Goal: Communication & Community: Answer question/provide support

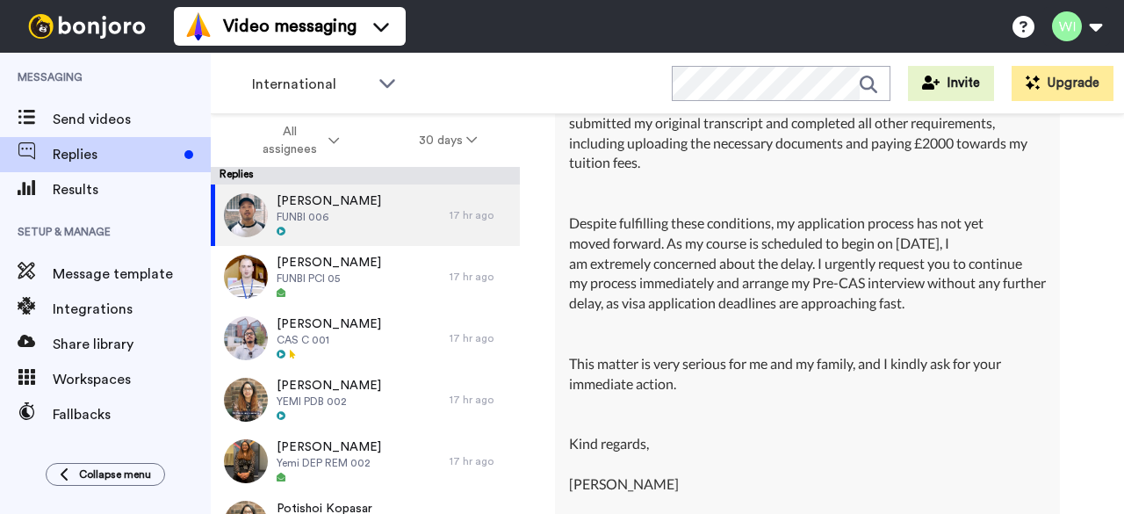
scroll to position [23130, 0]
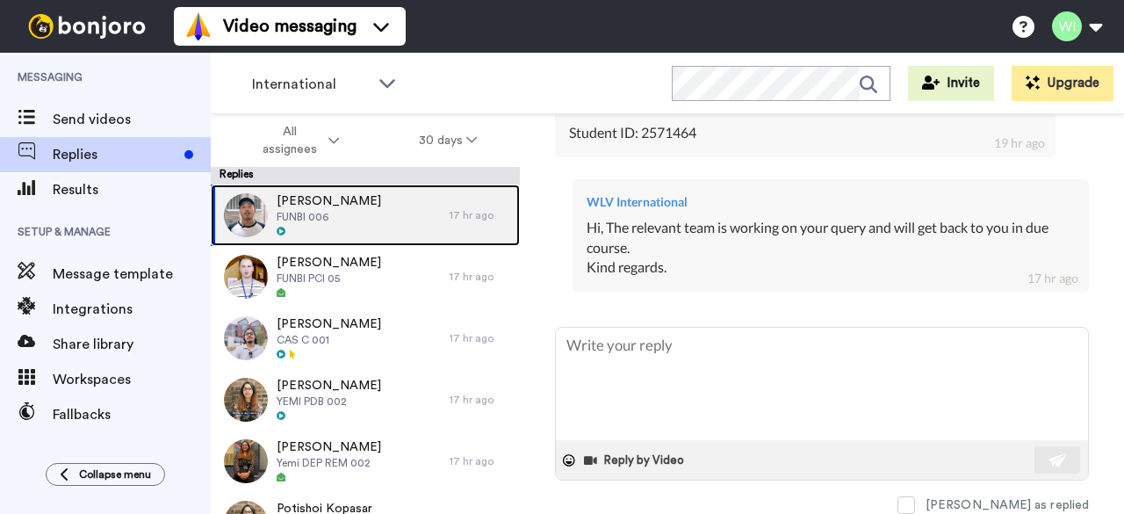
click at [329, 207] on span "[PERSON_NAME]" at bounding box center [329, 201] width 105 height 18
type textarea "x"
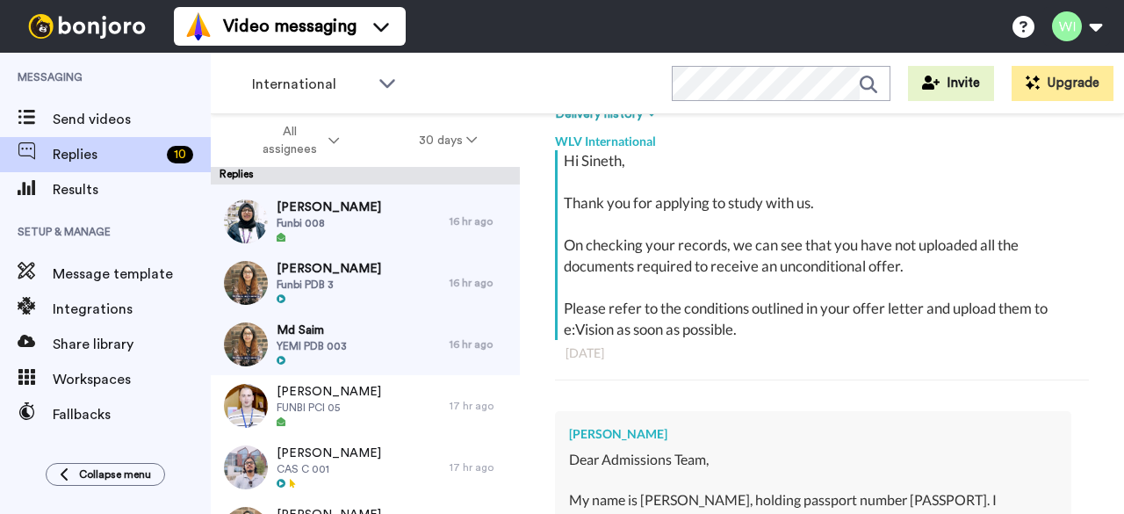
scroll to position [408, 0]
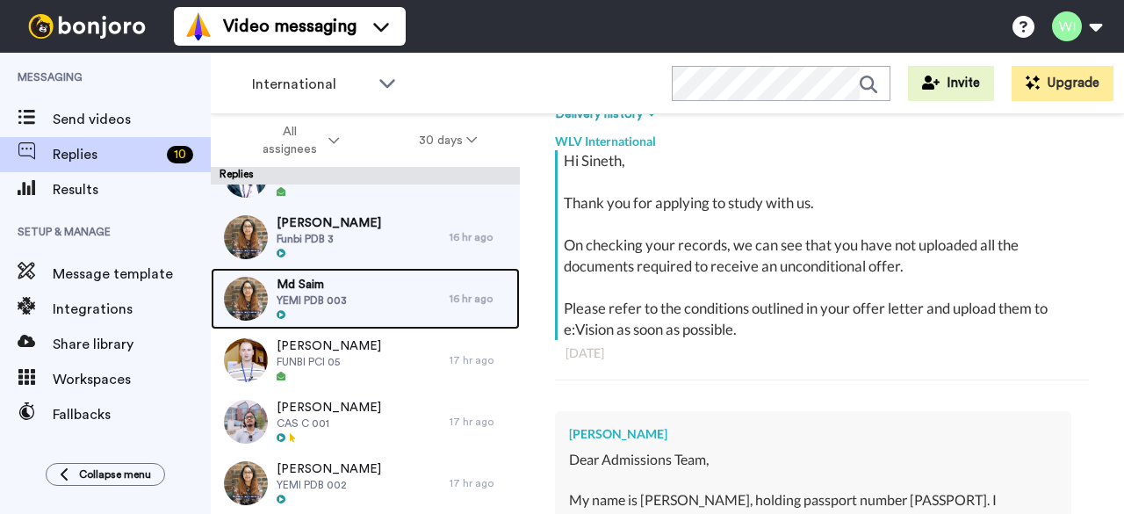
click at [357, 300] on div "Md Saim YEMI PDB 003" at bounding box center [330, 298] width 239 height 61
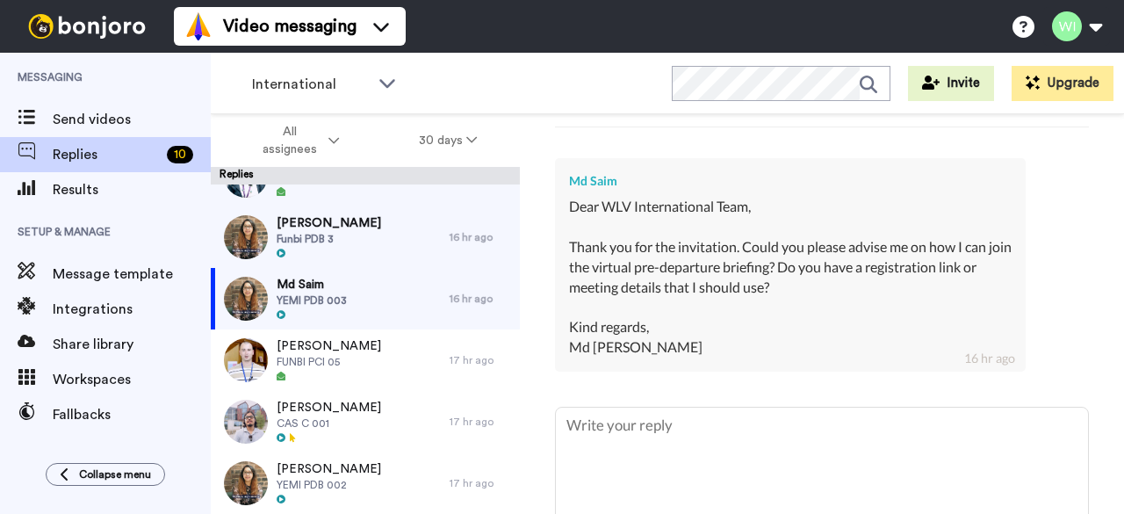
scroll to position [539, 0]
click at [659, 448] on textarea at bounding box center [822, 464] width 532 height 112
type textarea "x"
type textarea "h"
type textarea "x"
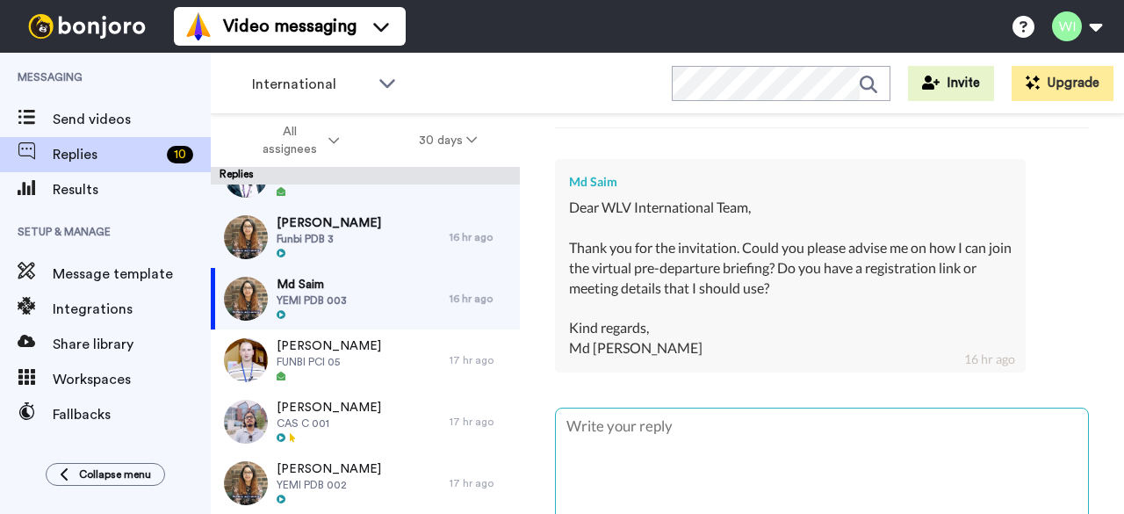
type textarea "x"
type textarea "H"
type textarea "x"
type textarea "HI"
type textarea "x"
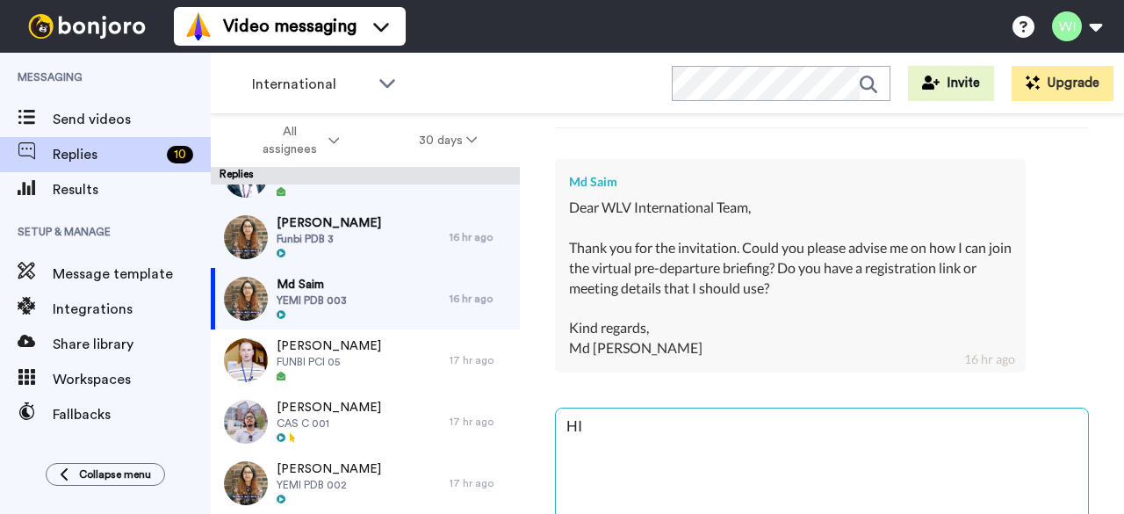
type textarea "HI"
type textarea "x"
type textarea "HI"
type textarea "x"
type textarea "H"
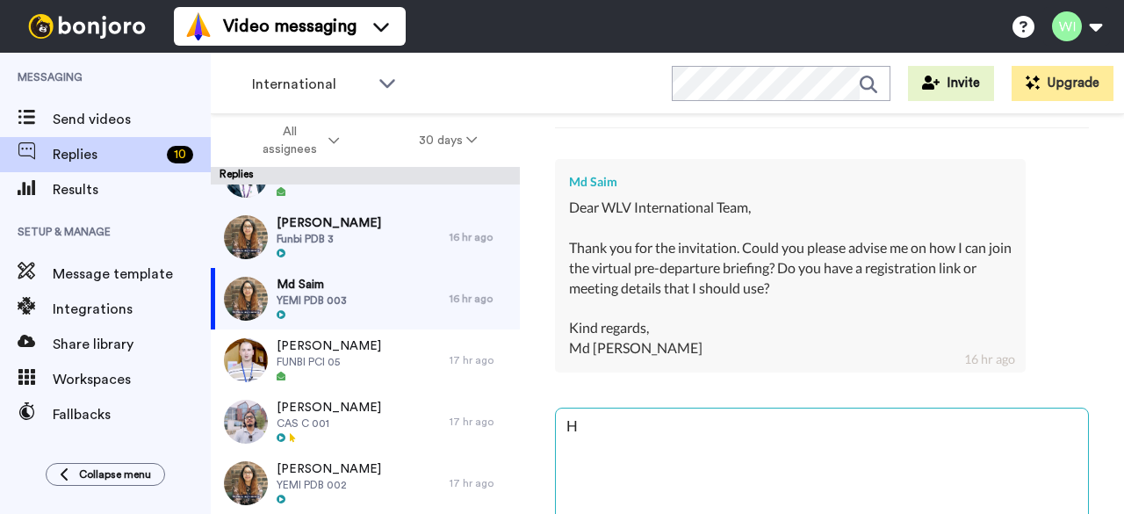
type textarea "x"
type textarea "Hi"
type textarea "x"
type textarea "Hi,"
type textarea "x"
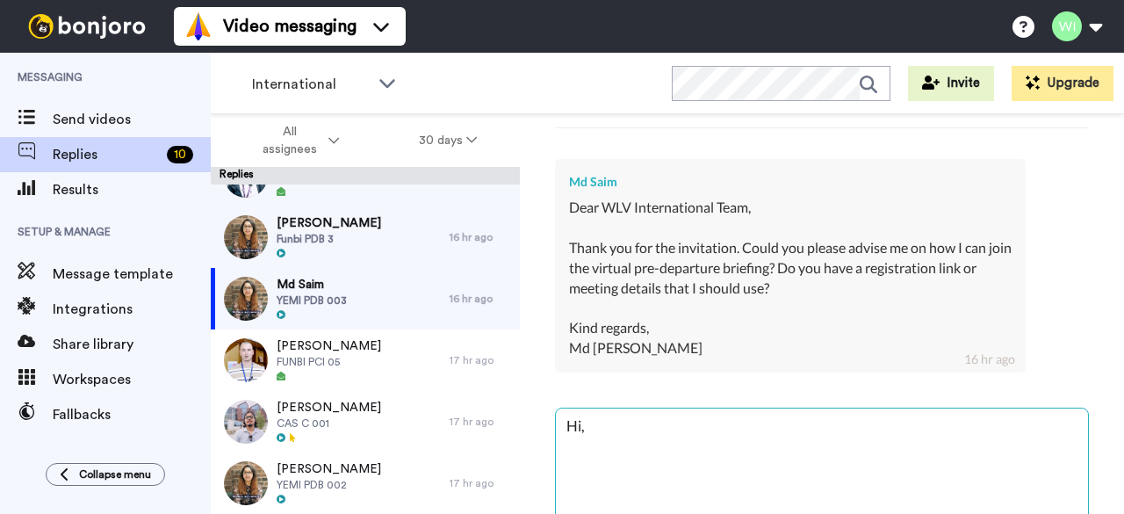
type textarea "Hi,"
type textarea "x"
type textarea "Hi,"
type textarea "x"
type textarea "Hi, K"
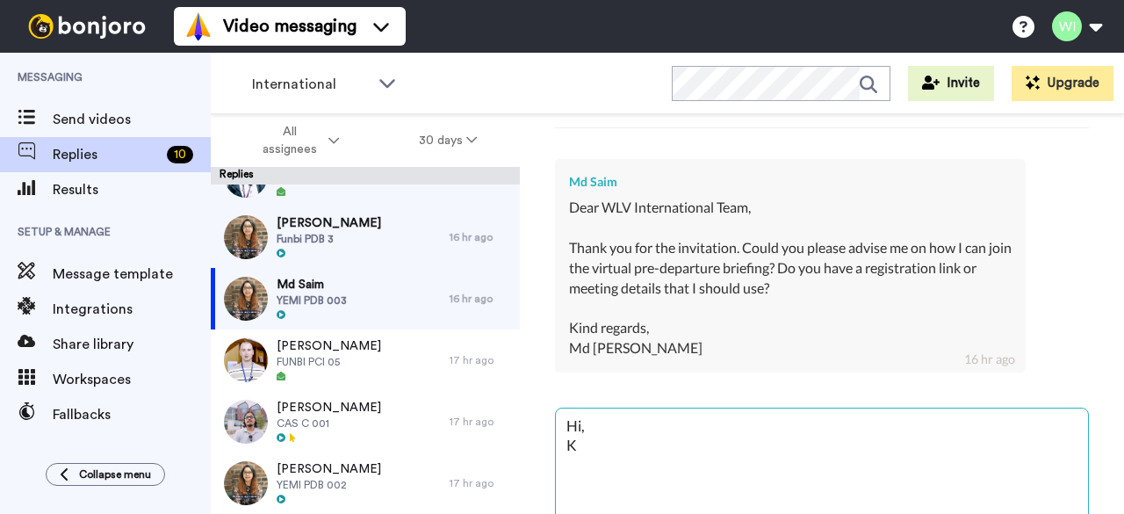
type textarea "x"
type textarea "Hi, KI"
type textarea "x"
type textarea "Hi, KIn"
type textarea "x"
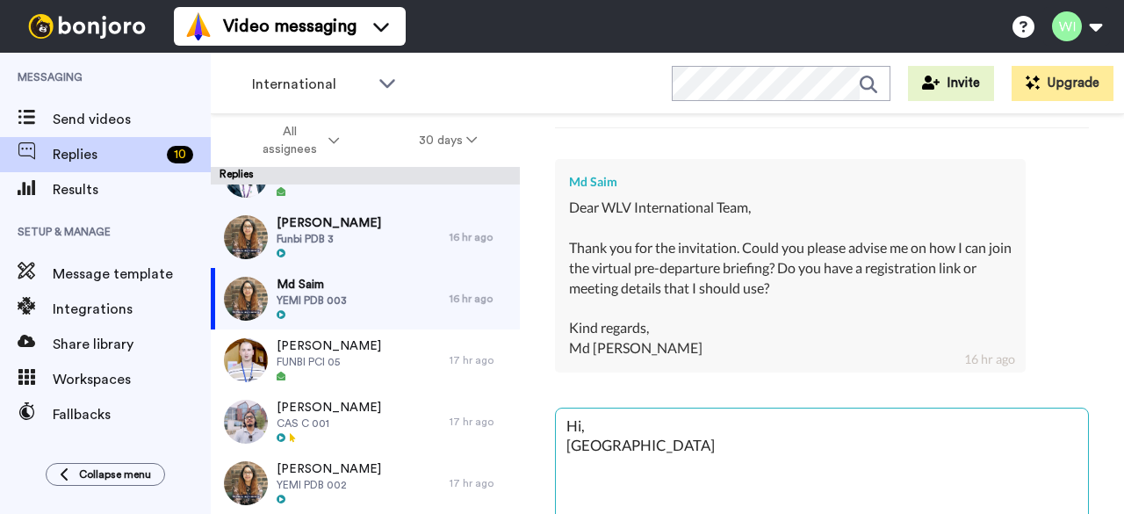
type textarea "Hi, KIndl"
type textarea "x"
type textarea "Hi, KInd"
type textarea "x"
type textarea "Hi, KIn"
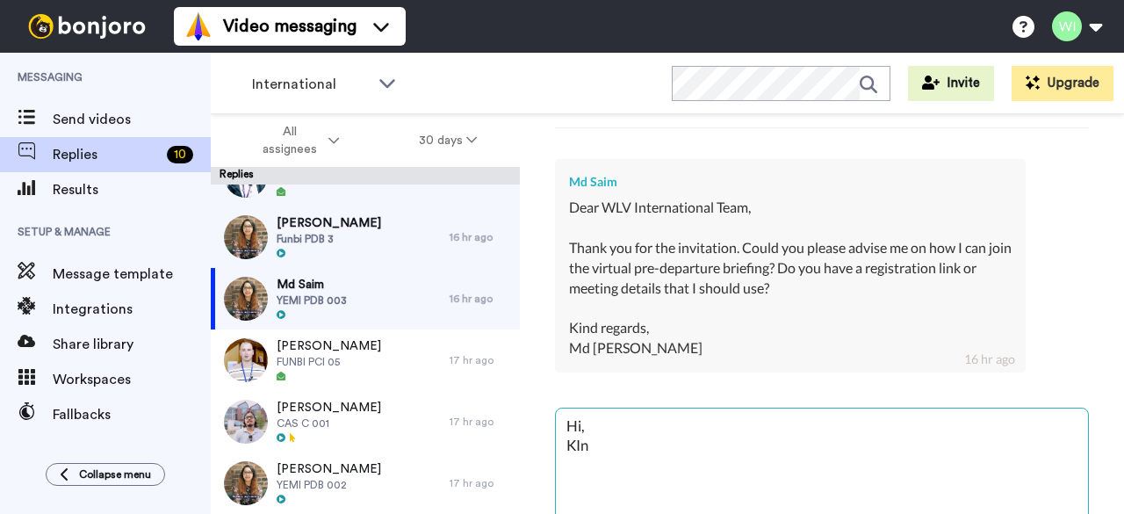
type textarea "x"
type textarea "Hi, KI"
type textarea "x"
type textarea "Hi, K"
type textarea "x"
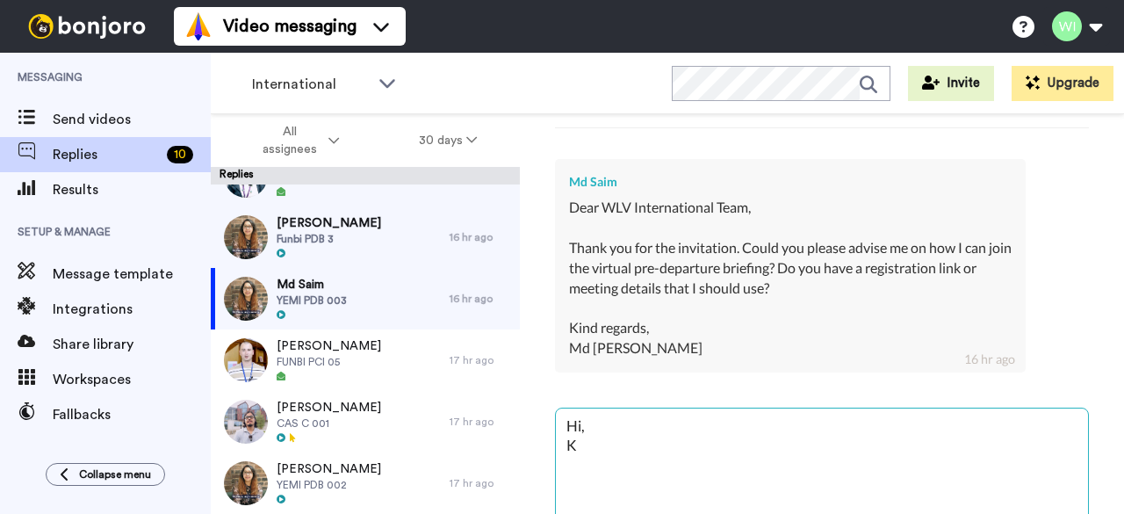
type textarea "Hi, Ki"
type textarea "x"
type textarea "Hi, Kin"
type textarea "x"
type textarea "Hi, Kind"
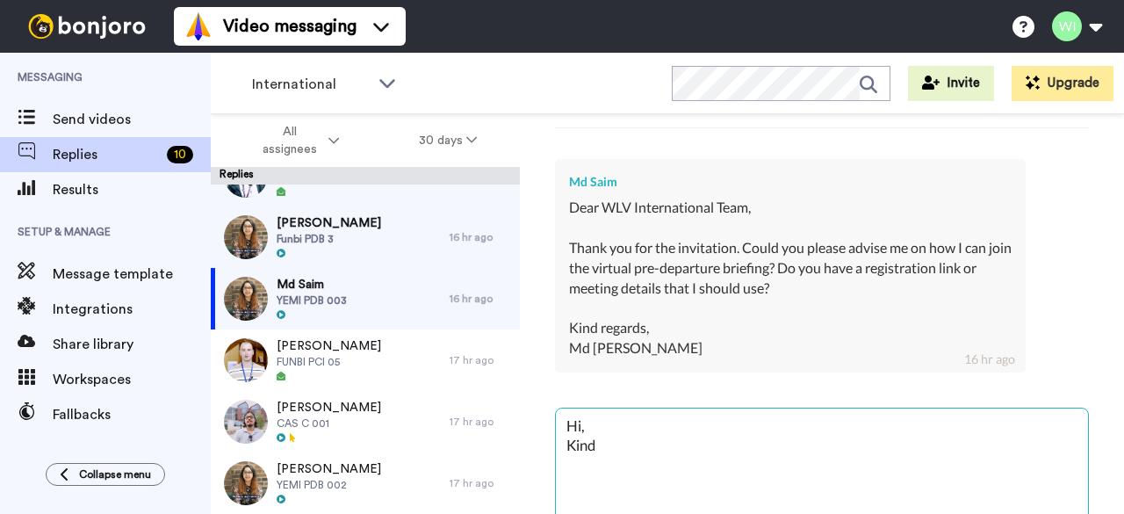
type textarea "x"
type textarea "Hi, Kindl"
type textarea "x"
type textarea "Hi, Kindly"
type textarea "x"
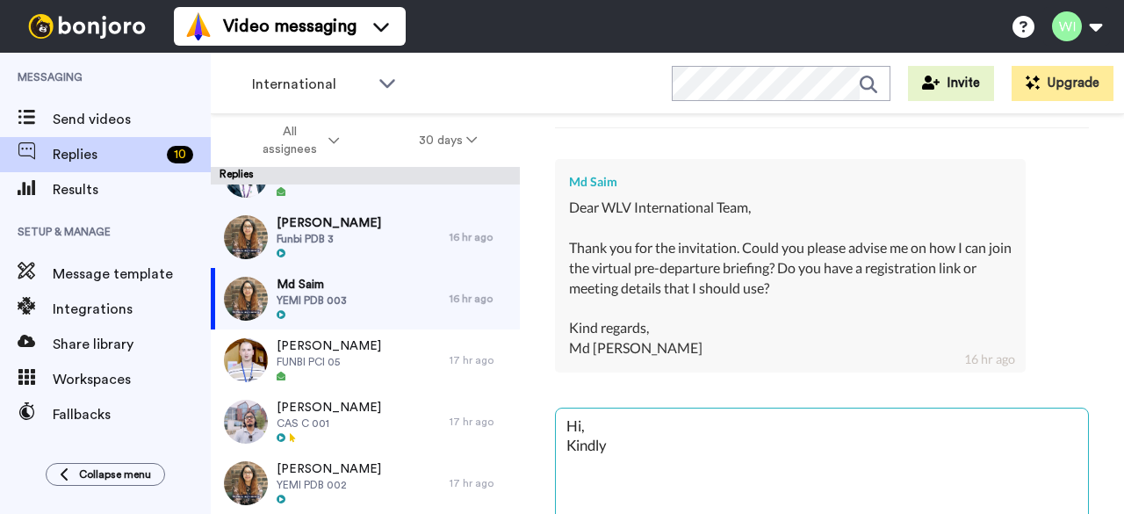
type textarea "Hi, Kindly"
type textarea "x"
type textarea "Hi, Kindly r"
type textarea "x"
type textarea "Hi, Kindly re"
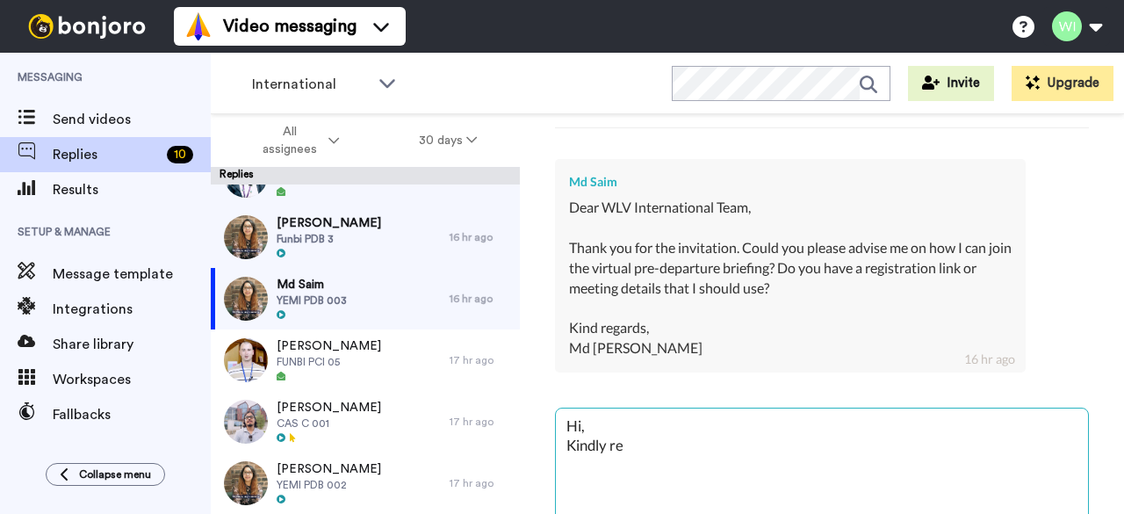
type textarea "x"
type textarea "Hi, Kindly ref"
type textarea "x"
type textarea "Hi, Kindly refe"
type textarea "x"
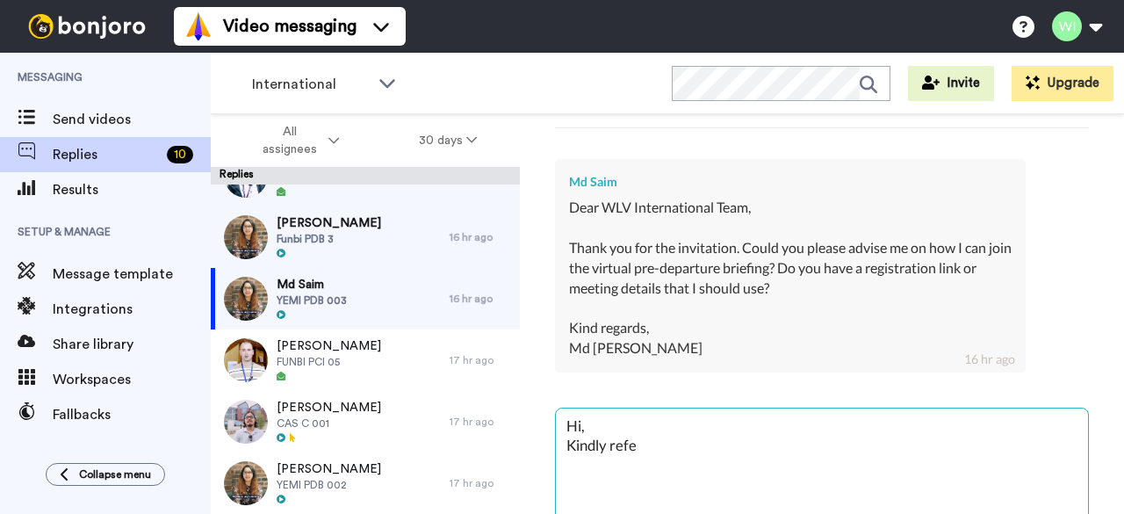
type textarea "Hi, Kindly refer"
type textarea "x"
type textarea "Hi, Kindly refer"
type textarea "x"
type textarea "Hi, Kindly refer b"
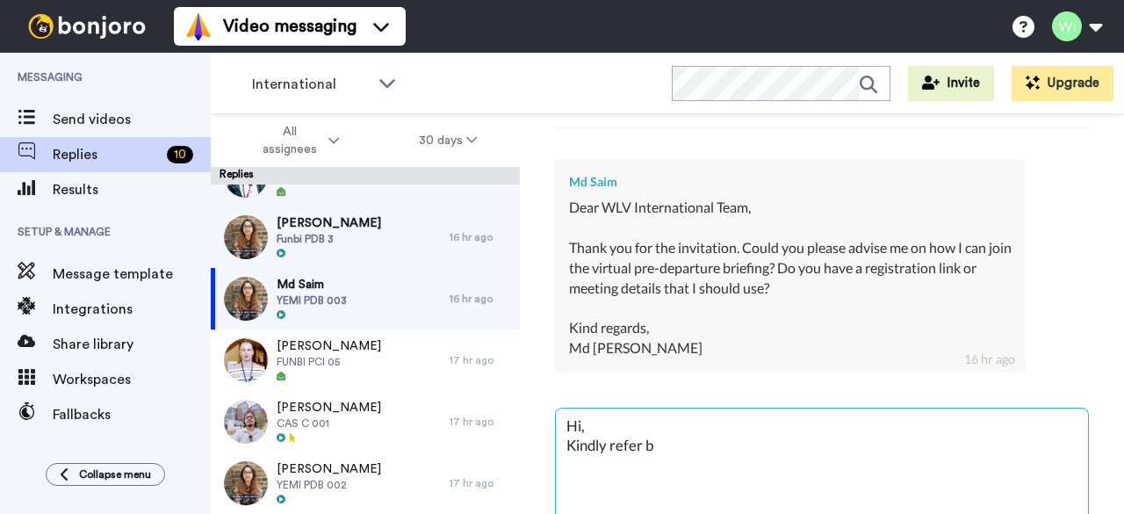
type textarea "x"
type textarea "Hi, Kindly refer bac"
type textarea "x"
type textarea "Hi, Kindly refer back"
type textarea "x"
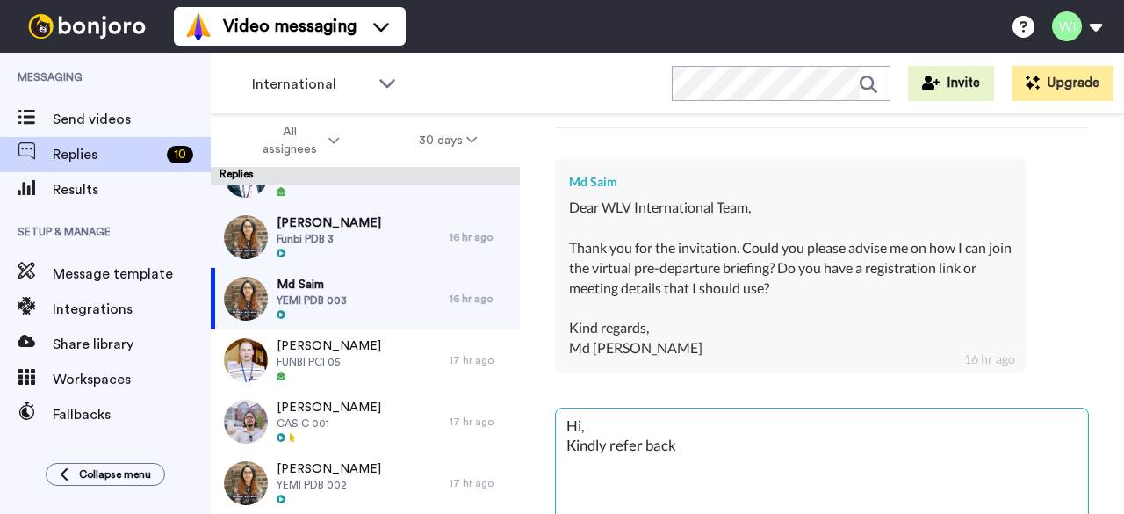
type textarea "Hi, Kindly refer back"
type textarea "x"
type textarea "Hi, Kindly refer back t"
type textarea "x"
type textarea "Hi, Kindly refer back to"
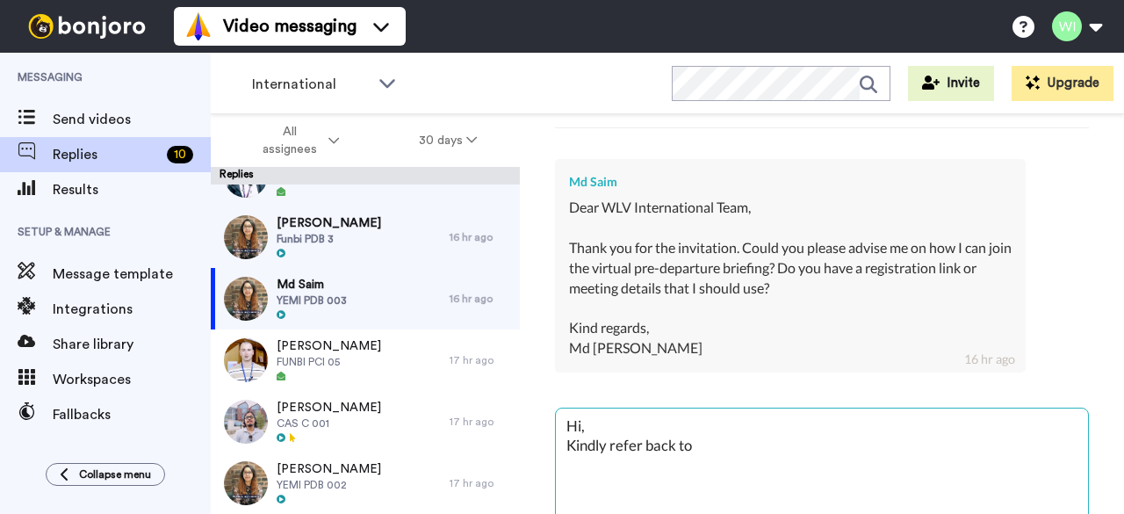
type textarea "x"
type textarea "Hi, Kindly refer back to"
type textarea "x"
type textarea "Hi, Kindly refer back to t"
type textarea "x"
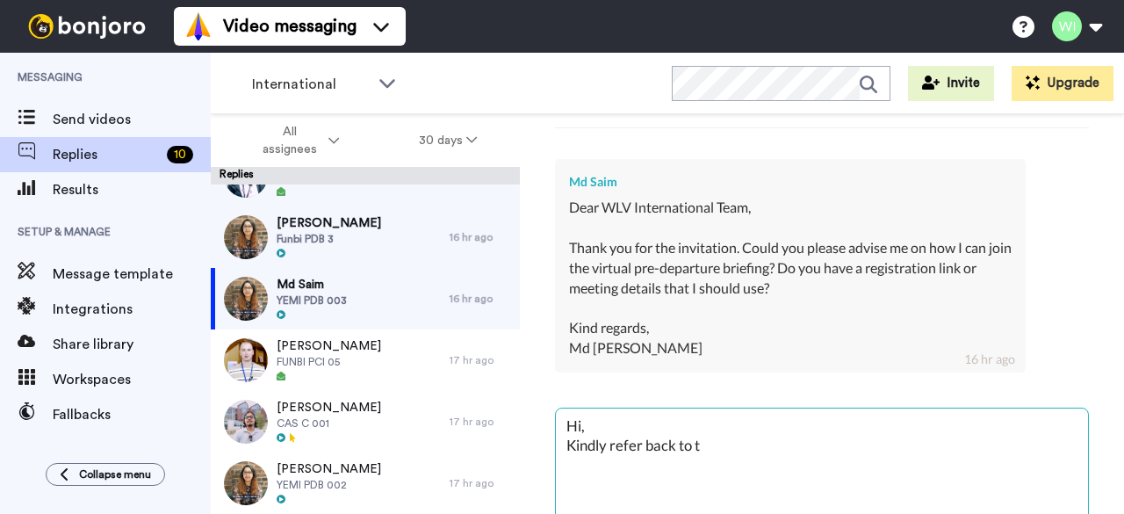
type textarea "Hi, Kindly refer back to th"
type textarea "x"
type textarea "Hi, Kindly refer back to the"
type textarea "x"
type textarea "Hi, Kindly refer back to the"
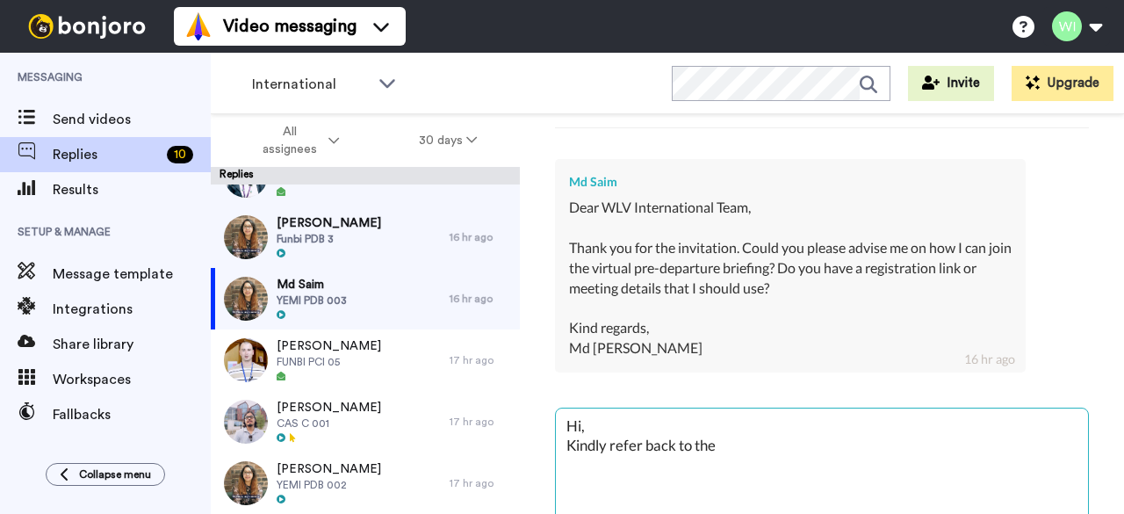
type textarea "x"
type textarea "Hi, Kindly refer back to the e"
type textarea "x"
type textarea "Hi, Kindly refer back to the em"
type textarea "x"
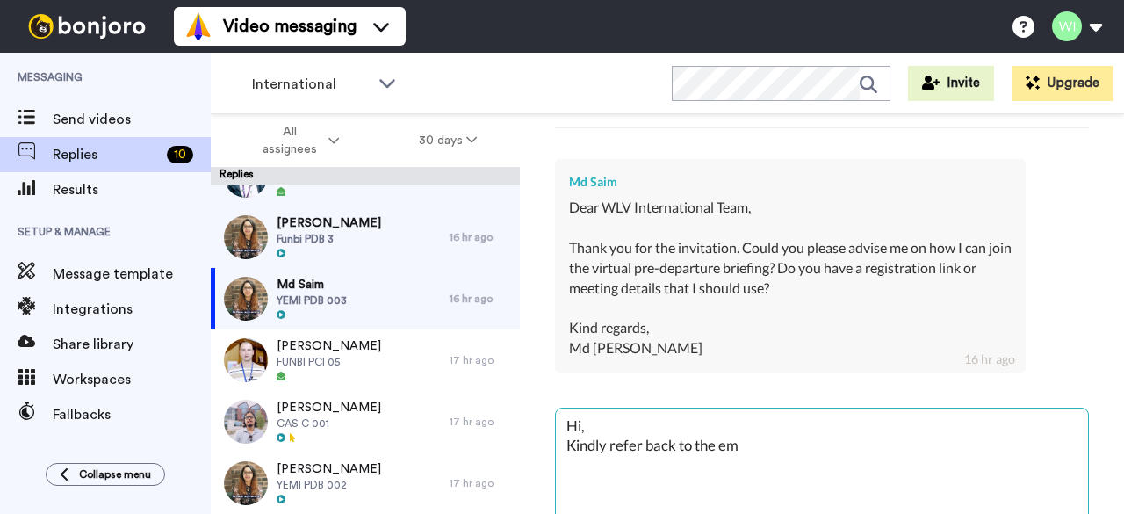
type textarea "Hi, Kindly refer back to the ema"
type textarea "x"
type textarea "Hi, Kindly refer back to the emai"
type textarea "x"
type textarea "Hi, Kindly refer back to the email"
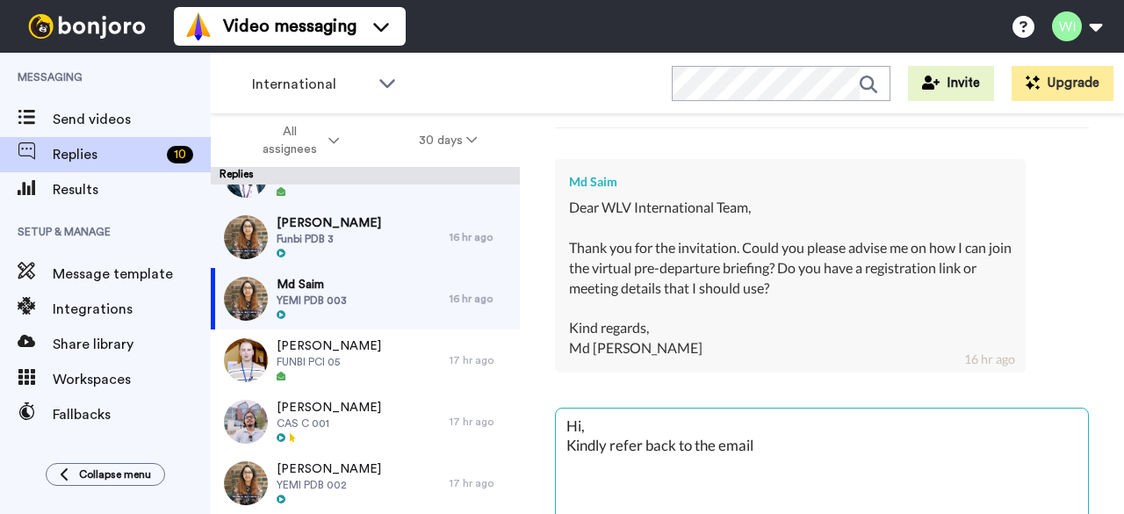
type textarea "x"
type textarea "Hi, Kindly refer back to the email"
type textarea "x"
type textarea "Hi, Kindly refer back to the email an"
type textarea "x"
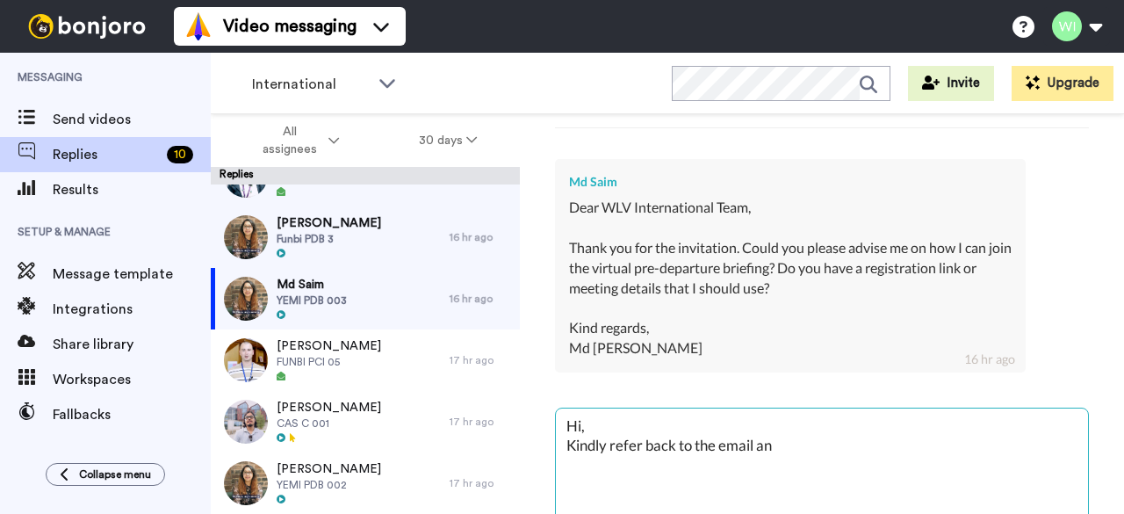
type textarea "Hi, Kindly refer back to the email and"
type textarea "x"
type textarea "Hi, Kindly refer back to the email and"
type textarea "x"
type textarea "Hi, Kindly refer back to the email and v"
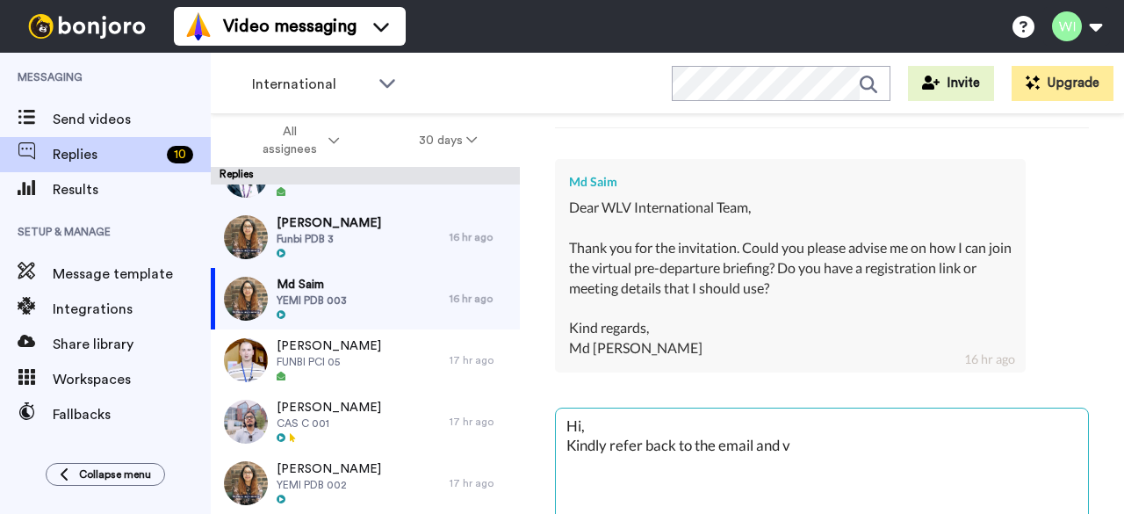
type textarea "x"
type textarea "Hi, Kindly refer back to the email and vi"
type textarea "x"
type textarea "Hi, Kindly refer back to the email and vid"
type textarea "x"
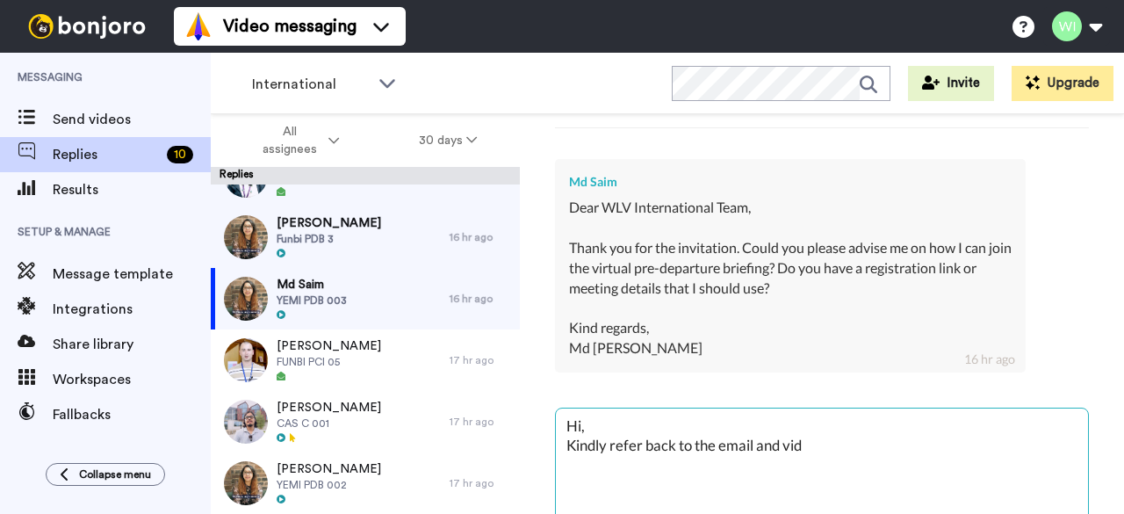
type textarea "Hi, Kindly refer back to the email and vide"
type textarea "x"
type textarea "Hi, Kindly refer back to the email and video"
type textarea "x"
type textarea "Hi, Kindly refer back to the email and video"
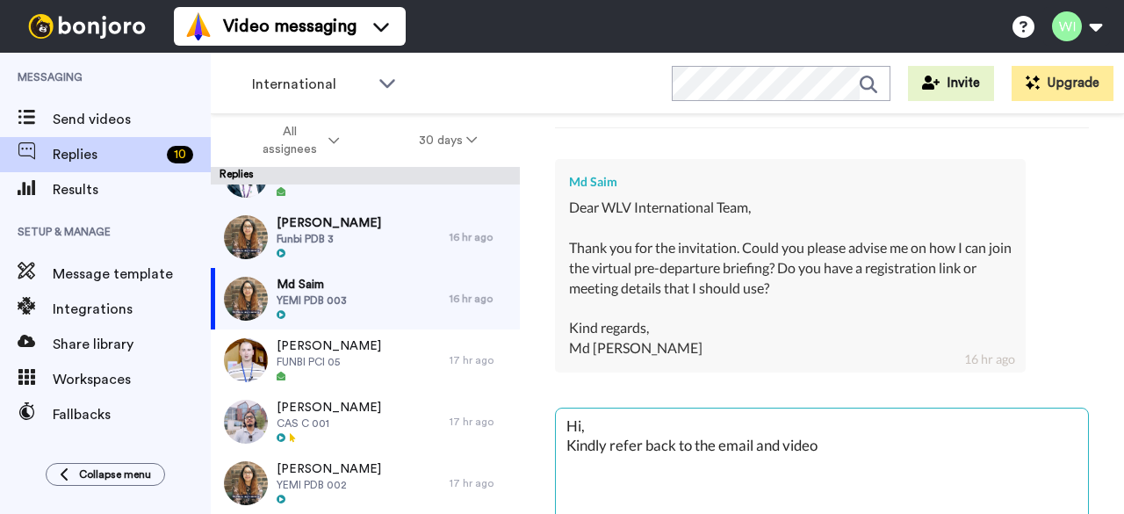
type textarea "x"
type textarea "Hi, Kindly refer back to the email and video s"
type textarea "x"
type textarea "Hi, Kindly refer back to the email and video se"
type textarea "x"
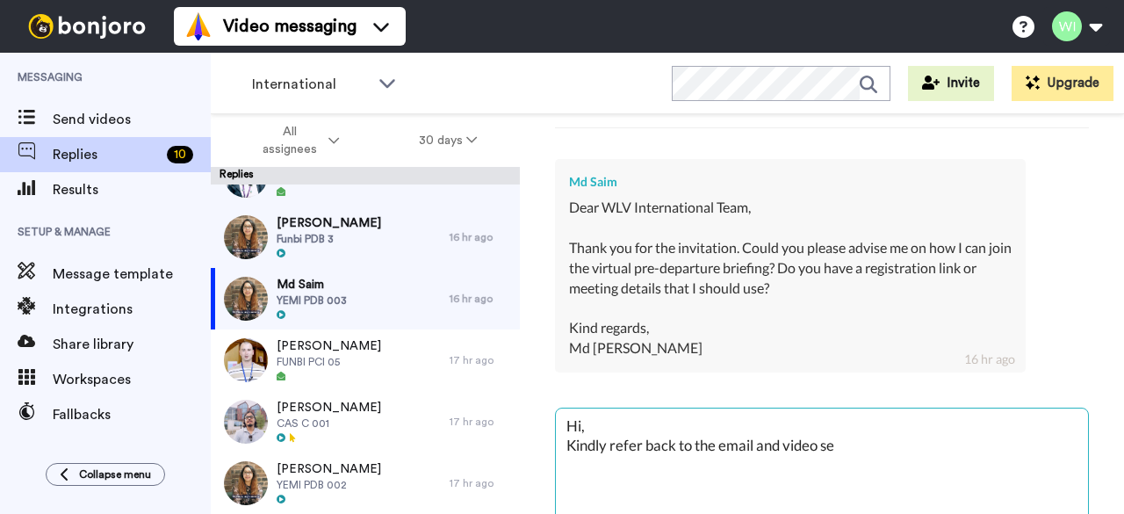
type textarea "Hi, Kindly refer back to the email and video sen"
type textarea "x"
type textarea "Hi, Kindly refer back to the email and video sent"
type textarea "x"
type textarea "Hi, Kindly refer back to the email and video sent"
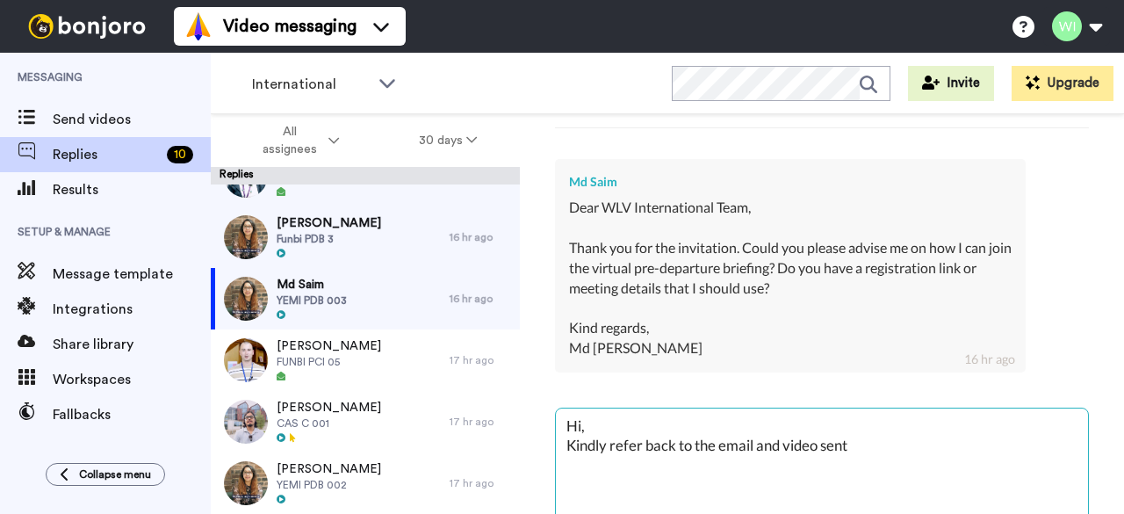
type textarea "x"
type textarea "Hi, Kindly refer back to the email and video sent t"
type textarea "x"
type textarea "Hi, Kindly refer back to the email and video sent to"
type textarea "x"
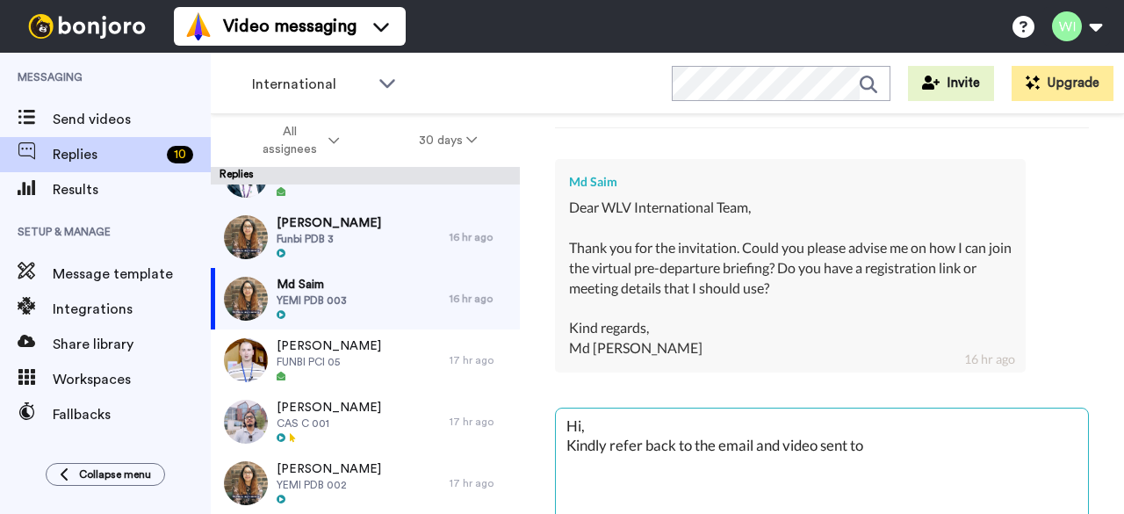
type textarea "Hi, Kindly refer back to the email and video sent to"
type textarea "x"
type textarea "Hi, Kindly refer back to the email and video sent to yo"
type textarea "x"
type textarea "Hi, Kindly refer back to the email and video sent to you"
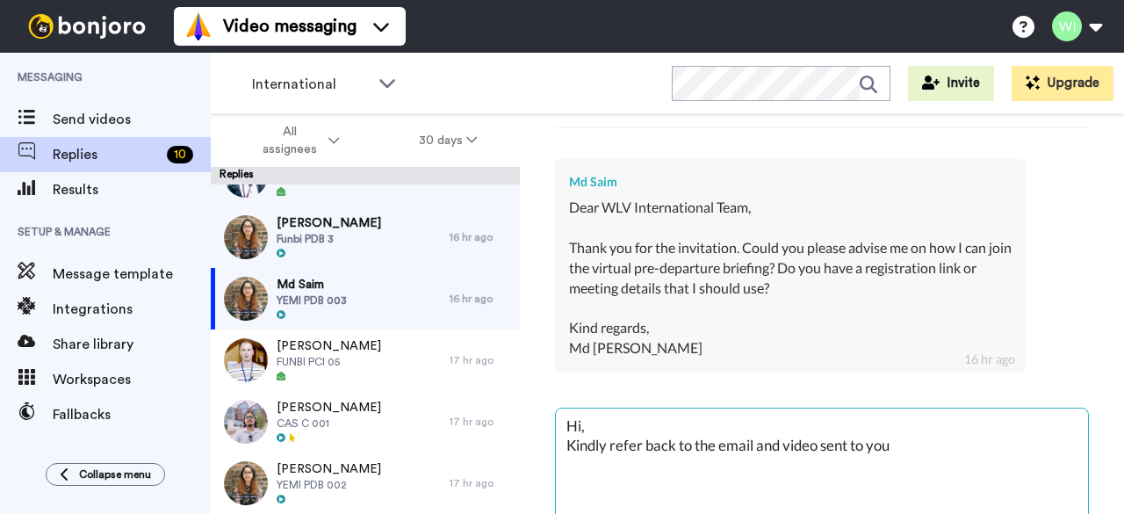
type textarea "x"
type textarea "Hi, Kindly refer back to the email and video sent to you"
type textarea "x"
type textarea "Hi, Kindly refer back to the email and video sent to you"
type textarea "x"
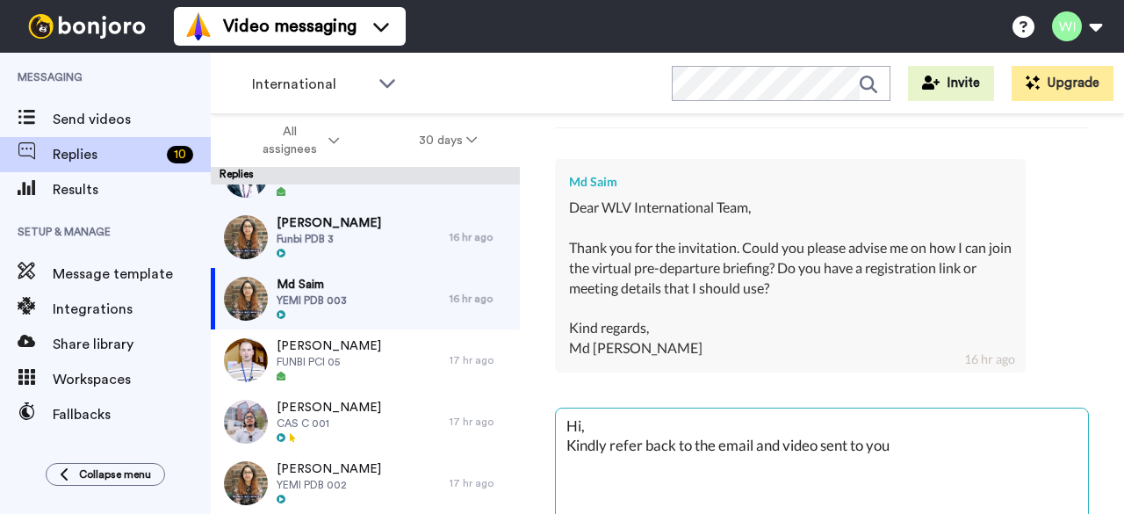
type textarea "Hi, Kindly refer back to the email and video sent to you"
type textarea "x"
type textarea "Hi, Kindly refer back to the email and video sent to you a"
type textarea "x"
type textarea "Hi, Kindly refer back to the email and video sent to you as"
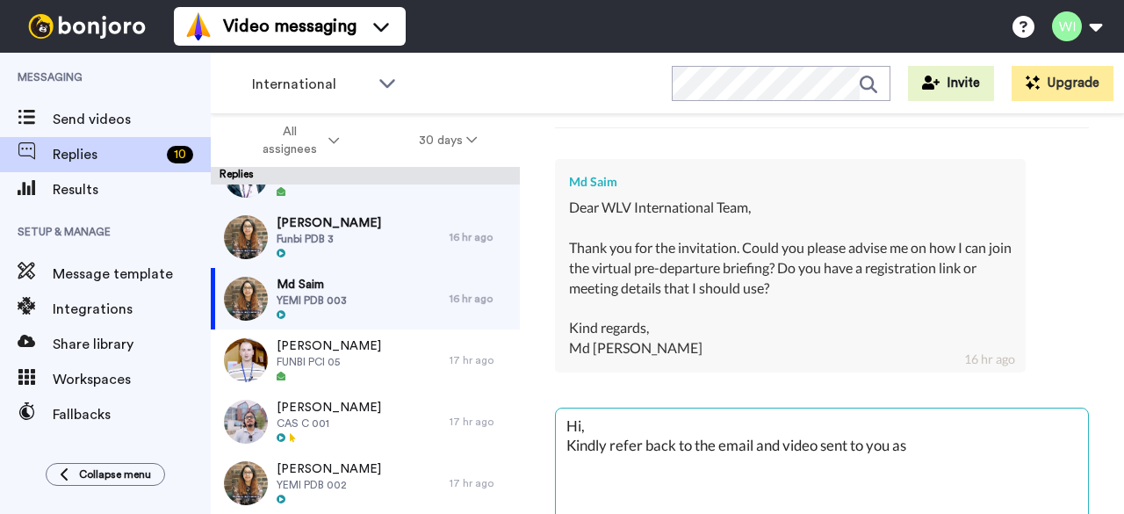
type textarea "x"
type textarea "Hi, Kindly refer back to the email and video sent to you as"
type textarea "x"
type textarea "Hi, Kindly refer back to the email and video sent to you as t"
type textarea "x"
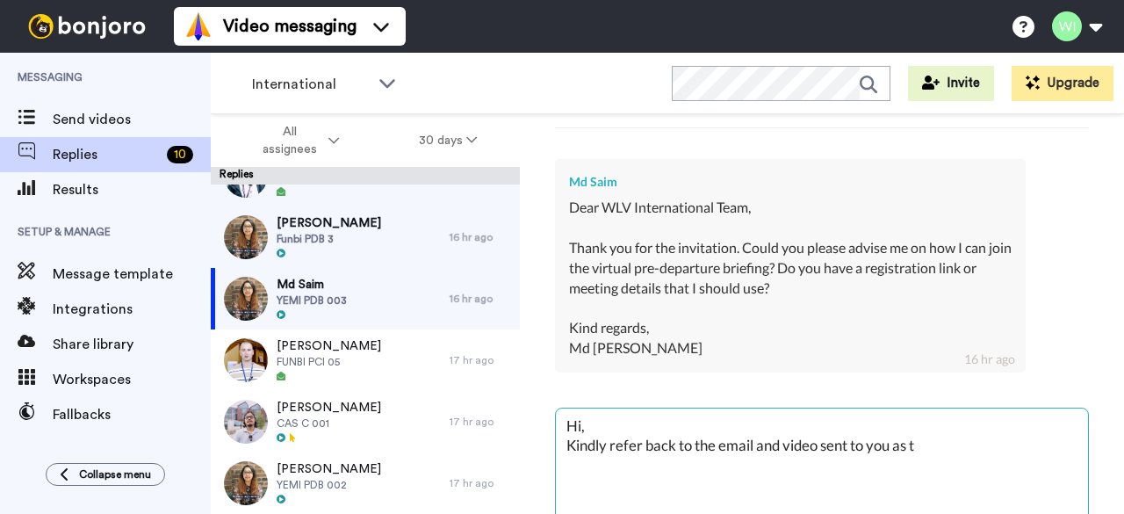
type textarea "Hi, Kindly refer back to the email and video sent to you as th"
type textarea "x"
type textarea "Hi, Kindly refer back to the email and video sent to you as the"
type textarea "x"
type textarea "Hi, Kindly refer back to the email and video sent to you as the l"
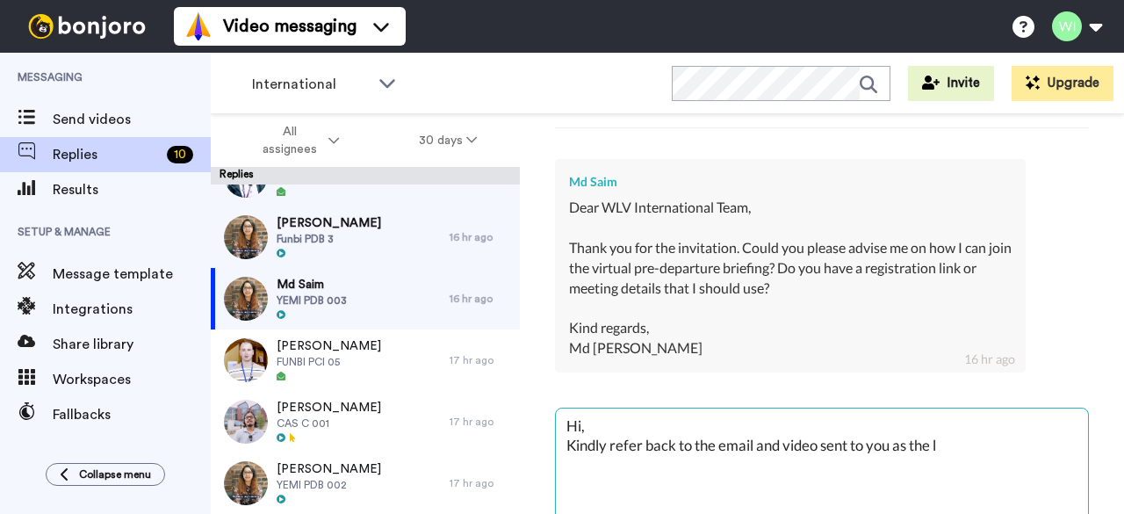
type textarea "x"
type textarea "Hi, Kindly refer back to the email and video sent to you as the li"
type textarea "x"
type textarea "Hi, Kindly refer back to the email and video sent to you as the lik"
type textarea "x"
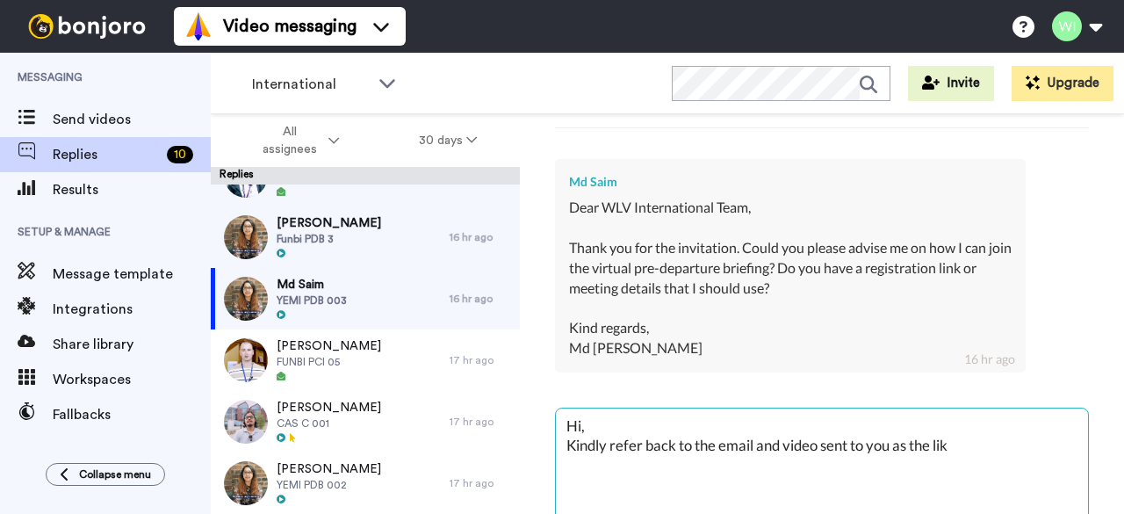
type textarea "Hi, Kindly refer back to the email and video sent to you as the li"
type textarea "x"
type textarea "Hi, Kindly refer back to the email and video sent to you as the lin"
type textarea "x"
type textarea "Hi, Kindly refer back to the email and video sent to you as the link"
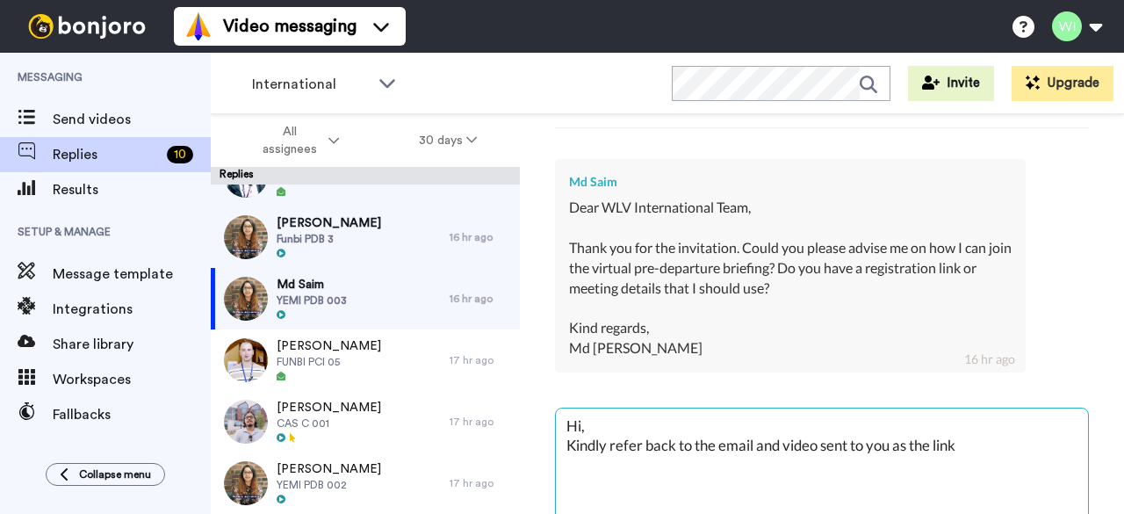
type textarea "x"
type textarea "Hi, Kindly refer back to the email and video sent to you as the link"
type textarea "x"
type textarea "Hi, Kindly refer back to the email and video sent to you as the link i"
type textarea "x"
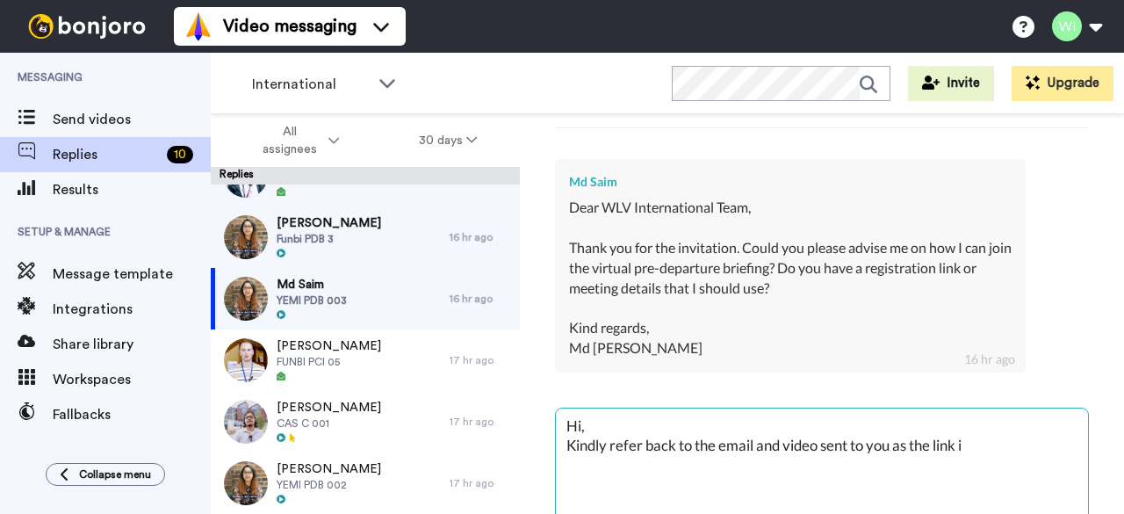
type textarea "Hi, Kindly refer back to the email and video sent to you as the link is"
type textarea "x"
type textarea "Hi, Kindly refer back to the email and video sent to you as the link is"
type textarea "x"
type textarea "Hi, Kindly refer back to the email and video sent to you as the link is a"
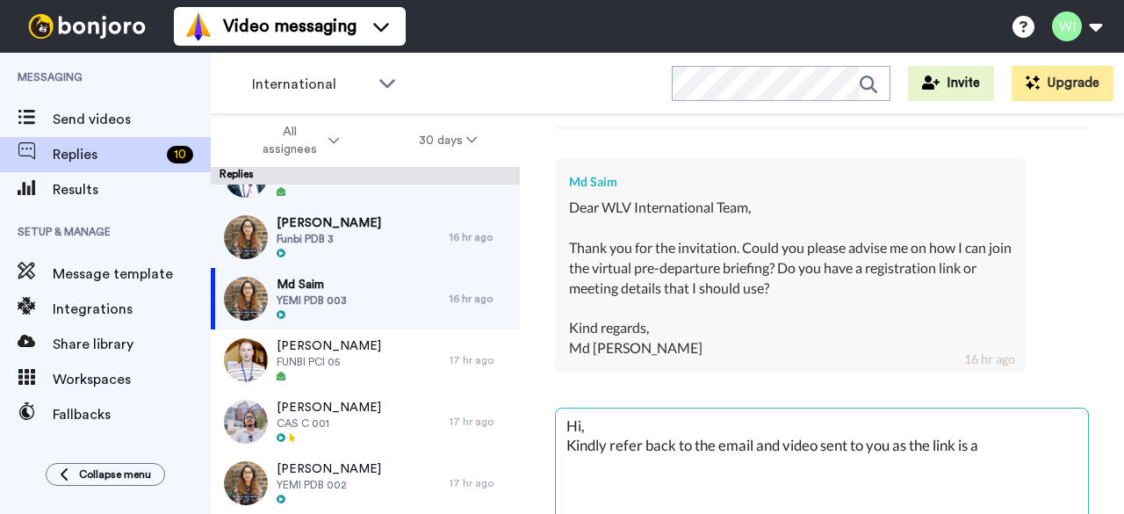
type textarea "x"
type textarea "Hi, Kindly refer back to the email and video sent to you as the link is at"
type textarea "x"
type textarea "Hi, Kindly refer back to the email and video sent to you as the link is att"
type textarea "x"
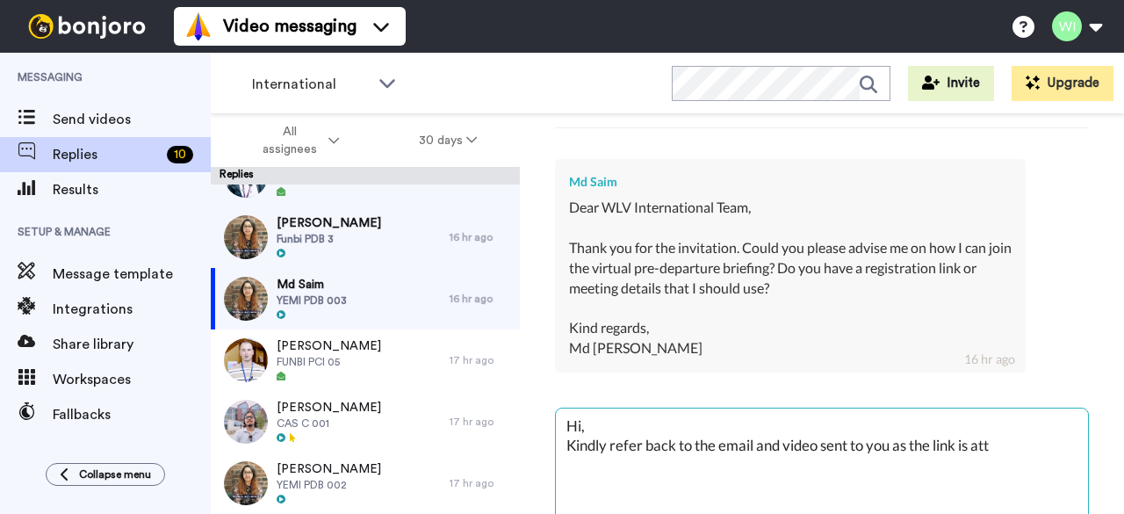
type textarea "Hi, Kindly refer back to the email and video sent to you as the link is atta"
type textarea "x"
type textarea "Hi, Kindly refer back to the email and video sent to you as the link is attac"
type textarea "x"
type textarea "Hi, Kindly refer back to the email and video sent to you as the link is attach"
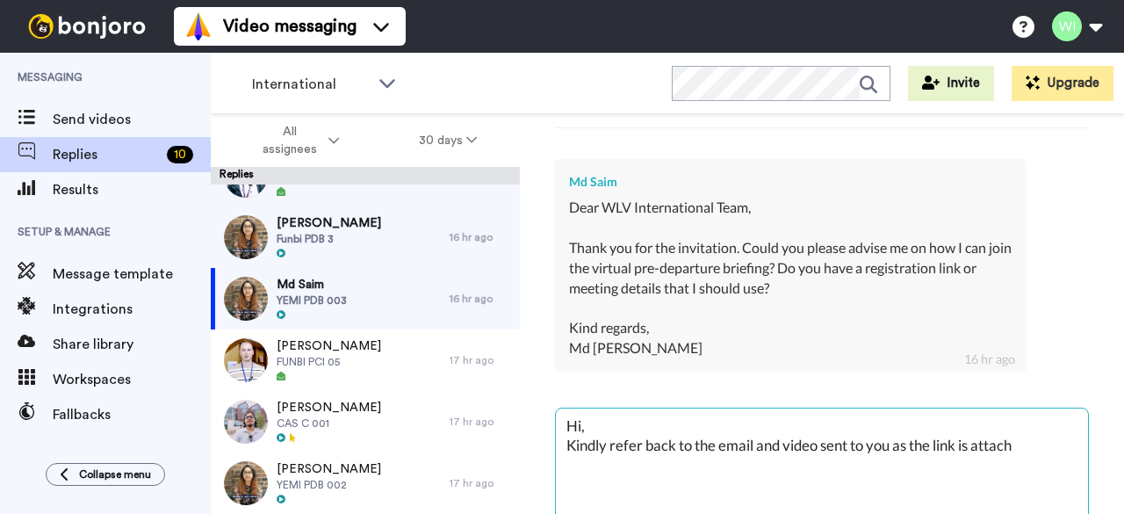
type textarea "x"
type textarea "Hi, Kindly refer back to the email and video sent to you as the link is attache"
type textarea "x"
type textarea "Hi, Kindly refer back to the email and video sent to you as the link is attached"
type textarea "x"
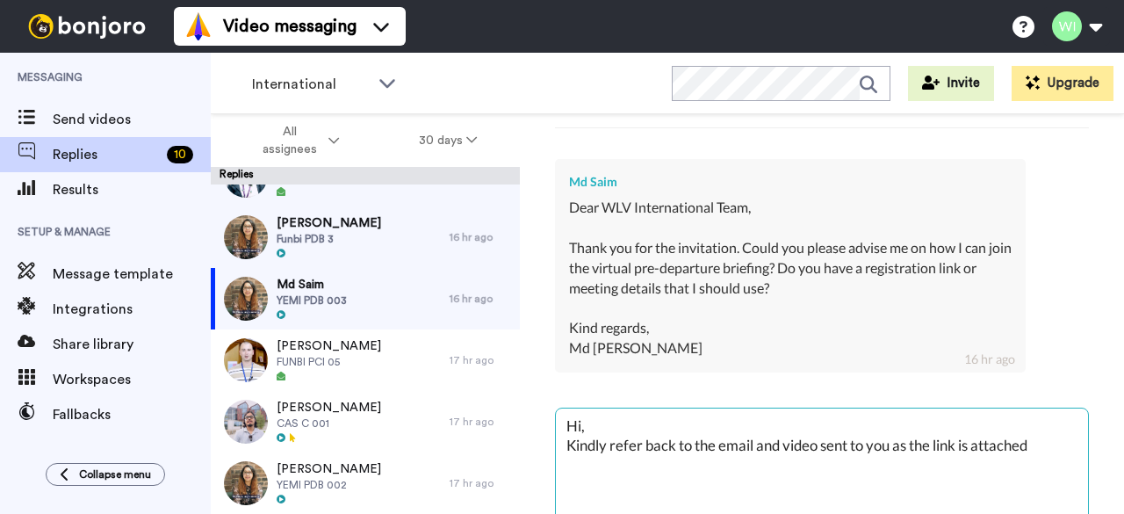
type textarea "Hi, Kindly refer back to the email and video sent to you as the link is attached"
type textarea "x"
type textarea "Hi, Kindly refer back to the email and video sent to you as the link is attache…"
type textarea "x"
type textarea "Hi, Kindly refer back to the email and video sent to you as the link is attache…"
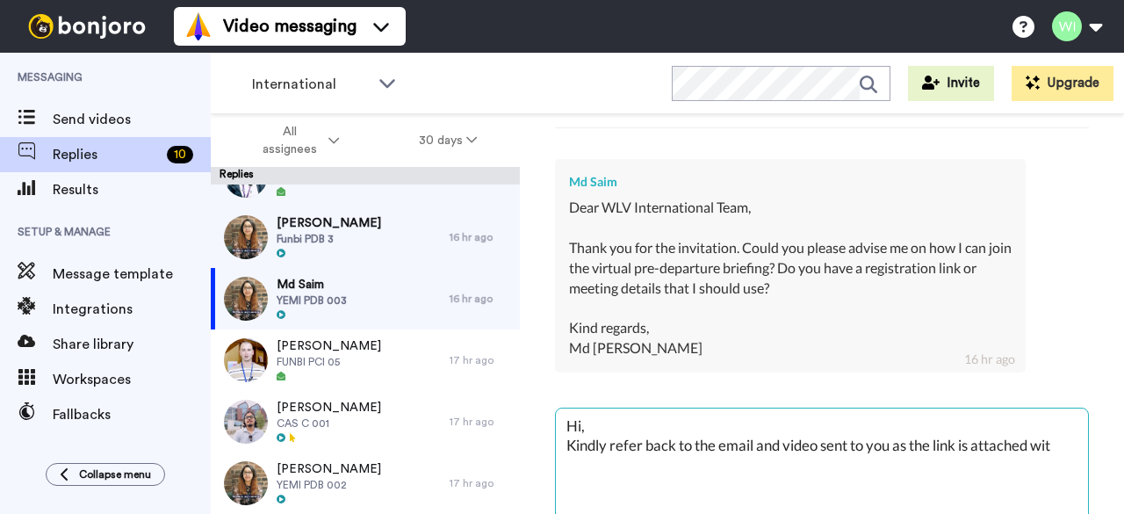
type textarea "x"
type textarea "Hi, Kindly refer back to the email and video sent to you as the link is attache…"
type textarea "x"
type textarea "Hi, Kindly refer back to the email and video sent to you as the link is attache…"
type textarea "x"
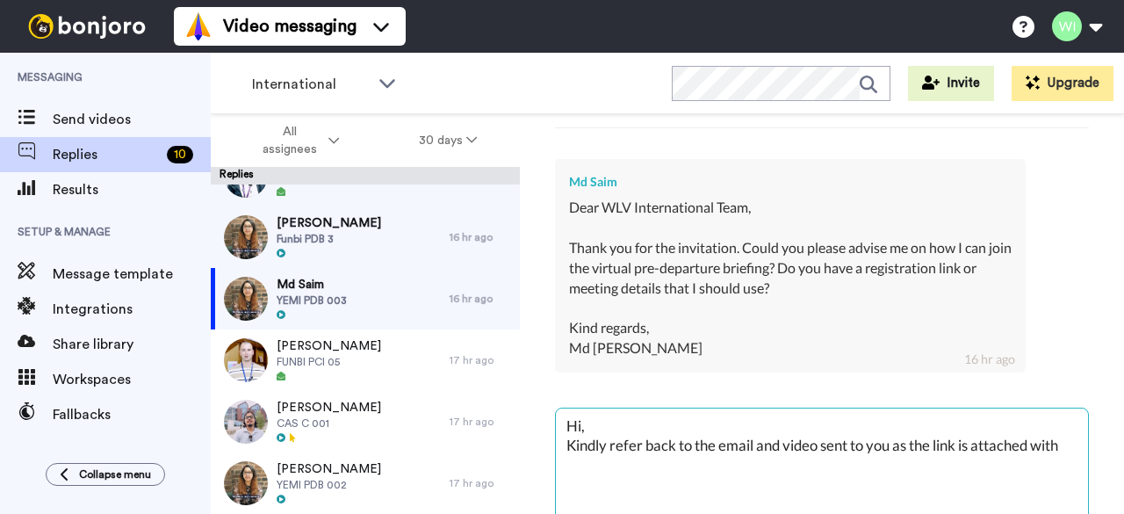
type textarea "Hi, Kindly refer back to the email and video sent to you as the link is attache…"
click at [810, 489] on textarea "Hi, Kindly refer back to the email and video sent to you as the link is attache…" at bounding box center [822, 464] width 532 height 112
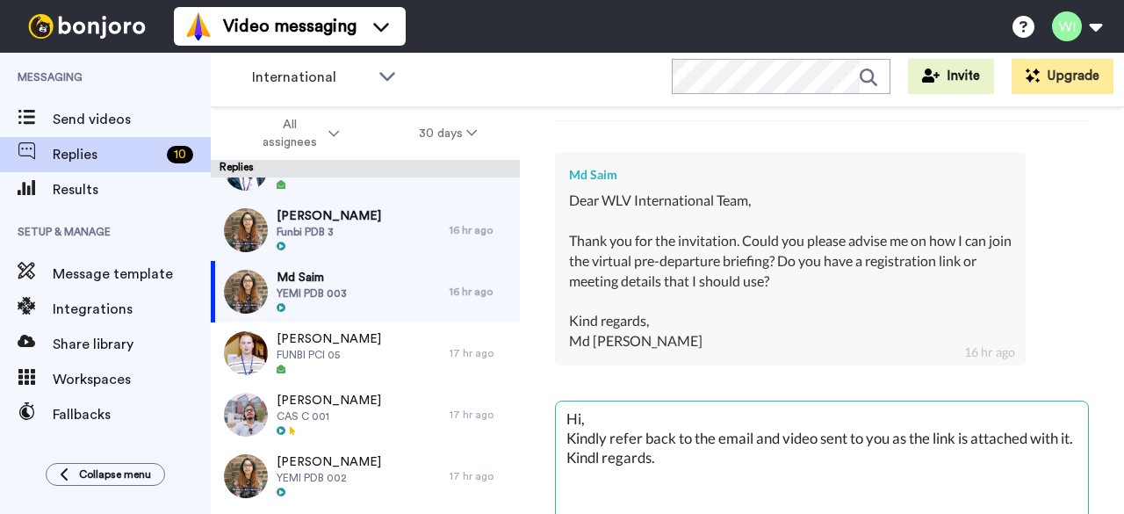
scroll to position [26, 0]
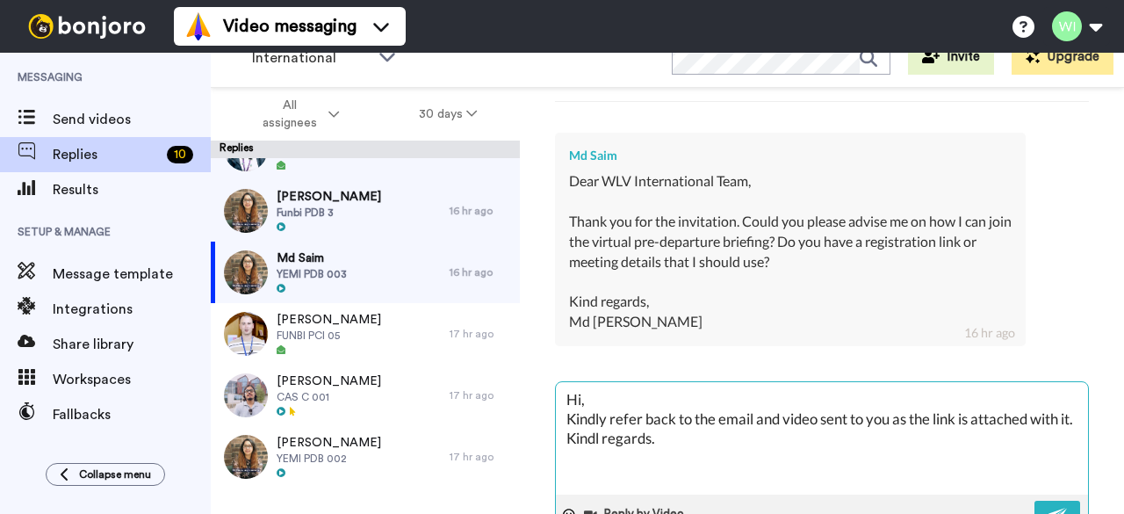
click at [600, 477] on textarea "Hi, Kindly refer back to the email and video sent to you as the link is attache…" at bounding box center [822, 438] width 532 height 112
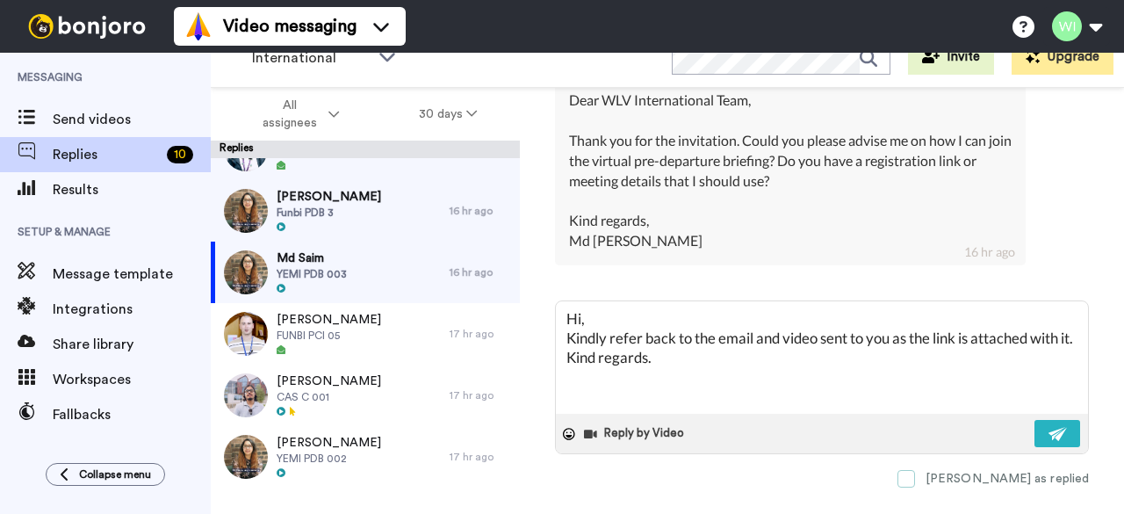
click at [915, 470] on span at bounding box center [907, 479] width 18 height 18
click at [1054, 421] on button at bounding box center [1058, 433] width 46 height 27
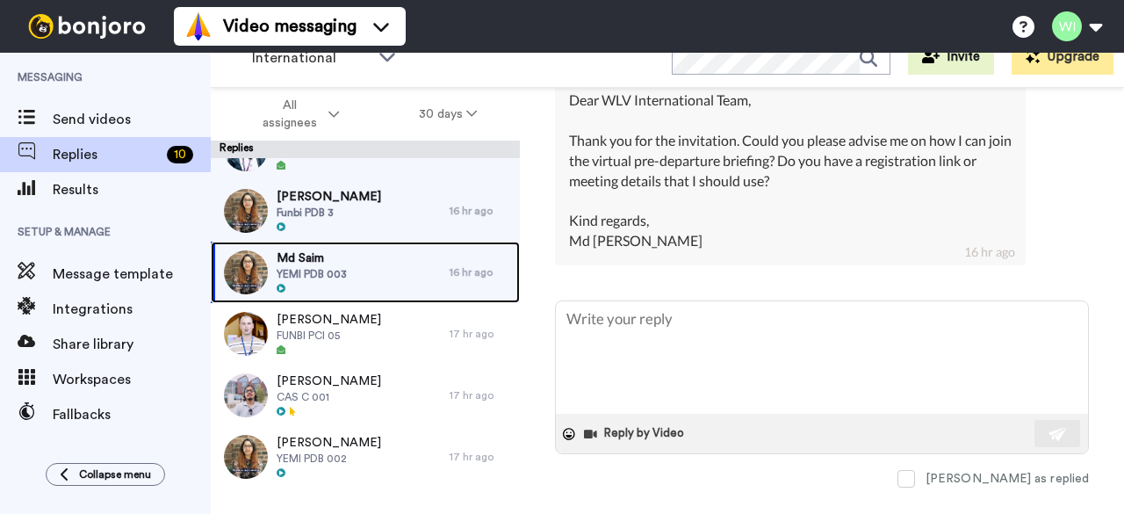
click at [348, 283] on div "Md Saim YEMI PDB 003" at bounding box center [330, 272] width 239 height 61
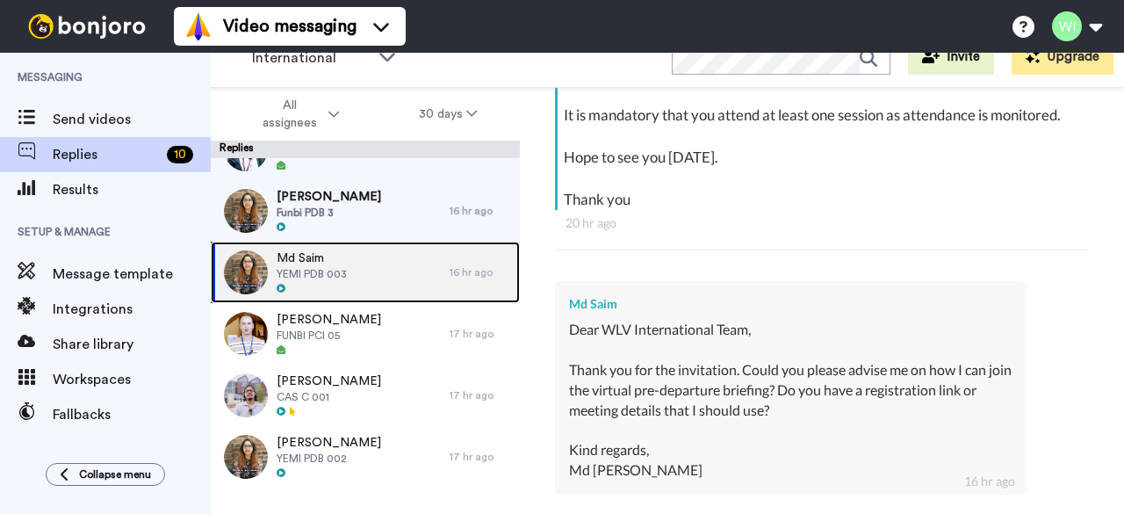
scroll to position [393, 0]
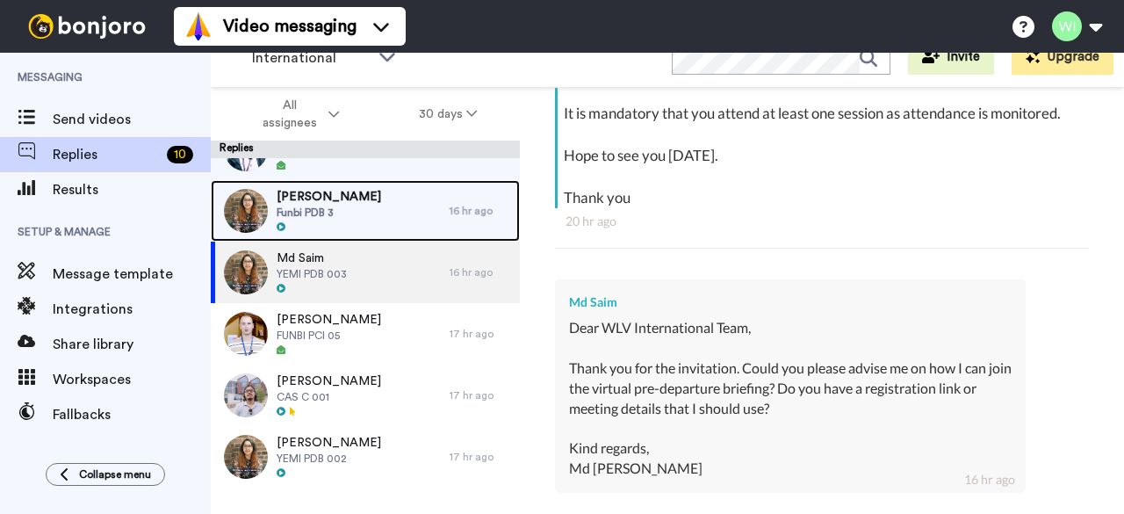
click at [334, 193] on span "Sayyeda Abid" at bounding box center [329, 197] width 105 height 18
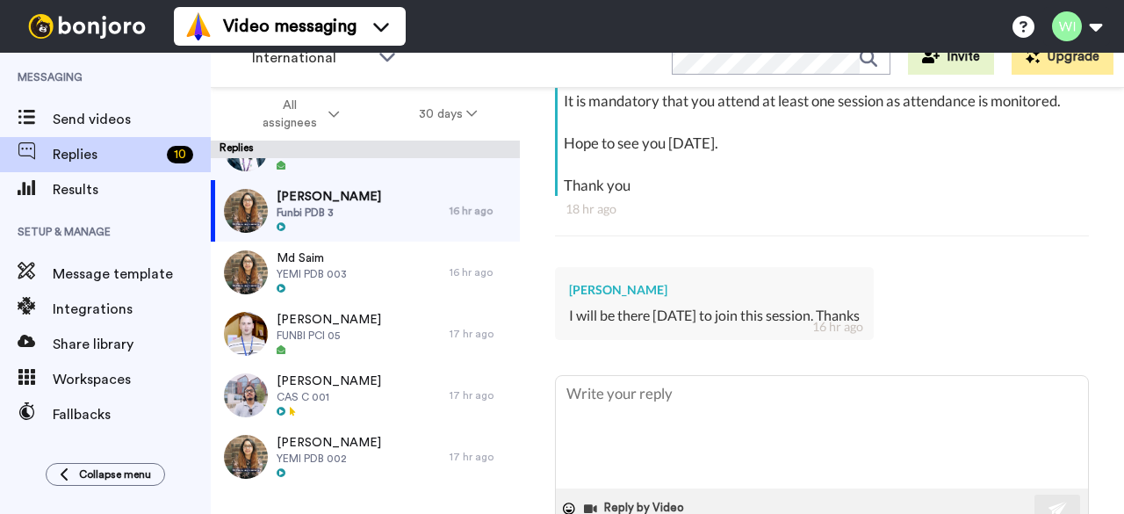
scroll to position [406, 0]
click at [761, 415] on textarea at bounding box center [822, 431] width 532 height 112
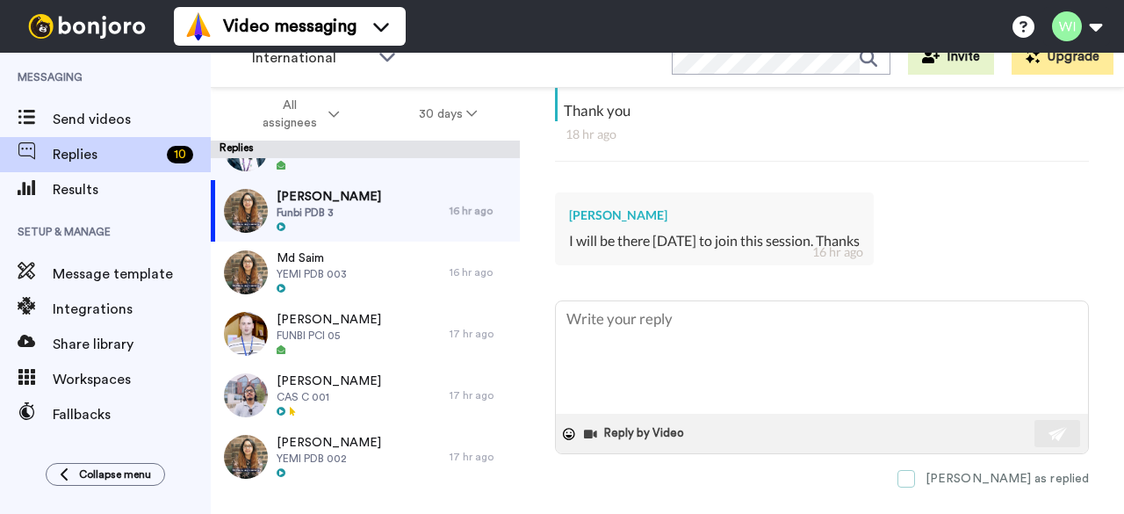
click at [915, 470] on span at bounding box center [907, 479] width 18 height 18
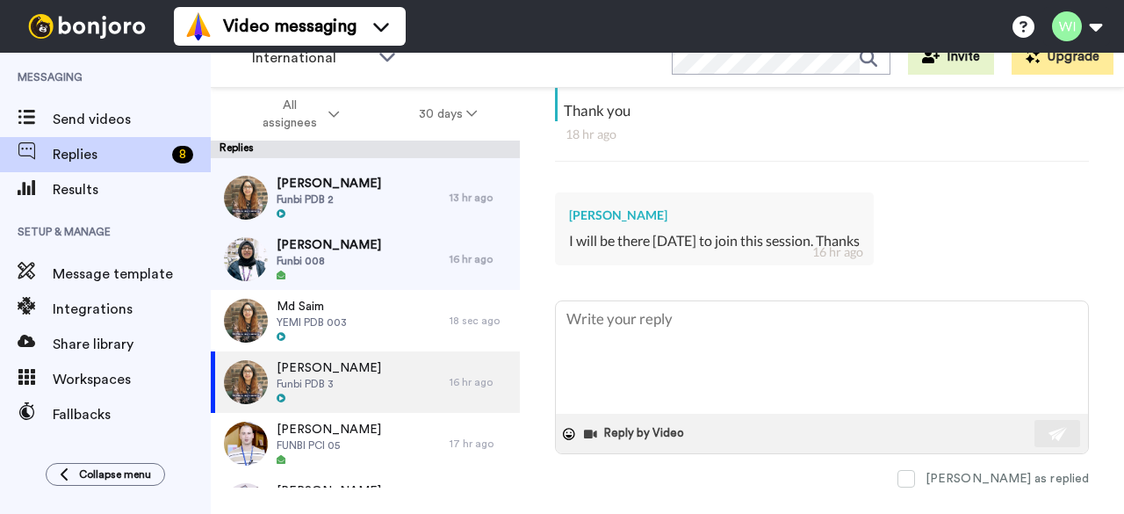
scroll to position [298, 0]
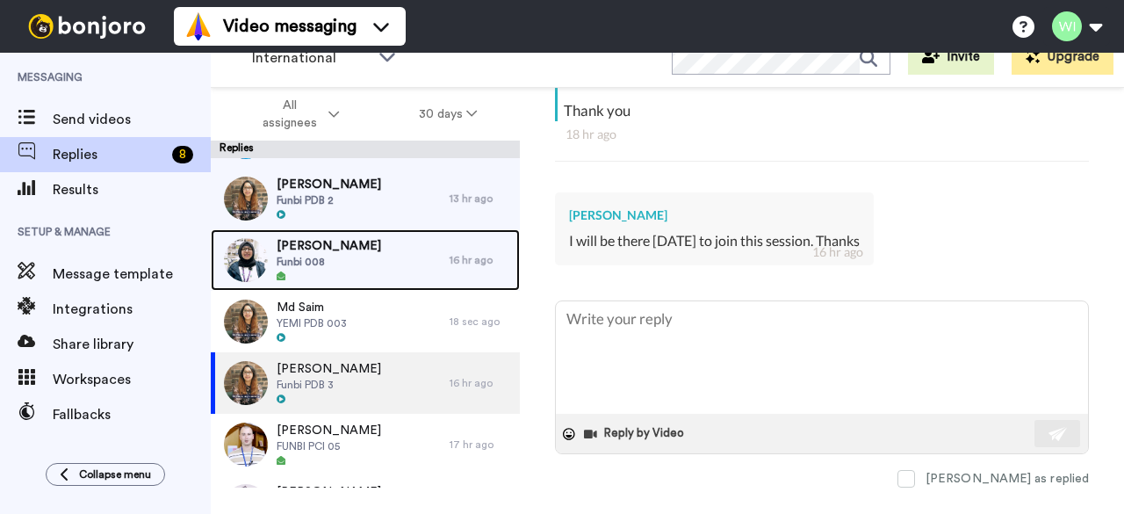
click at [387, 257] on div "Muhammad Imad Funbi 008" at bounding box center [330, 259] width 239 height 61
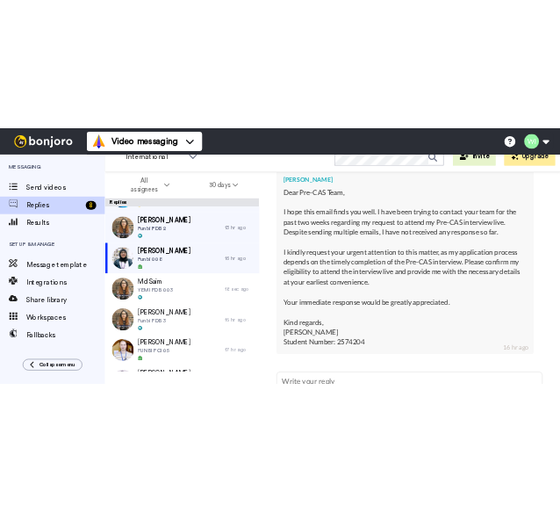
scroll to position [1903, 0]
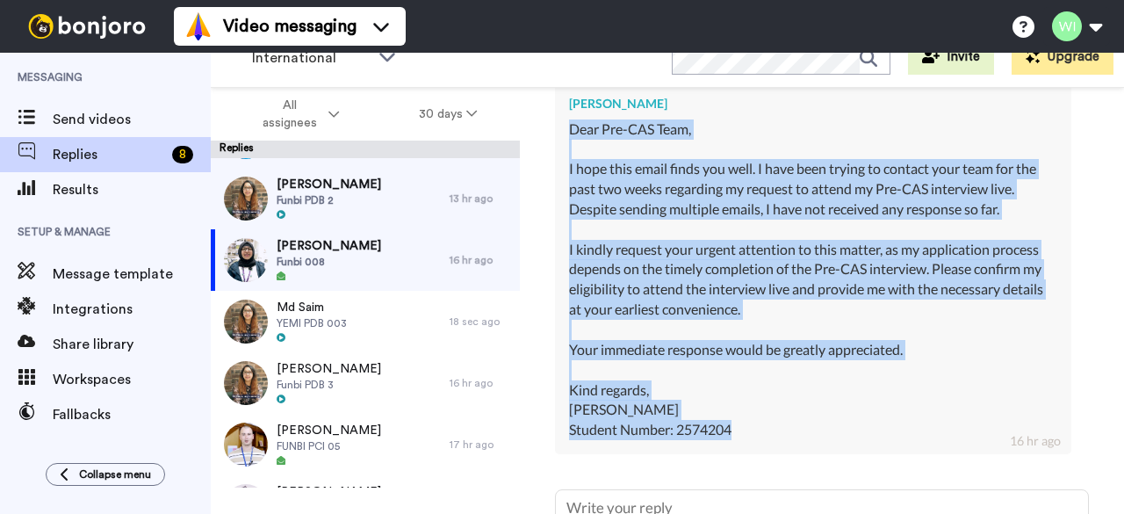
drag, startPoint x: 569, startPoint y: 145, endPoint x: 784, endPoint y: 470, distance: 389.3
click at [784, 455] on div "Muhammad Imad Dear Pre-CAS Team, I hope this email finds you well. I have been …" at bounding box center [813, 268] width 517 height 374
copy div "Dear Pre-CAS Team, I hope this email finds you well. I have been trying to cont…"
click at [789, 439] on div "Dear Pre-CAS Team, I hope this email finds you well. I have been trying to cont…" at bounding box center [813, 280] width 488 height 322
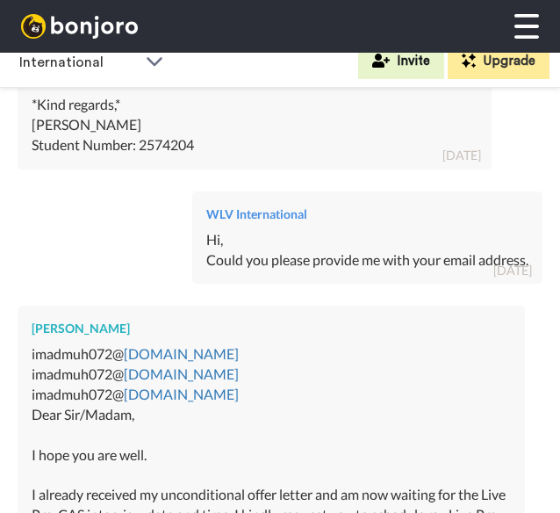
scroll to position [858, 0]
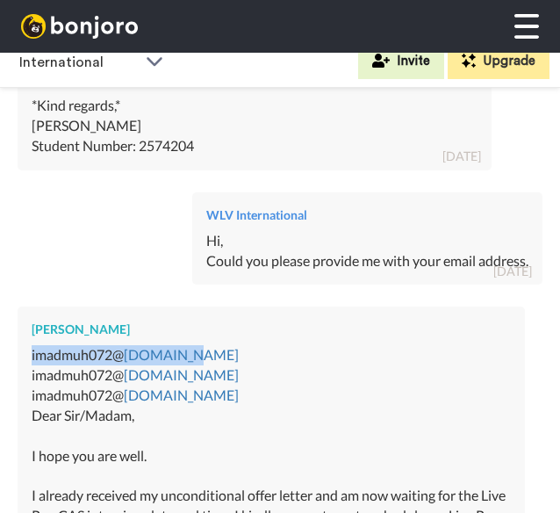
drag, startPoint x: 26, startPoint y: 340, endPoint x: 191, endPoint y: 349, distance: 165.4
copy div "imadmuh072@ gmail.com"
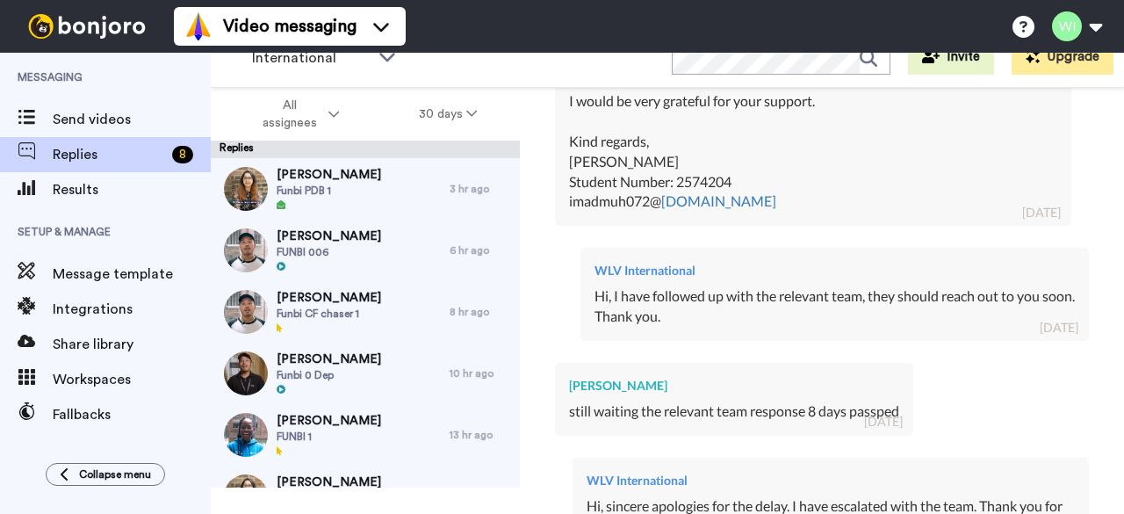
scroll to position [2120, 0]
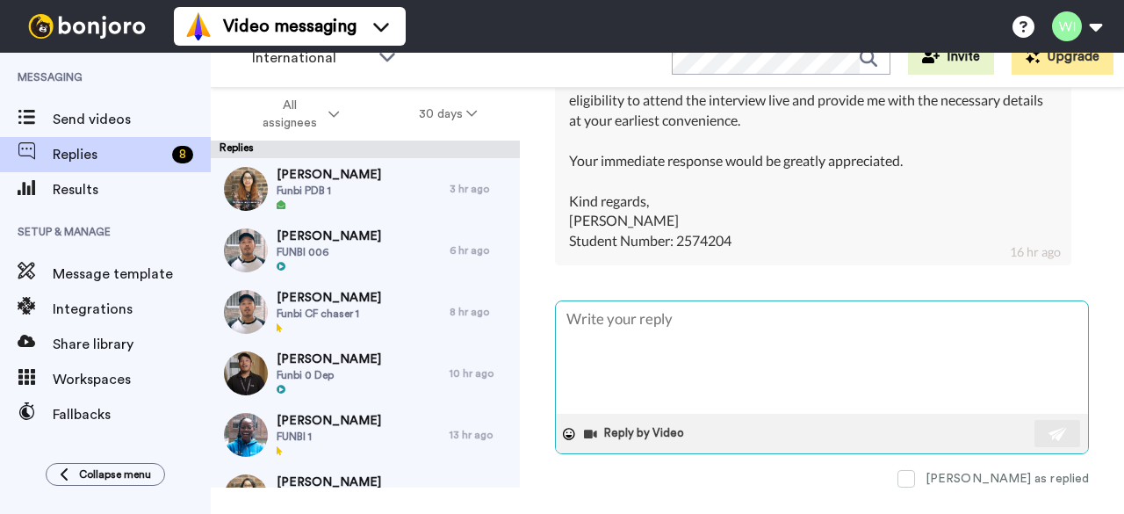
click at [636, 324] on textarea at bounding box center [822, 357] width 532 height 112
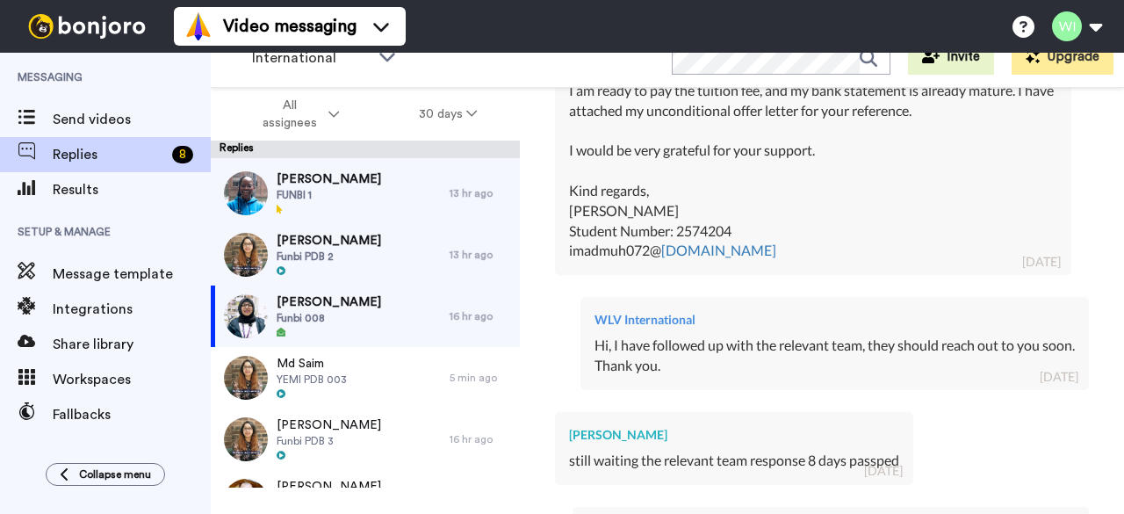
scroll to position [236, 0]
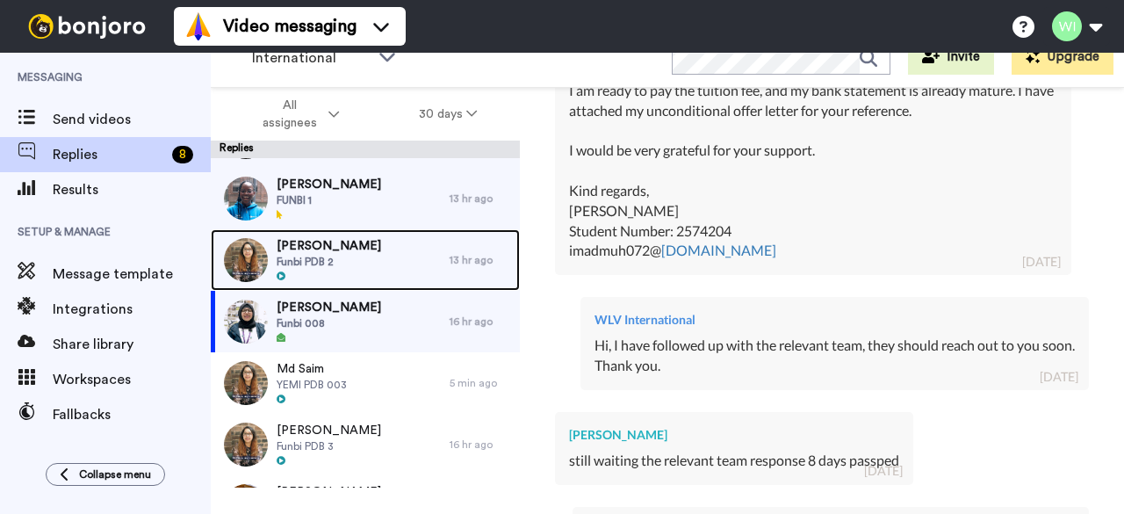
click at [375, 256] on div "Rashidat Ronke Funbi PDB 2" at bounding box center [330, 259] width 239 height 61
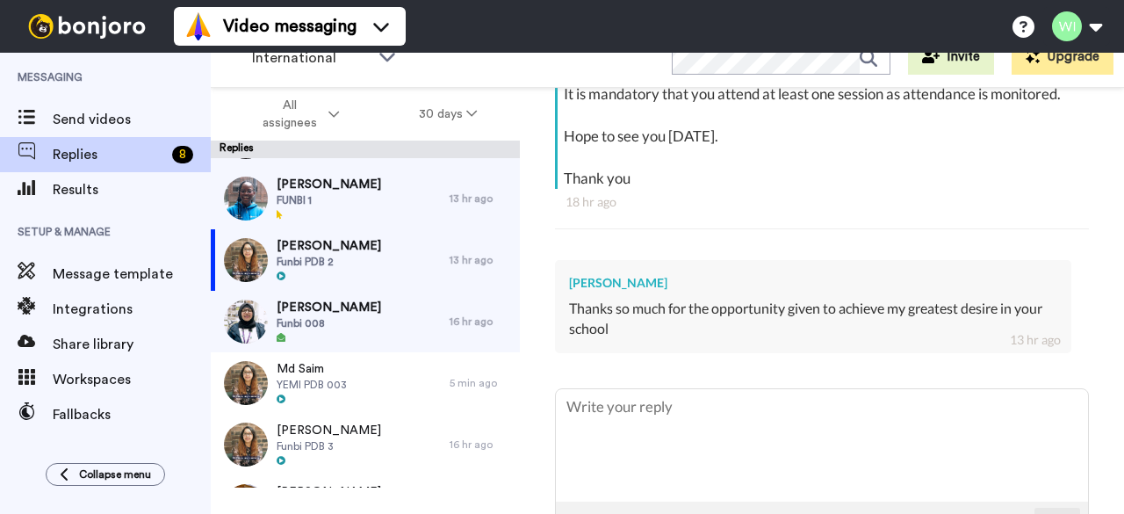
scroll to position [529, 0]
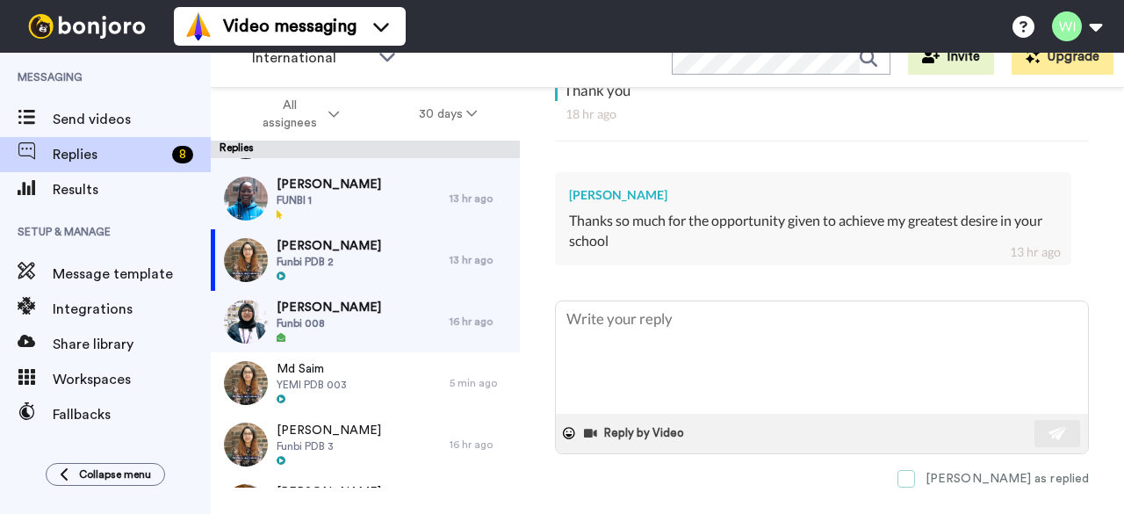
click at [915, 470] on span at bounding box center [907, 479] width 18 height 18
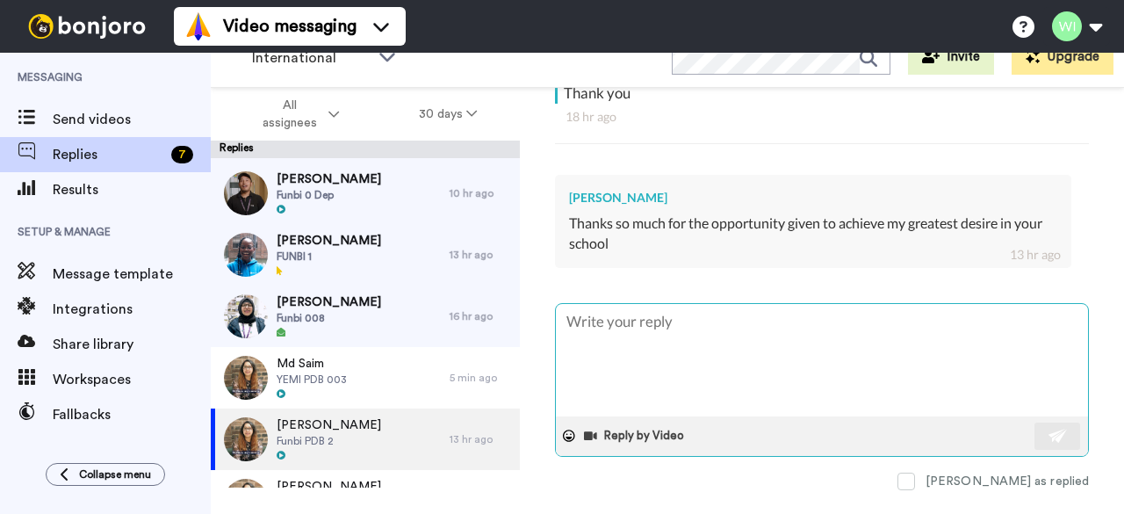
scroll to position [501, 0]
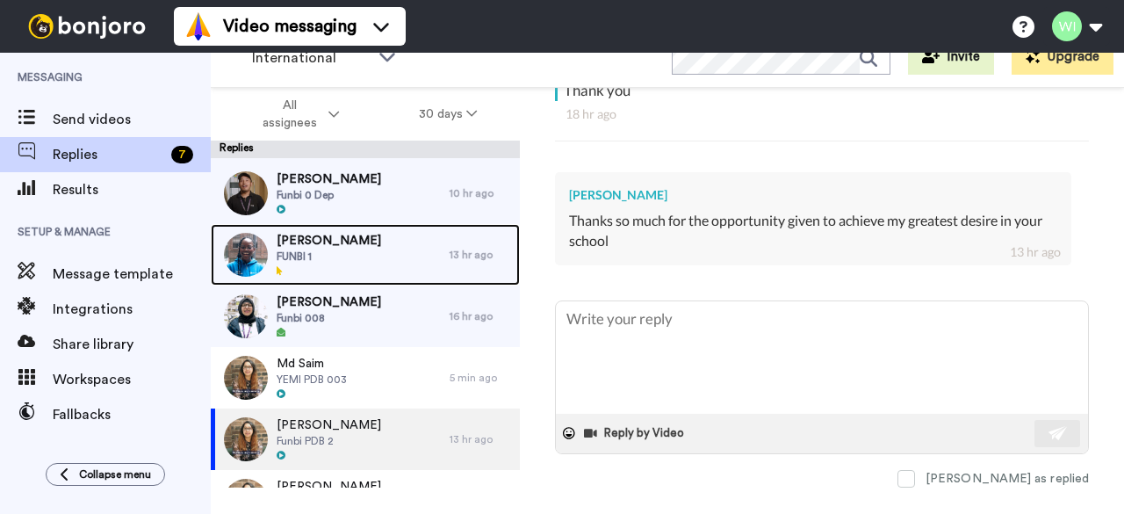
click at [390, 250] on div "Choitannyo Saha FUNBI 1" at bounding box center [330, 254] width 239 height 61
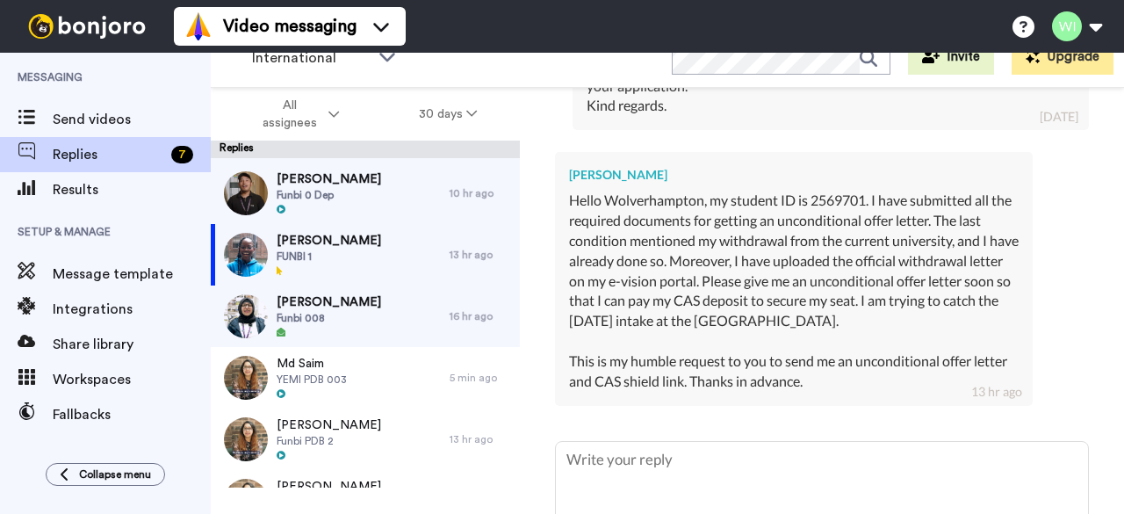
scroll to position [3039, 0]
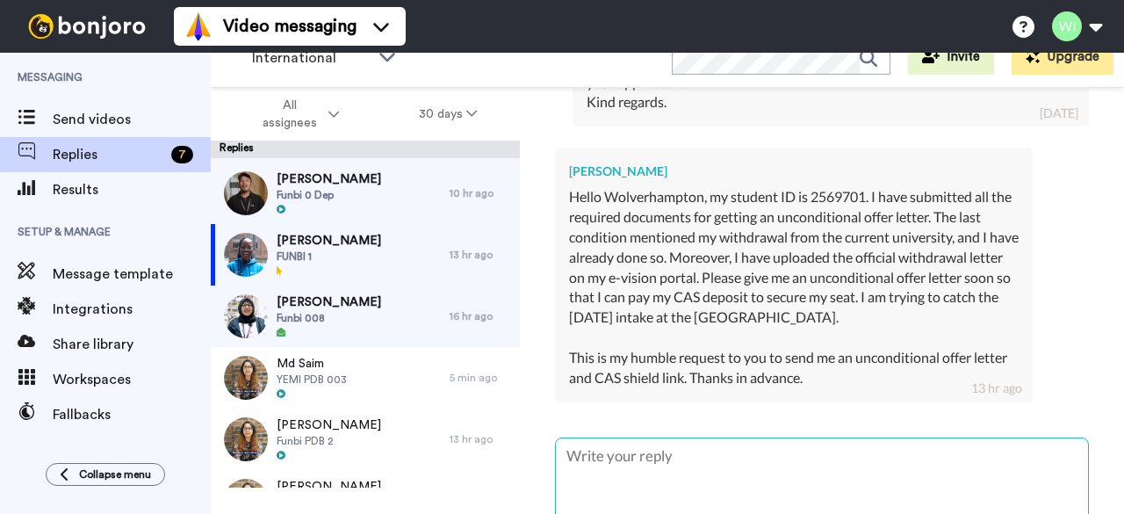
click at [766, 438] on textarea at bounding box center [822, 494] width 532 height 112
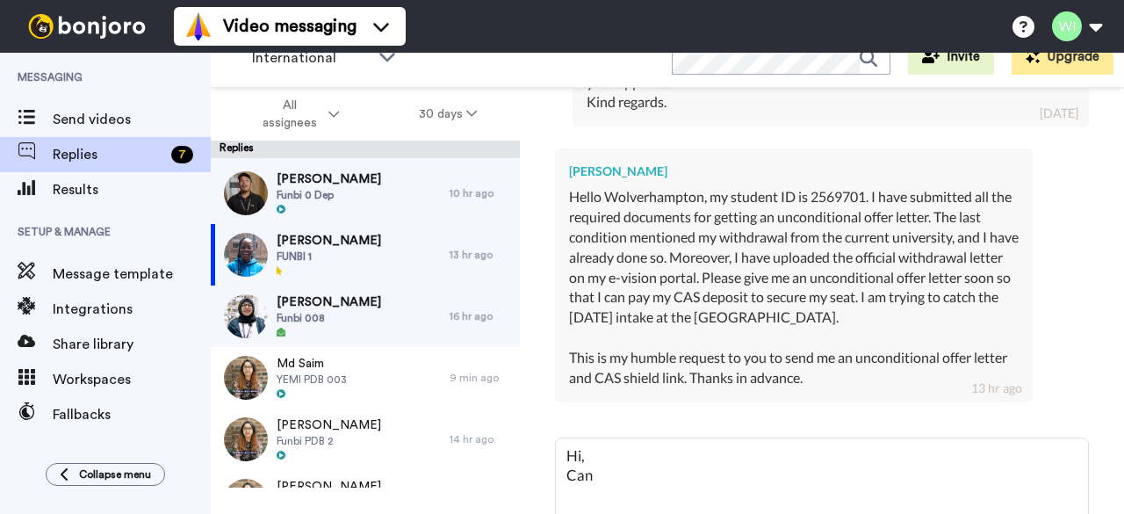
click at [963, 259] on div "Hello Wolverhampton, my student ID is 2569701. I have submitted all the require…" at bounding box center [794, 287] width 450 height 200
click at [607, 438] on textarea "Hi, Can" at bounding box center [822, 494] width 532 height 112
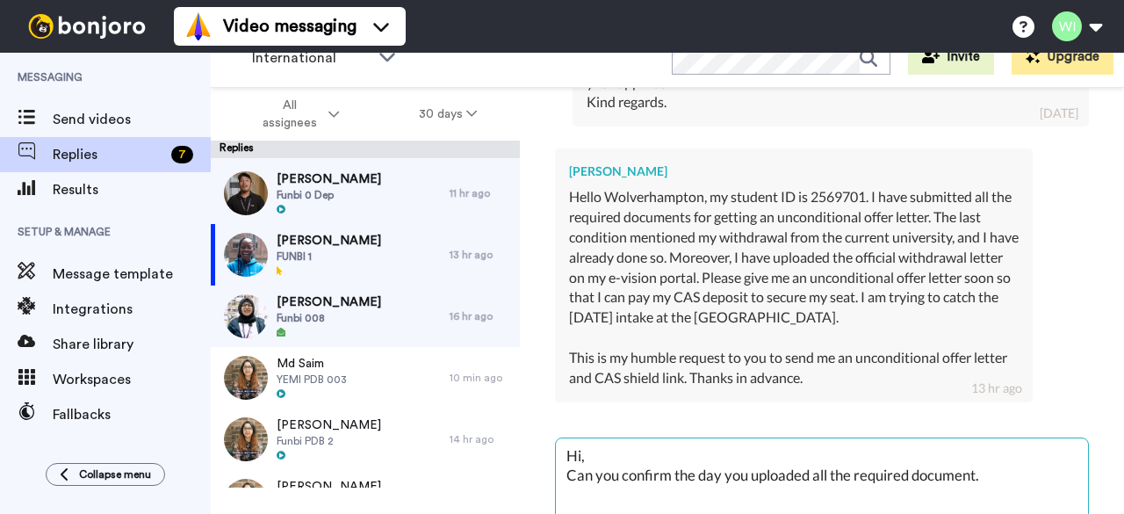
click at [1007, 438] on textarea "Hi, Can you confirm the day you uploaded all the required document." at bounding box center [822, 494] width 532 height 112
click at [1002, 438] on textarea "Hi, Can you confirm the day you uploaded all the required document." at bounding box center [822, 494] width 532 height 112
click at [721, 438] on textarea "Hi, Can you confirm the day you uploaded all the required document." at bounding box center [822, 494] width 532 height 112
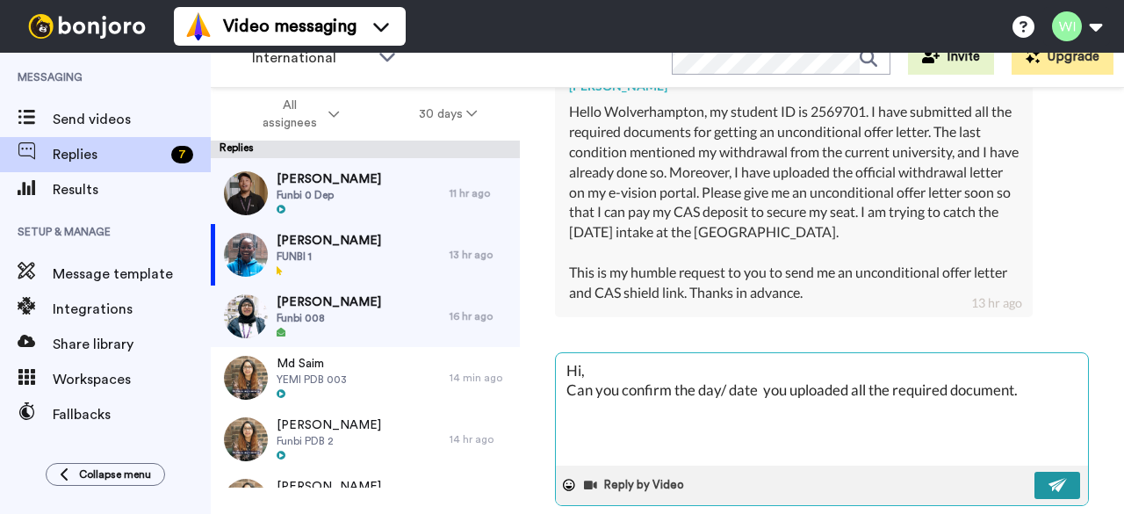
click at [1055, 472] on button at bounding box center [1058, 485] width 46 height 27
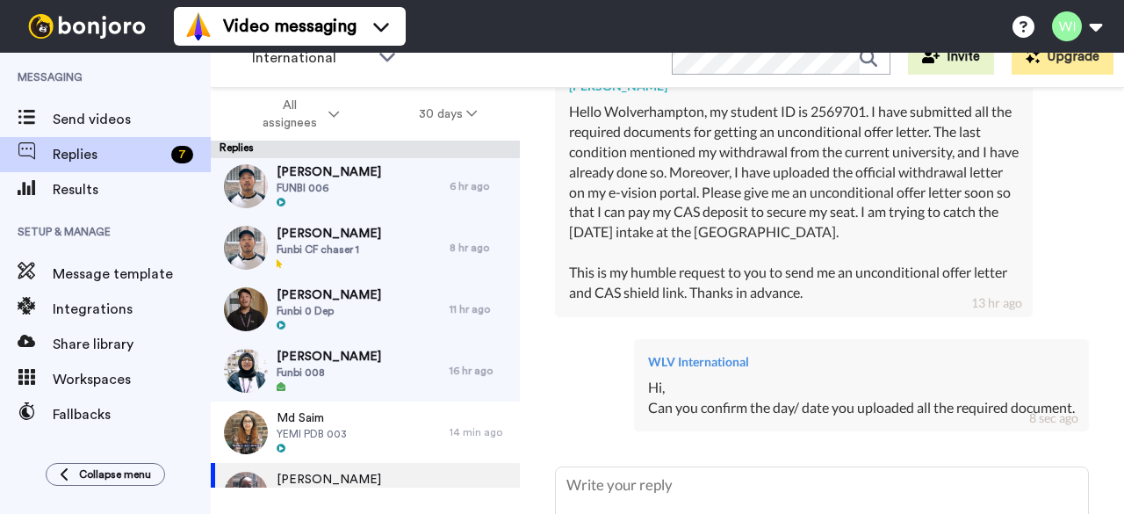
scroll to position [61, 0]
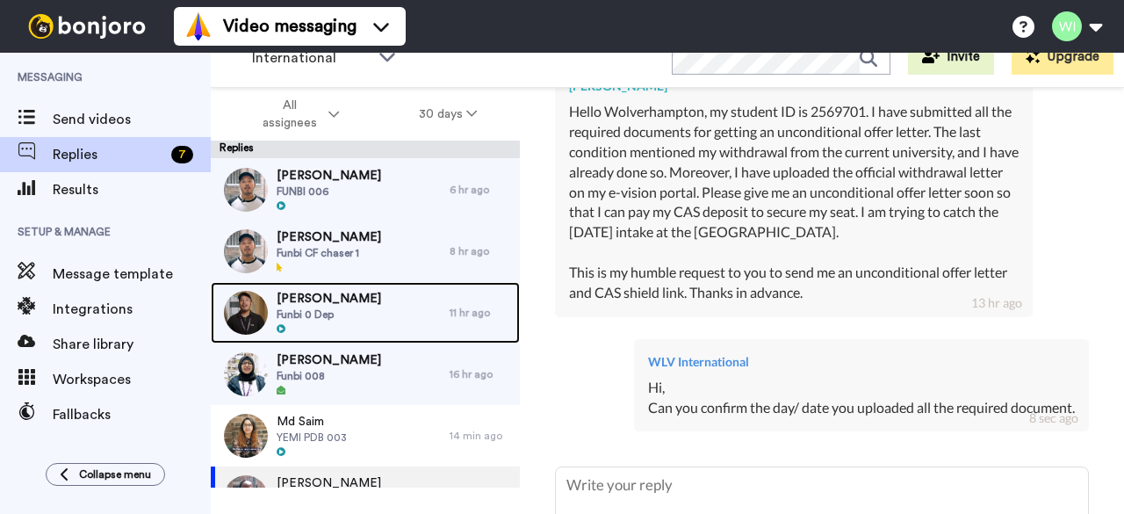
click at [350, 314] on span "Funbi 0 Dep" at bounding box center [329, 314] width 105 height 14
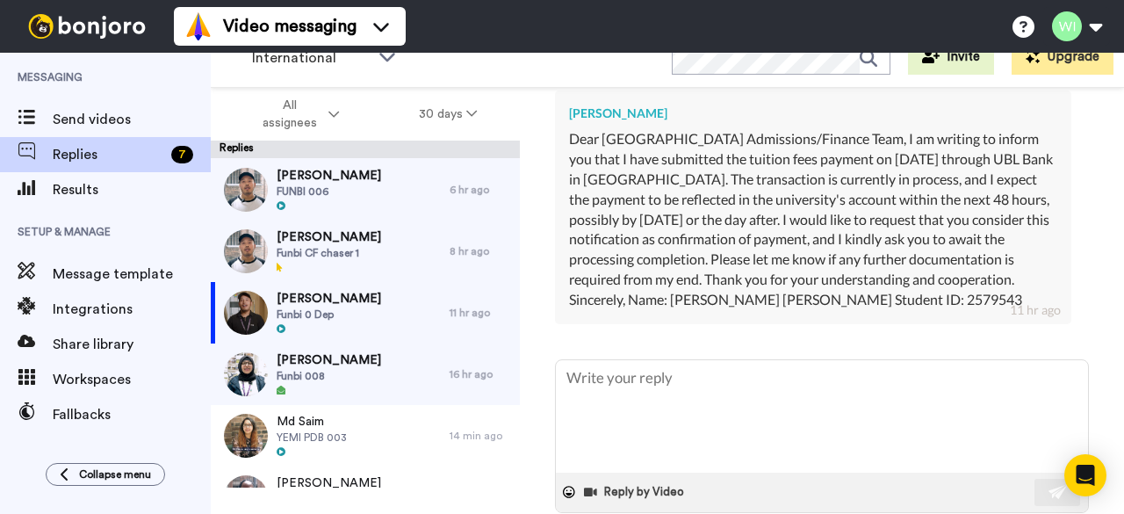
scroll to position [572, 0]
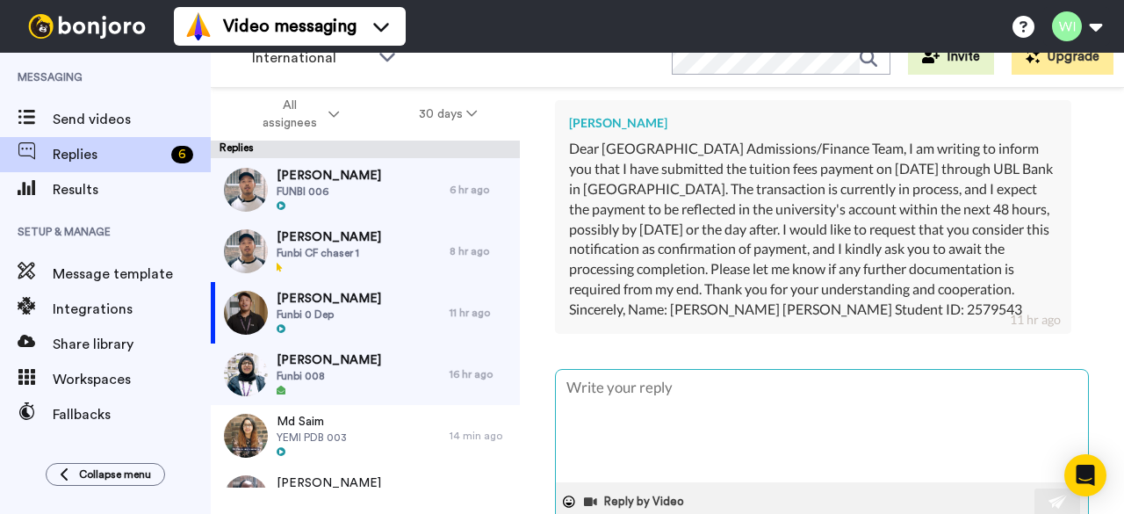
click at [808, 373] on textarea at bounding box center [822, 426] width 532 height 112
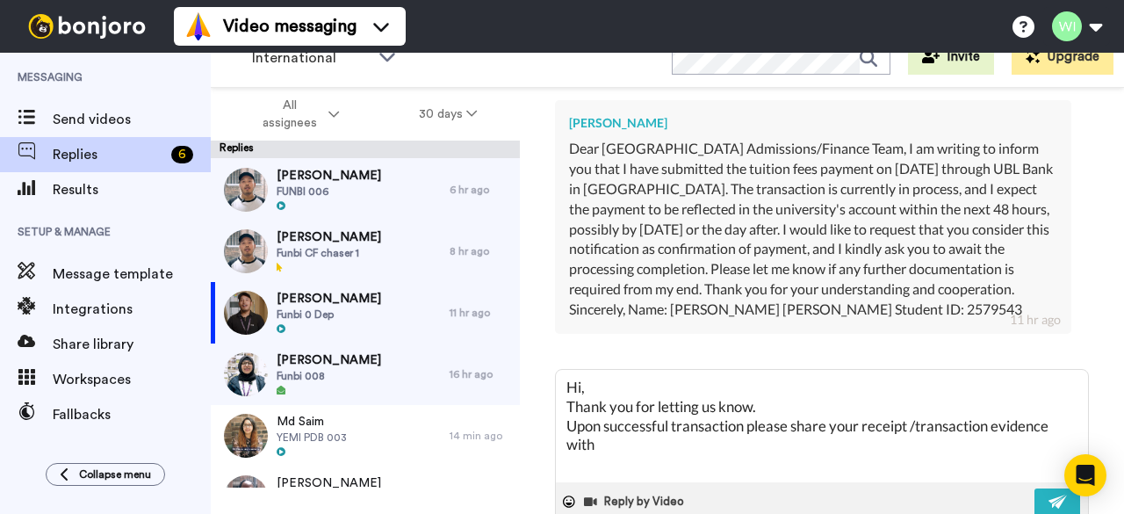
scroll to position [648, 0]
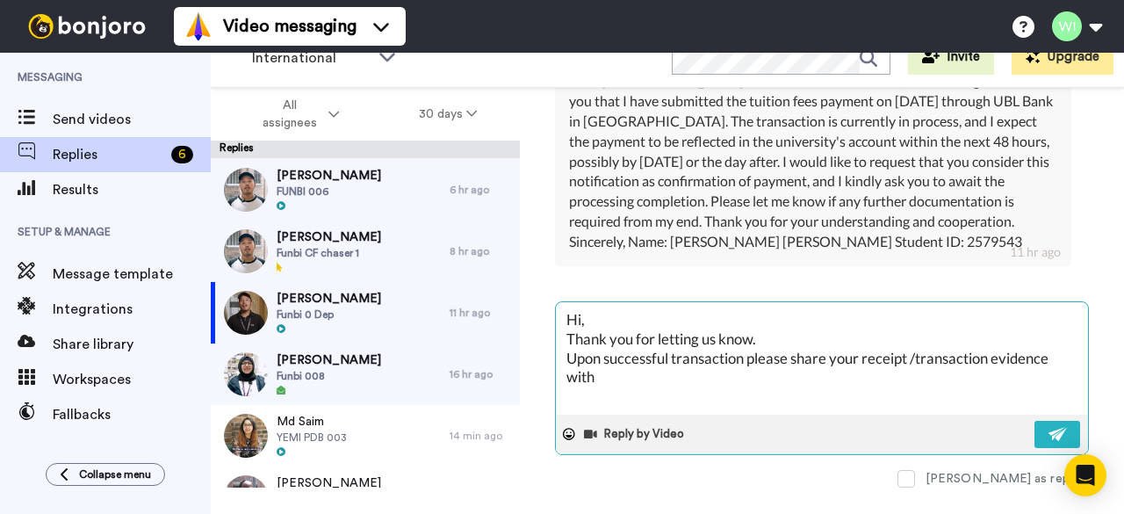
click at [816, 366] on textarea "Hi, Thank you for letting us know. Upon successful transaction please share you…" at bounding box center [822, 358] width 532 height 112
click at [891, 400] on textarea "Hi, Thank you for letting us know. Upon successful transaction please share you…" at bounding box center [822, 358] width 532 height 112
click at [921, 346] on textarea "Hi, Thank you for letting us know. Upon successful transaction please share you…" at bounding box center [822, 358] width 532 height 112
click at [1054, 348] on textarea "Hi, Thank you for letting us know. Upon successful transaction please share you…" at bounding box center [822, 358] width 532 height 112
drag, startPoint x: 1054, startPoint y: 350, endPoint x: 836, endPoint y: 349, distance: 217.8
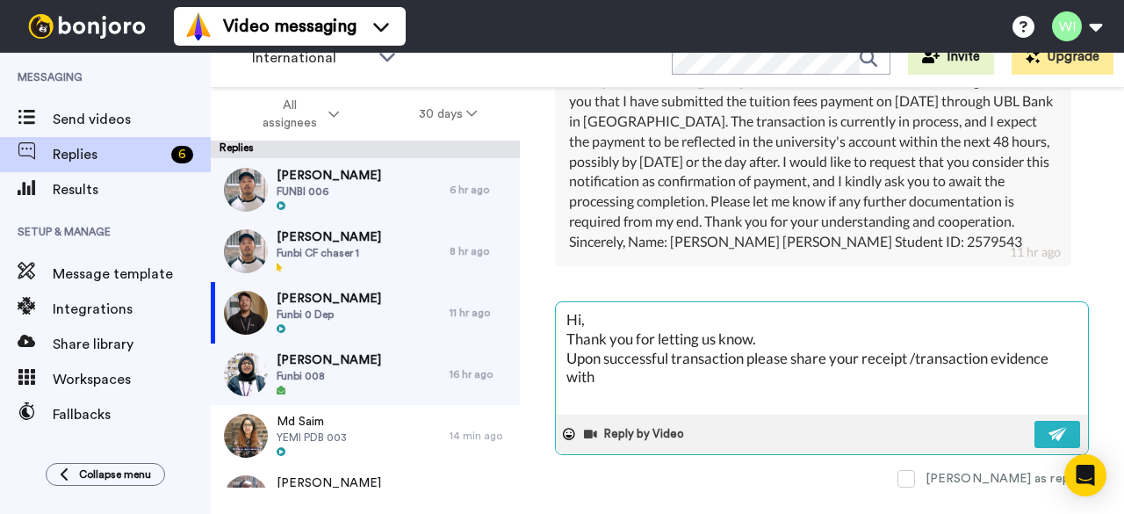
click at [836, 349] on textarea "Hi, Thank you for letting us know. Upon successful transaction please share you…" at bounding box center [822, 358] width 532 height 112
click at [954, 324] on textarea "Hi, Thank you for letting us know. Upon successful transaction please send your…" at bounding box center [822, 358] width 532 height 112
click at [825, 349] on textarea "Hi, Thank you for letting us know. Upon successful transaction please send your…" at bounding box center [822, 358] width 532 height 112
click at [1019, 344] on textarea "Hi, Thank you for letting us know. Upon successful transaction please send the …" at bounding box center [822, 358] width 532 height 112
click at [566, 372] on textarea "Hi, Thank you for letting us know. Upon successful transaction please send the …" at bounding box center [822, 358] width 532 height 112
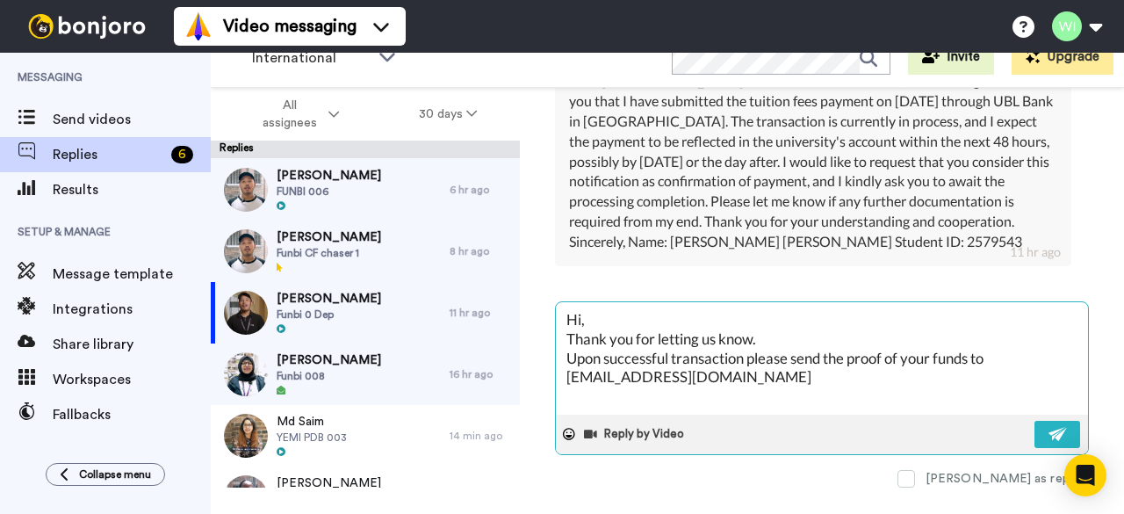
click at [892, 363] on textarea "Hi, Thank you for letting us know. Upon successful transaction please send the …" at bounding box center [822, 358] width 532 height 112
click at [790, 367] on textarea "Hi, Thank you for letting us know. Upon successful transaction please send the …" at bounding box center [822, 358] width 532 height 112
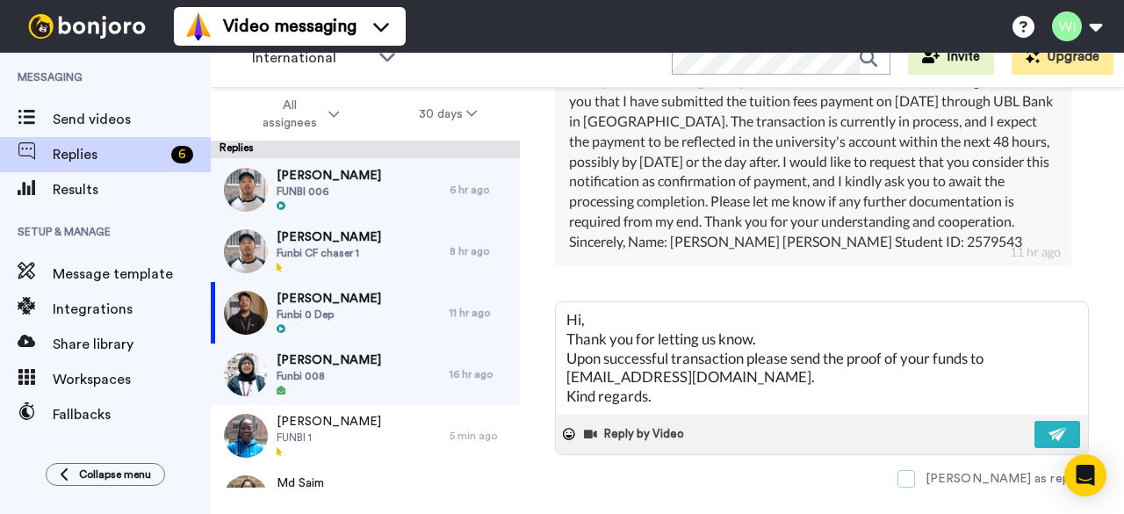
click at [915, 470] on span at bounding box center [907, 479] width 18 height 18
click at [1049, 427] on img at bounding box center [1058, 434] width 19 height 14
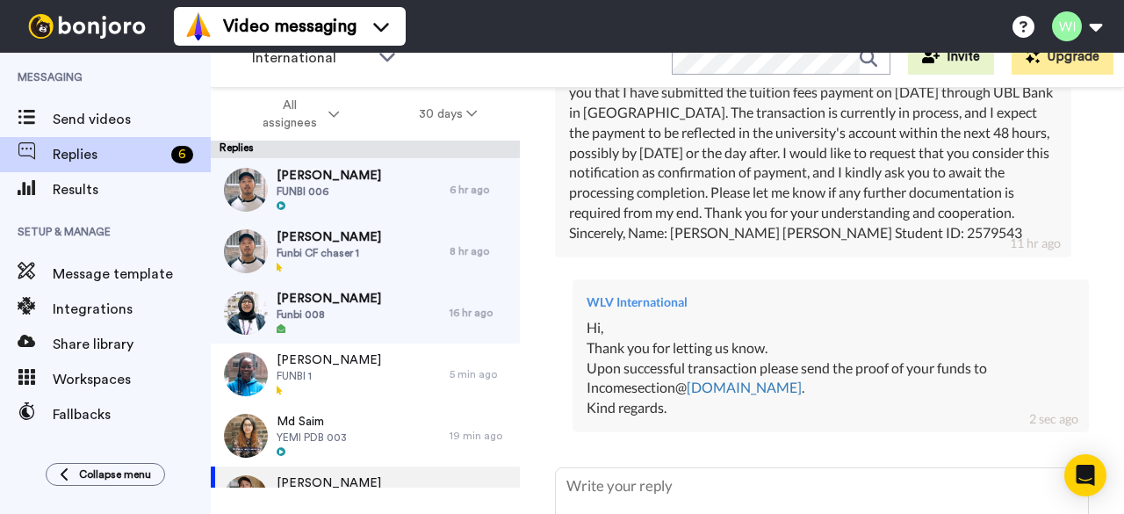
scroll to position [0, 0]
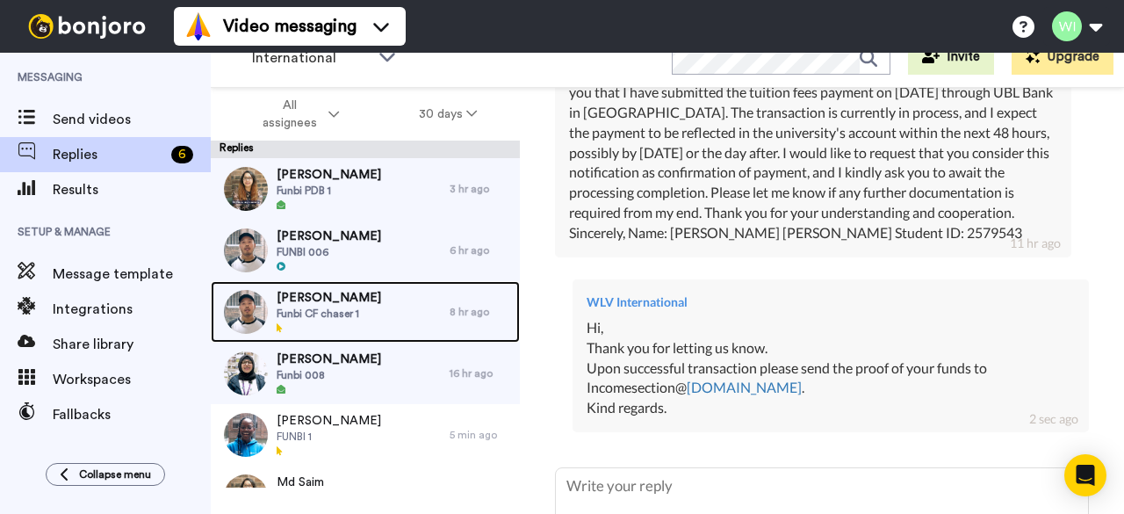
click at [399, 317] on div "Ahmad Yar Funbi CF chaser 1" at bounding box center [330, 311] width 239 height 61
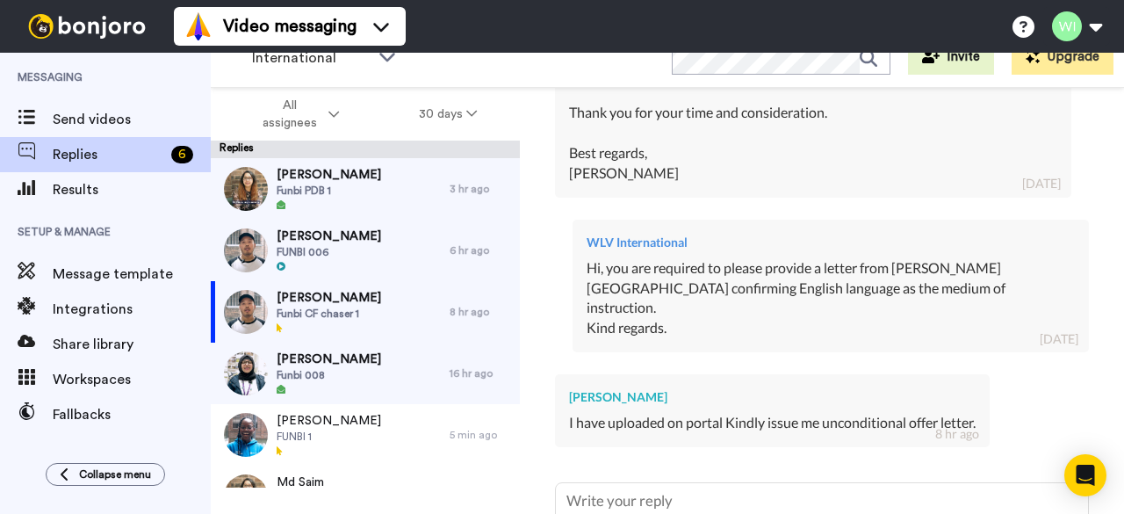
scroll to position [1648, 0]
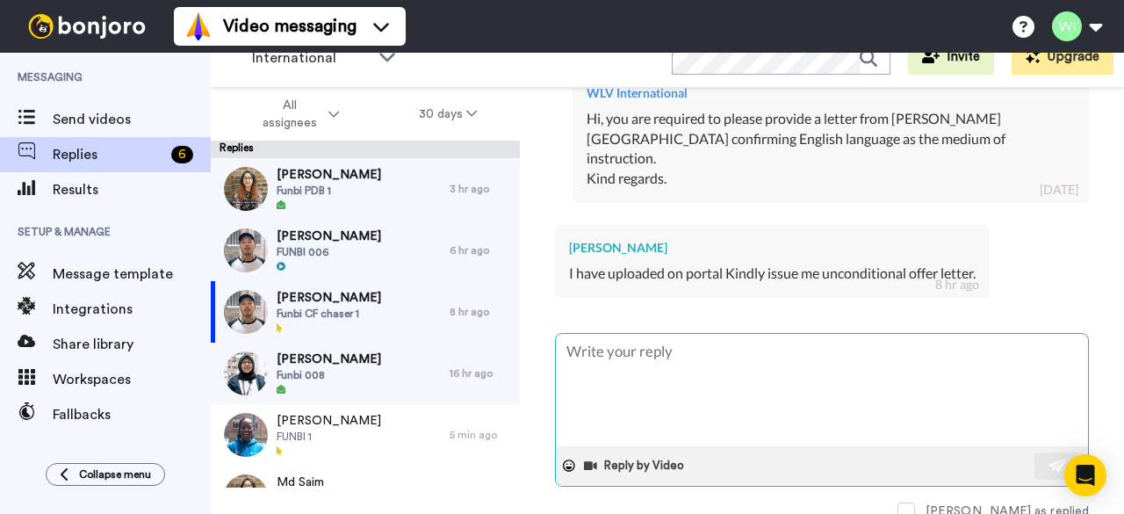
click at [715, 334] on textarea at bounding box center [822, 390] width 532 height 112
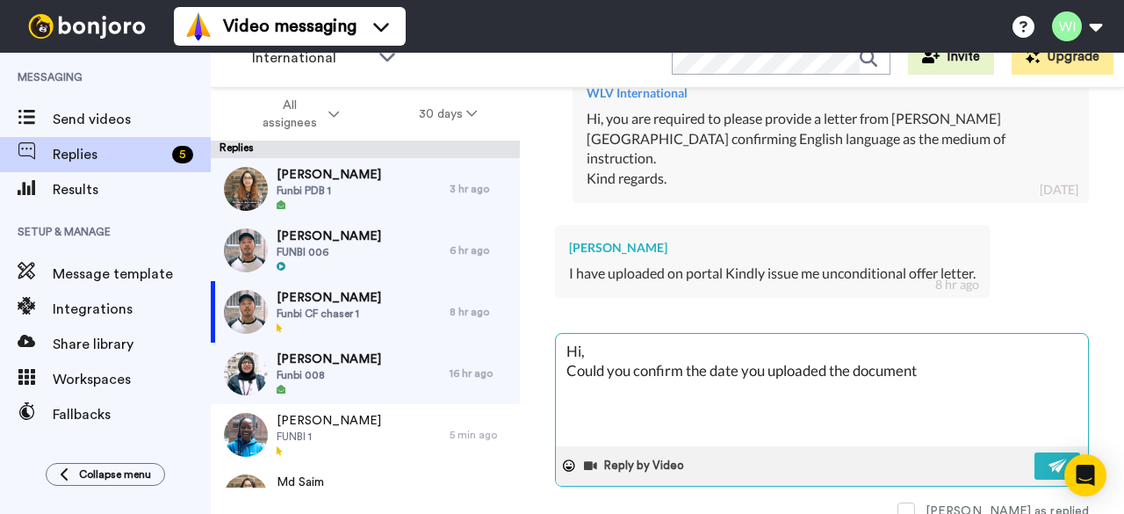
click at [930, 334] on textarea "Hi, Could you confirm the date you uploaded the document" at bounding box center [822, 390] width 532 height 112
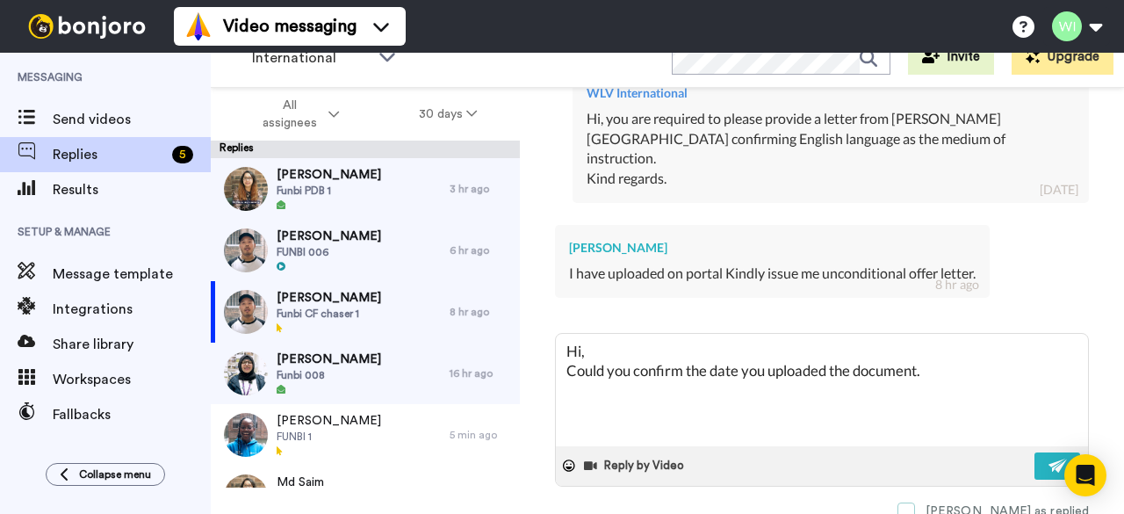
click at [915, 502] on span at bounding box center [907, 511] width 18 height 18
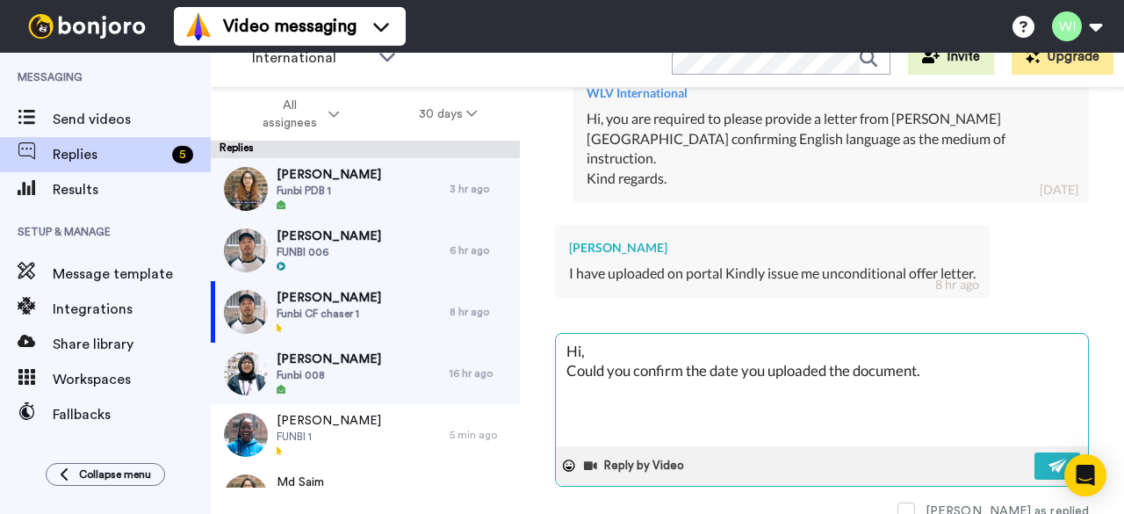
click at [938, 334] on textarea "Hi, Could you confirm the date you uploaded the document." at bounding box center [822, 390] width 532 height 112
click at [936, 334] on textarea "Hi, Could you confirm the date you uploaded the document." at bounding box center [822, 390] width 532 height 112
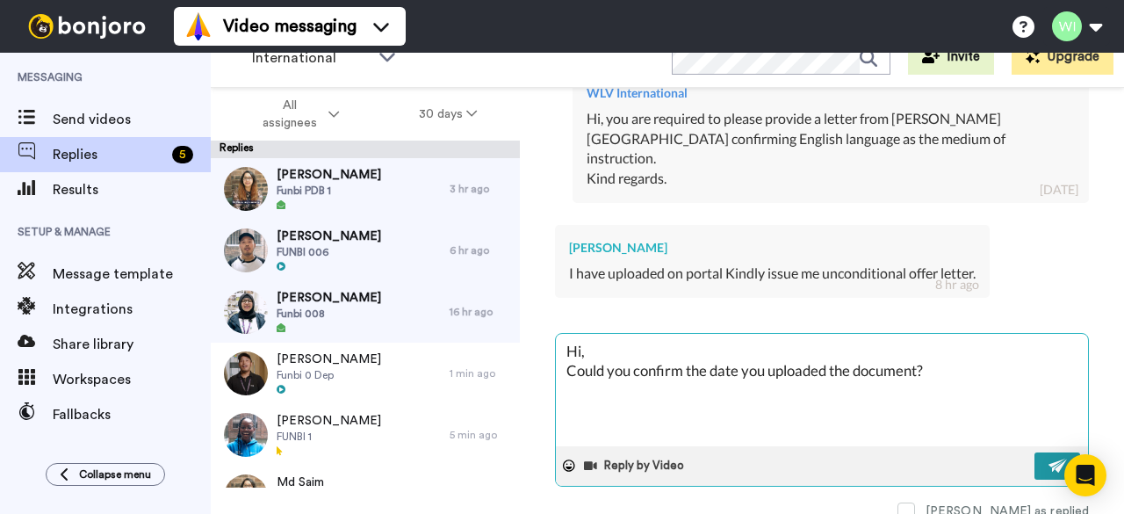
click at [1049, 459] on img at bounding box center [1058, 466] width 19 height 14
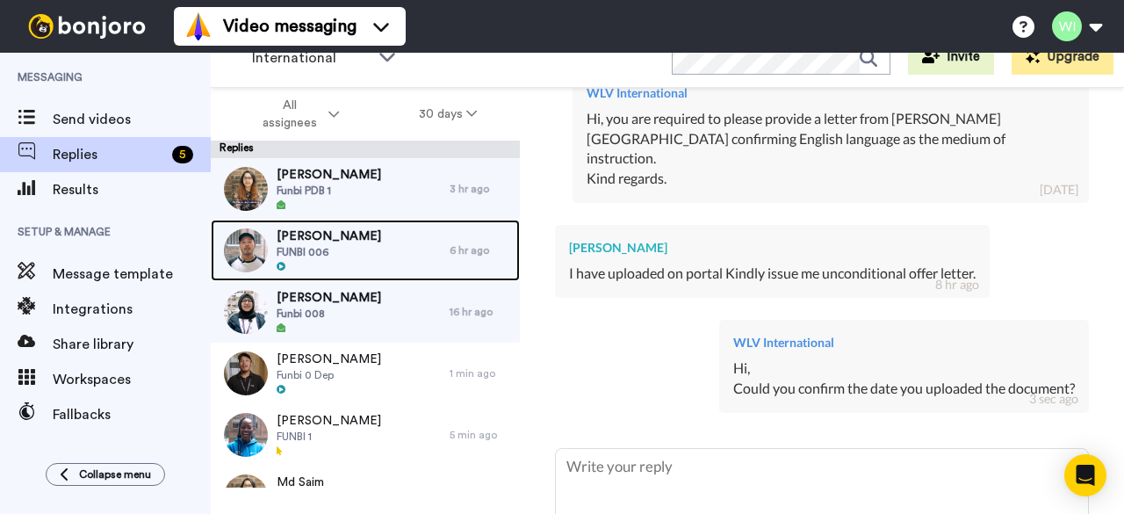
click at [360, 260] on div "Sineth Jayalth FUNBI 006" at bounding box center [330, 250] width 239 height 61
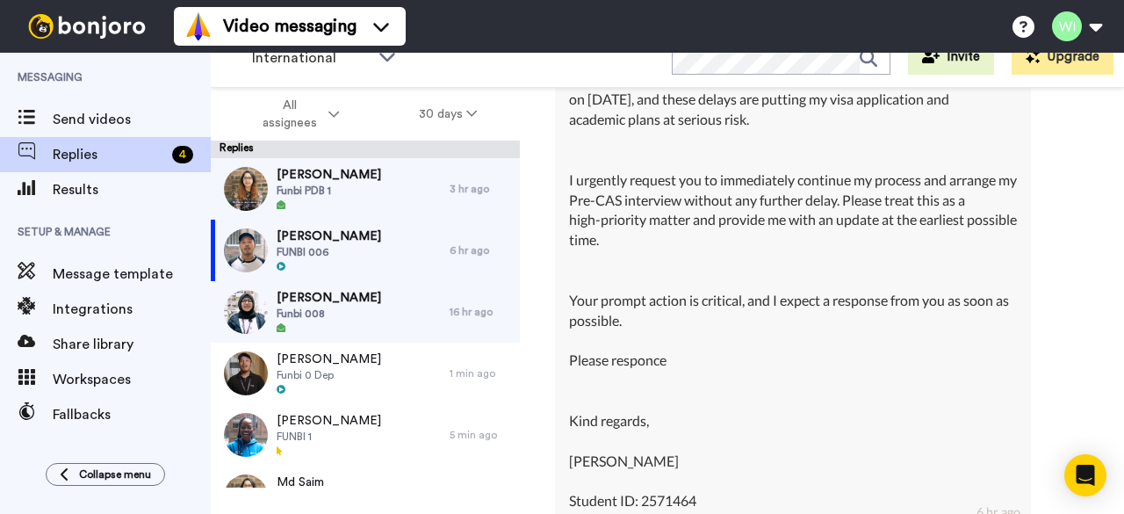
scroll to position [23364, 0]
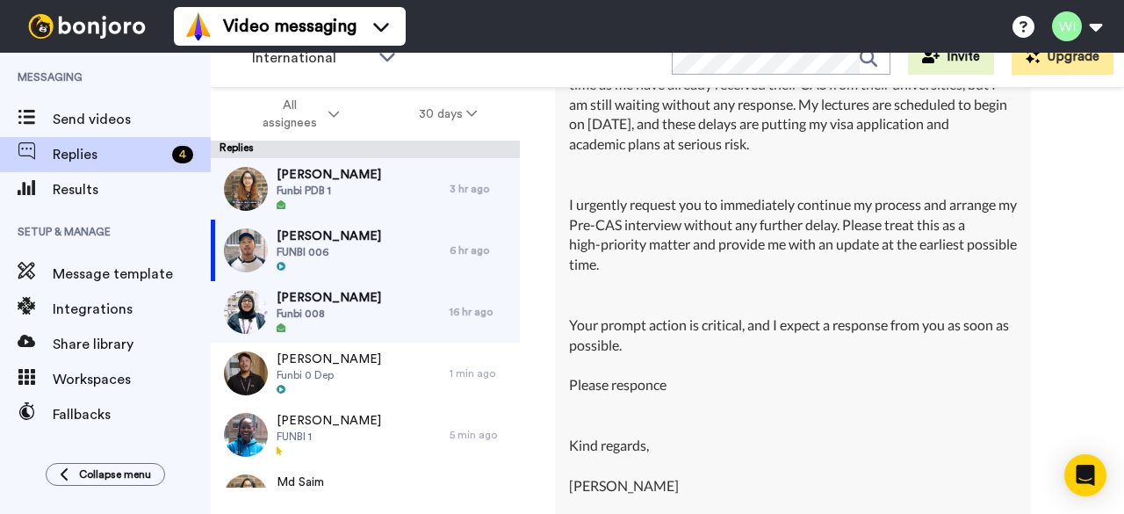
click at [780, 322] on div "Dear Admissions Team, I am Sineth Chathum Jayalath, student ID 2571464. I have …" at bounding box center [793, 205] width 448 height 662
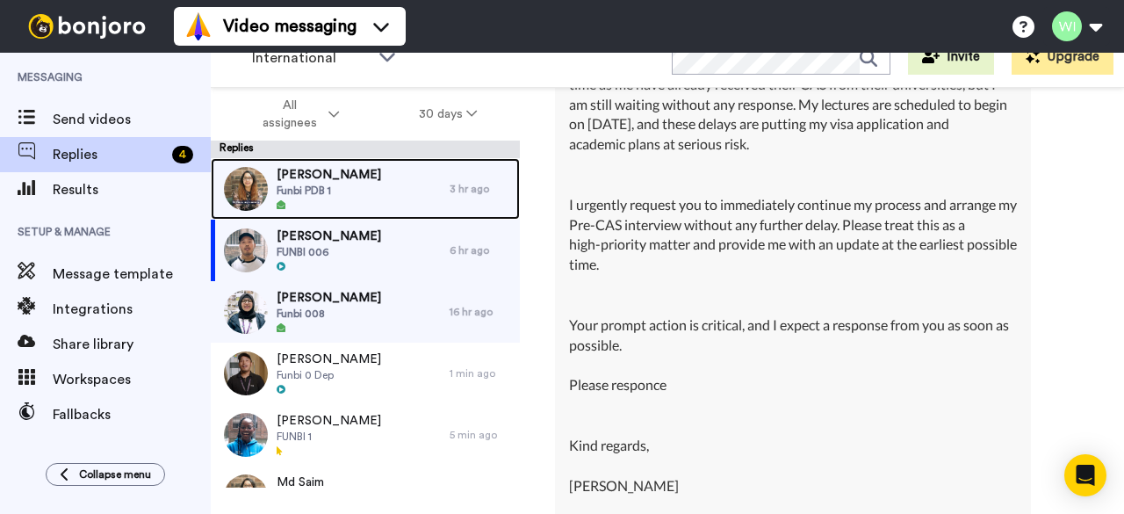
click at [369, 198] on div "Eugenia Frimpong Funbi PDB 1" at bounding box center [329, 189] width 105 height 46
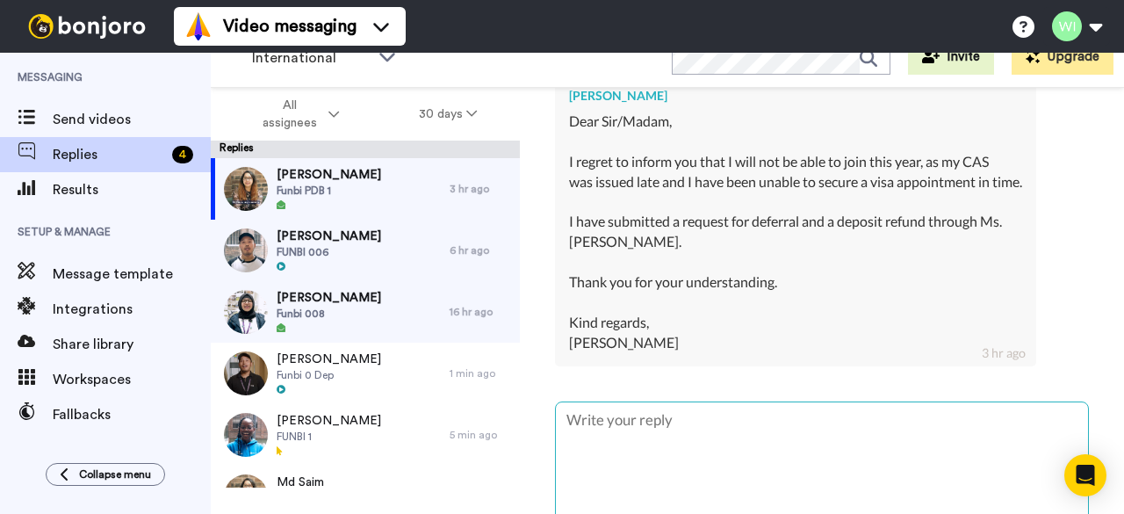
scroll to position [597, 0]
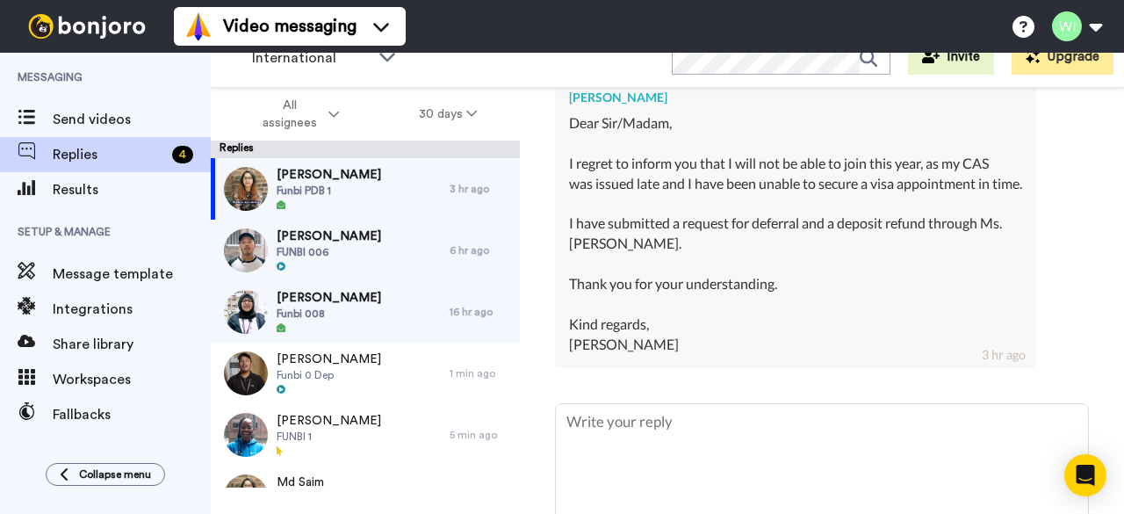
click at [938, 354] on div "Dear Sir/Madam, I regret to inform you that I will not be able to join this yea…" at bounding box center [795, 233] width 453 height 241
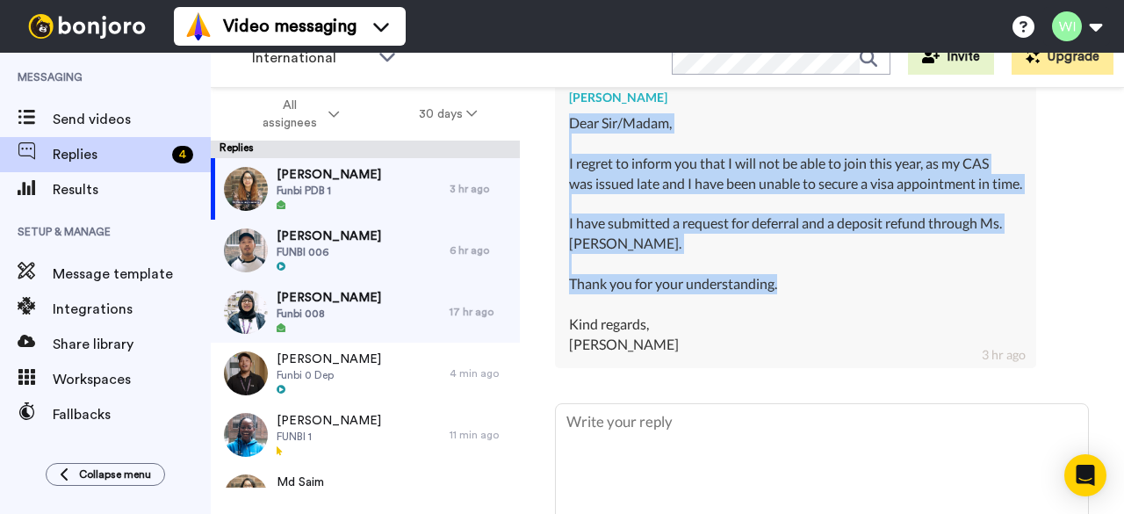
drag, startPoint x: 571, startPoint y: 143, endPoint x: 798, endPoint y: 301, distance: 276.3
click at [798, 301] on div "Dear Sir/Madam, I regret to inform you that I will not be able to join this yea…" at bounding box center [795, 233] width 453 height 241
copy div "Dear Sir/Madam, I regret to inform you that I will not be able to join this yea…"
click at [1083, 250] on div "Eugenia Frimpong Delete Open original Resend Funbi PDB 1 : 18 hr ago eugeniafri…" at bounding box center [822, 318] width 604 height 461
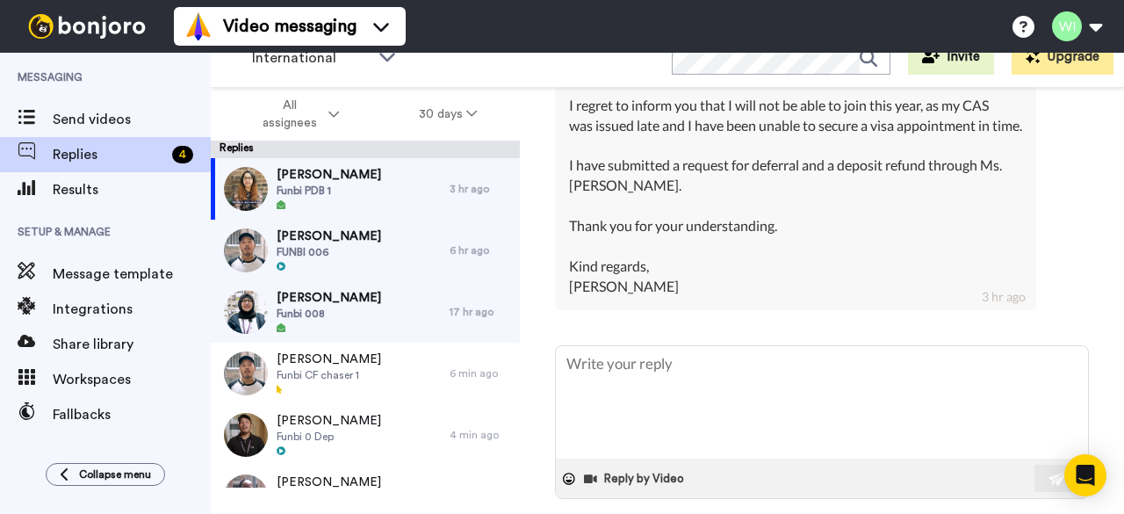
scroll to position [664, 0]
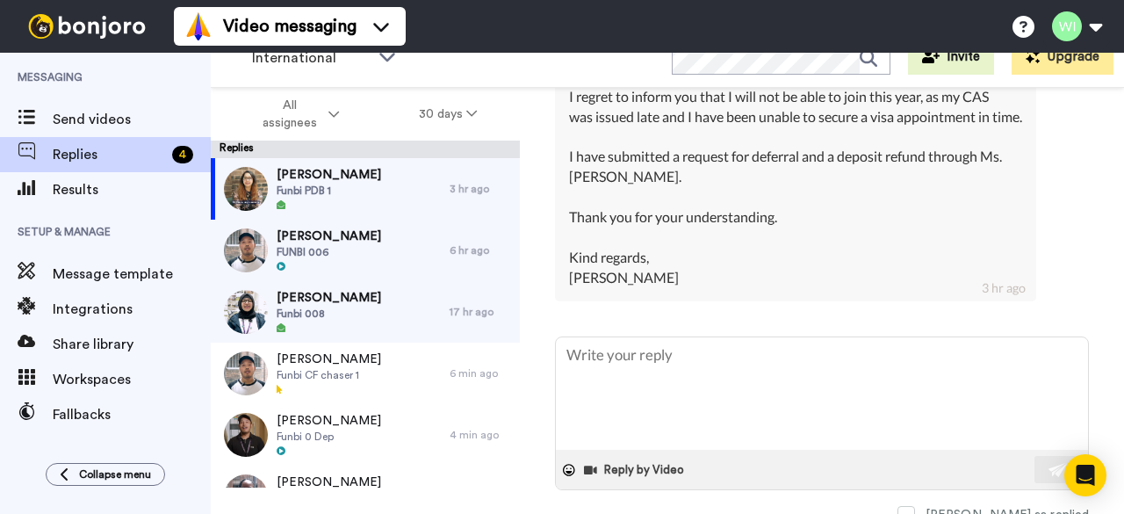
click at [1087, 268] on div "Eugenia Frimpong Delete Open original Resend Funbi PDB 1 : 18 hr ago eugeniafri…" at bounding box center [822, 318] width 604 height 461
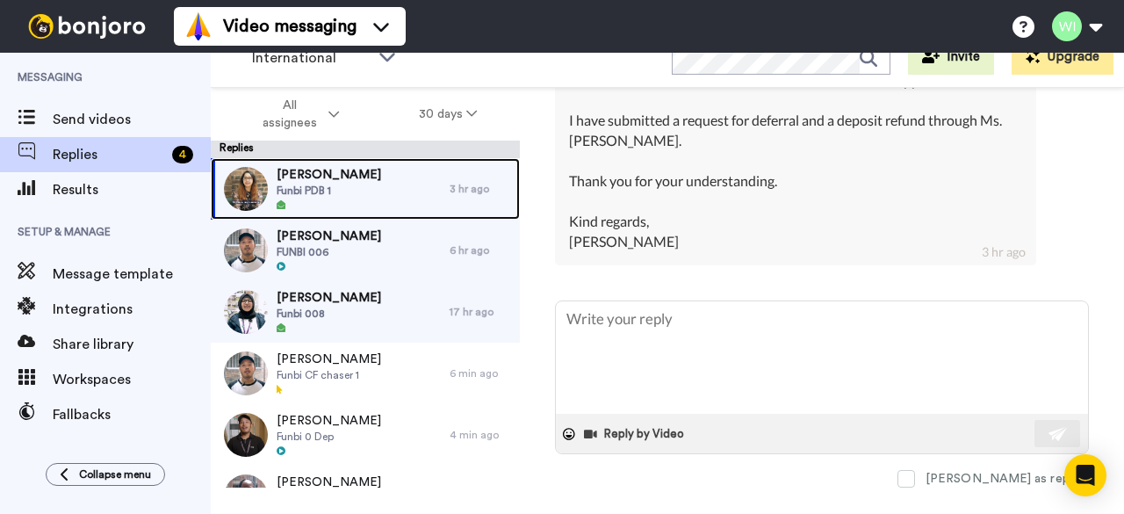
click at [407, 195] on div "Eugenia Frimpong Funbi PDB 1" at bounding box center [330, 188] width 239 height 61
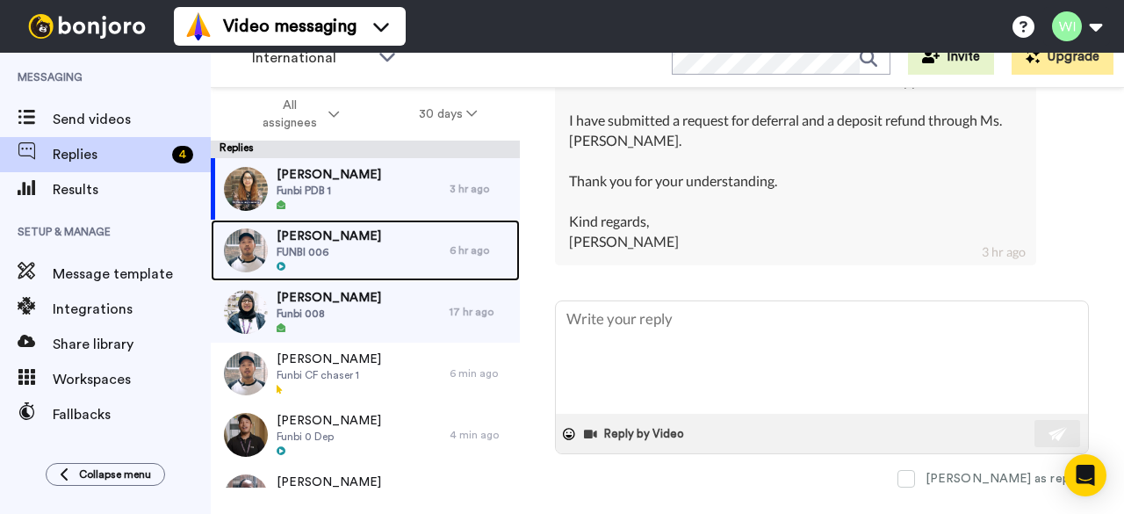
click at [400, 259] on div "Sineth Jayalth FUNBI 006" at bounding box center [330, 250] width 239 height 61
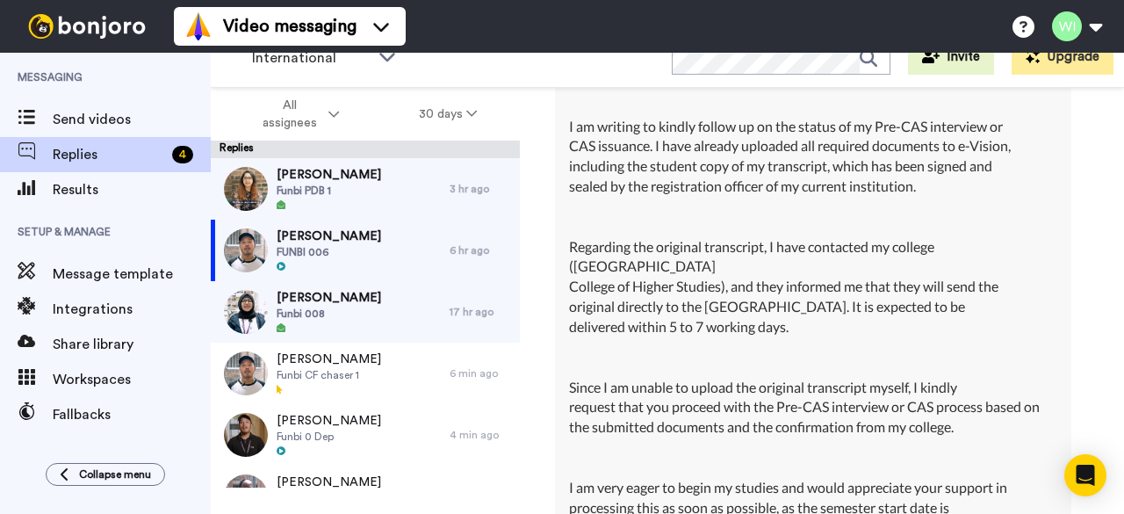
scroll to position [4637, 0]
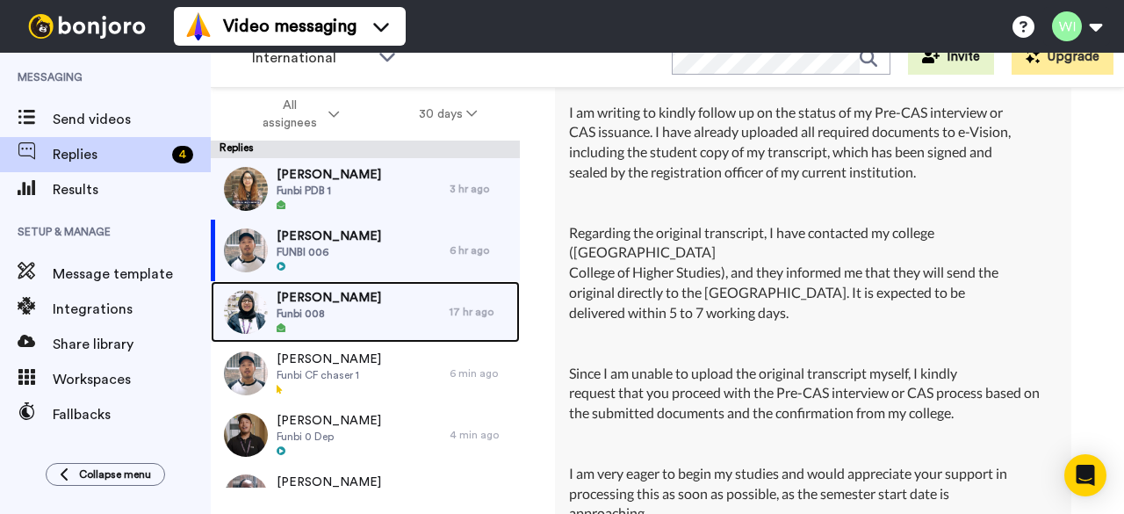
click at [337, 321] on div "Muhammad Imad Funbi 008" at bounding box center [329, 312] width 105 height 46
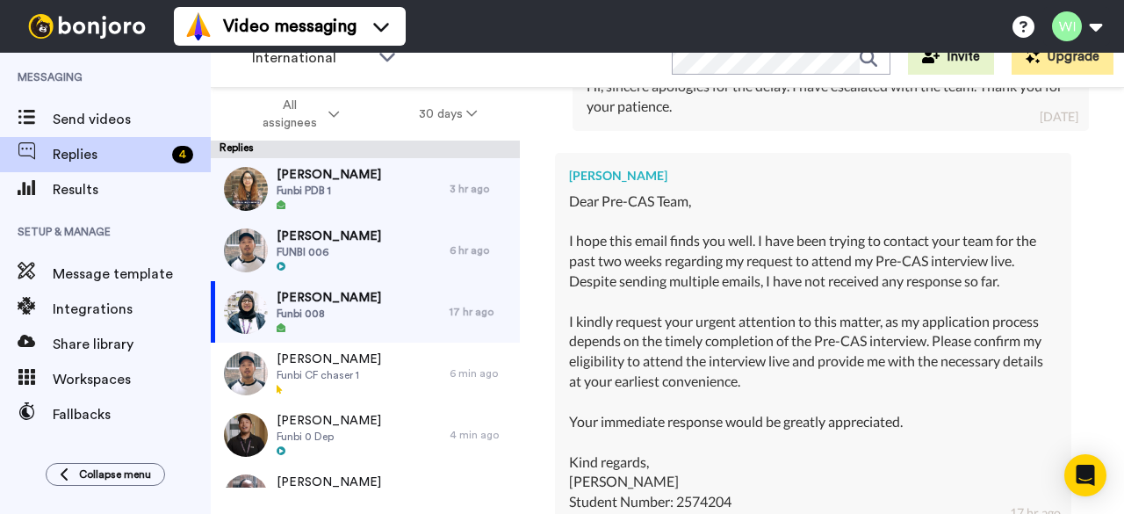
scroll to position [1832, 0]
click at [1091, 215] on div "Muhammad Imad Delete Open original Resend Funbi 008 : 28 days ago imadmuh072@gm…" at bounding box center [822, 318] width 604 height 461
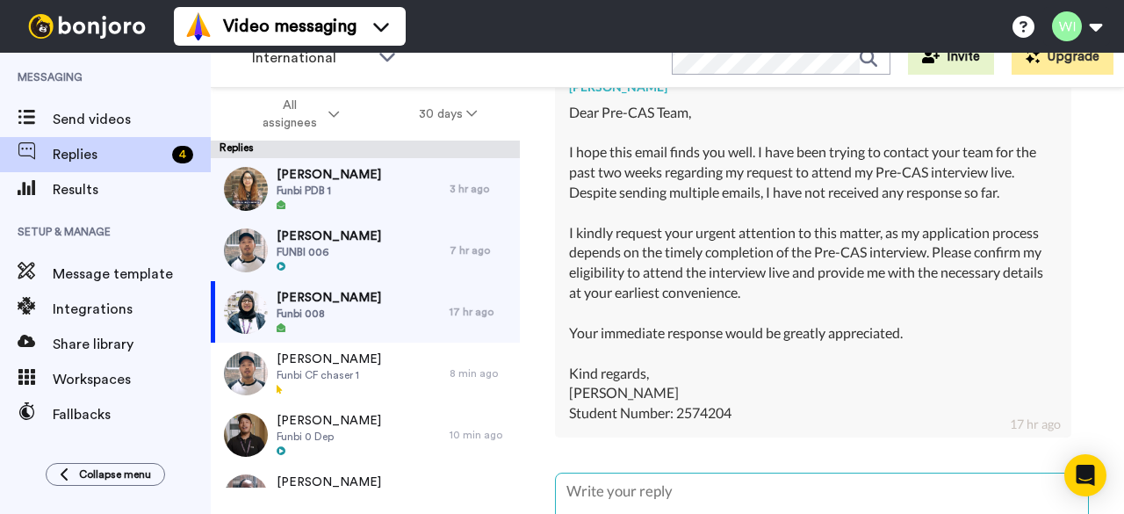
scroll to position [1918, 0]
click at [940, 127] on div "Dear Pre-CAS Team, I hope this email finds you well. I have been trying to cont…" at bounding box center [813, 265] width 488 height 322
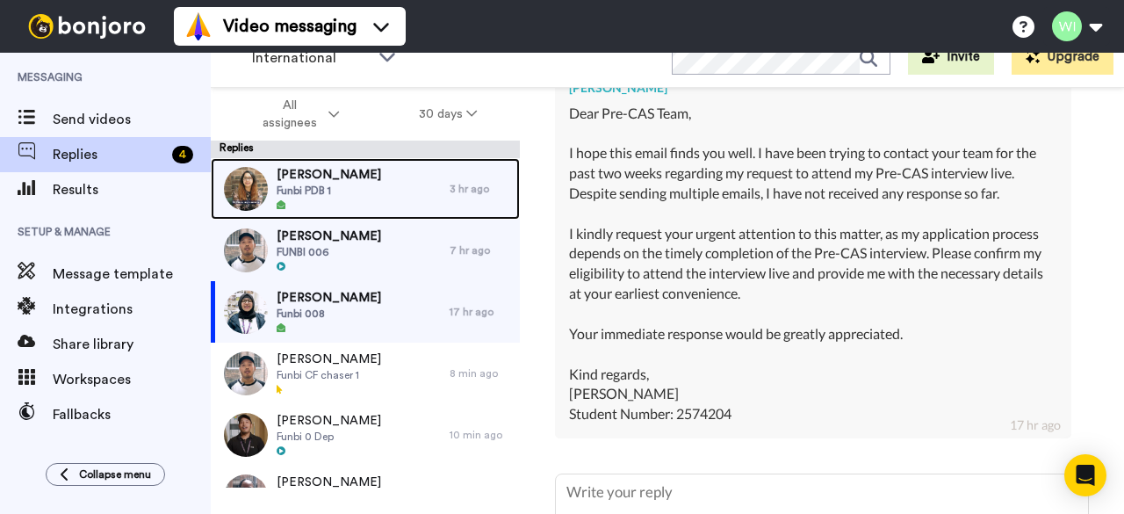
click at [336, 186] on span "Funbi PDB 1" at bounding box center [329, 191] width 105 height 14
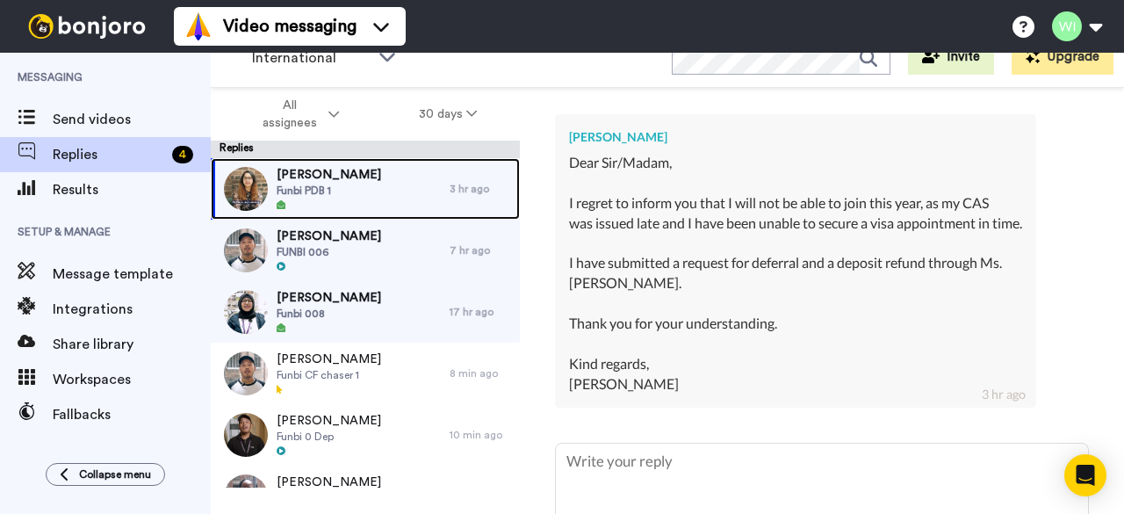
scroll to position [557, 0]
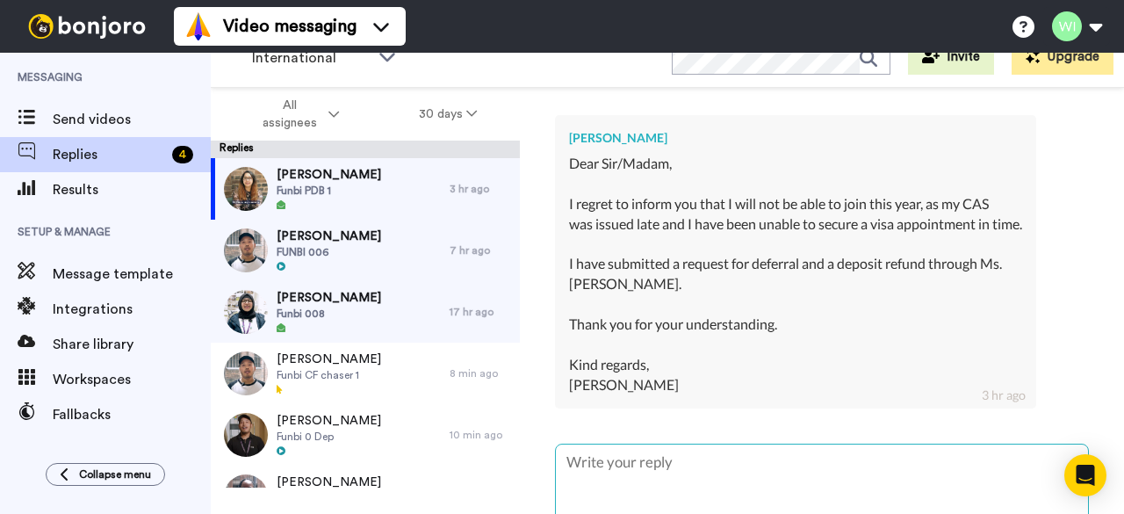
click at [747, 480] on textarea at bounding box center [822, 500] width 532 height 112
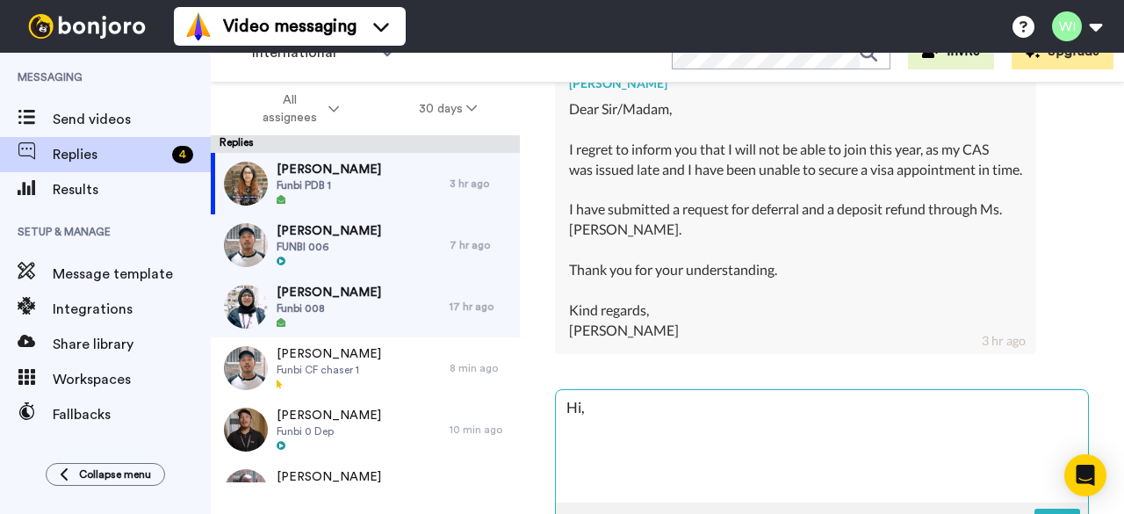
scroll to position [604, 0]
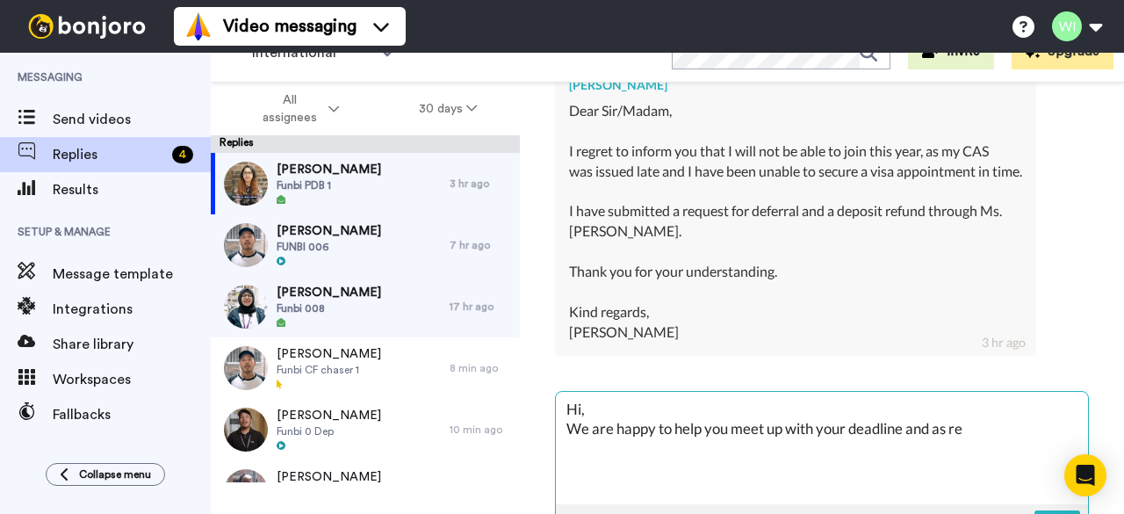
drag, startPoint x: 979, startPoint y: 459, endPoint x: 566, endPoint y: 452, distance: 413.8
click at [566, 452] on textarea "Hi, We are happy to help you meet up with your deadline and as re" at bounding box center [822, 448] width 532 height 112
click at [919, 447] on textarea "Hi, We understand what this means for you and to help" at bounding box center [822, 448] width 532 height 112
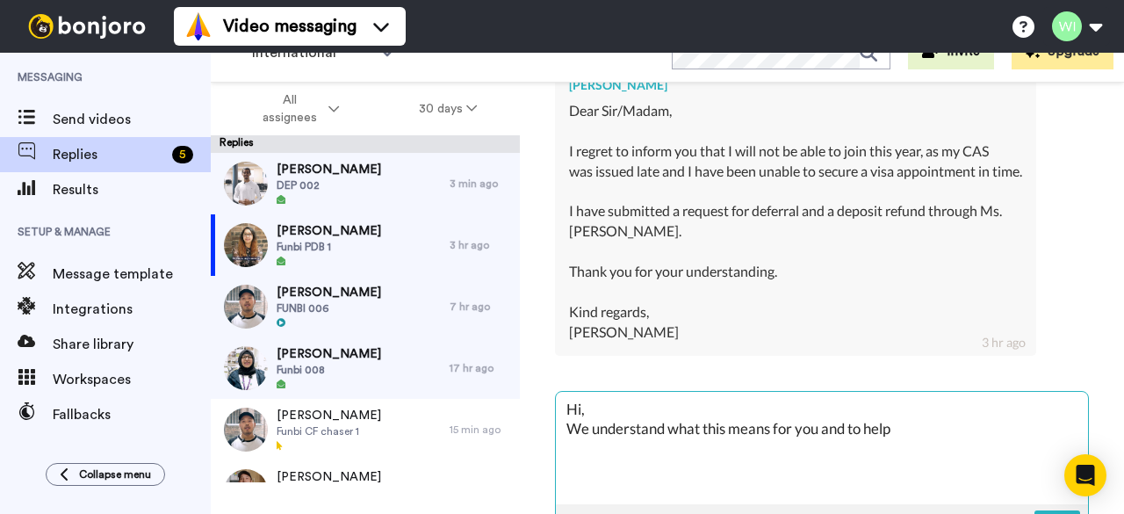
click at [910, 458] on textarea "Hi, We understand what this means for you and to help" at bounding box center [822, 448] width 532 height 112
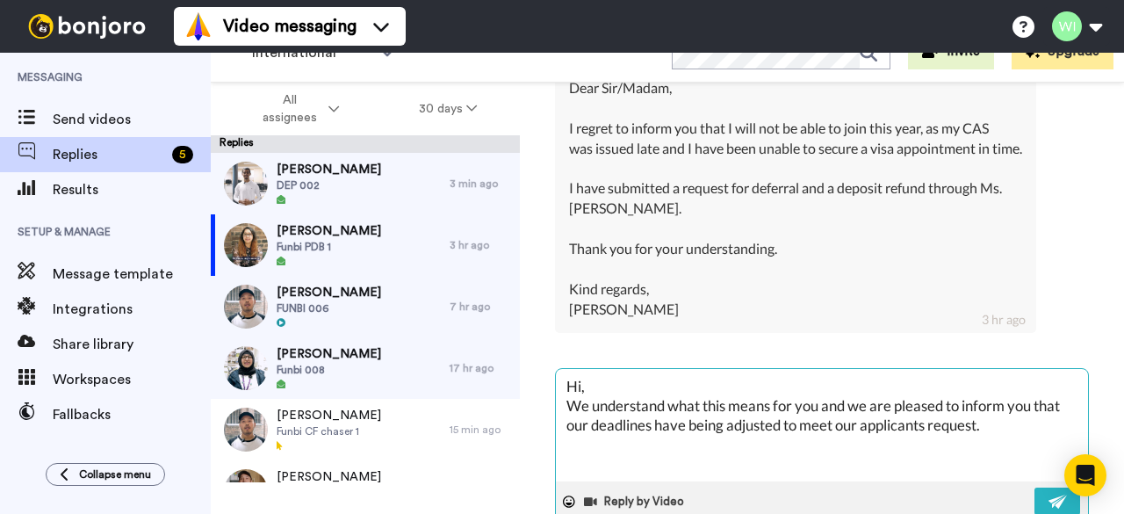
scroll to position [627, 0]
click at [1019, 444] on textarea "Hi, We understand what this means for you and we are pleased to inform you that…" at bounding box center [822, 425] width 532 height 112
click at [1030, 444] on textarea "Hi, We understand what this means for you and we are pleased to inform you that…" at bounding box center [822, 425] width 532 height 112
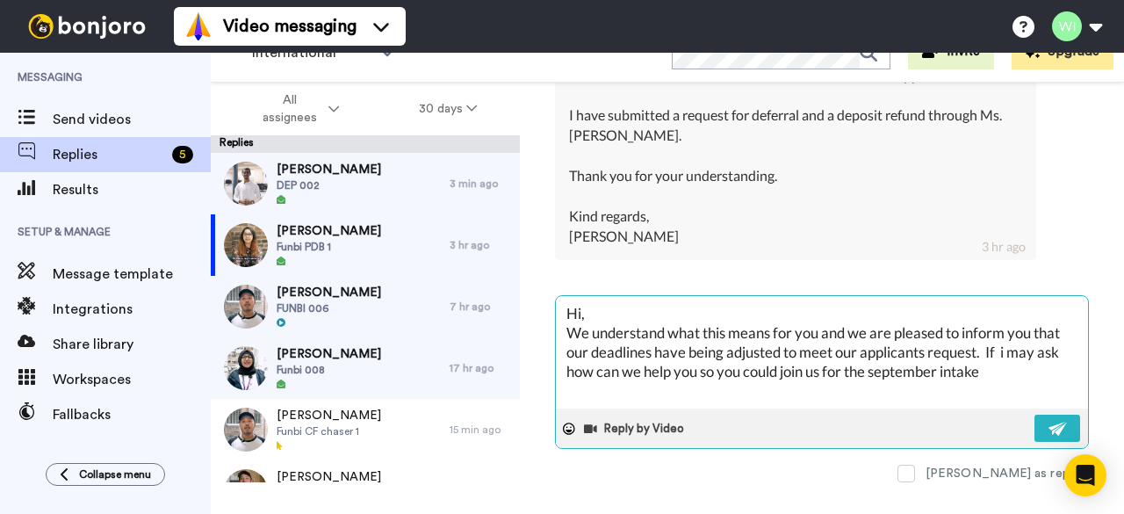
scroll to position [719, 0]
click at [1031, 360] on textarea "Hi, We understand what this means for you and we are pleased to inform you that…" at bounding box center [822, 352] width 532 height 112
click at [957, 355] on textarea "Hi, We understand what this means for you and we are pleased to inform you that…" at bounding box center [822, 352] width 532 height 112
click at [587, 372] on textarea "Hi, We understand what this means for you and we are pleased to inform you that…" at bounding box center [822, 352] width 532 height 112
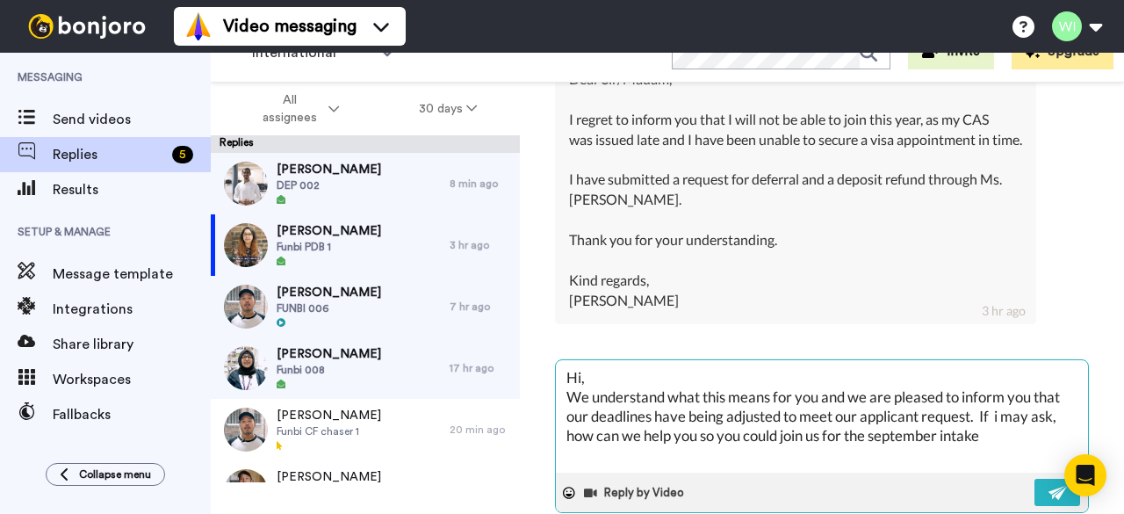
scroll to position [638, 0]
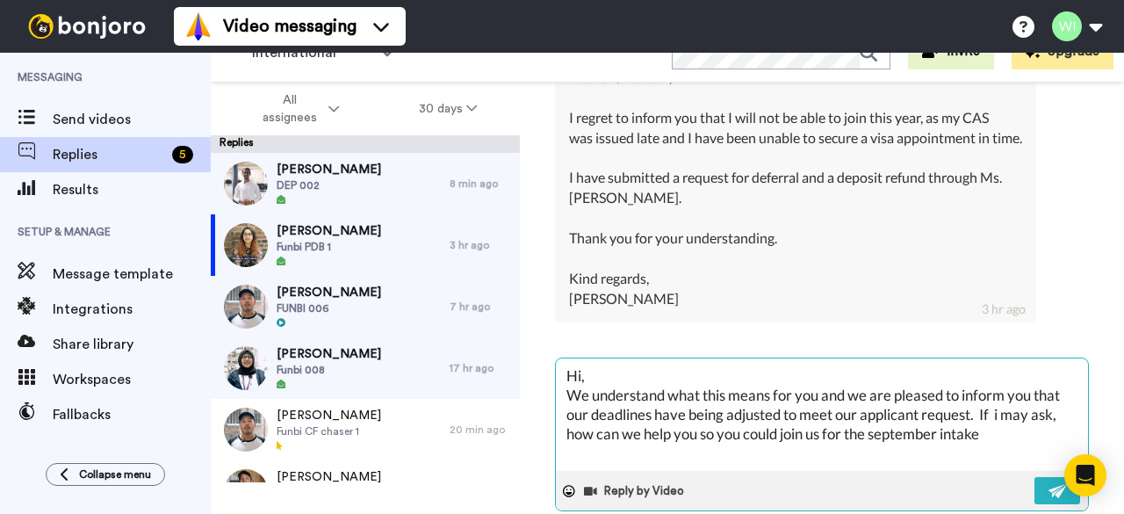
click at [1003, 435] on textarea "Hi, We understand what this means for you and we are pleased to inform you that…" at bounding box center [822, 414] width 532 height 112
click at [996, 421] on textarea "Hi, We understand what this means for you and we are pleased to inform you that…" at bounding box center [822, 414] width 532 height 112
click at [1005, 440] on textarea "Hi, We understand what this means for you and we are pleased to inform you that…" at bounding box center [822, 414] width 532 height 112
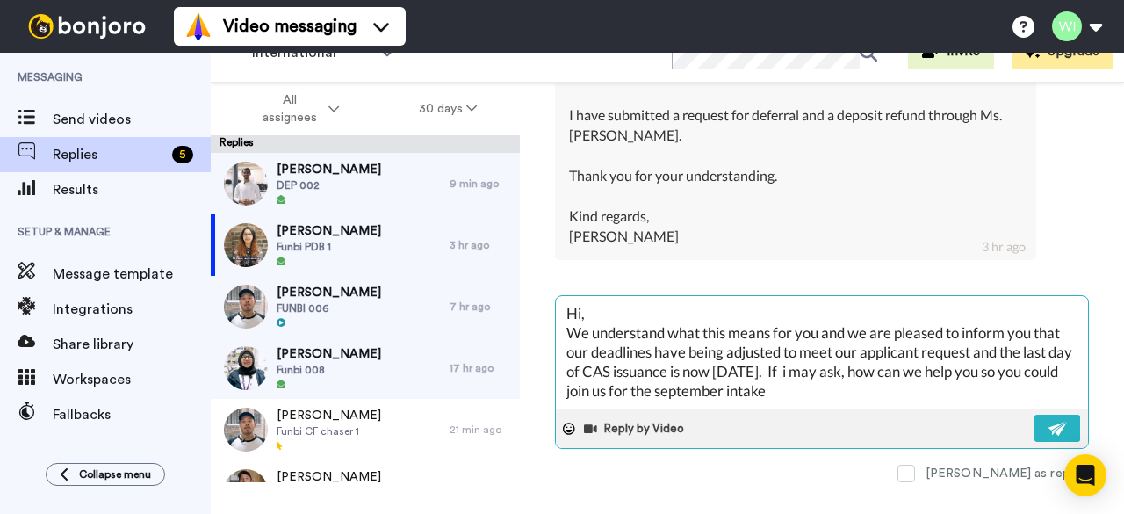
click at [593, 384] on textarea "Hi, We understand what this means for you and we are pleased to inform you that…" at bounding box center [822, 352] width 532 height 112
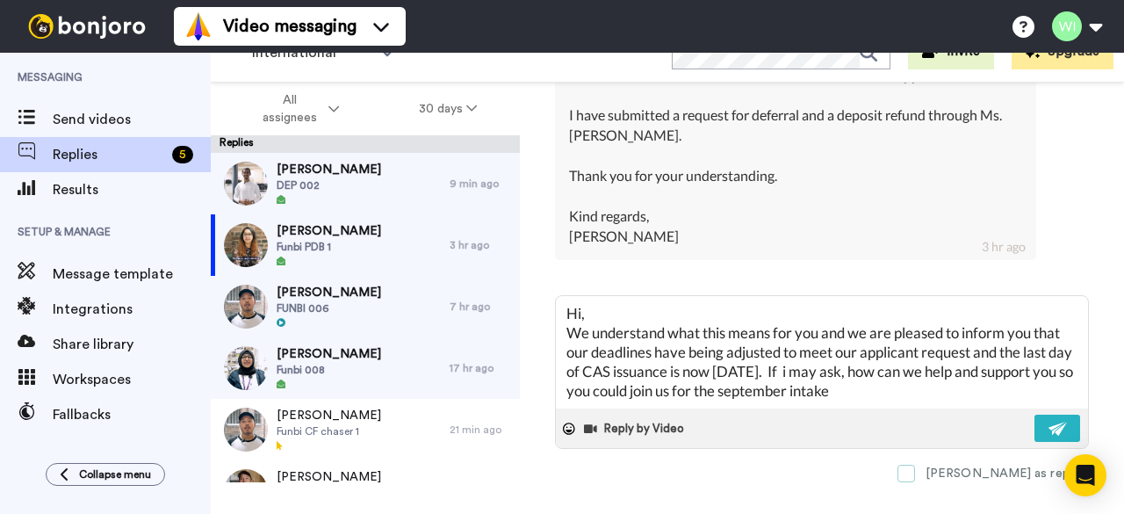
click at [915, 465] on span at bounding box center [907, 474] width 18 height 18
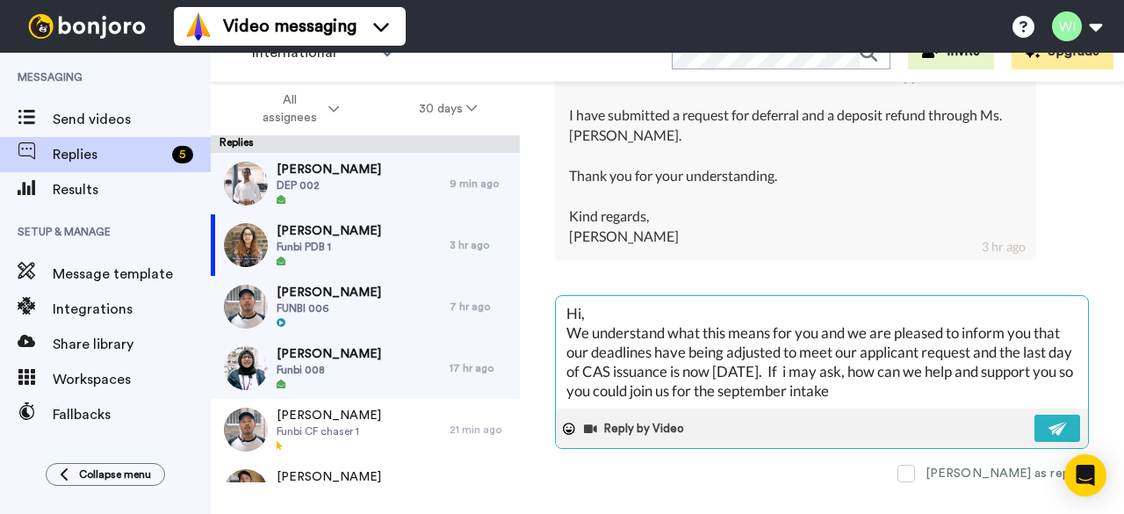
click at [1000, 380] on textarea "Hi, We understand what this means for you and we are pleased to inform you that…" at bounding box center [822, 352] width 532 height 112
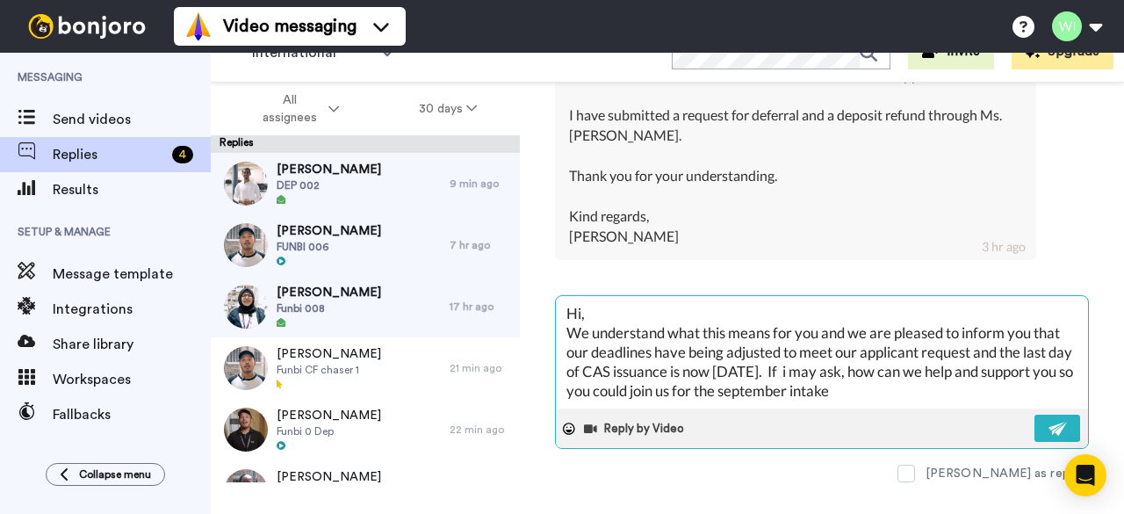
click at [1001, 396] on textarea "Hi, We understand what this means for you and we are pleased to inform you that…" at bounding box center [822, 352] width 532 height 112
drag, startPoint x: 963, startPoint y: 361, endPoint x: 889, endPoint y: 363, distance: 73.8
click at [889, 363] on textarea "Hi, We understand what this means for you and we are pleased to inform you that…" at bounding box center [822, 352] width 532 height 112
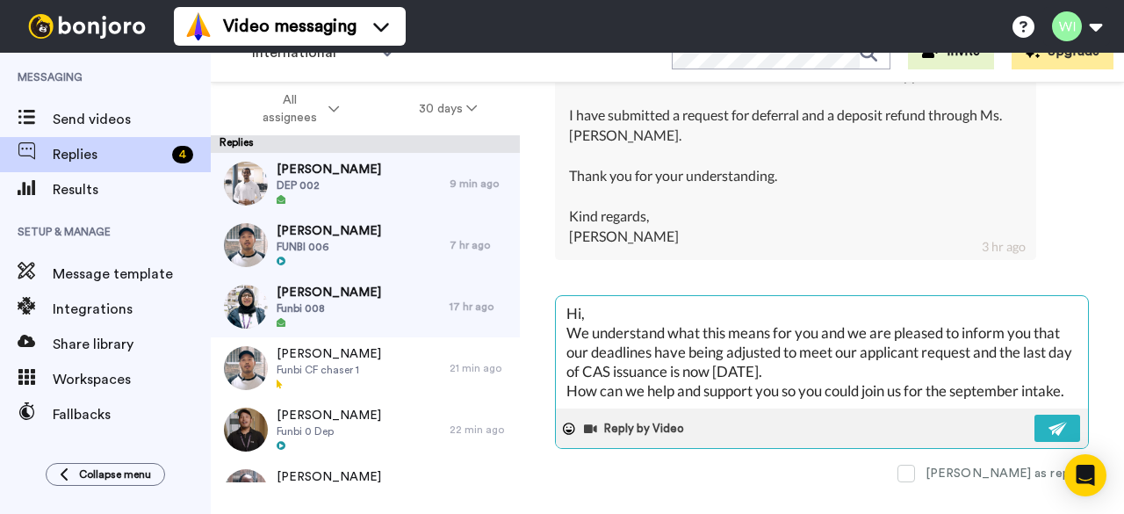
scroll to position [18, 0]
click at [1053, 422] on img at bounding box center [1058, 429] width 19 height 14
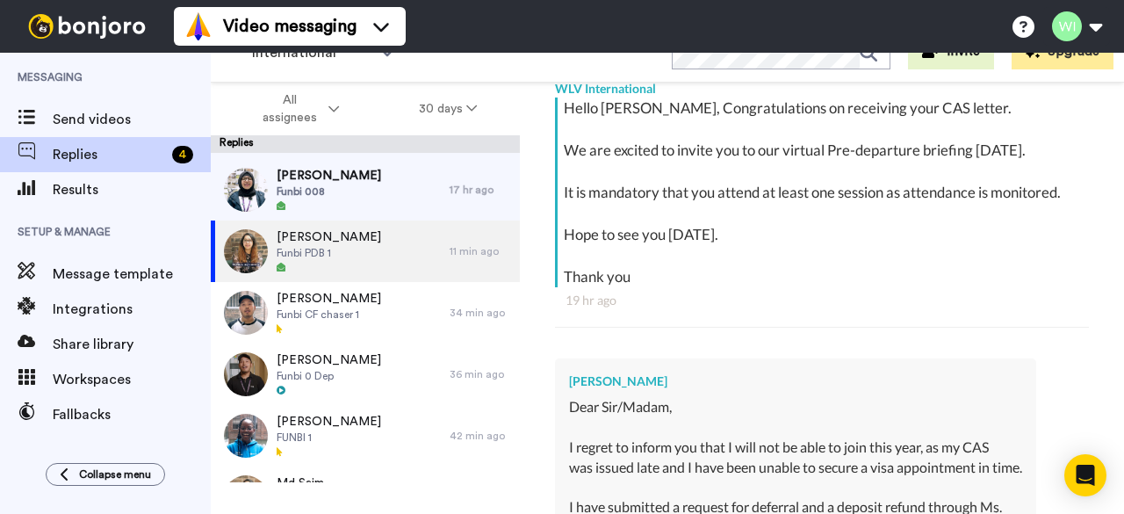
scroll to position [0, 0]
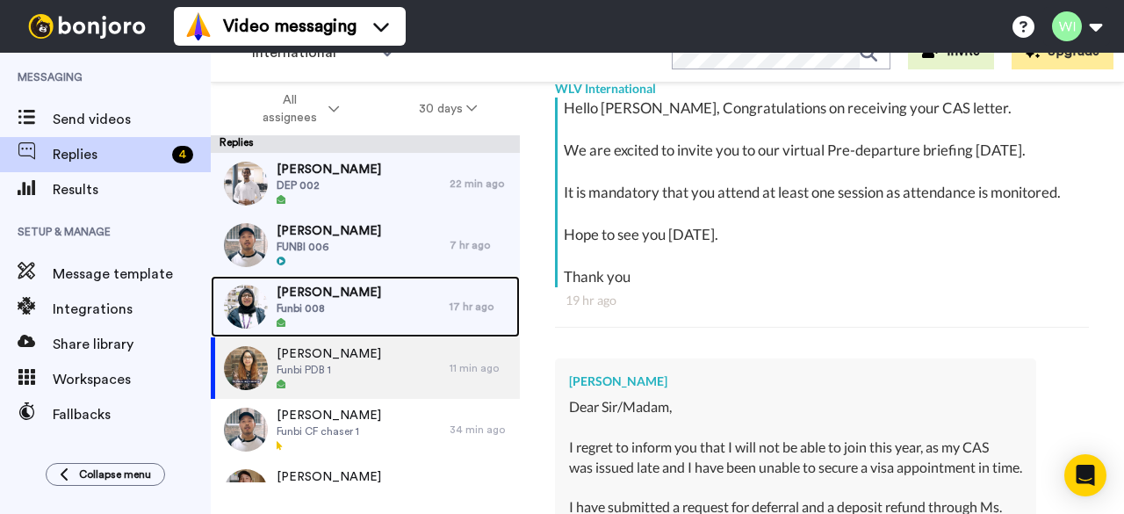
click at [395, 291] on div "Muhammad Imad Funbi 008" at bounding box center [330, 306] width 239 height 61
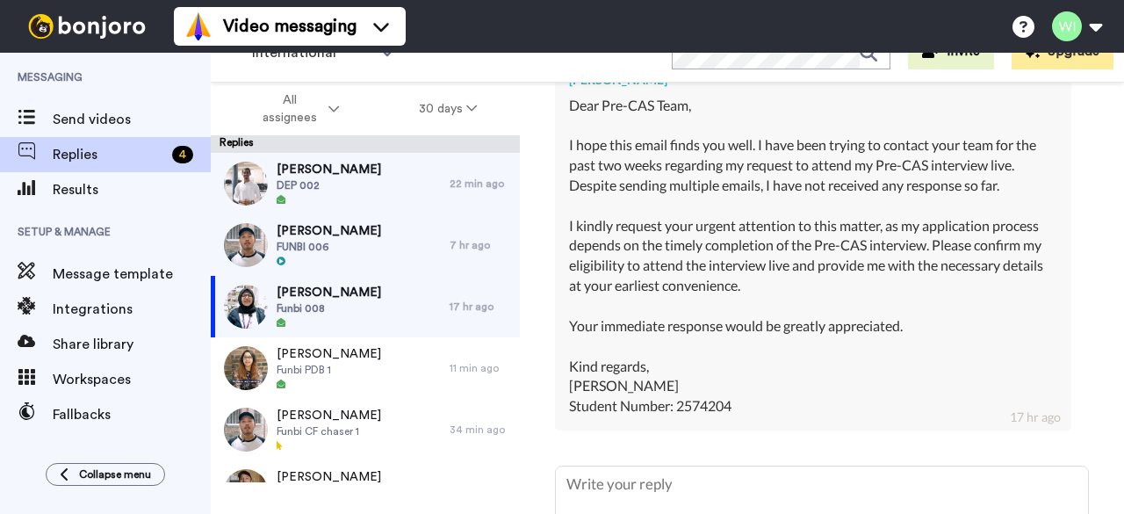
scroll to position [1920, 0]
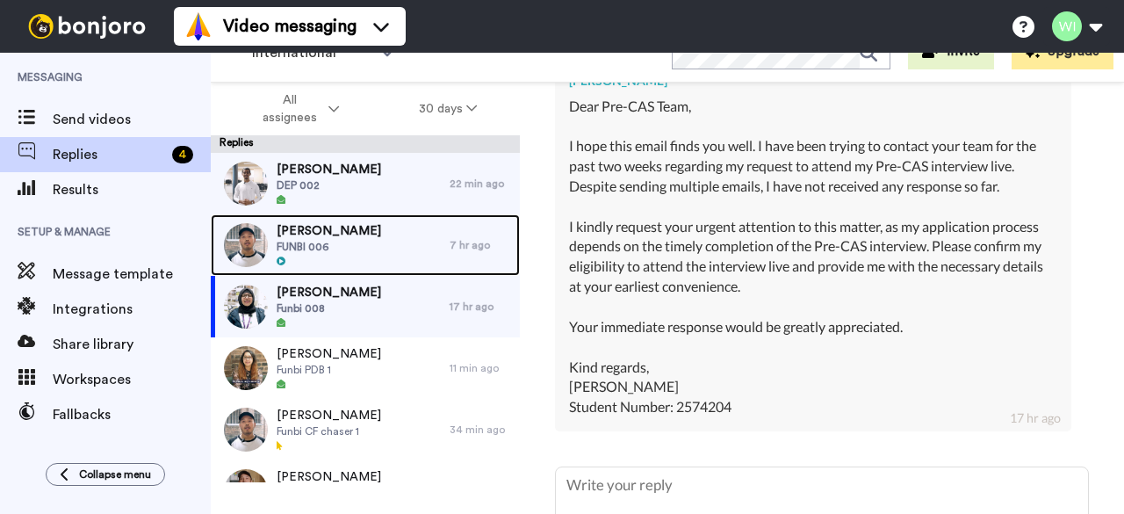
click at [374, 250] on div "Sineth Jayalth FUNBI 006" at bounding box center [330, 244] width 239 height 61
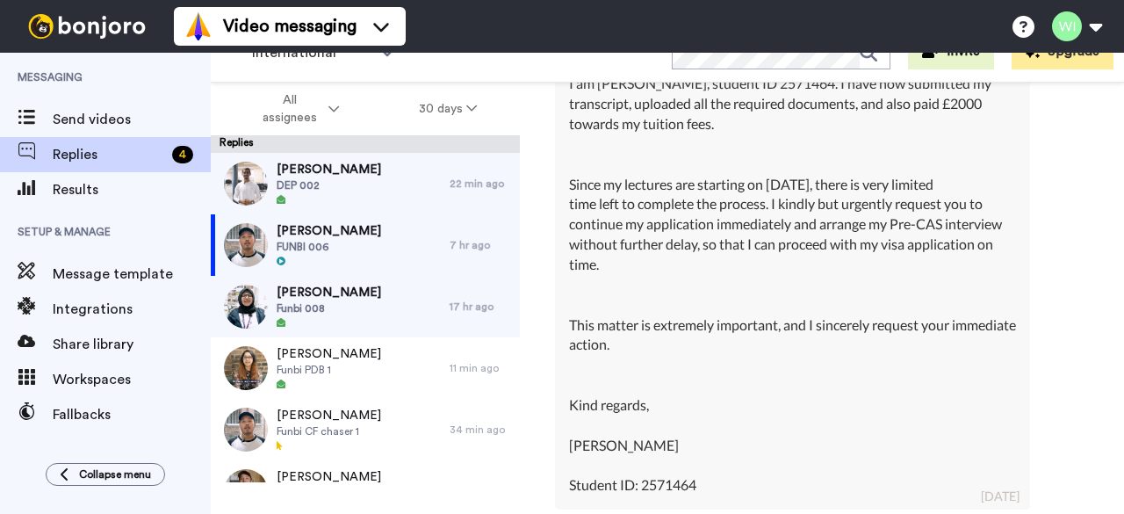
scroll to position [21852, 0]
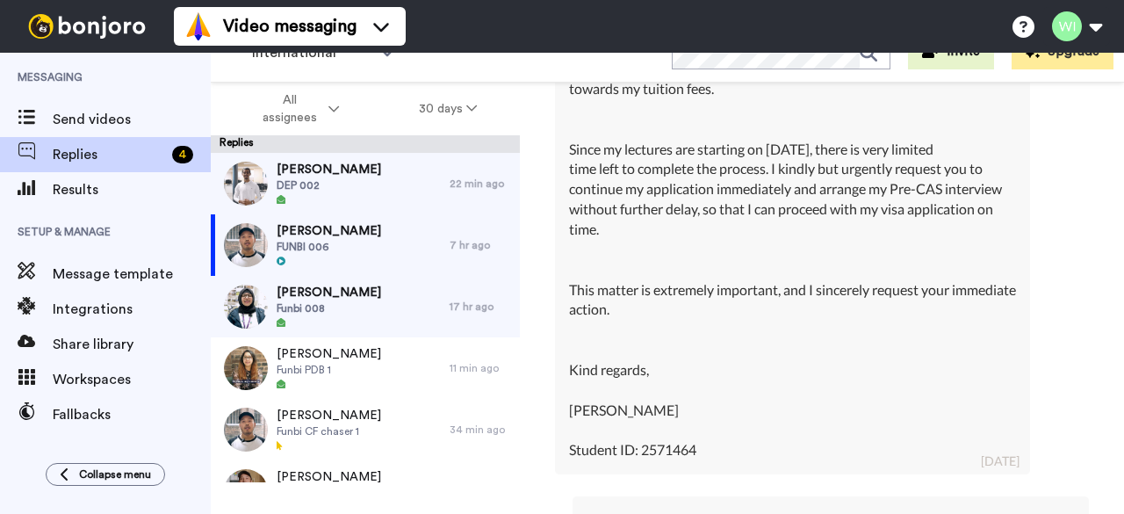
drag, startPoint x: 826, startPoint y: 213, endPoint x: 878, endPoint y: 220, distance: 53.2
click at [878, 220] on div "Urgent Request – Please Proceed with My Application Dear Admissions Team, I am …" at bounding box center [792, 200] width 447 height 522
copy div "2571464"
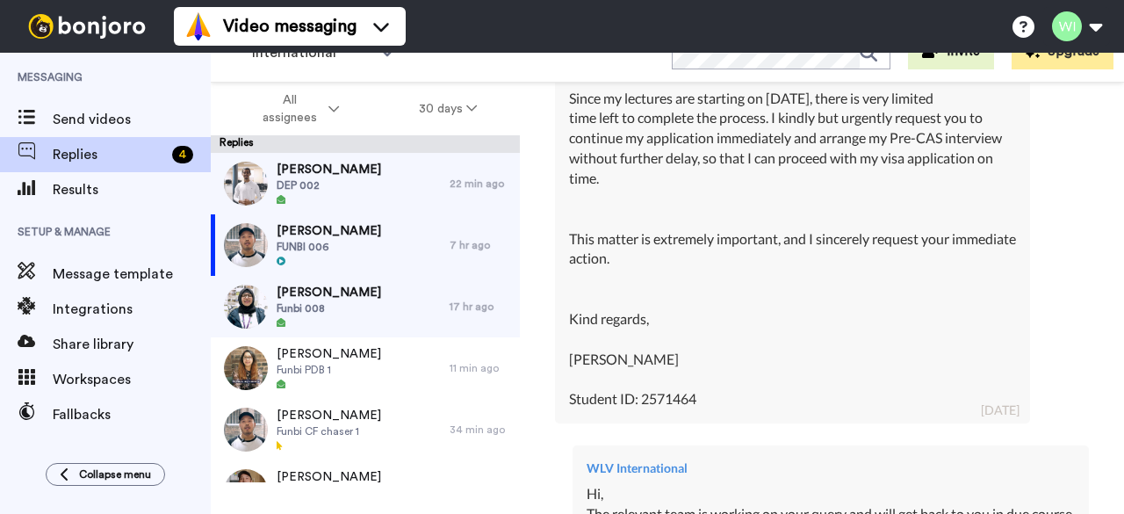
scroll to position [21904, 0]
click at [530, 387] on div "Sineth Jayalth Delete Open original Resend FUNBI 006 : 28 days ago sinethchathu…" at bounding box center [822, 313] width 604 height 461
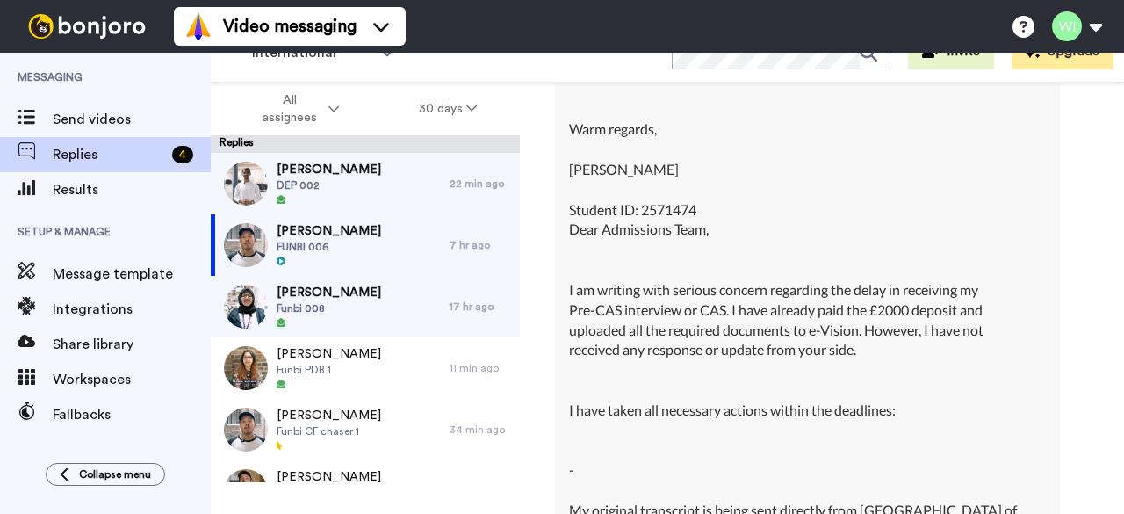
scroll to position [0, 0]
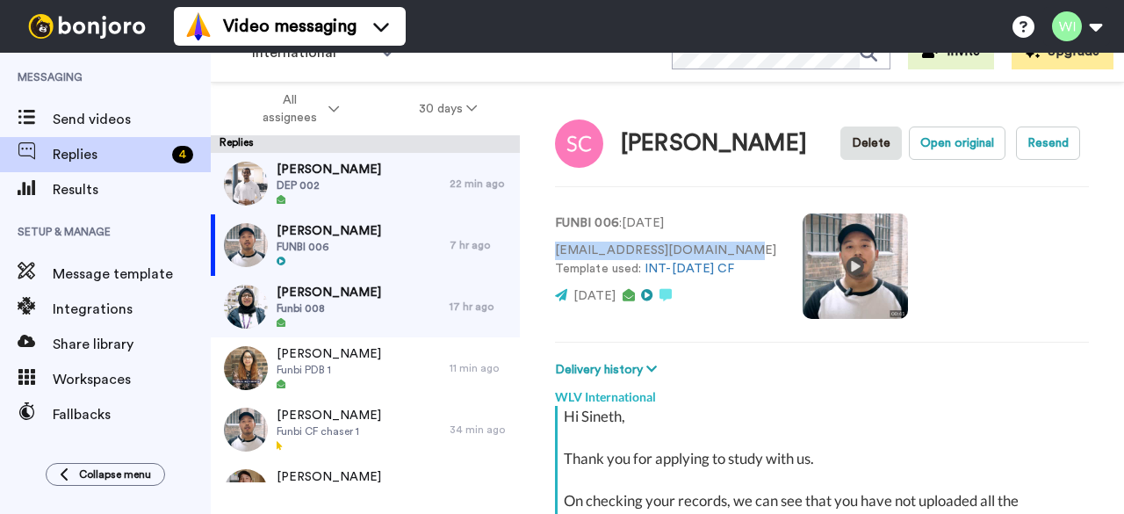
drag, startPoint x: 550, startPoint y: 249, endPoint x: 732, endPoint y: 243, distance: 181.9
click at [732, 243] on div "Sineth Jayalth Delete Open original Resend FUNBI 006 : 28 days ago sinethchathu…" at bounding box center [822, 313] width 604 height 461
copy p "sinethchathum910@gmail.com"
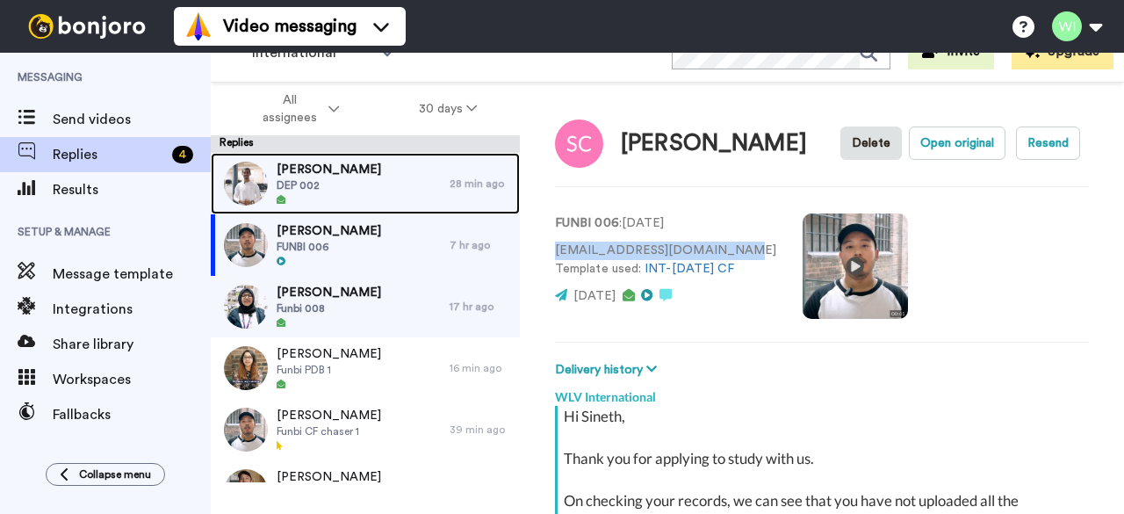
click at [362, 180] on div "Bijay Gurung DEP 002" at bounding box center [330, 183] width 239 height 61
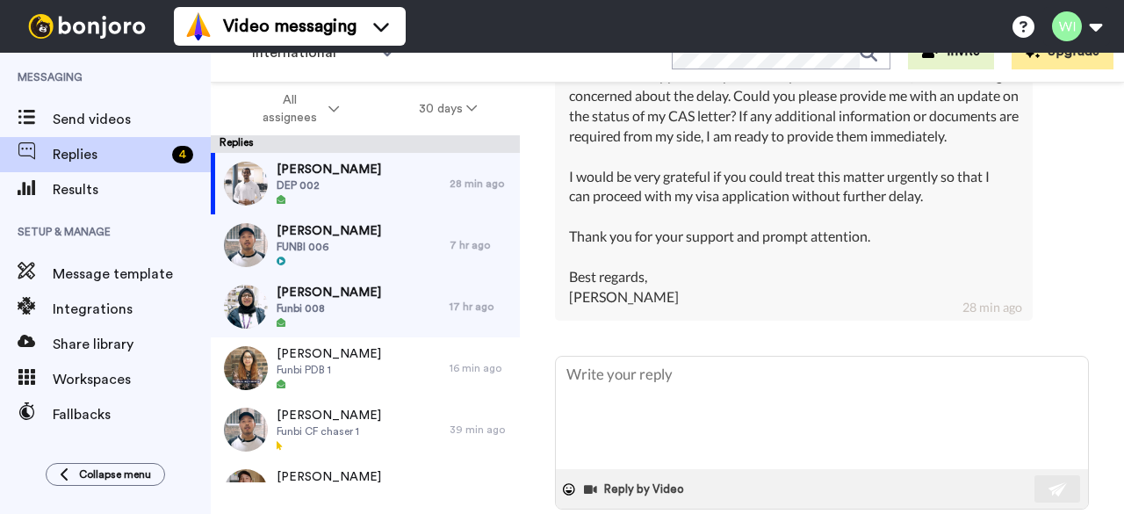
scroll to position [3724, 0]
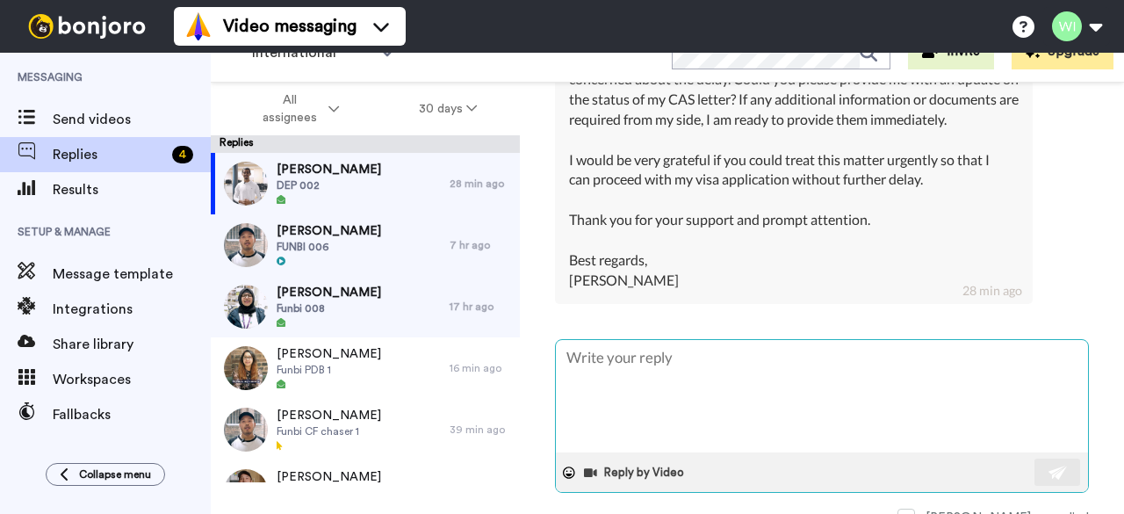
click at [787, 349] on textarea at bounding box center [822, 396] width 532 height 112
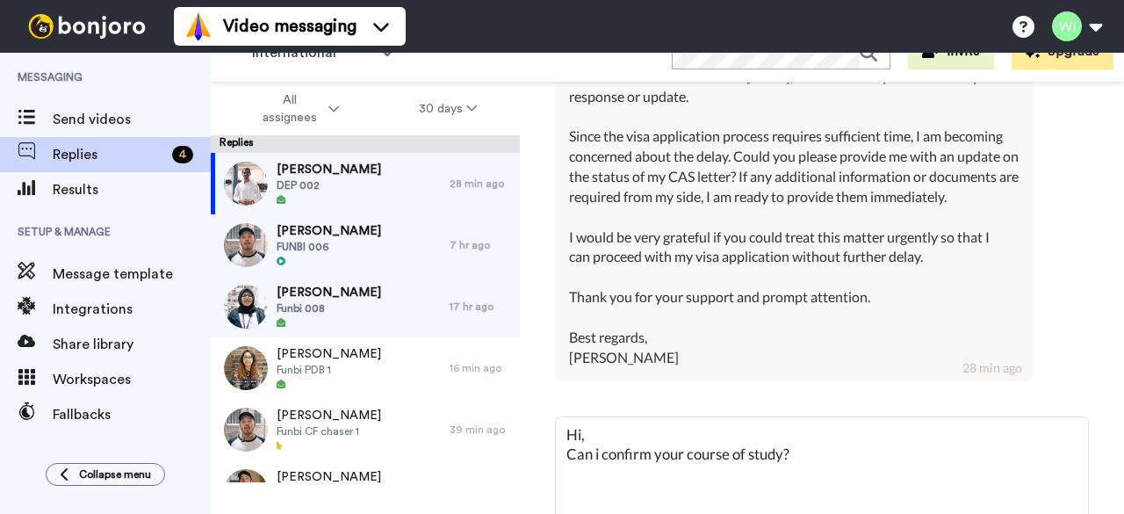
scroll to position [3777, 0]
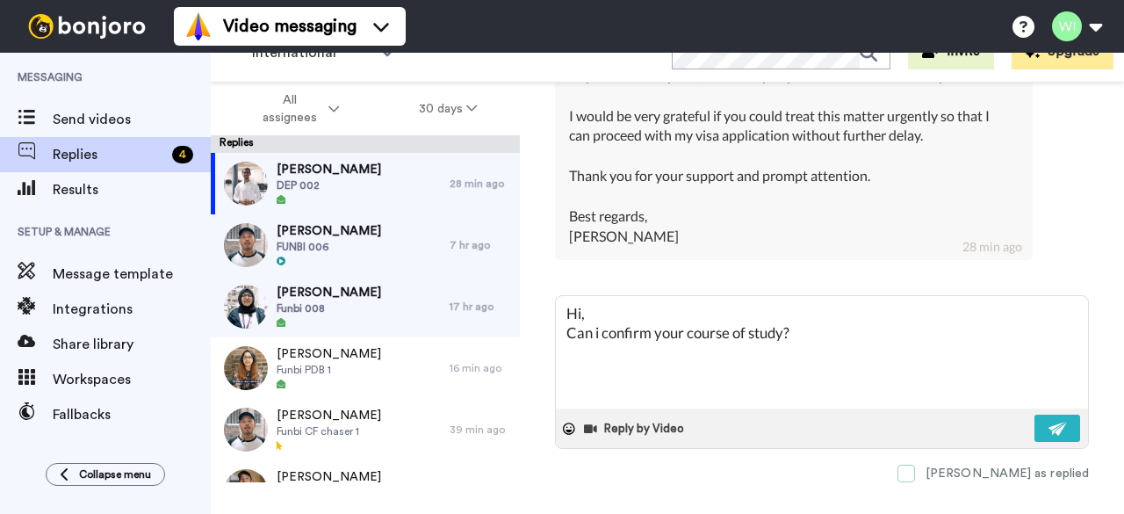
click at [915, 465] on span at bounding box center [907, 474] width 18 height 18
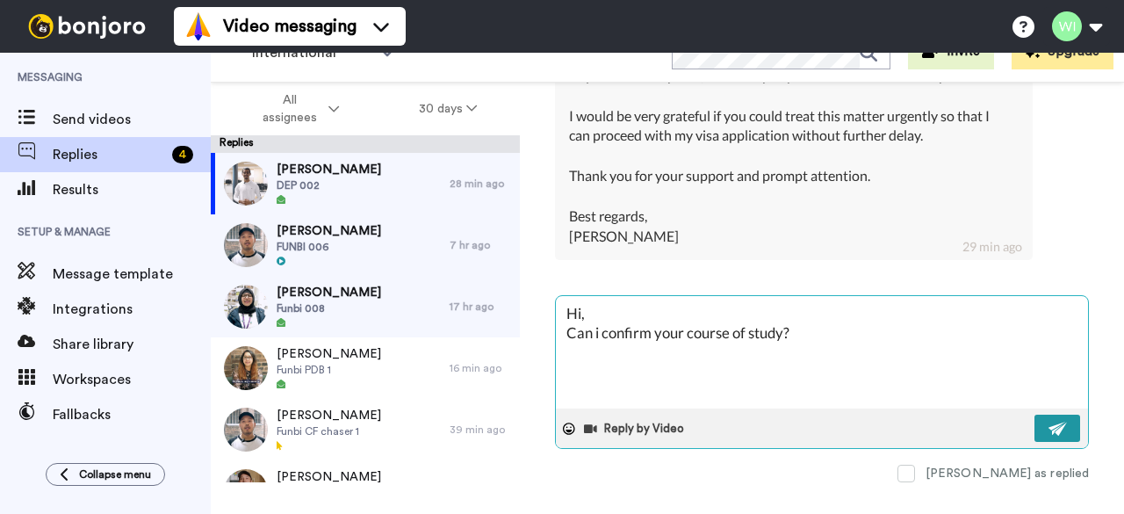
drag, startPoint x: 1052, startPoint y: 430, endPoint x: 1054, endPoint y: 421, distance: 9.8
click at [1054, 421] on button at bounding box center [1058, 428] width 46 height 27
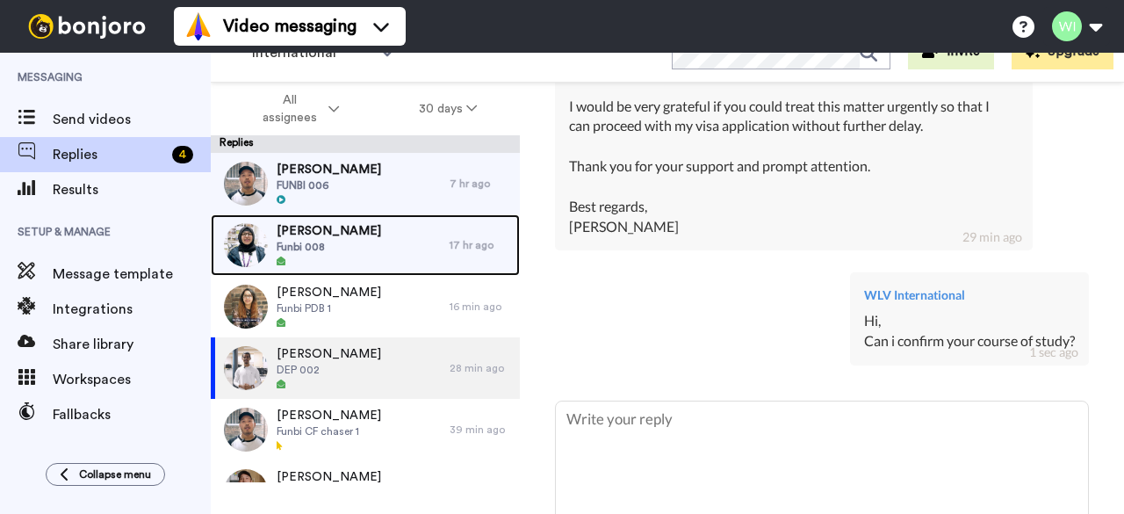
click at [394, 243] on div "Muhammad Imad Funbi 008" at bounding box center [330, 244] width 239 height 61
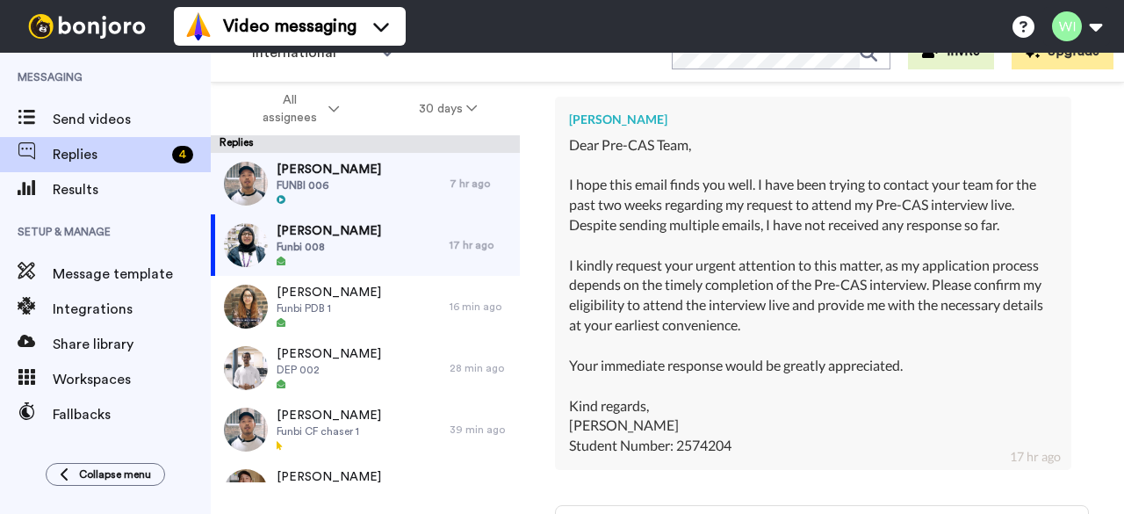
scroll to position [1881, 0]
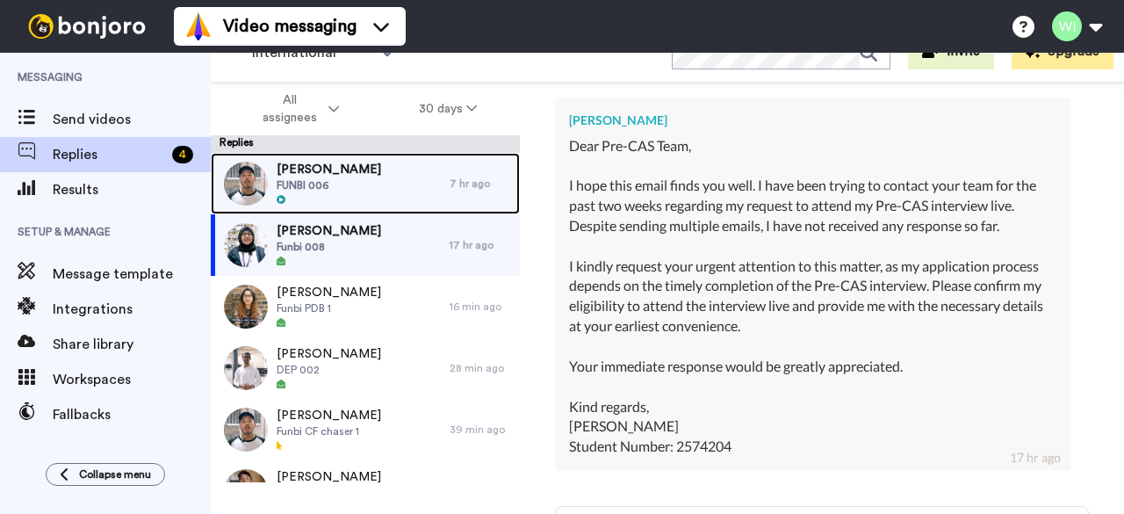
click at [351, 181] on span "FUNBI 006" at bounding box center [329, 185] width 105 height 14
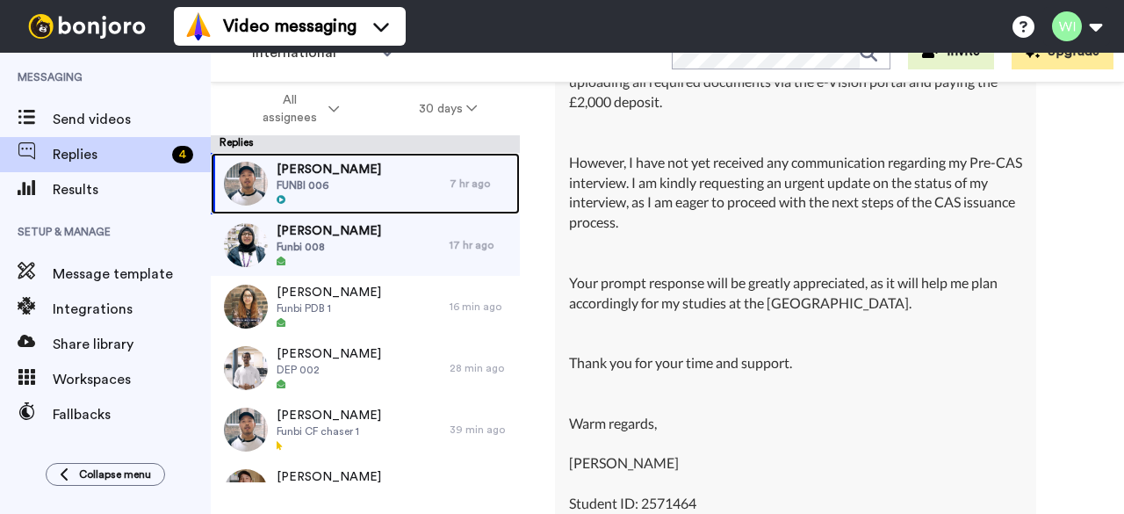
click at [405, 168] on div "Sineth Jayalth FUNBI 006" at bounding box center [330, 183] width 239 height 61
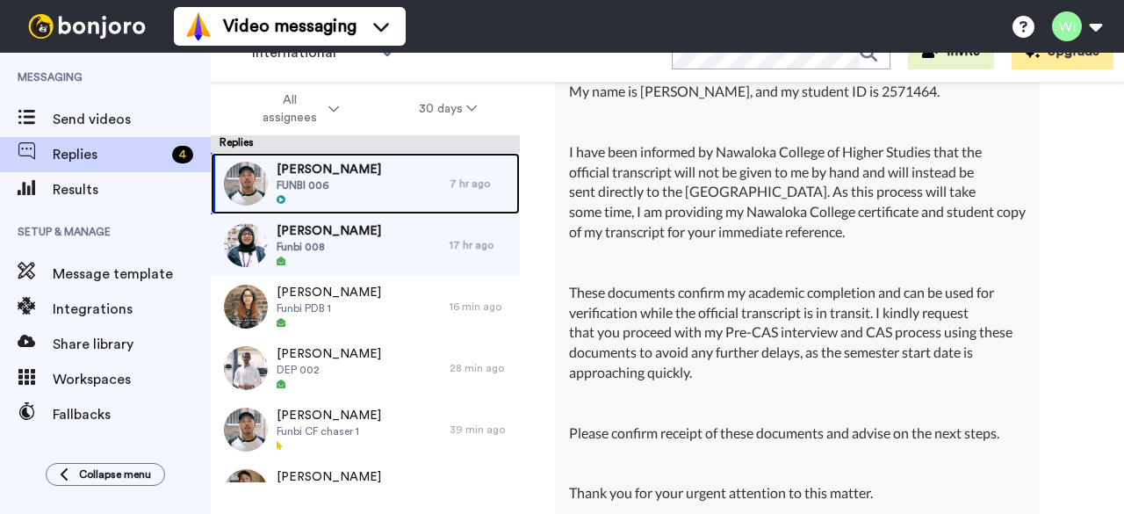
scroll to position [23867, 0]
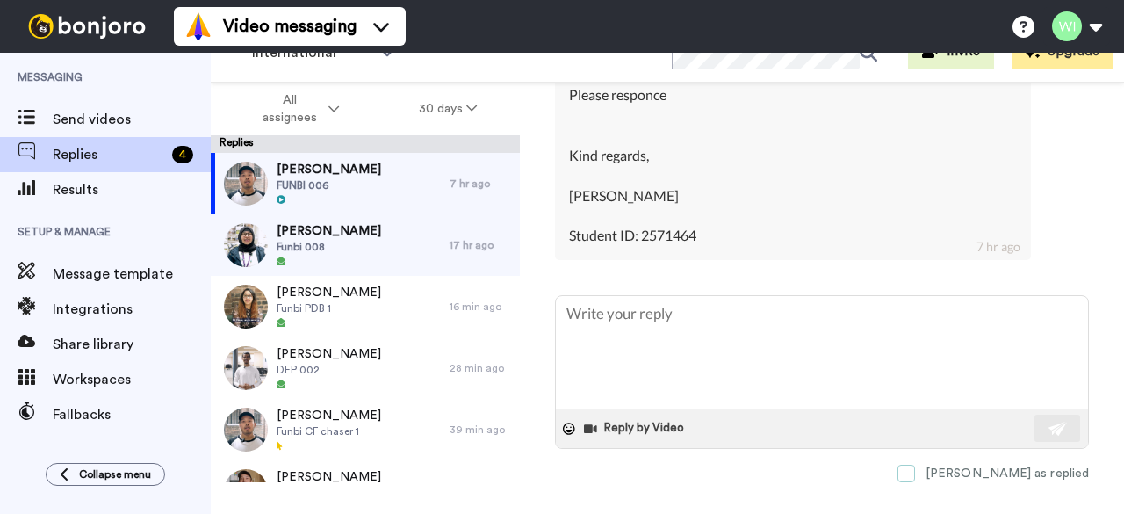
click at [915, 465] on span at bounding box center [907, 474] width 18 height 18
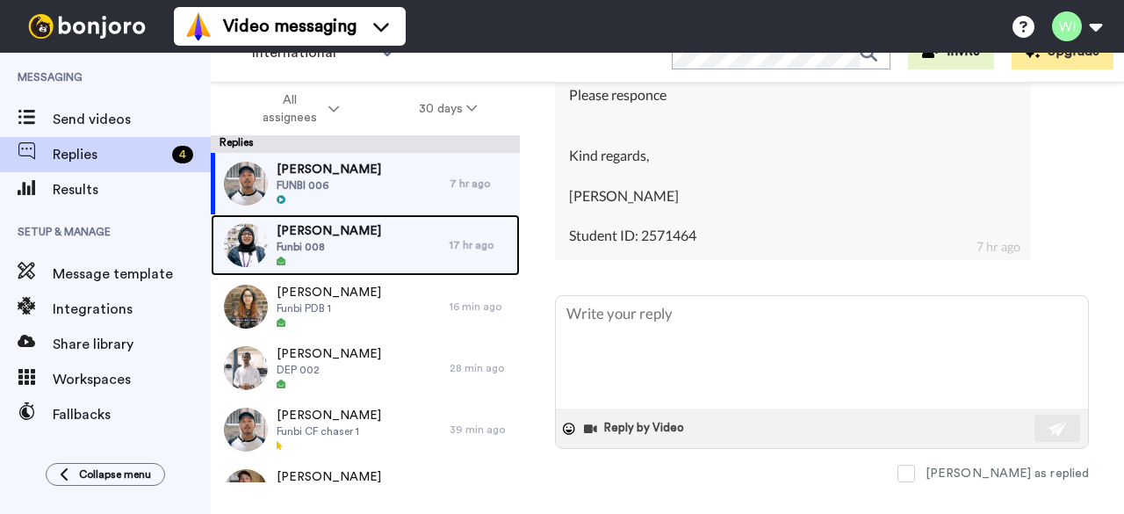
click at [314, 236] on span "Muhammad Imad" at bounding box center [329, 231] width 105 height 18
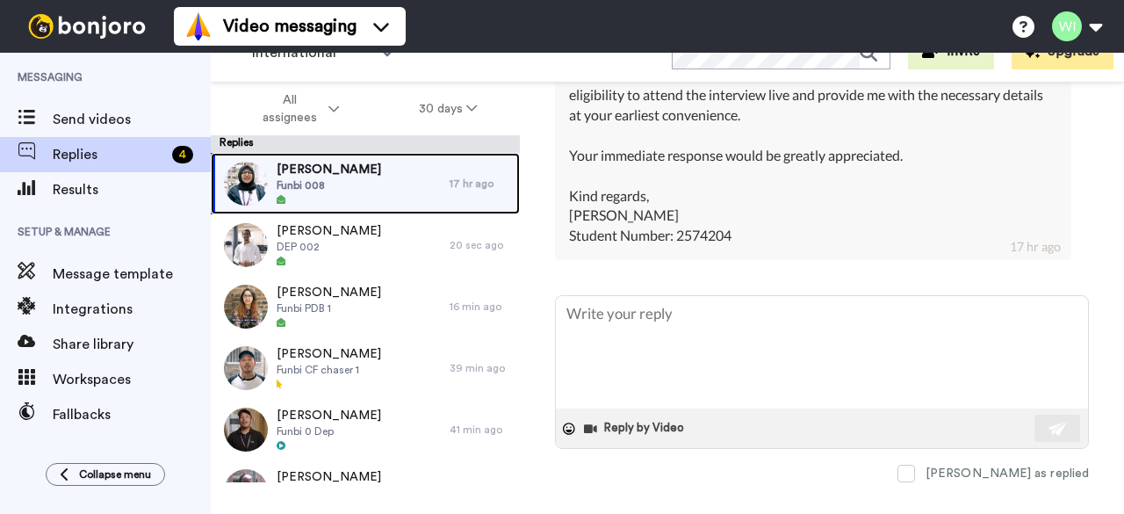
scroll to position [2120, 0]
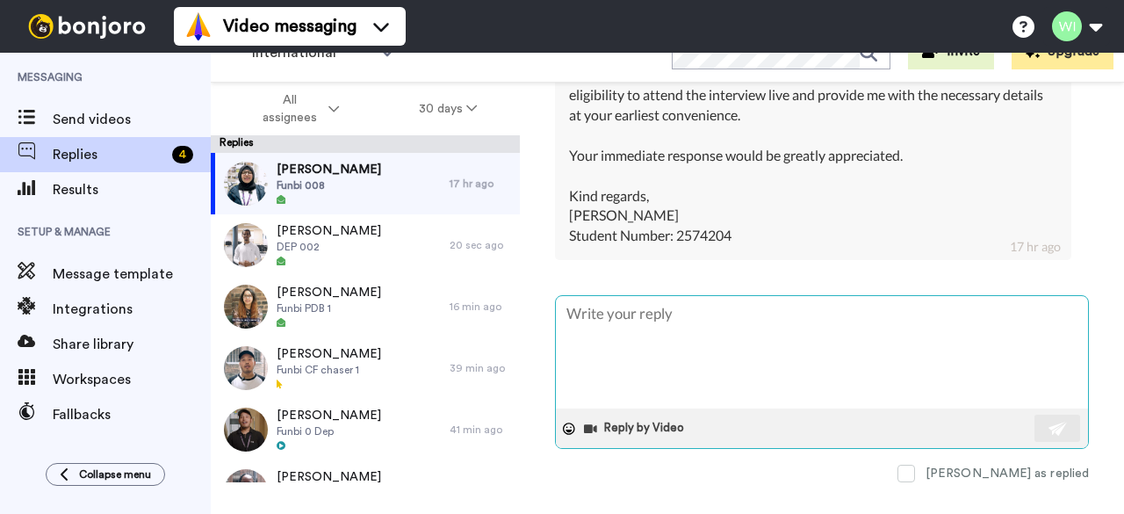
click at [618, 310] on textarea at bounding box center [822, 352] width 532 height 112
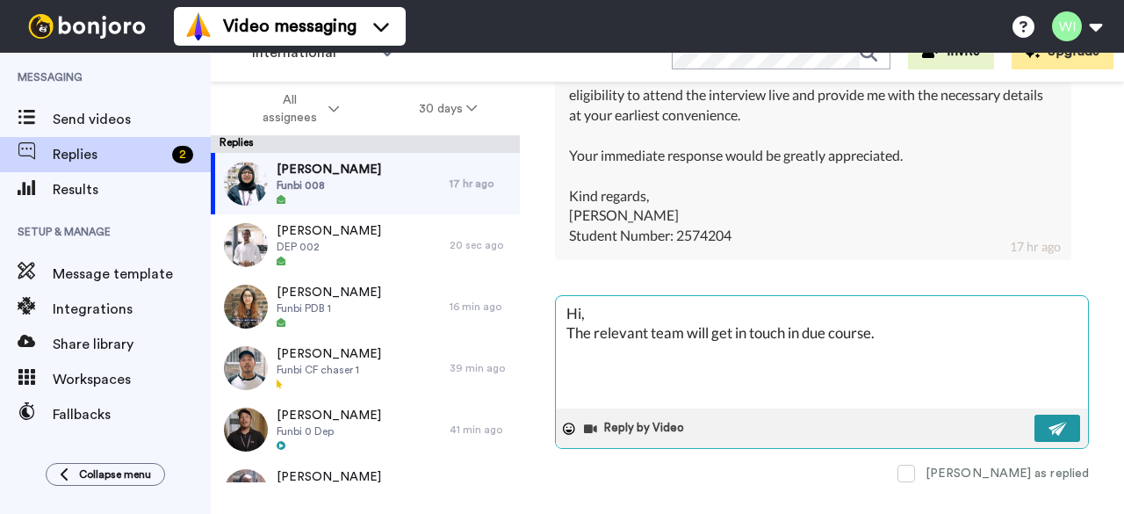
click at [1054, 419] on button at bounding box center [1058, 428] width 46 height 27
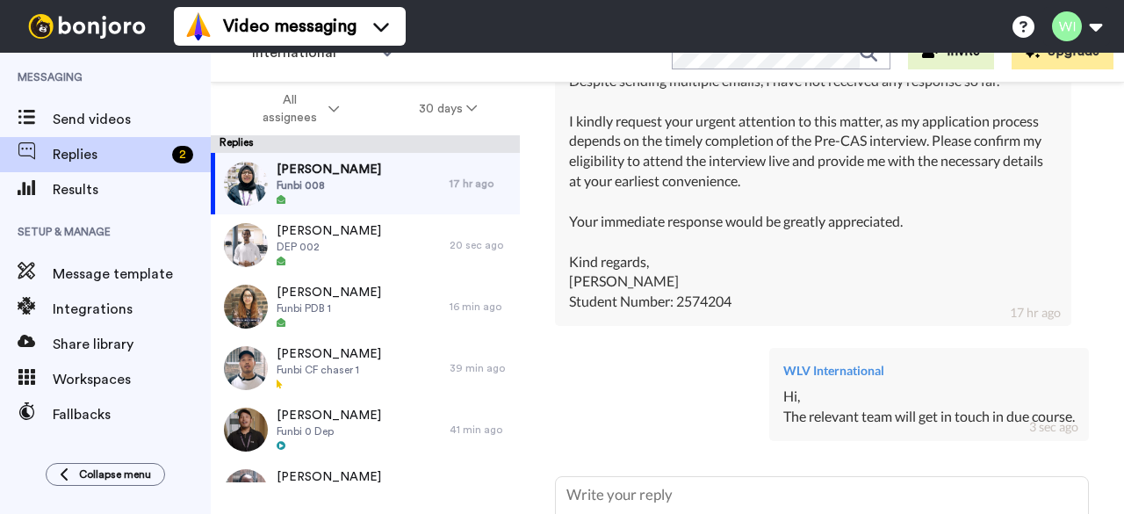
scroll to position [2029, 0]
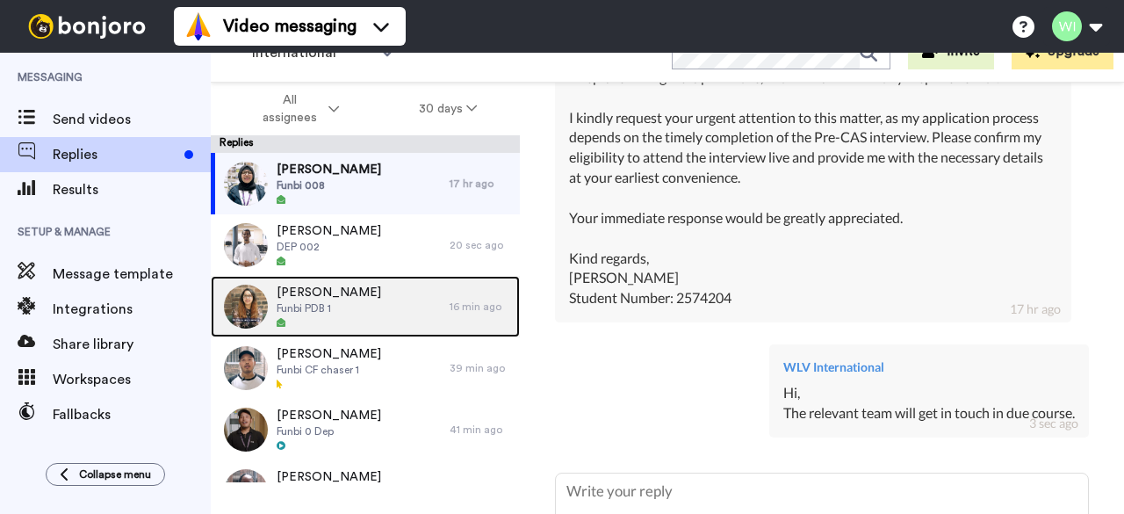
click at [299, 301] on span "Funbi PDB 1" at bounding box center [329, 308] width 105 height 14
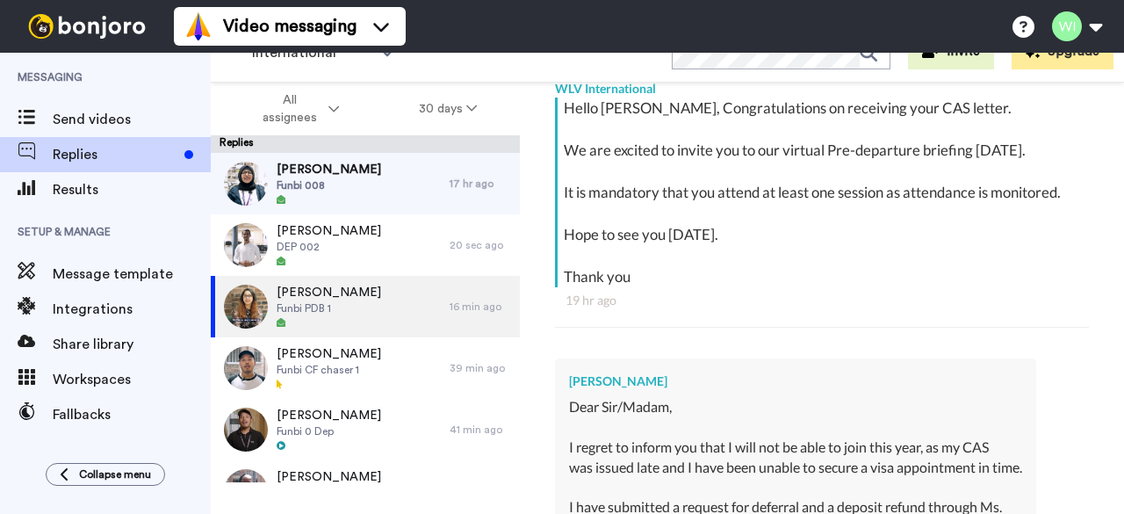
scroll to position [924, 0]
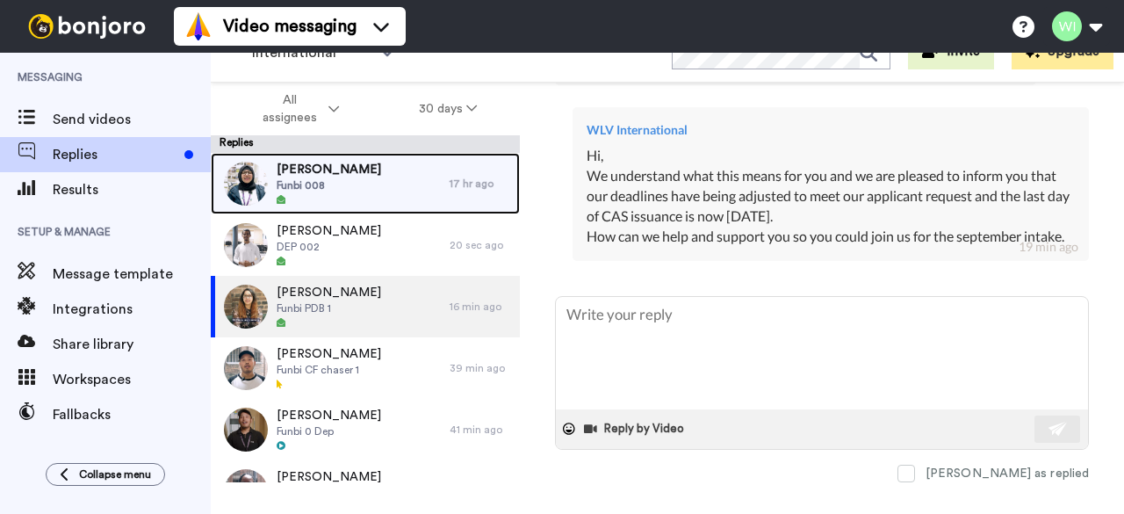
click at [348, 168] on span "Muhammad Imad" at bounding box center [329, 170] width 105 height 18
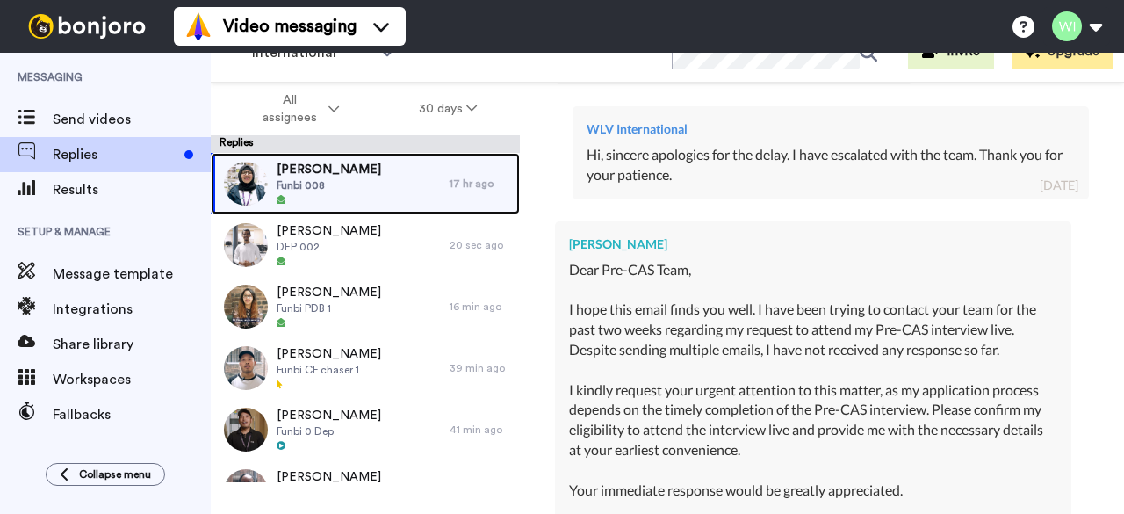
scroll to position [1743, 0]
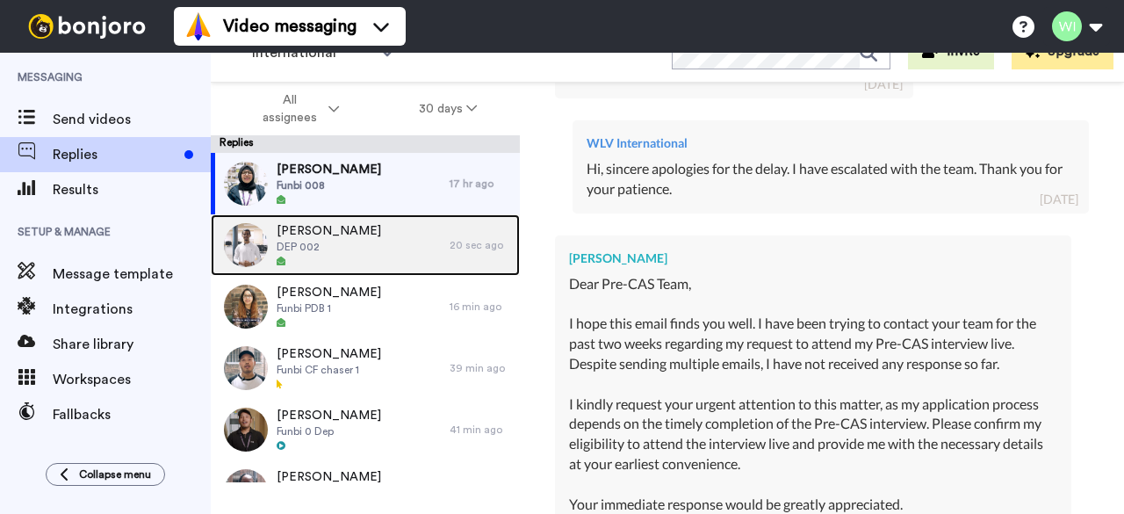
click at [308, 238] on span "Bijay Gurung" at bounding box center [329, 231] width 105 height 18
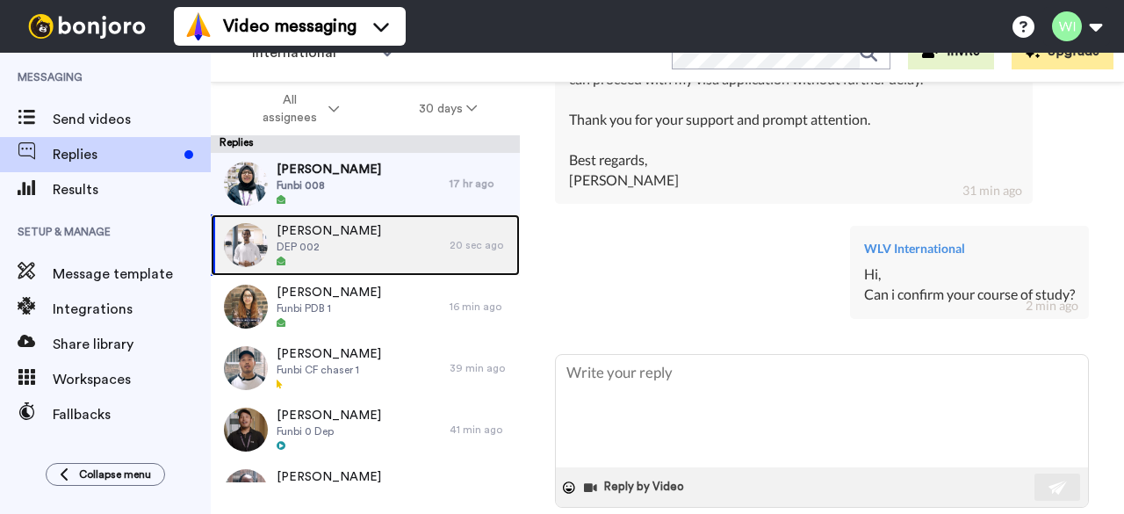
scroll to position [3891, 0]
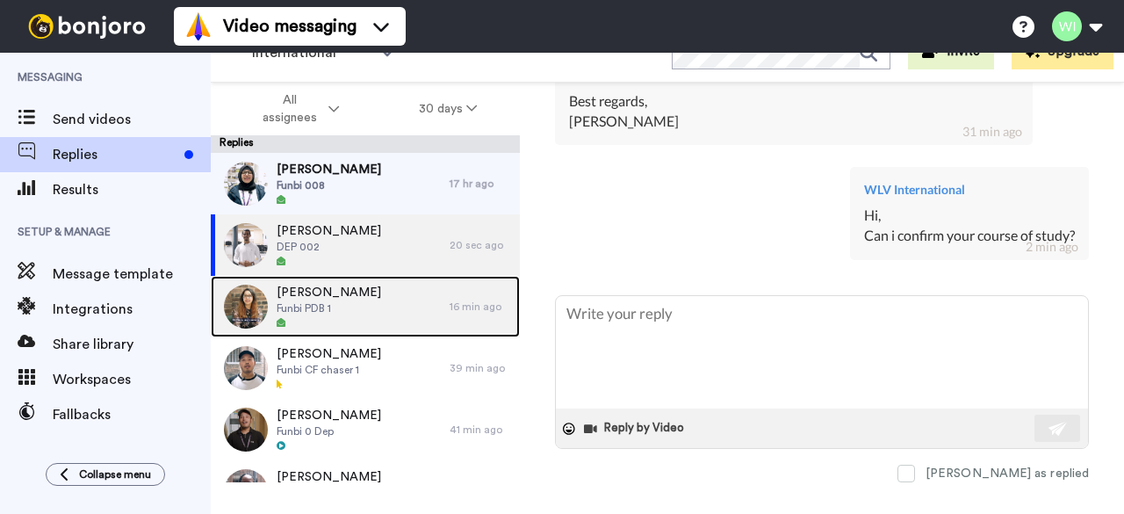
click at [318, 303] on span "Funbi PDB 1" at bounding box center [329, 308] width 105 height 14
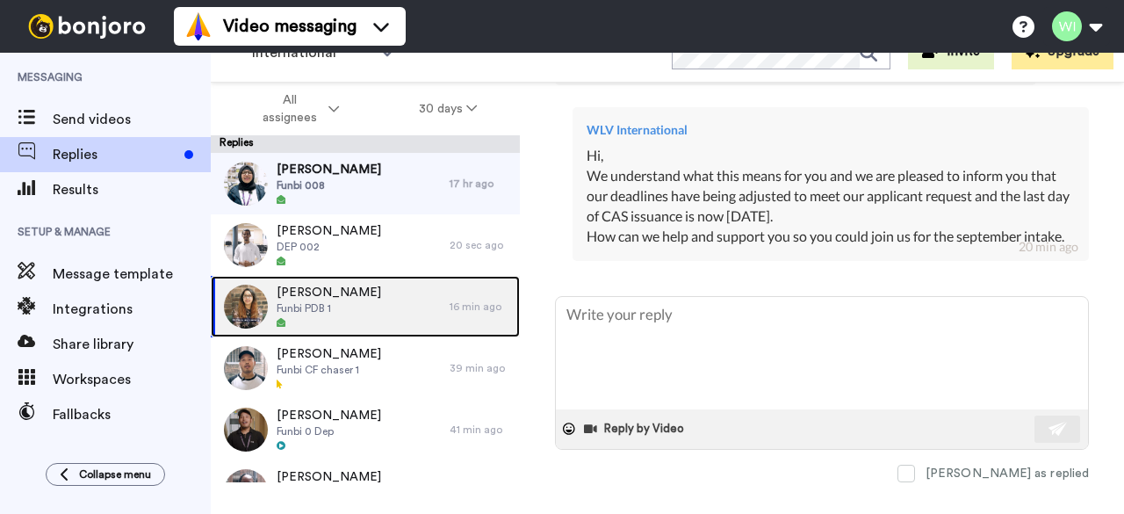
scroll to position [924, 0]
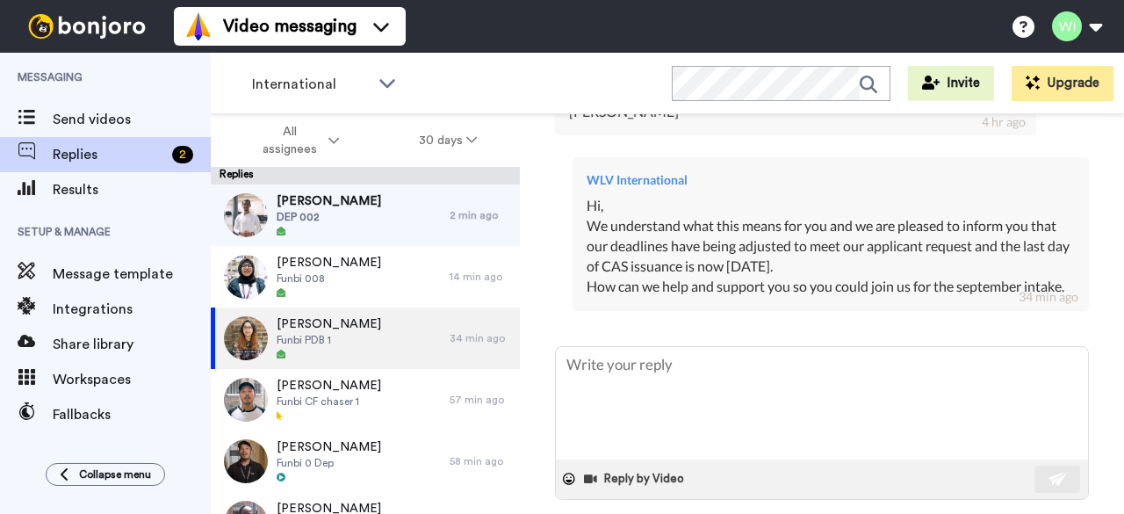
scroll to position [924, 0]
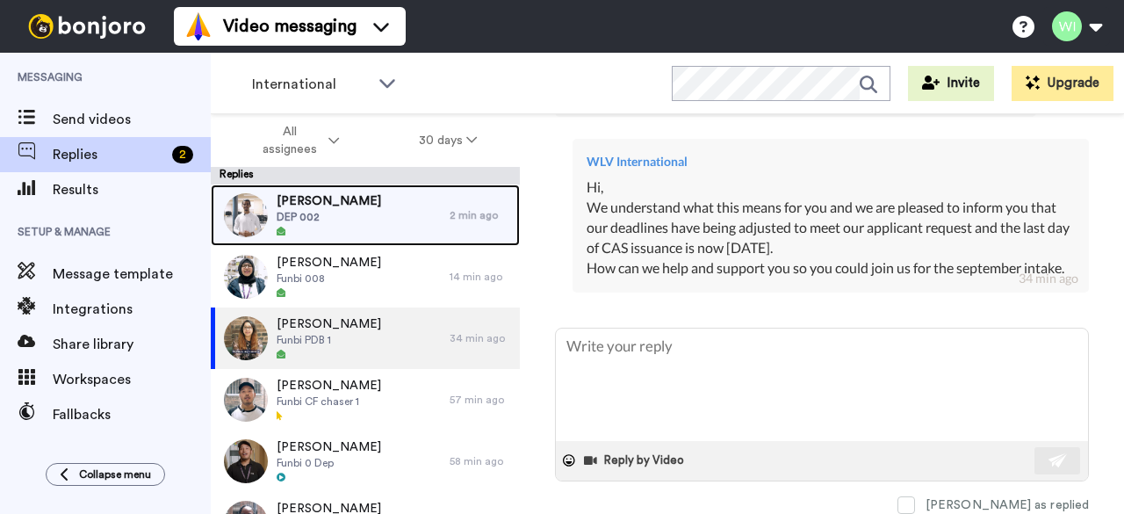
click at [382, 206] on div "[PERSON_NAME] DEP 002" at bounding box center [330, 214] width 239 height 61
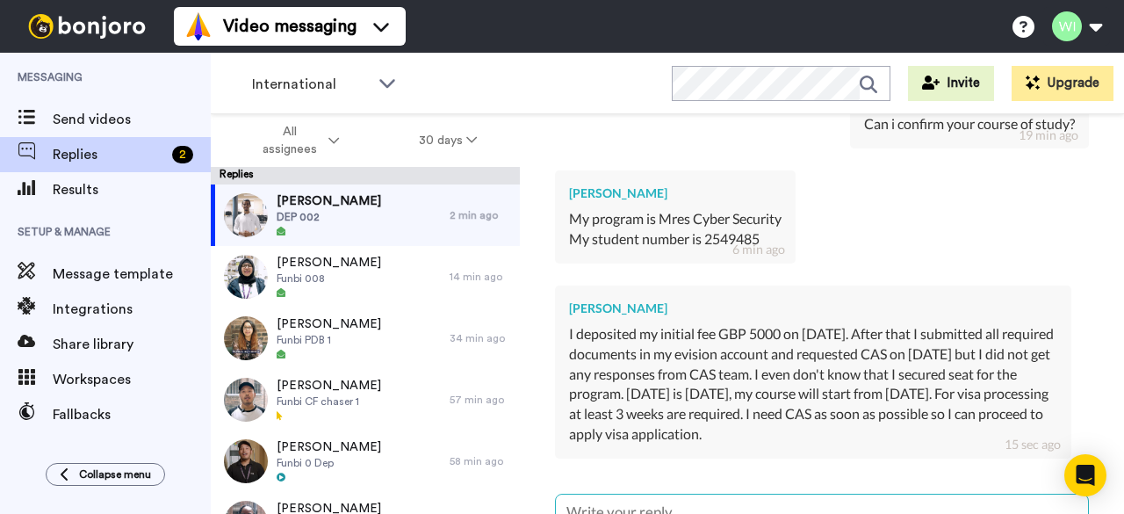
scroll to position [4114, 0]
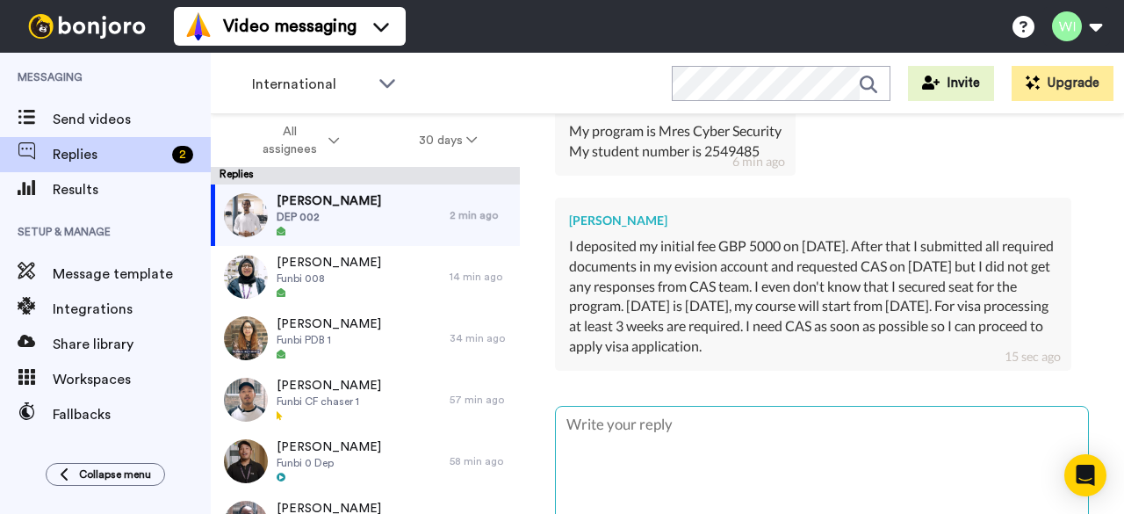
click at [747, 425] on textarea at bounding box center [822, 463] width 532 height 112
type textarea "x"
type textarea "H"
type textarea "x"
type textarea "Hi"
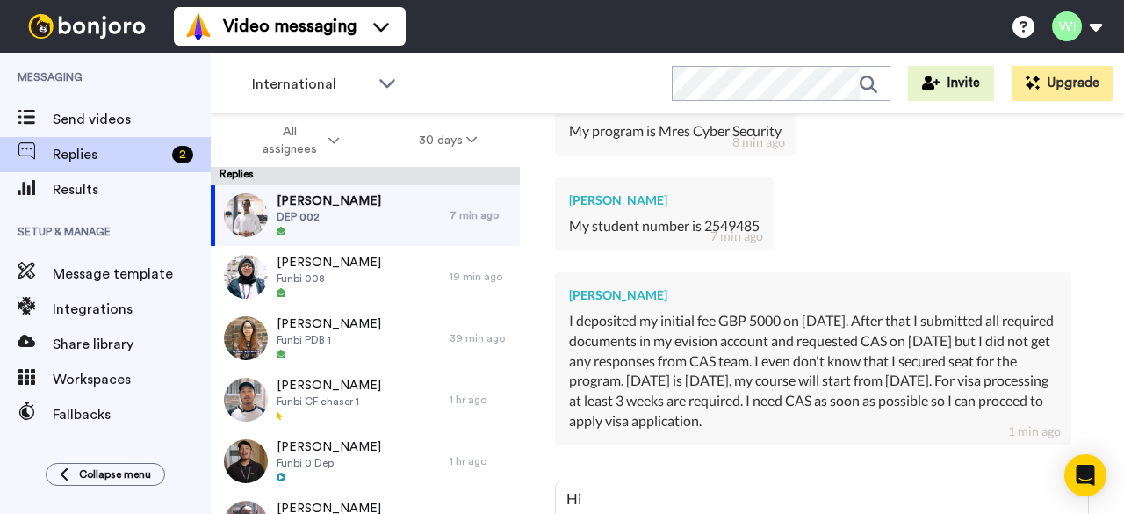
scroll to position [4276, 0]
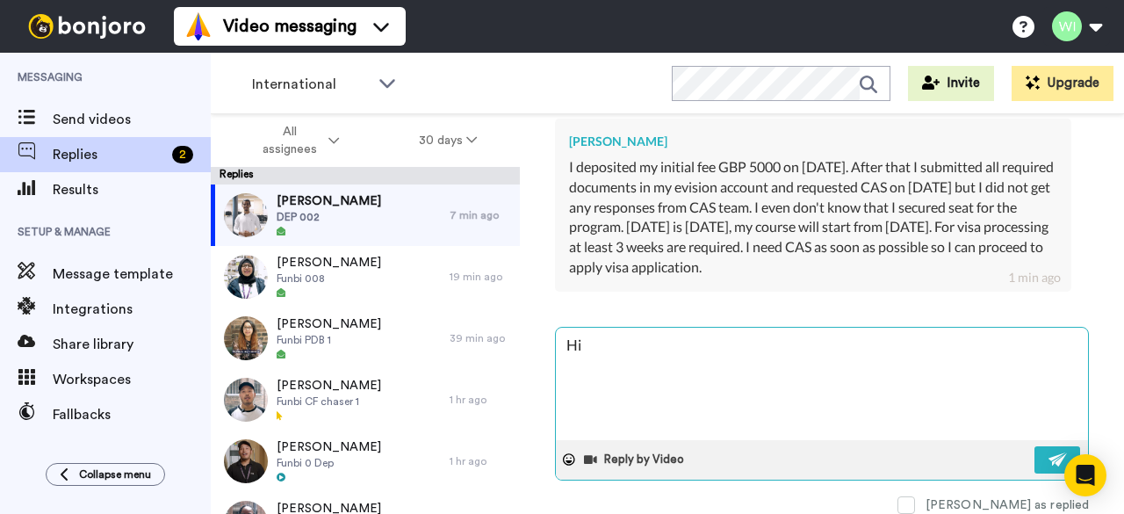
type textarea "x"
type textarea "Hi,"
type textarea "x"
type textarea "Hi,"
type textarea "x"
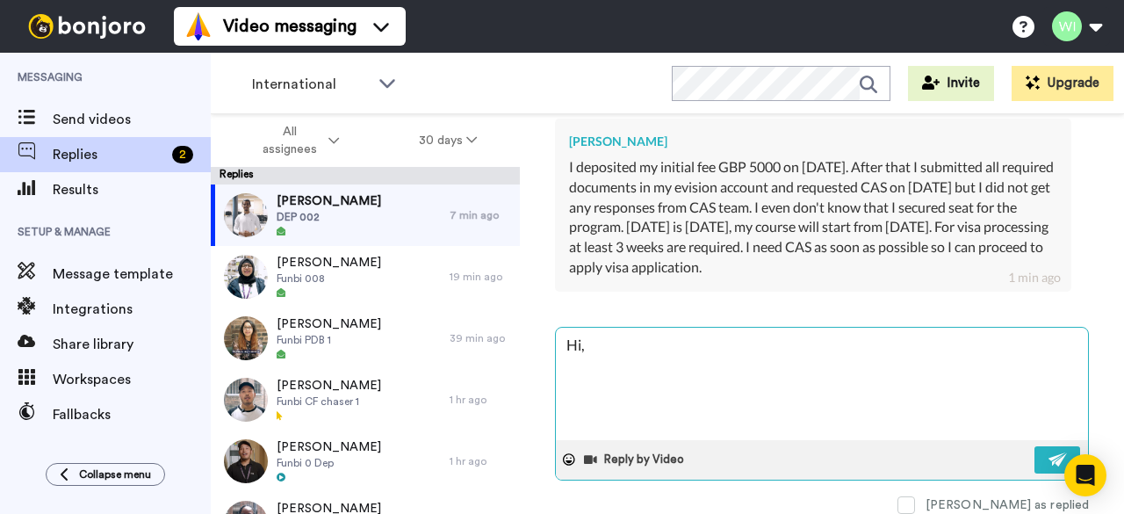
type textarea "Hi, T"
type textarea "x"
type textarea "Hi, Th"
type textarea "x"
type textarea "Hi, Th e"
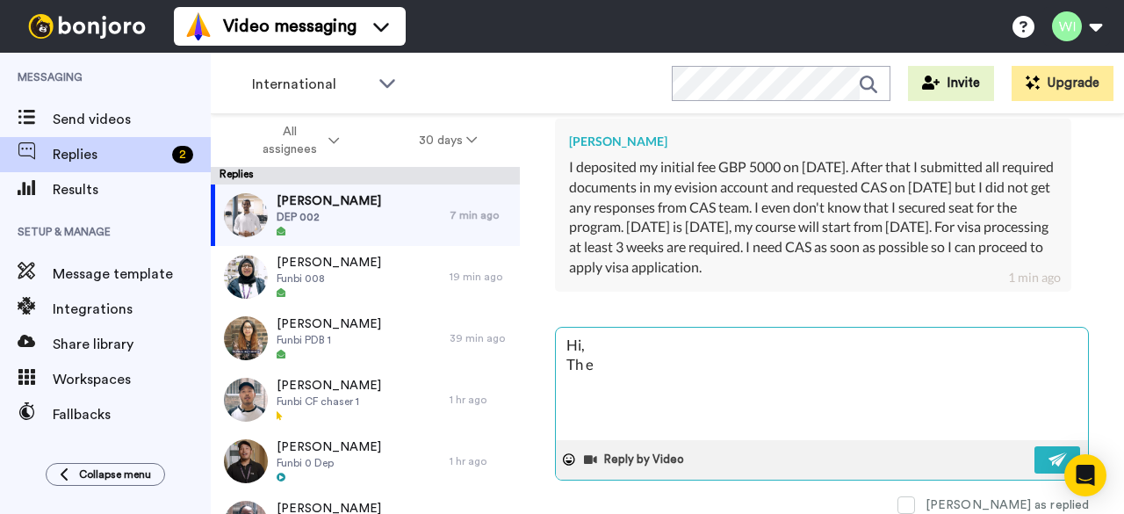
type textarea "x"
type textarea "Hi, Th"
type textarea "x"
type textarea "Hi, Th"
type textarea "x"
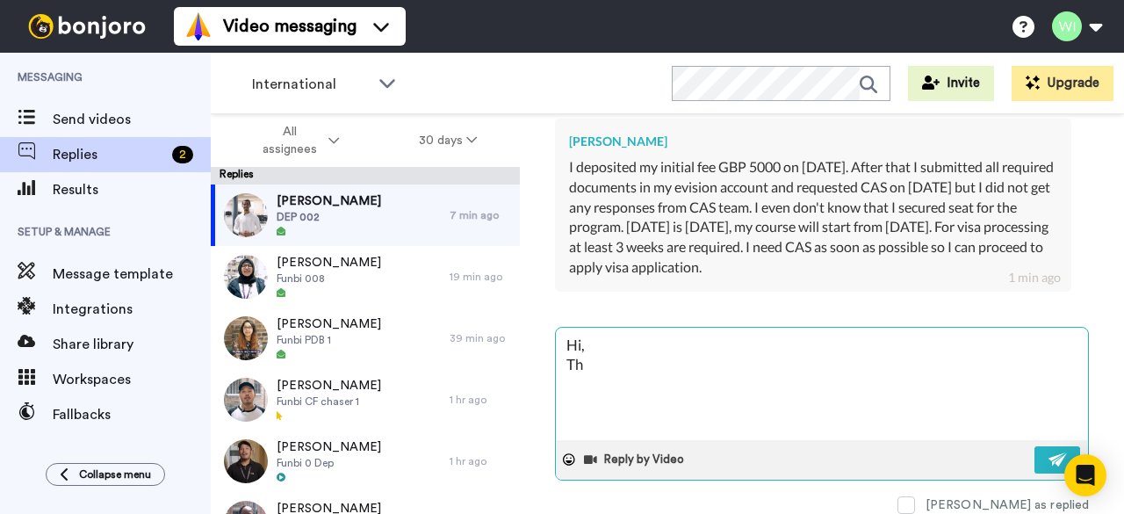
type textarea "Hi, The"
type textarea "x"
type textarea "Hi, The"
type textarea "x"
type textarea "Hi, The r"
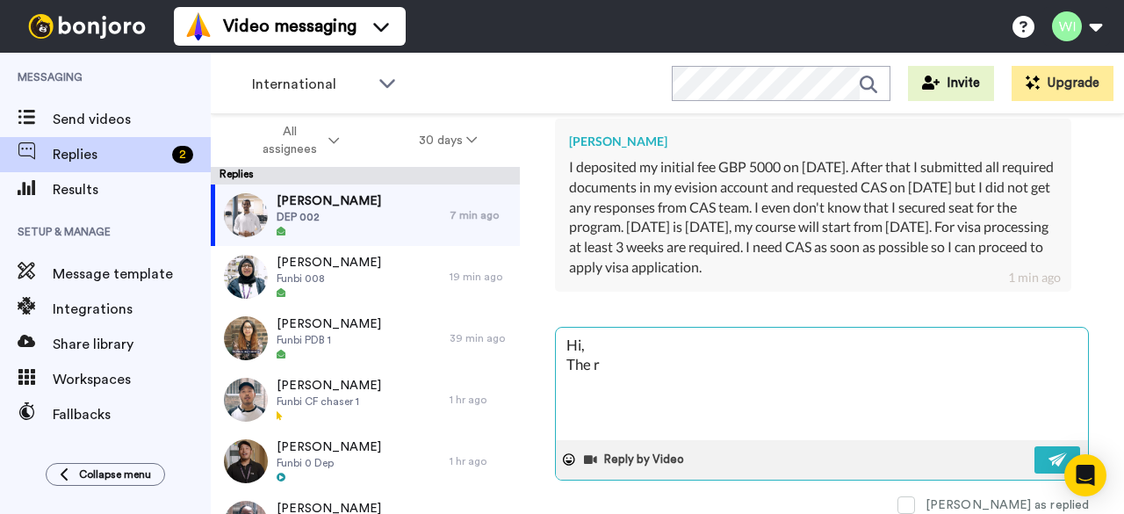
type textarea "x"
type textarea "Hi, The re"
type textarea "x"
type textarea "Hi, The rel"
type textarea "x"
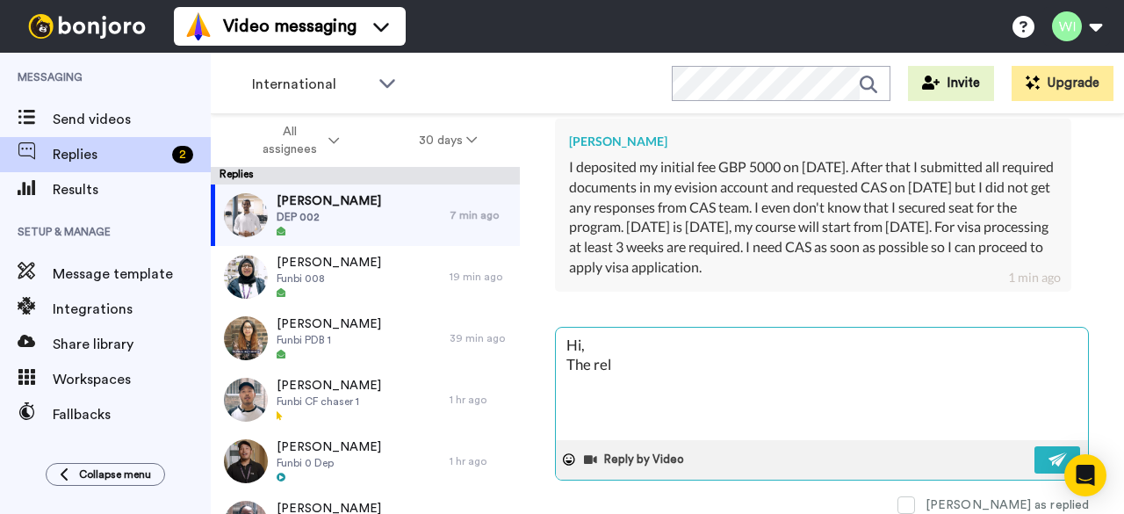
type textarea "Hi, The rele"
type textarea "x"
type textarea "Hi, The relev"
type textarea "x"
type textarea "Hi, The relevn"
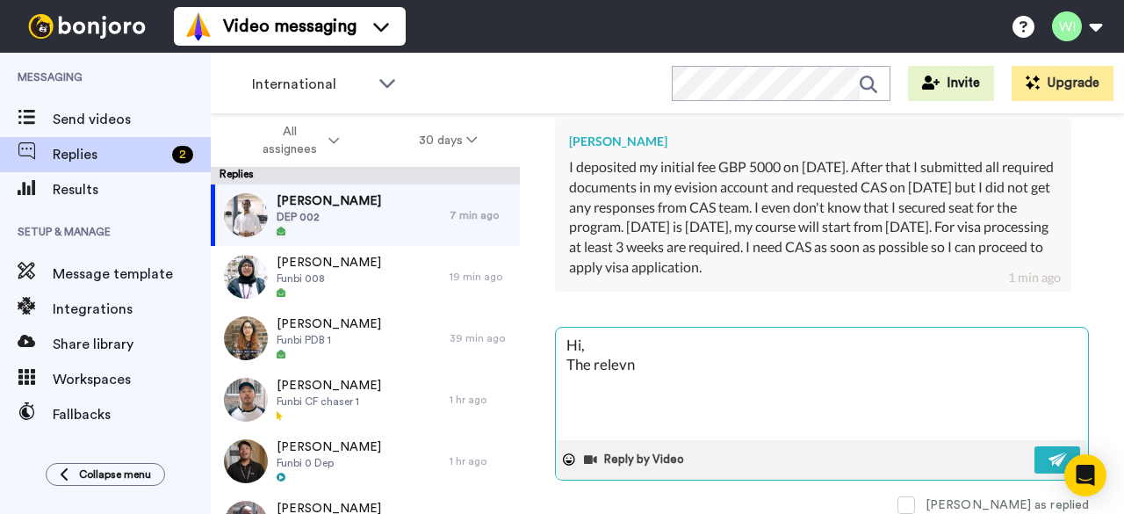
type textarea "x"
type textarea "Hi, The relevnt"
type textarea "x"
type textarea "Hi, The relevnt"
type textarea "x"
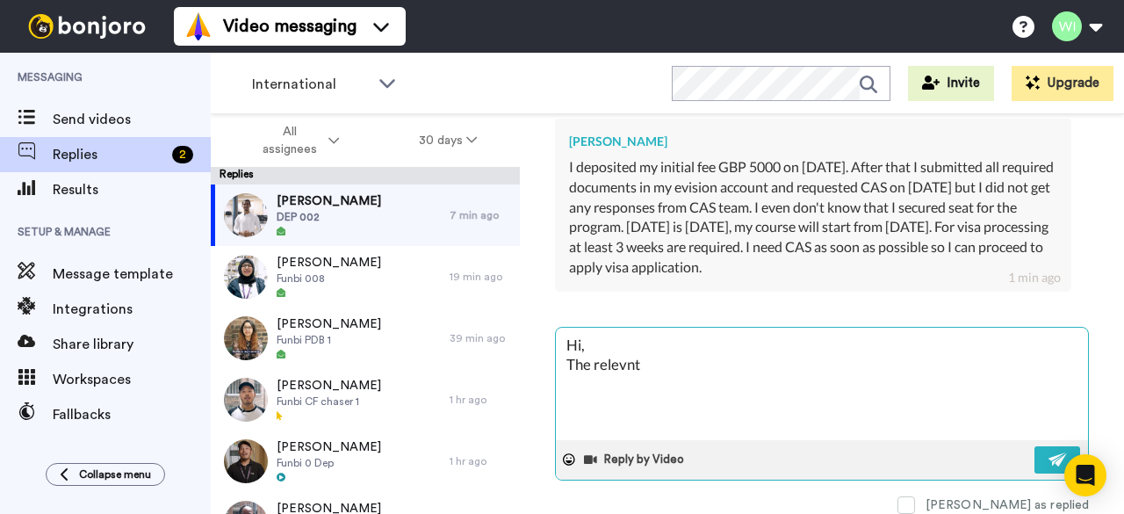
type textarea "Hi, The relevnt"
type textarea "x"
type textarea "Hi, The relevn"
type textarea "x"
type textarea "Hi, The relev"
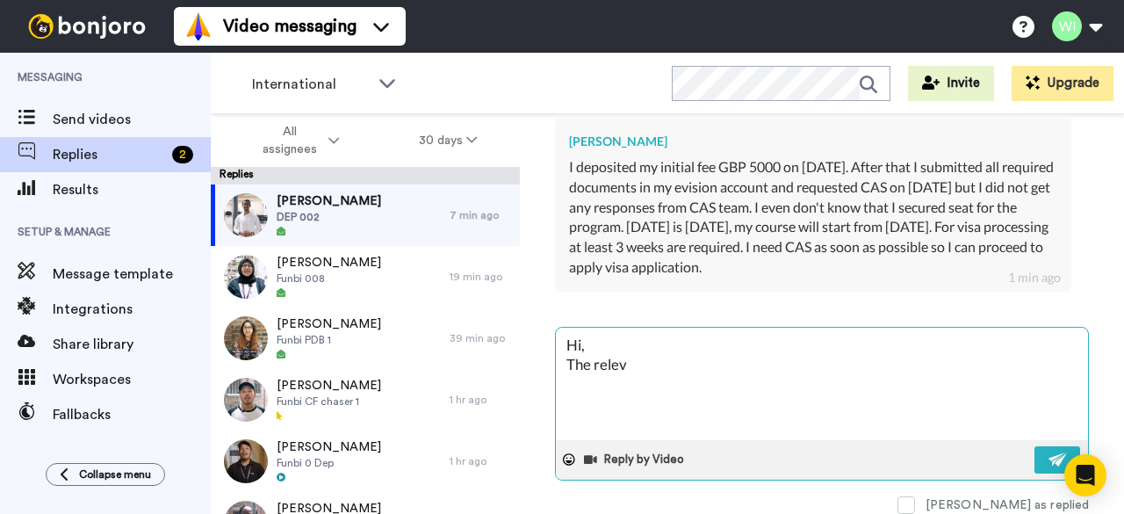
type textarea "x"
type textarea "Hi, The releva"
type textarea "x"
type textarea "Hi, The relevan"
type textarea "x"
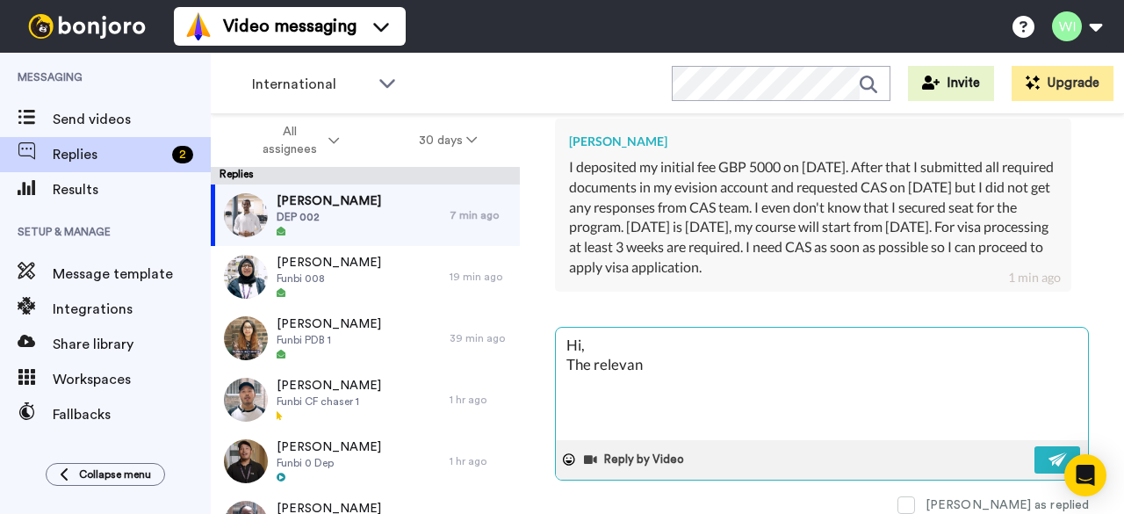
type textarea "Hi, The relevant"
type textarea "x"
type textarea "Hi, The relevant"
type textarea "x"
type textarea "Hi, The relevant t"
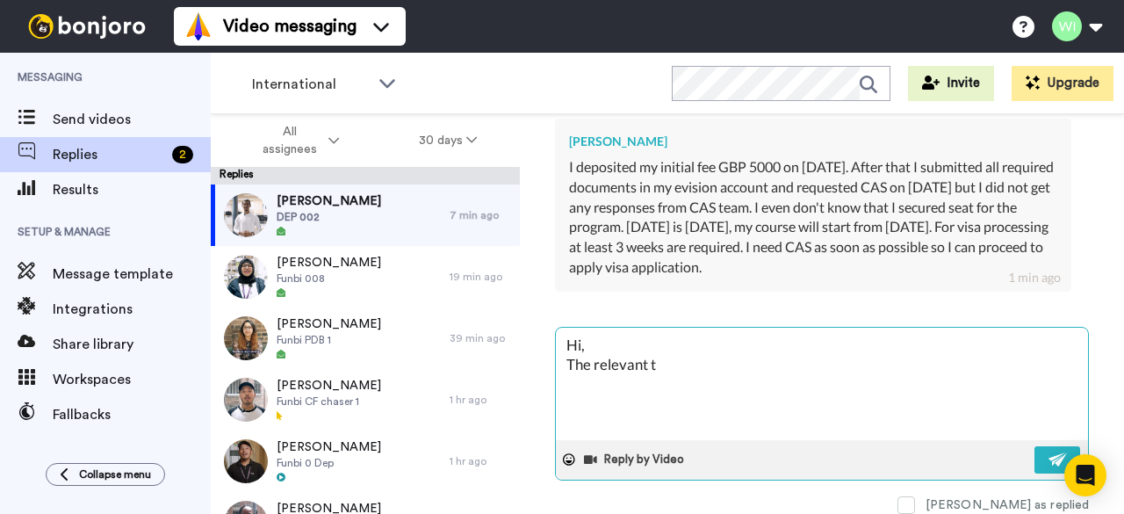
type textarea "x"
type textarea "Hi, The relevant te"
type textarea "x"
type textarea "Hi, The relevant tea"
type textarea "x"
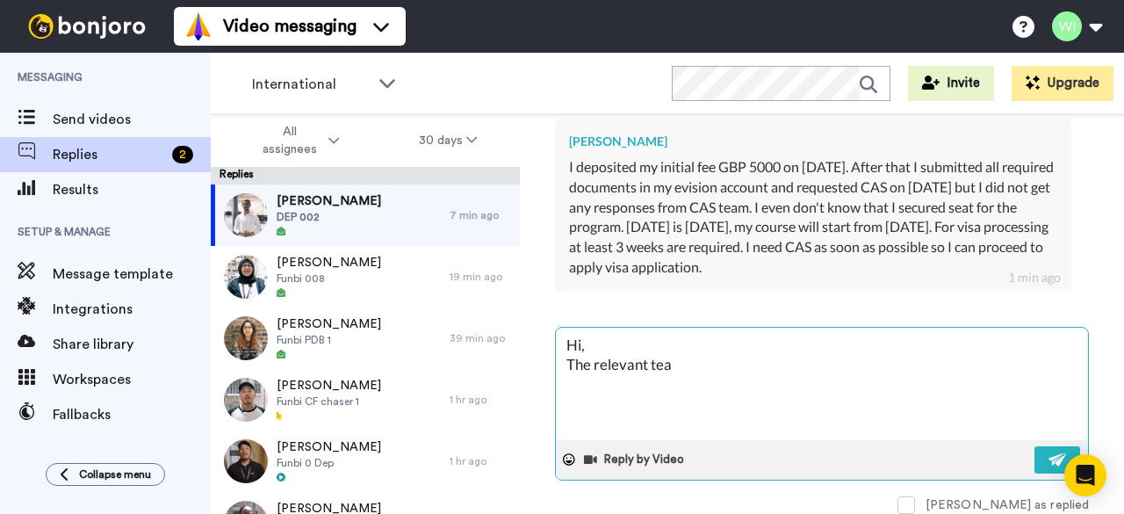
type textarea "Hi, The relevant team"
type textarea "x"
type textarea "Hi, The relevant team"
type textarea "x"
type textarea "Hi, The relevant team w"
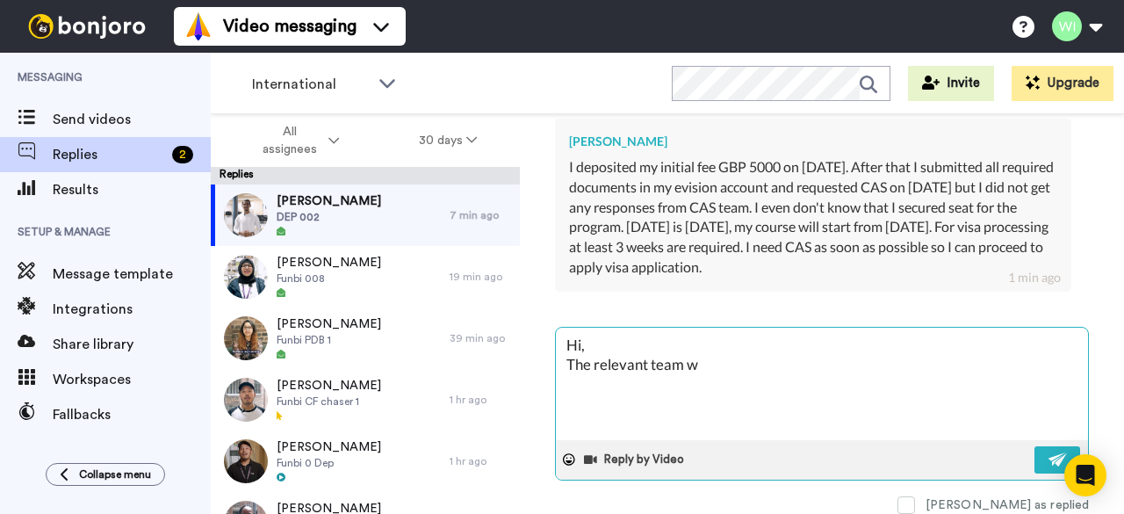
type textarea "x"
type textarea "Hi, The relevant team wi"
type textarea "x"
type textarea "Hi, The relevant team wil"
type textarea "x"
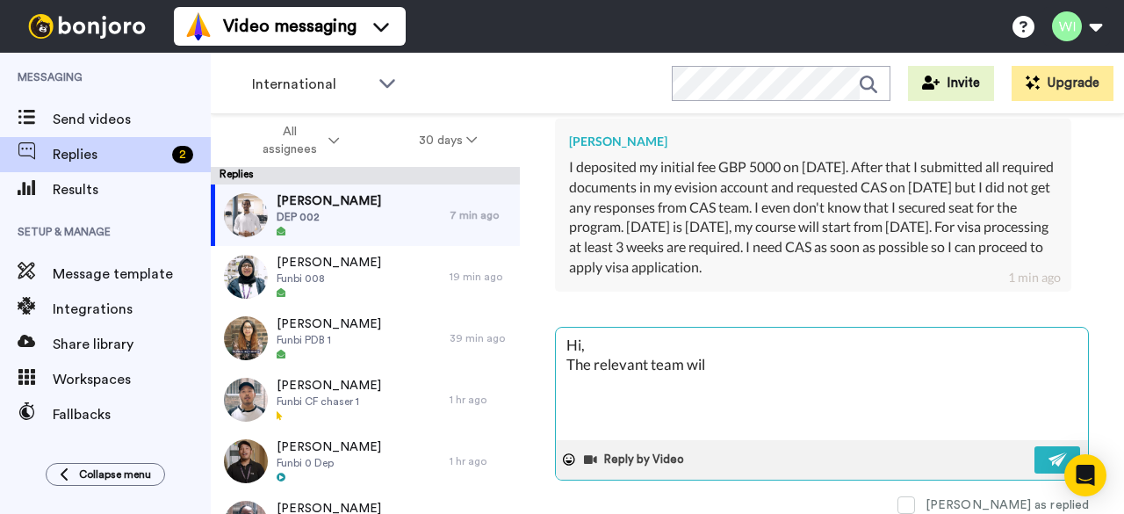
type textarea "Hi, The relevant team will"
type textarea "x"
type textarea "Hi, The relevant team will"
type textarea "x"
type textarea "Hi, The relevant team will g"
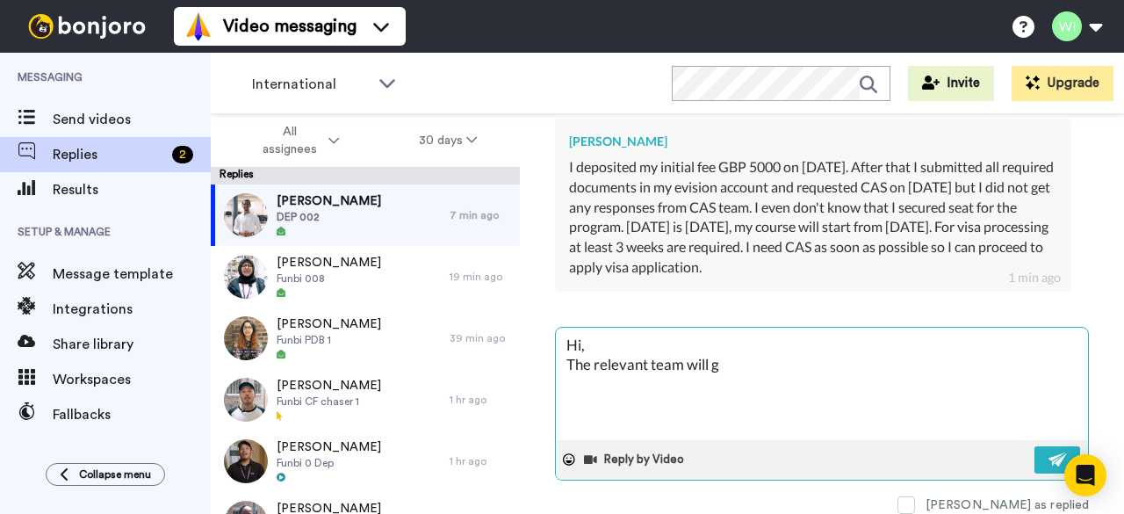
type textarea "x"
type textarea "Hi, The relevant team will ge"
type textarea "x"
type textarea "Hi, The relevant team will get"
type textarea "x"
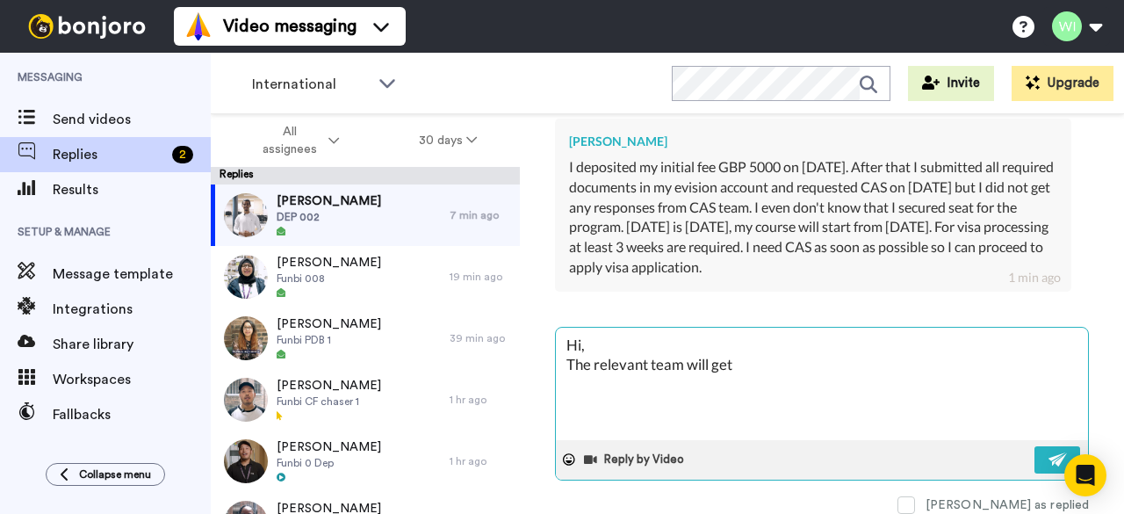
type textarea "Hi, The relevant team will get"
type textarea "x"
type textarea "Hi, The relevant team will get i"
type textarea "x"
type textarea "Hi, The relevant team will get in"
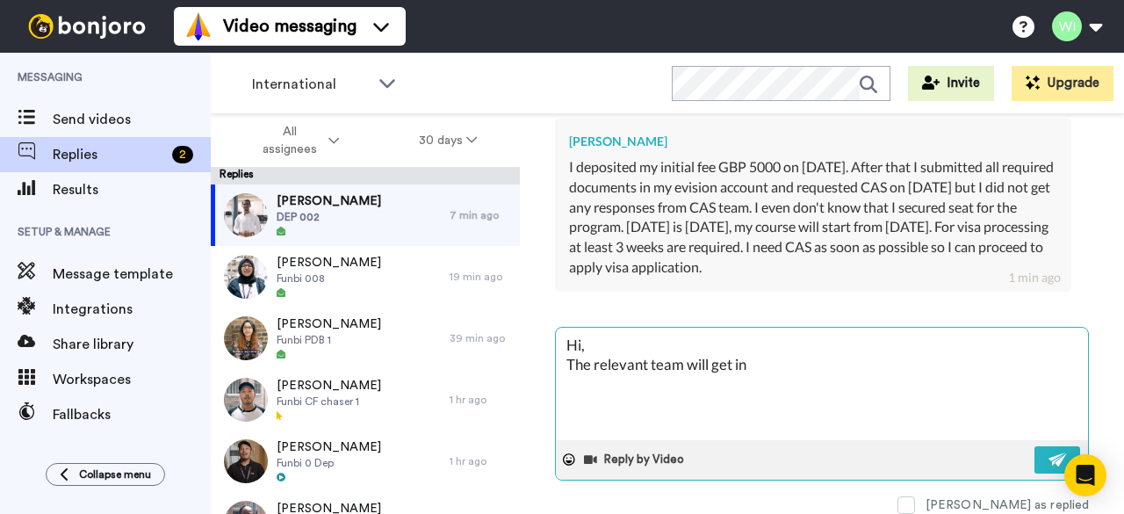
type textarea "x"
type textarea "Hi, The relevant team will get in"
type textarea "x"
type textarea "Hi, The relevant team will get in t"
type textarea "x"
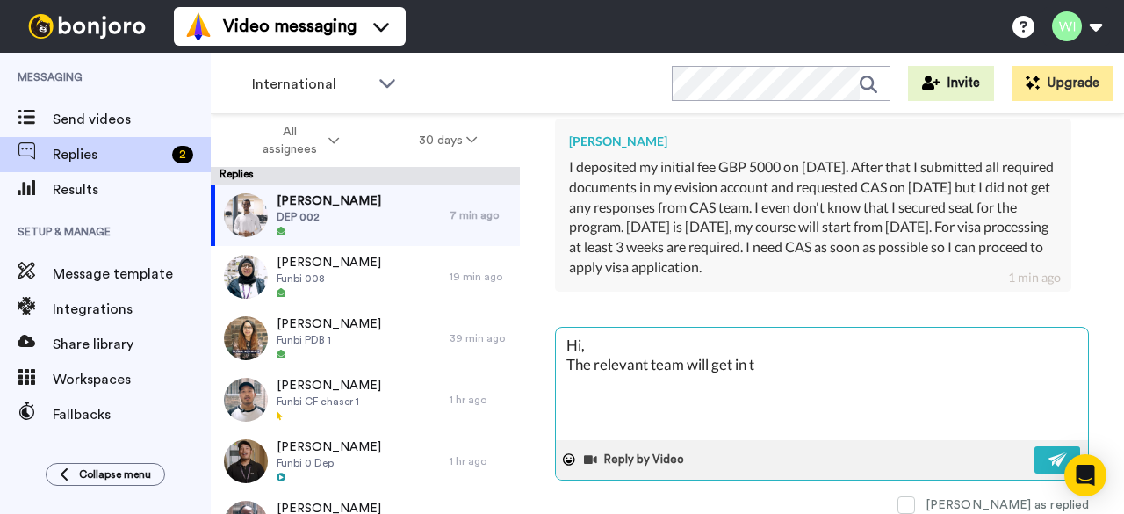
type textarea "Hi, The relevant team will get in to"
type textarea "x"
type textarea "Hi, The relevant team will get in tou"
type textarea "x"
type textarea "Hi, The relevant team will get in touch"
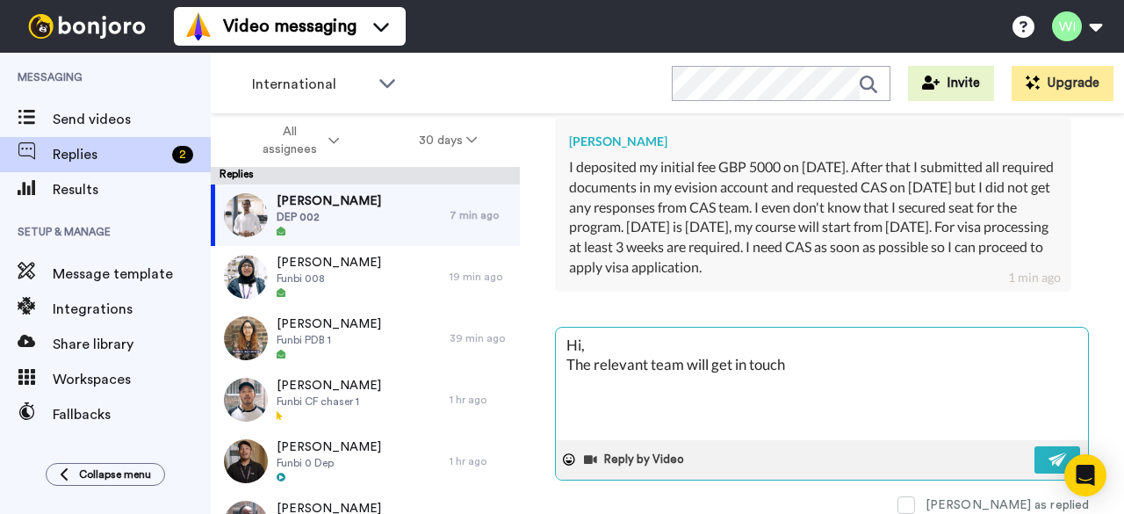
type textarea "x"
type textarea "Hi, The relevant team will get in touch"
type textarea "x"
type textarea "Hi, The relevant team will get in touch i"
type textarea "x"
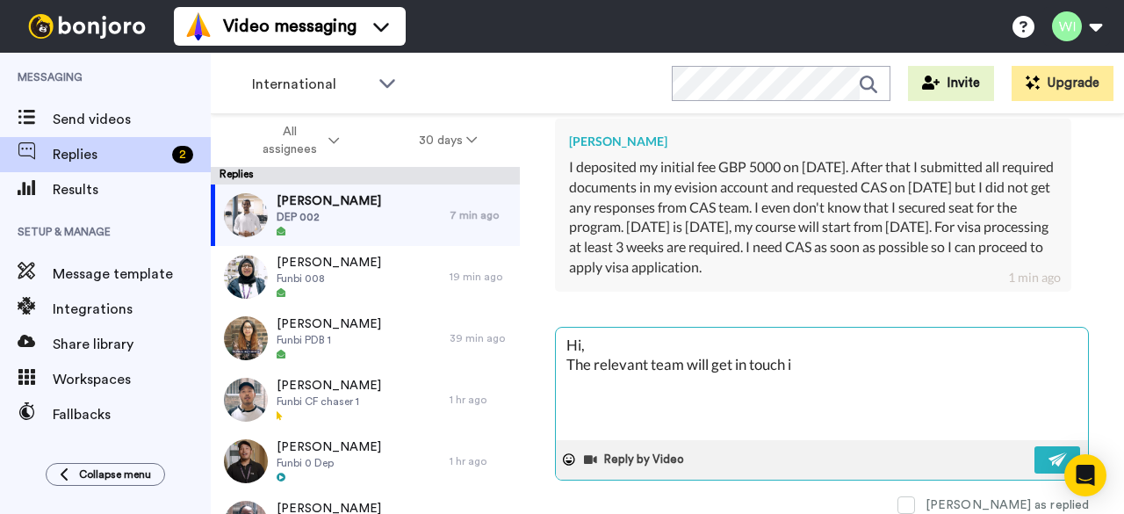
type textarea "Hi, The relevant team will get in touch in"
type textarea "x"
type textarea "Hi, The relevant team will get in touch in"
type textarea "x"
type textarea "Hi, The relevant team will get in touch in d"
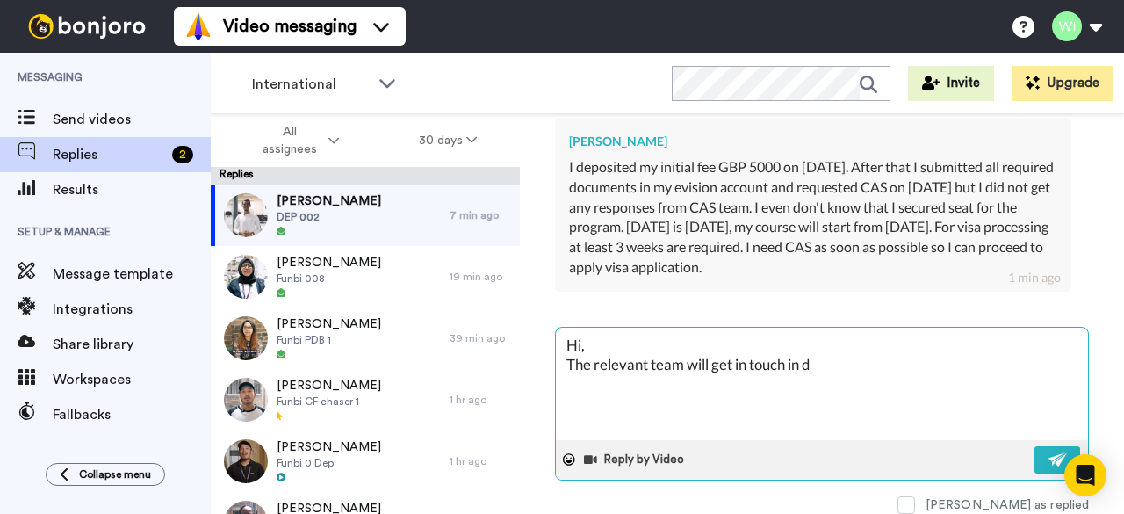
type textarea "x"
type textarea "Hi, The relevant team will get in touch in du"
type textarea "x"
type textarea "Hi, The relevant team will get in touch in due"
type textarea "x"
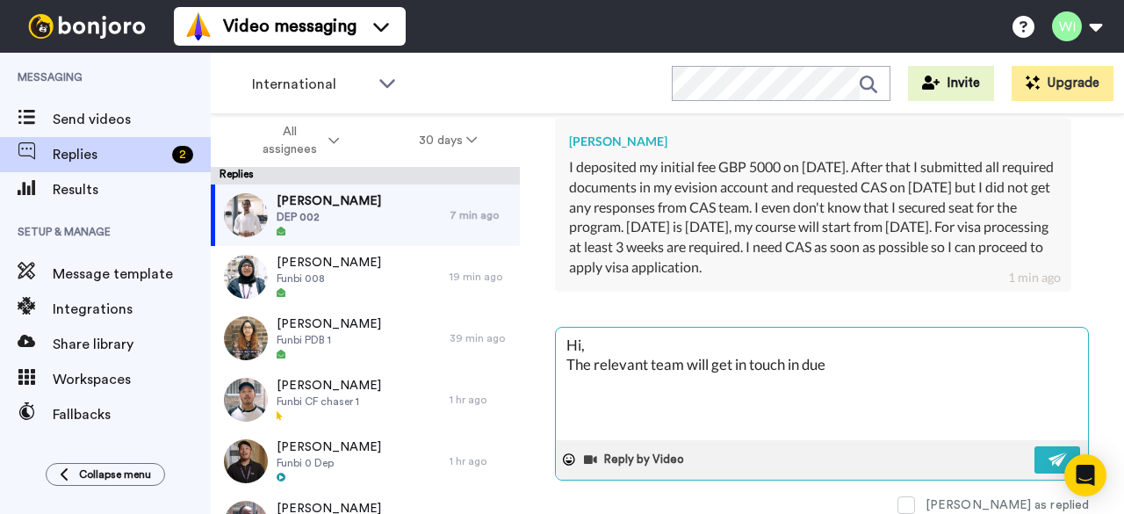
type textarea "Hi, The relevant team will get in touch in due"
type textarea "x"
type textarea "Hi, The relevant team will get in touch in due c"
type textarea "x"
type textarea "Hi, The relevant team will get in touch in due co"
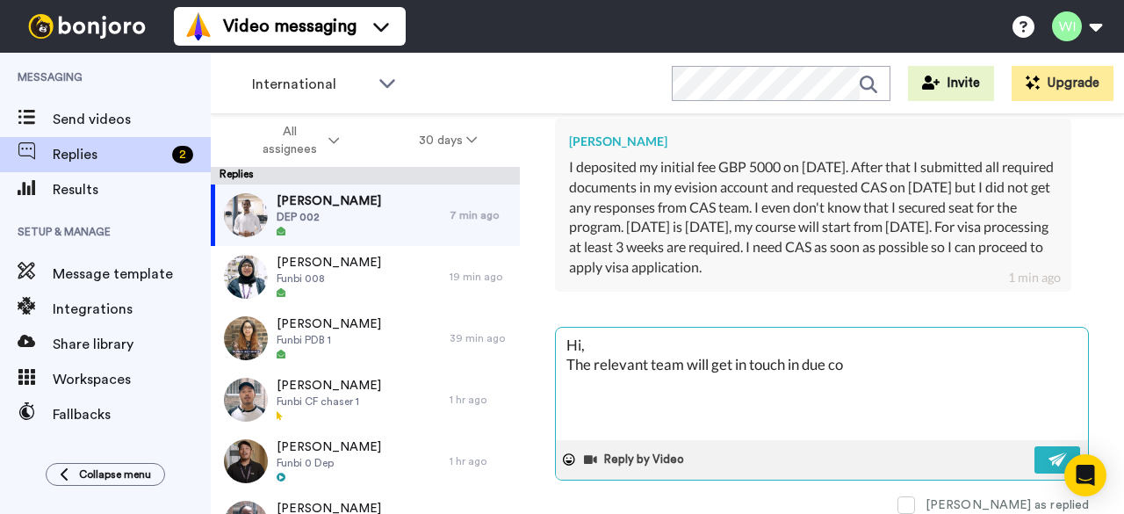
type textarea "x"
type textarea "Hi, The relevant team will get in touch in due cou"
type textarea "x"
type textarea "Hi, The relevant team will get in touch in due cour"
type textarea "x"
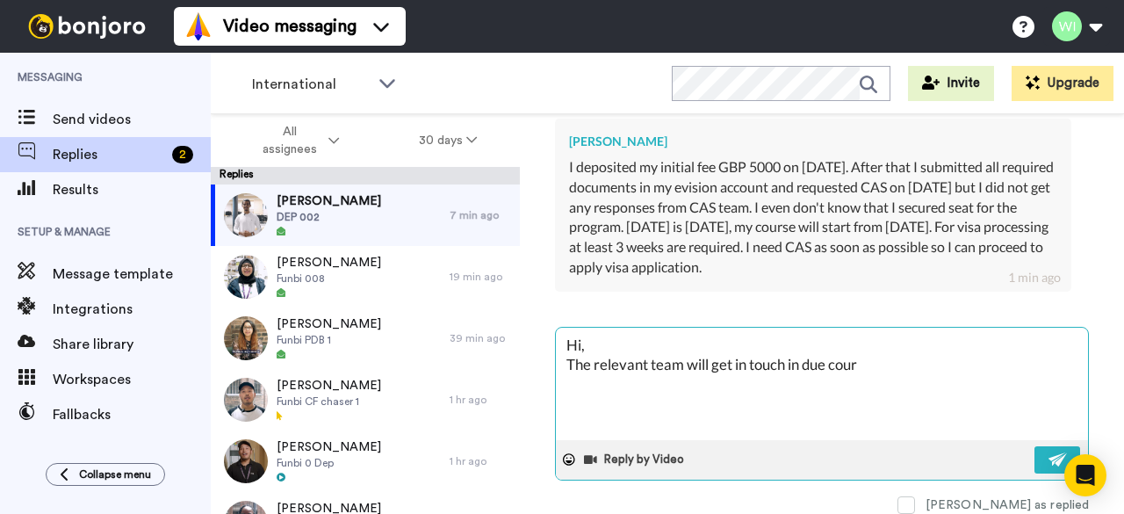
type textarea "Hi, The relevant team will get in touch in due cours"
type textarea "x"
type textarea "Hi, The relevant team will get in touch in due course"
type textarea "x"
type textarea "Hi, The relevant team will get in touch in due course"
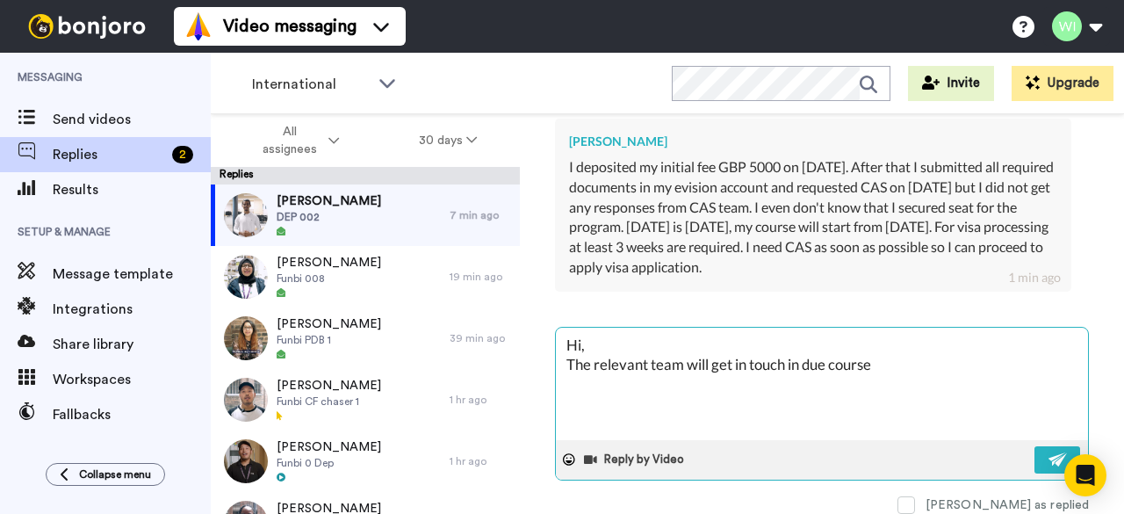
type textarea "x"
type textarea "Hi, The relevant team will get in touch in due course a"
type textarea "x"
type textarea "Hi, The relevant team will get in touch in due course an"
type textarea "x"
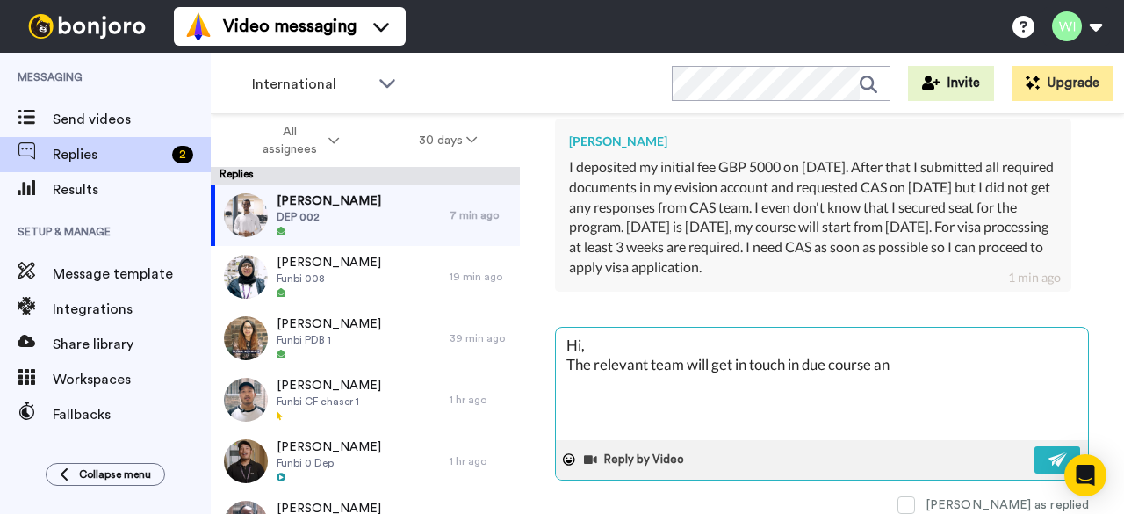
type textarea "Hi, The relevant team will get in touch in due course and"
type textarea "x"
type textarea "Hi, The relevant team will get in touch in due course and"
type textarea "x"
type textarea "Hi, The relevant team will get in touch in due course and"
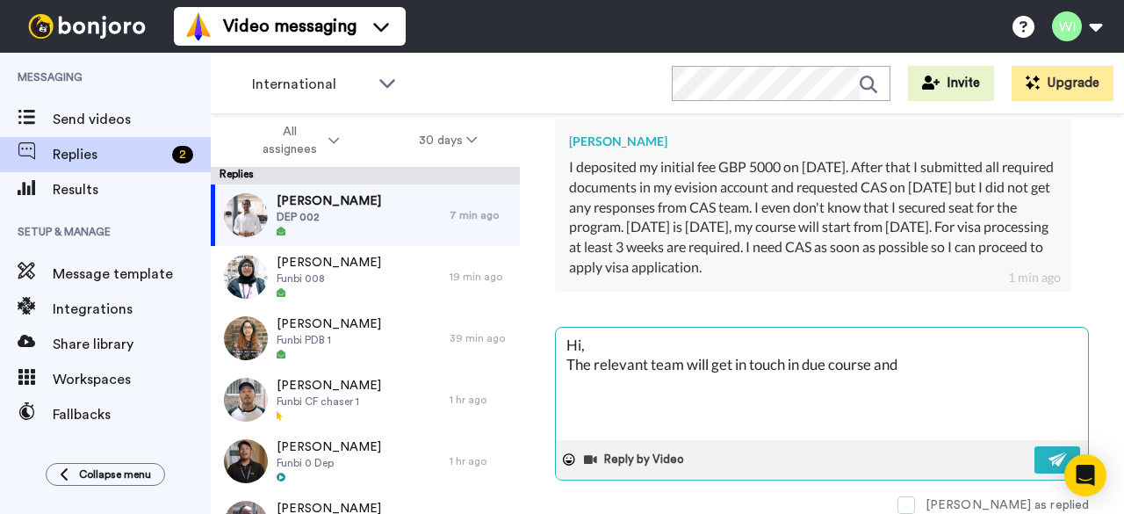
type textarea "x"
type textarea "Hi, The relevant team will get in touch in due course an"
type textarea "x"
type textarea "Hi, The relevant team will get in touch in due course a"
type textarea "x"
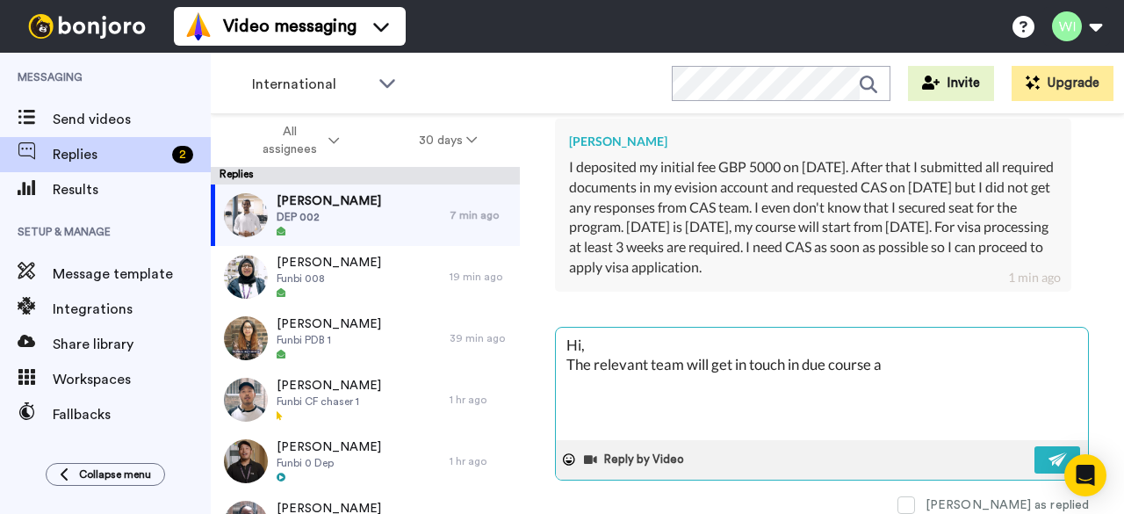
type textarea "Hi, The relevant team will get in touch in due course"
type textarea "x"
type textarea "Hi, The relevant team will get in touch in due course"
type textarea "x"
type textarea "Hi, The relevant team will get in touch in due course."
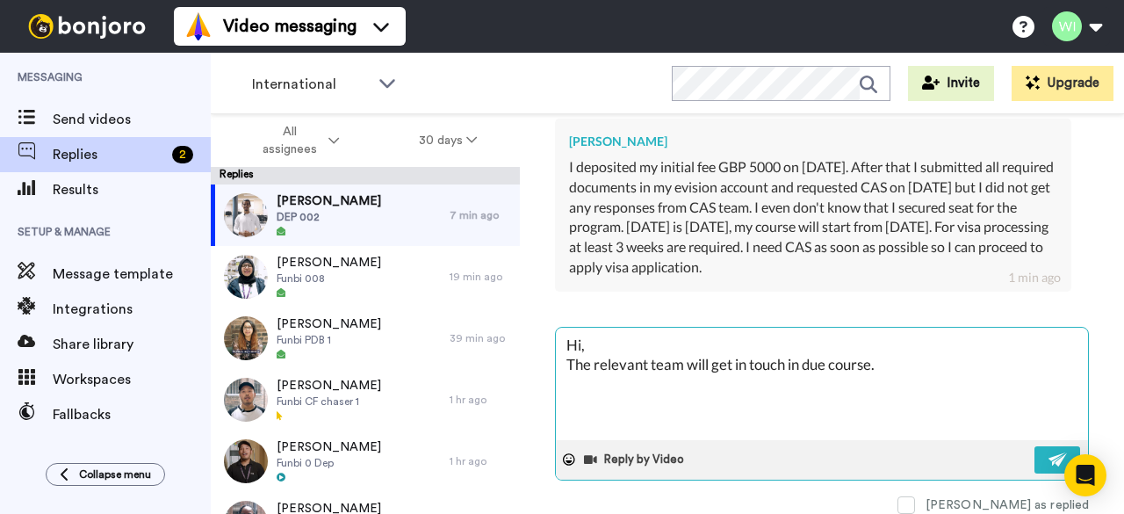
type textarea "x"
type textarea "Hi, The relevant team will get in touch in due course."
type textarea "x"
type textarea "Hi, The relevant team will get in touch in due course. y"
type textarea "x"
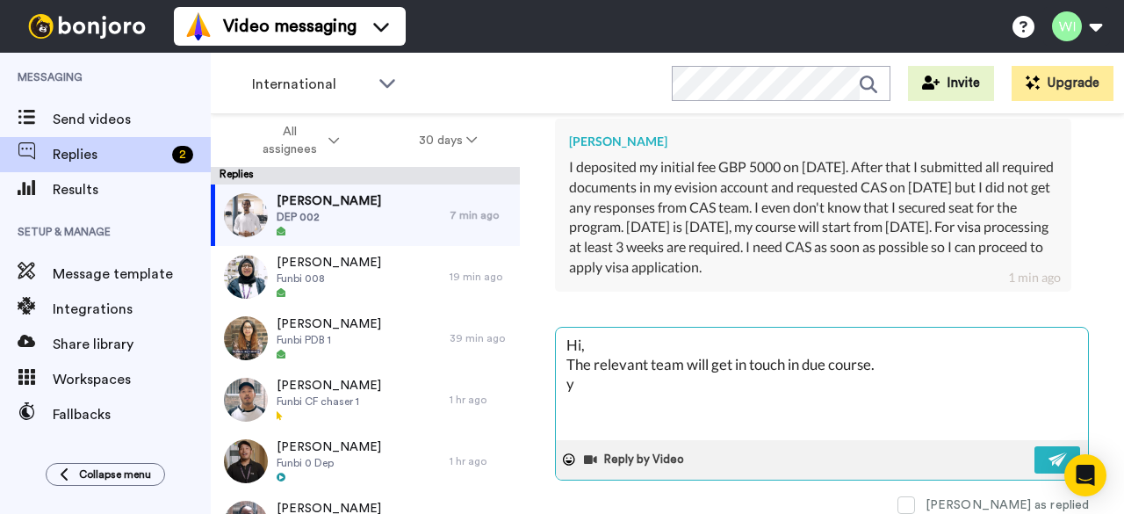
type textarea "Hi, The relevant team will get in touch in due course."
type textarea "x"
type textarea "Hi, The relevant team will get in touch in due course. Y"
type textarea "x"
type textarea "Hi, The relevant team will get in touch in due course. Yo"
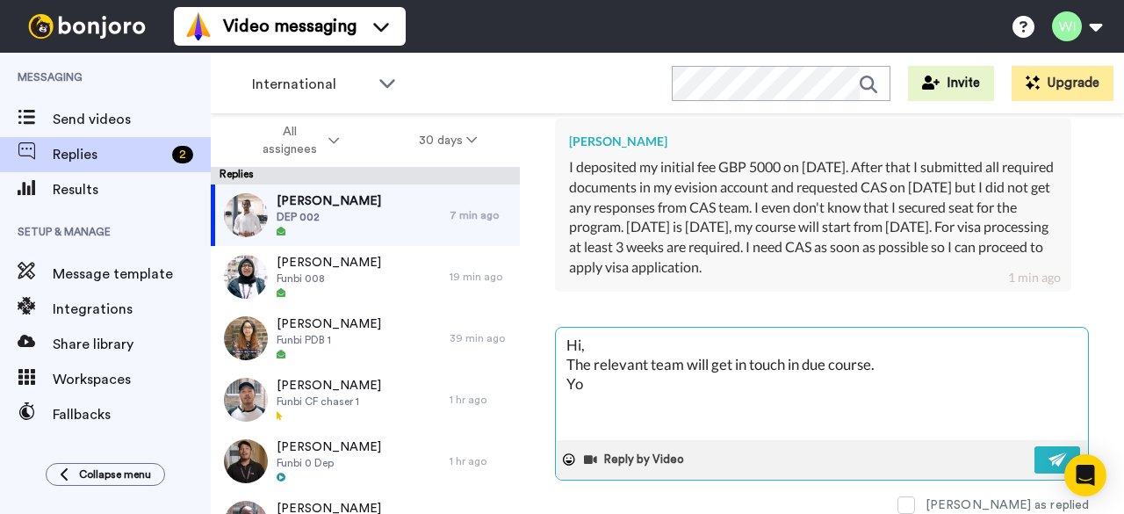
type textarea "x"
type textarea "Hi, The relevant team will get in touch in due course. You"
type textarea "x"
type textarea "Hi, The relevant team will get in touch in due course. You"
type textarea "x"
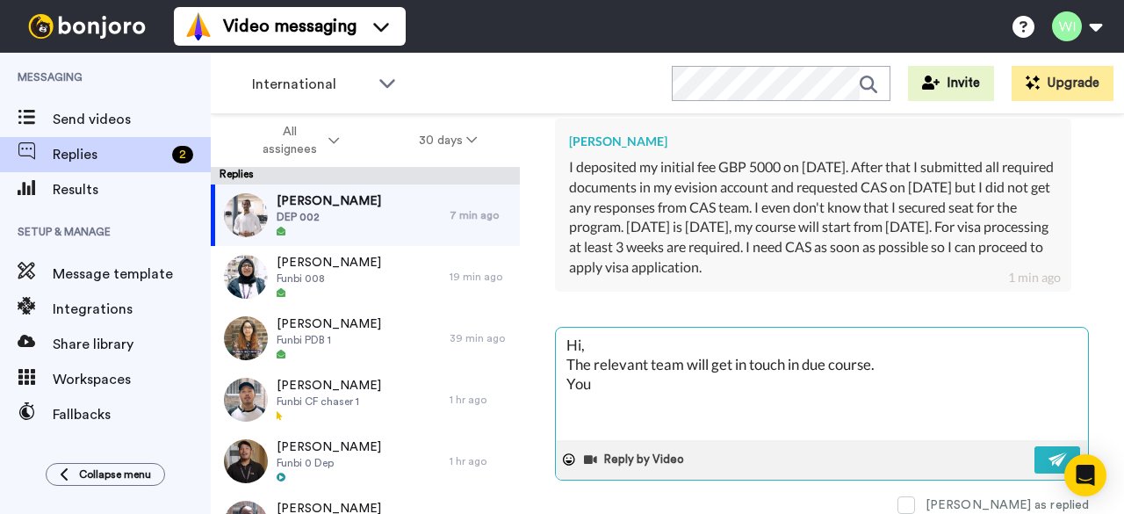
type textarea "Hi, The relevant team will get in touch in due course. You c"
type textarea "x"
type textarea "Hi, The relevant team will get in touch in due course. You can"
type textarea "x"
type textarea "Hi, The relevant team will get in touch in due course. You can"
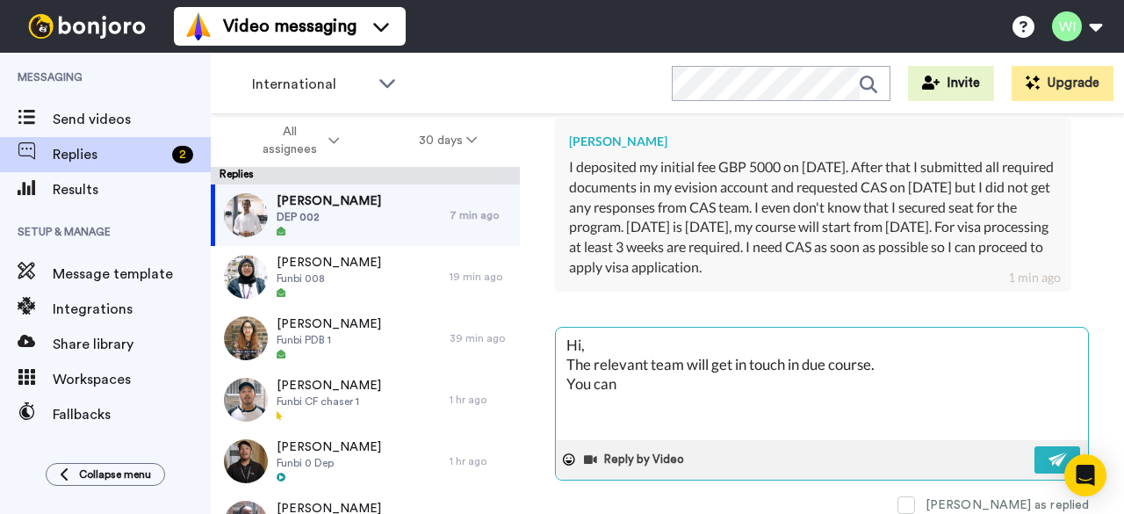
type textarea "x"
type textarea "Hi, The relevant team will get in touch in due course. You can a"
type textarea "x"
type textarea "Hi, The relevant team will get in touch in due course. You can al"
type textarea "x"
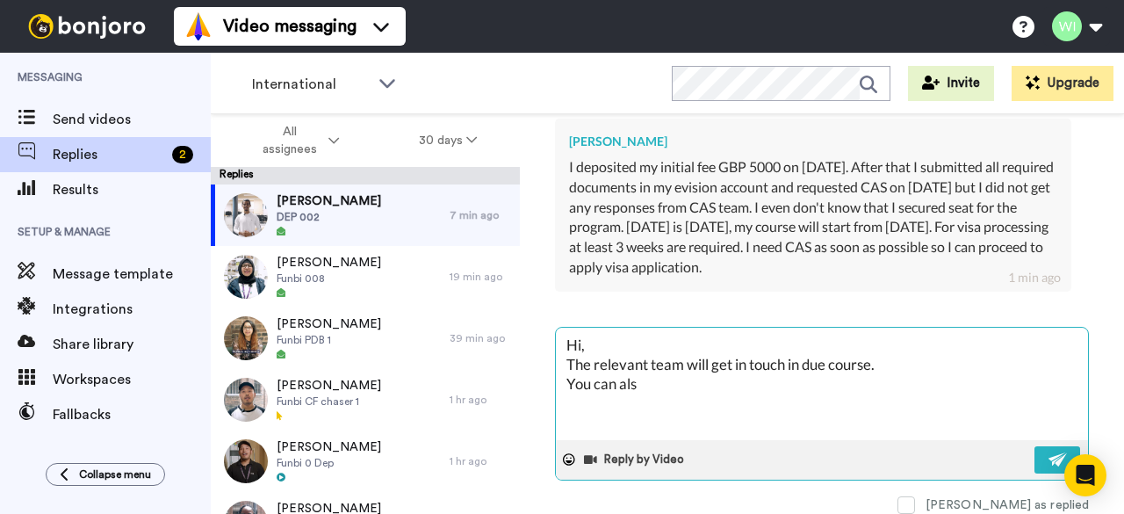
type textarea "Hi, The relevant team will get in touch in due course. You can also"
type textarea "x"
type textarea "Hi, The relevant team will get in touch in due course. You can also"
type textarea "x"
type textarea "Hi, The relevant team will get in touch in due course. You can also e"
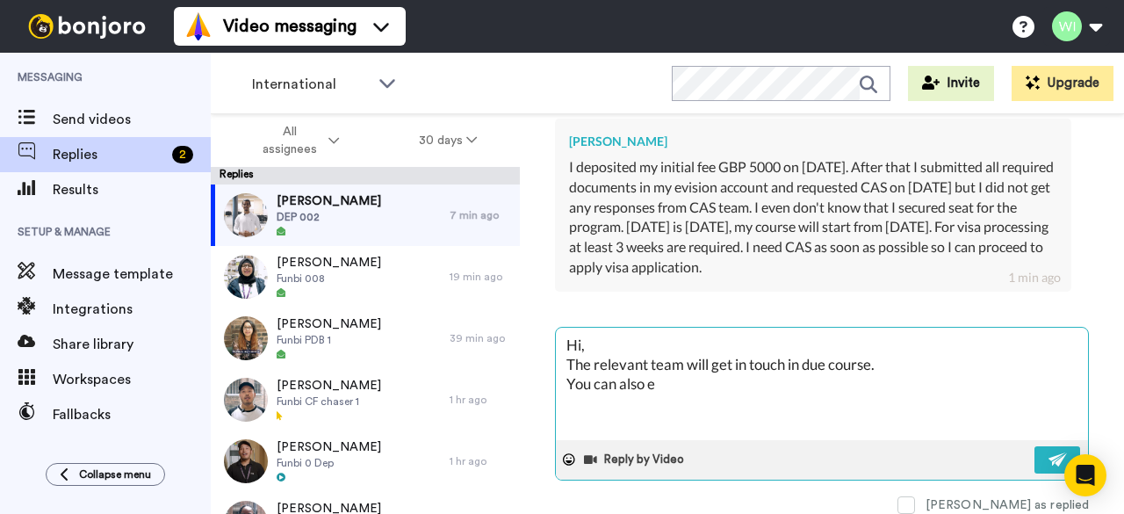
type textarea "x"
type textarea "Hi, The relevant team will get in touch in due course. You can also en"
type textarea "x"
type textarea "Hi, The relevant team will get in touch in due course. You can also end"
type textarea "x"
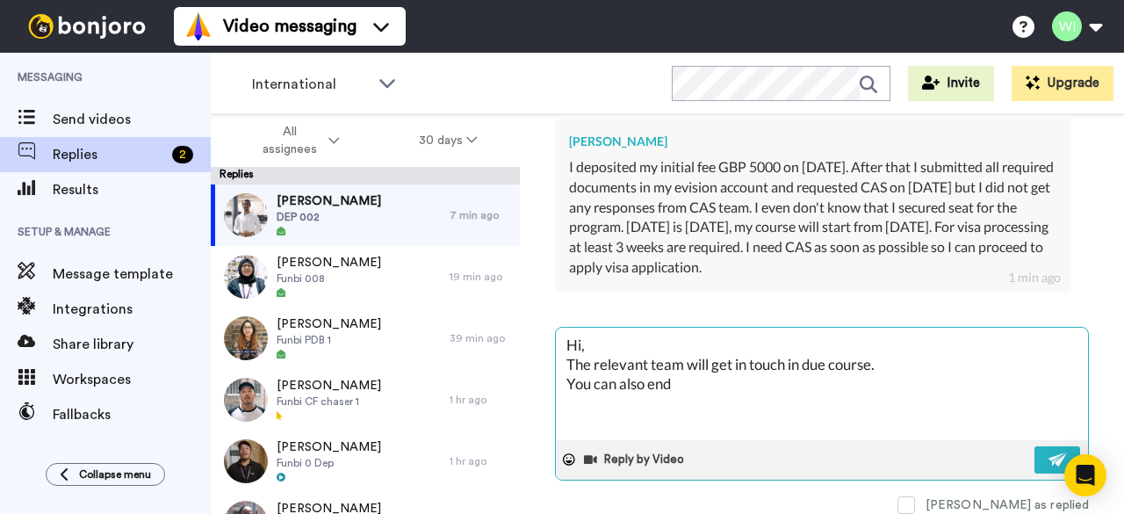
type textarea "Hi, The relevant team will get in touch in due course. You can also end a"
type textarea "x"
type textarea "Hi, The relevant team will get in touch in due course. You can also end an"
type textarea "x"
type textarea "Hi, The relevant team will get in touch in due course. You can also end an"
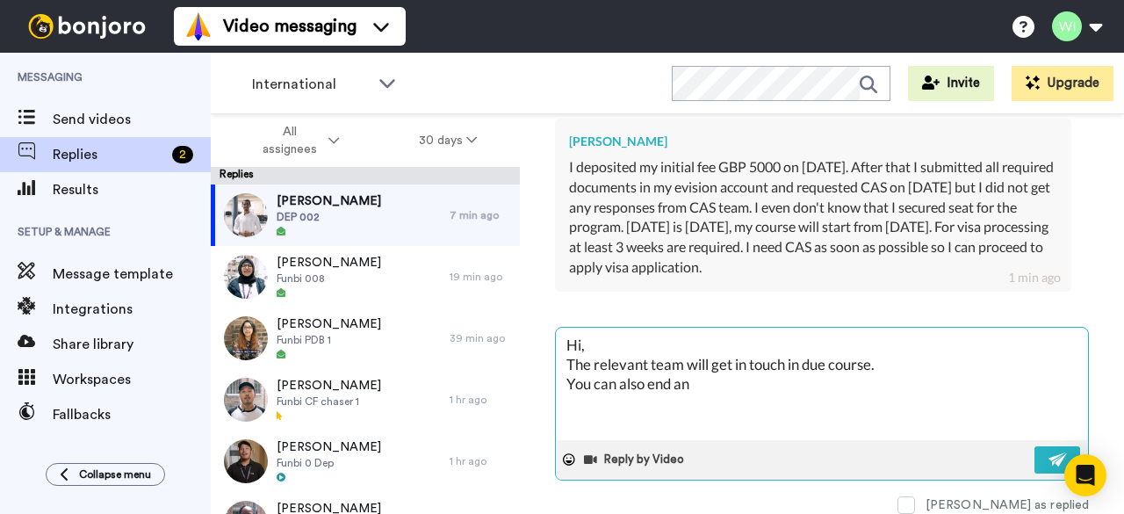
type textarea "x"
type textarea "Hi, The relevant team will get in touch in due course. You can also end an"
type textarea "x"
type textarea "Hi, The relevant team will get in touch in due course. You can also end a"
type textarea "x"
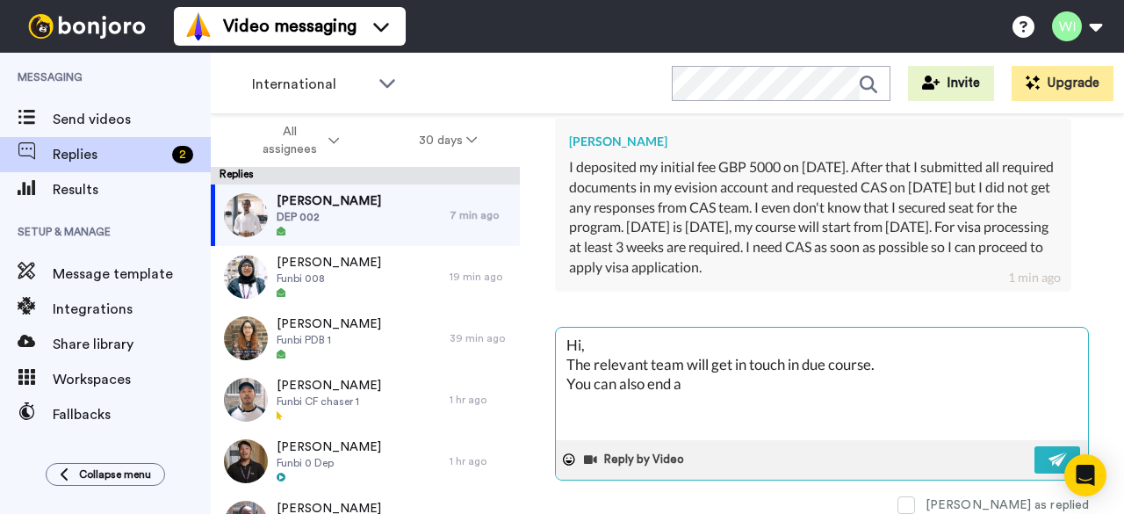
type textarea "Hi, The relevant team will get in touch in due course. You can also end"
type textarea "x"
type textarea "Hi, The relevant team will get in touch in due course. You can also end"
type textarea "x"
type textarea "Hi, The relevant team will get in touch in due course. You can also en"
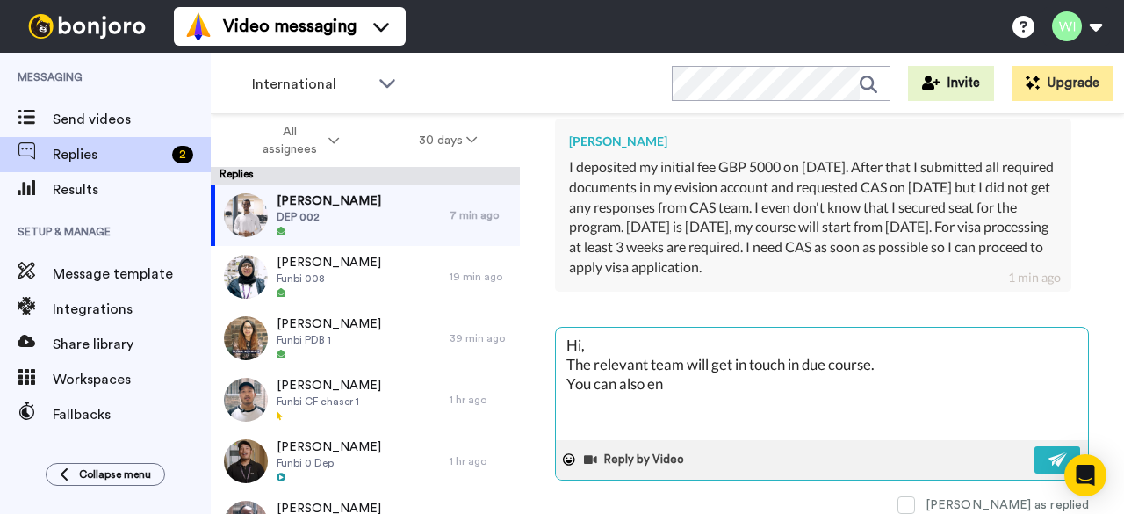
type textarea "x"
type textarea "Hi, The relevant team will get in touch in due course. You can also e"
type textarea "x"
type textarea "Hi, The relevant team will get in touch in due course. You can also"
type textarea "x"
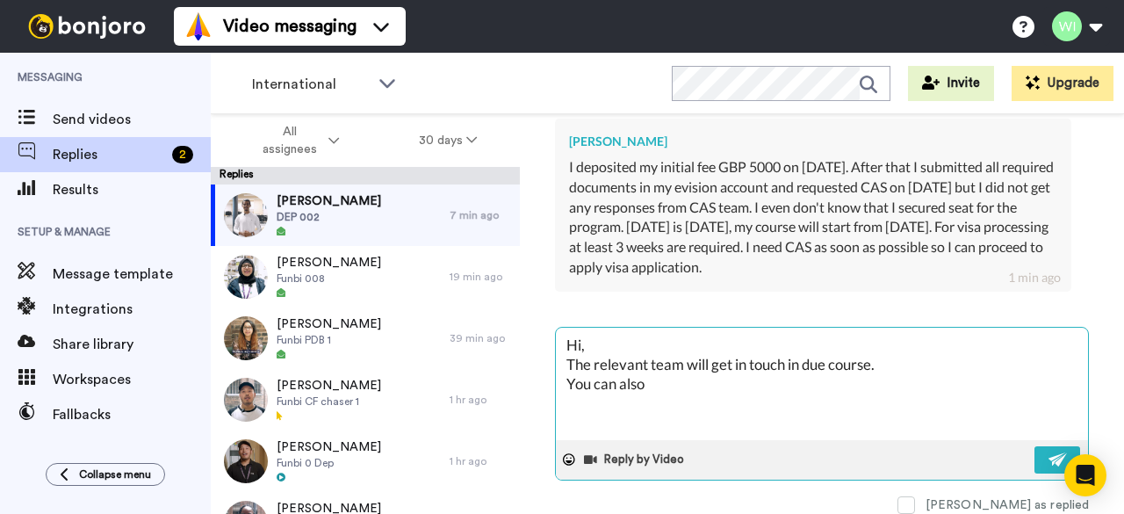
type textarea "Hi, The relevant team will get in touch in due course. You can also s"
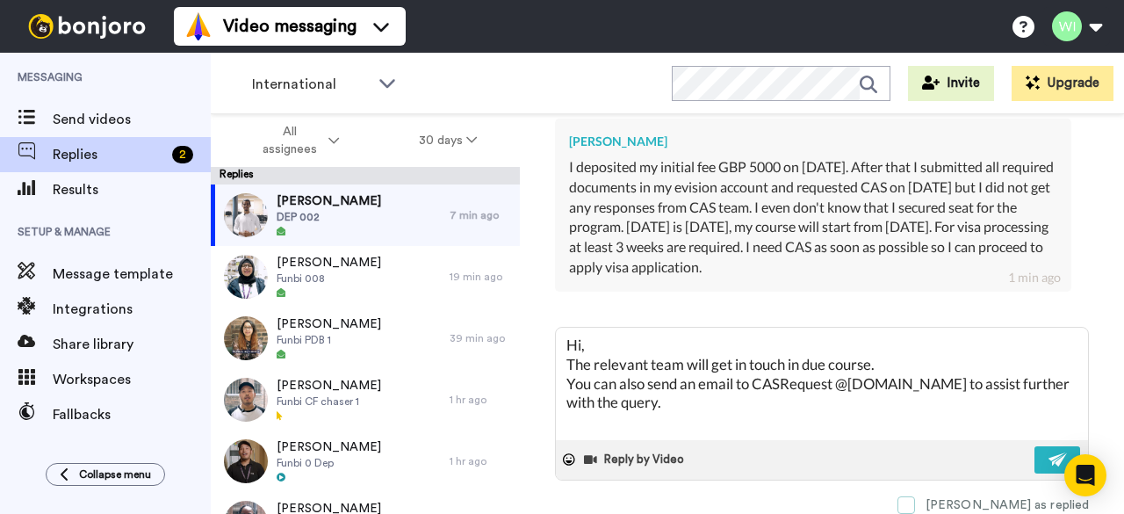
click at [915, 496] on span at bounding box center [907, 505] width 18 height 18
click at [915, 503] on span at bounding box center [907, 505] width 18 height 18
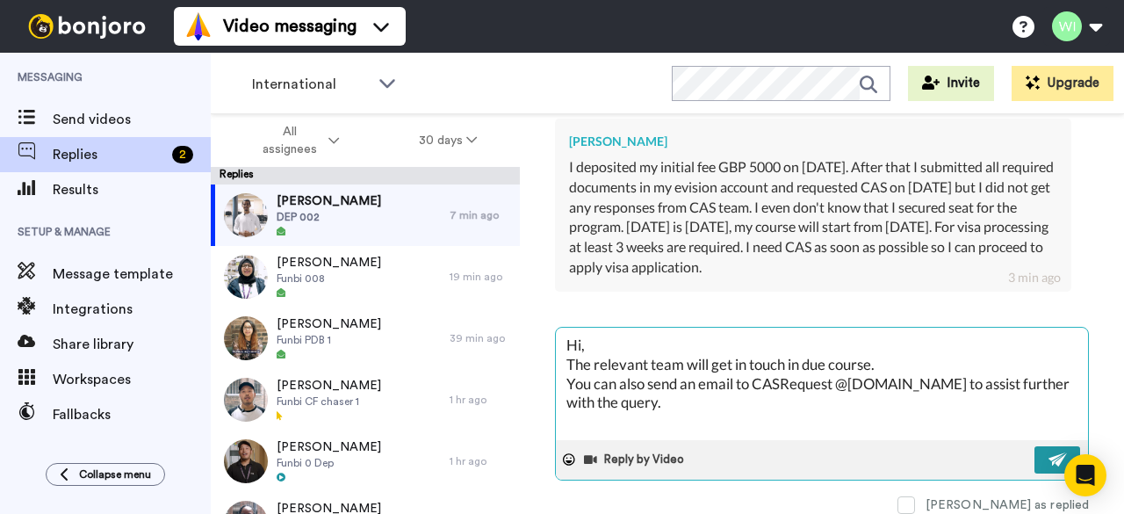
click at [1049, 452] on img at bounding box center [1058, 459] width 19 height 14
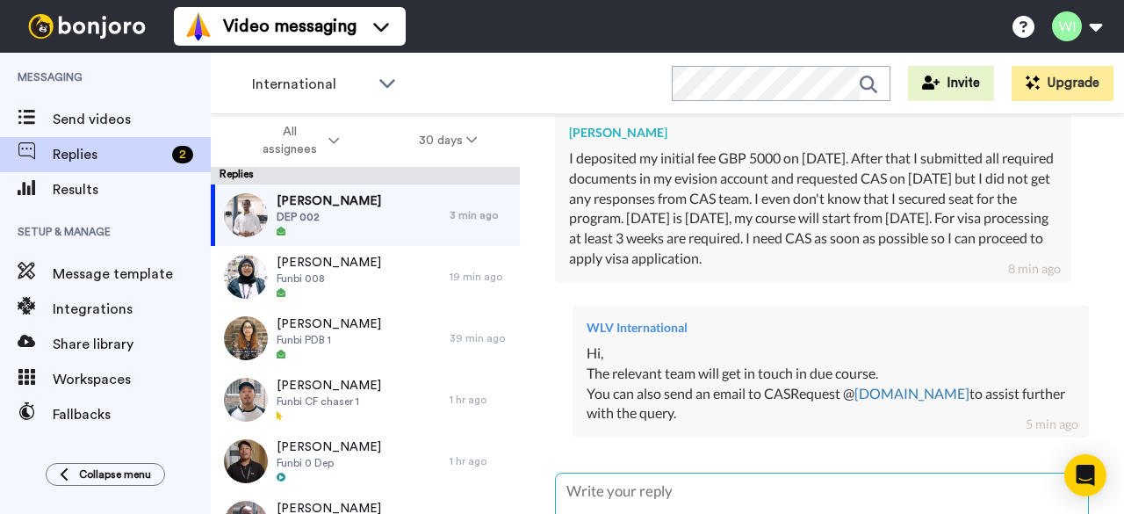
scroll to position [4357, 0]
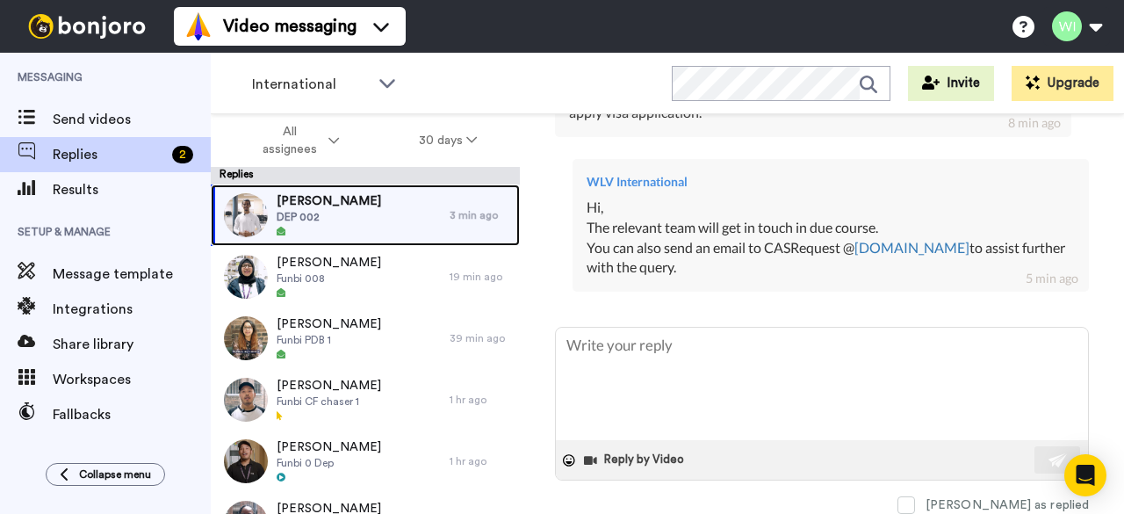
click at [367, 228] on div "Bijay Gurung DEP 002" at bounding box center [330, 214] width 239 height 61
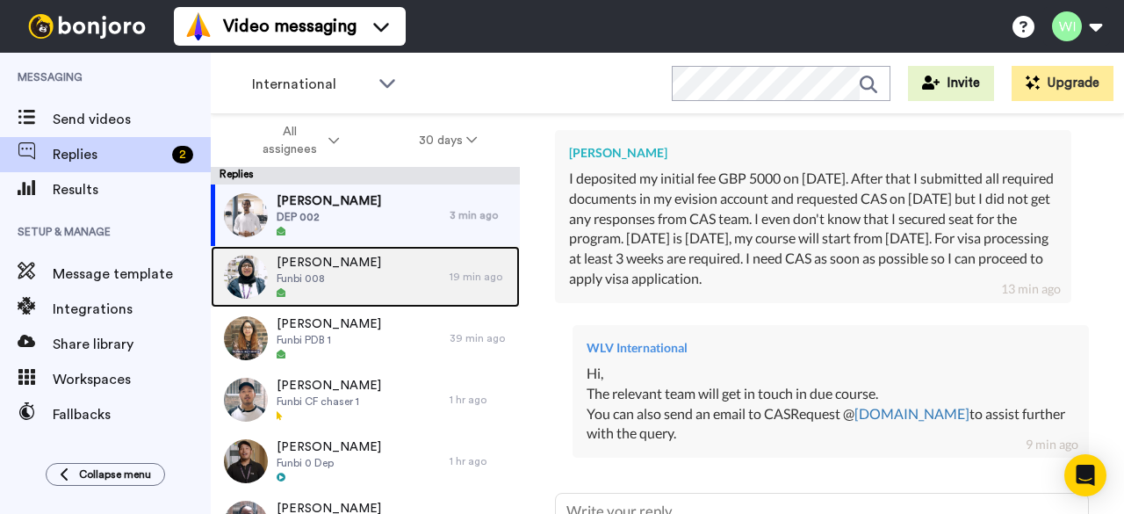
click at [325, 271] on span "Funbi 008" at bounding box center [329, 278] width 105 height 14
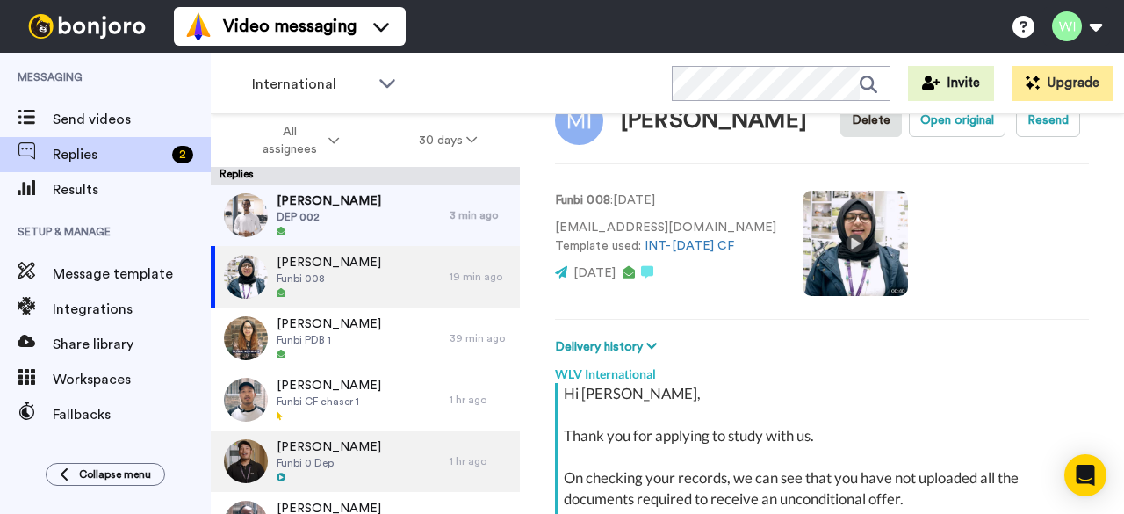
scroll to position [287, 0]
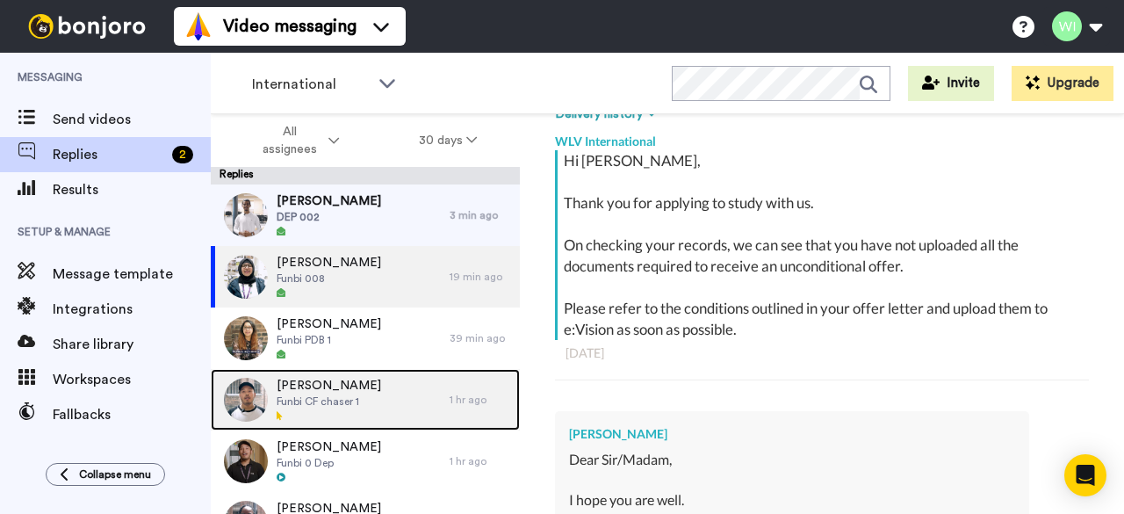
click at [397, 415] on div "Ahmad Yar Funbi CF chaser 1" at bounding box center [330, 399] width 239 height 61
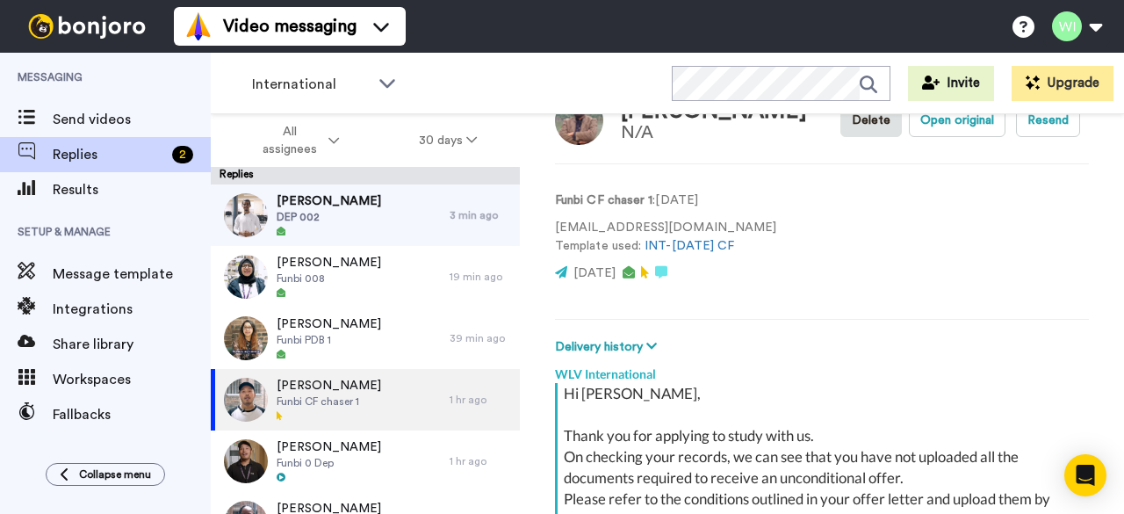
scroll to position [266, 0]
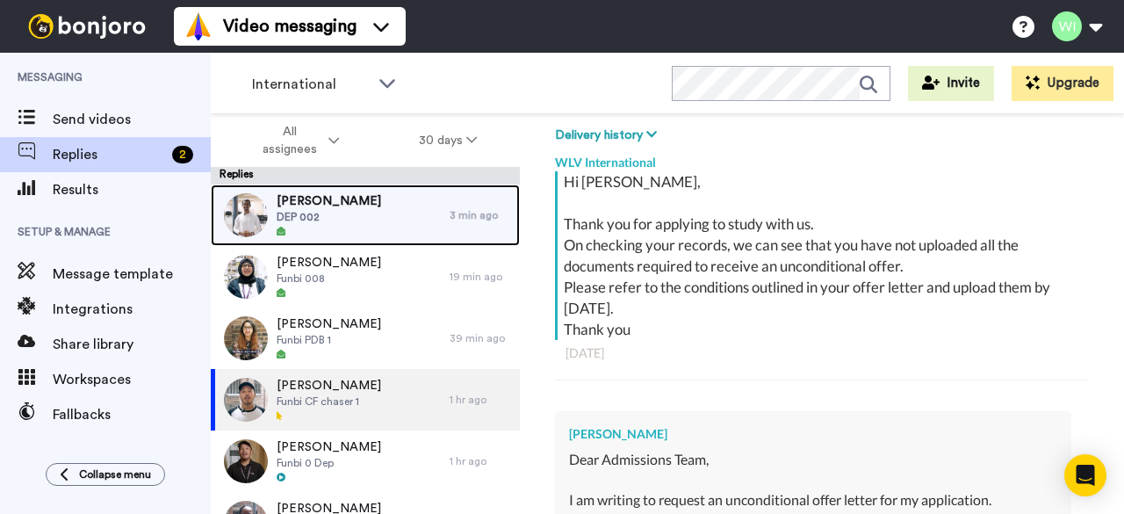
click at [411, 222] on div "Bijay Gurung DEP 002" at bounding box center [330, 214] width 239 height 61
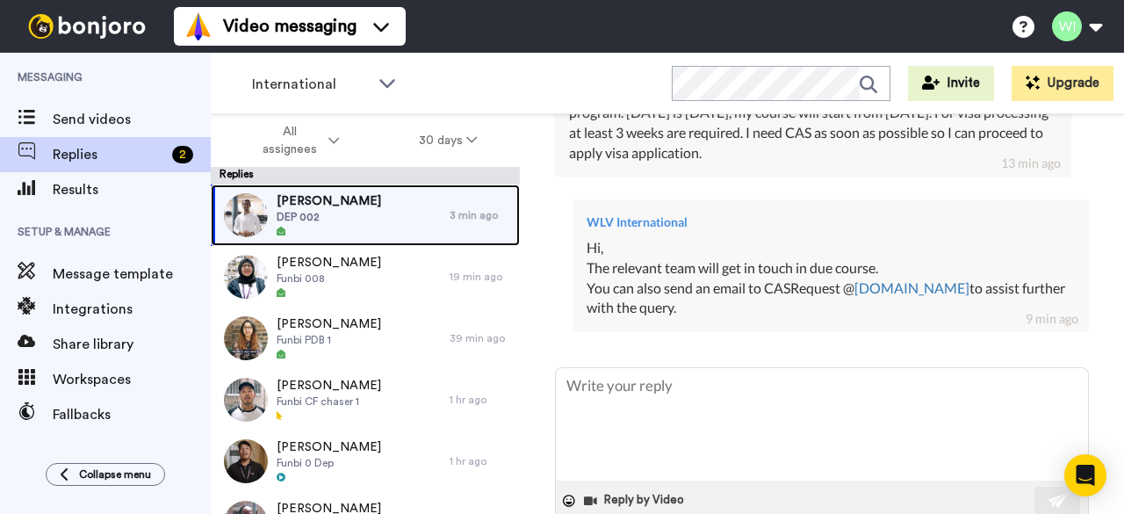
scroll to position [4357, 0]
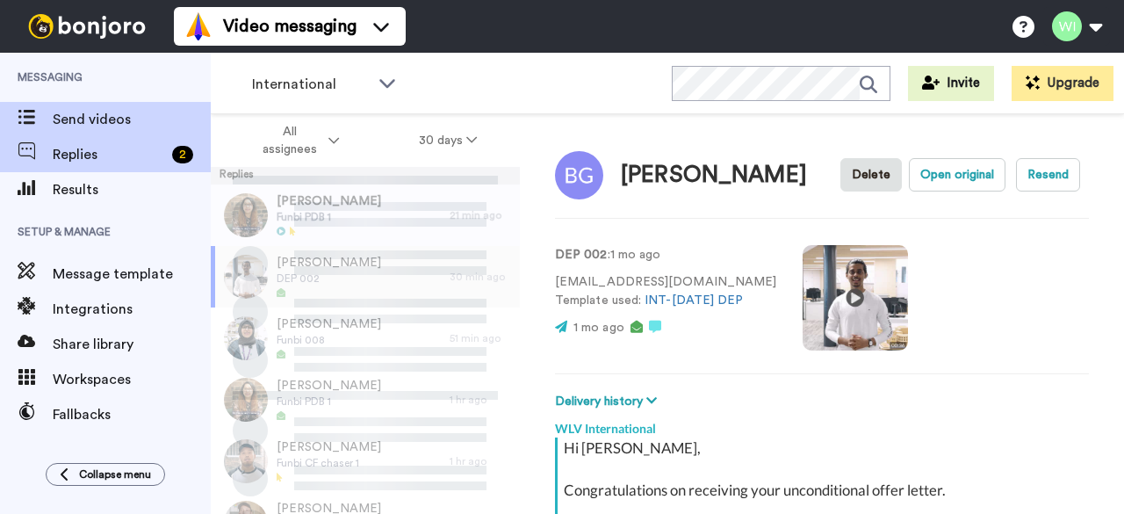
scroll to position [329, 0]
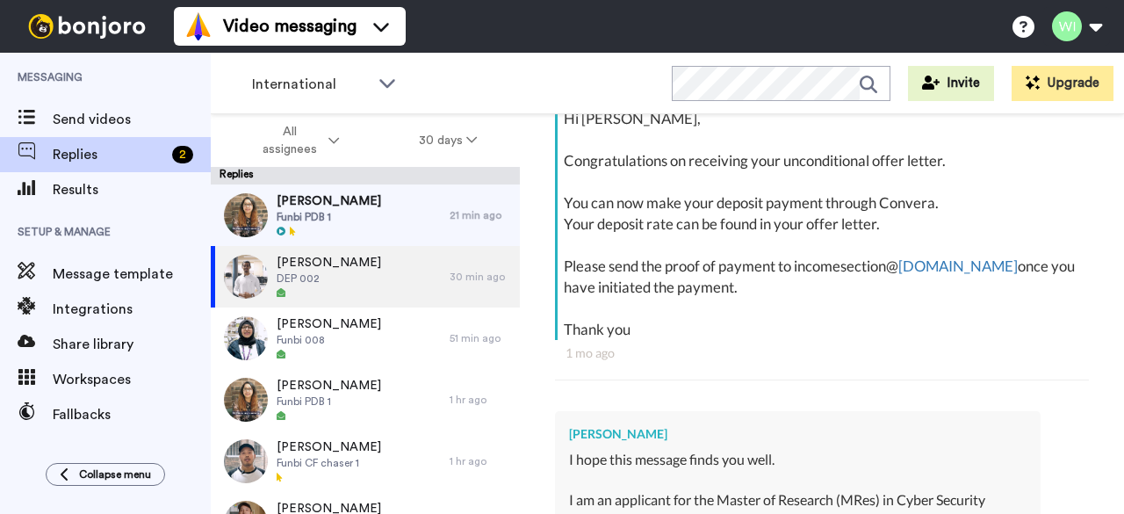
type textarea "x"
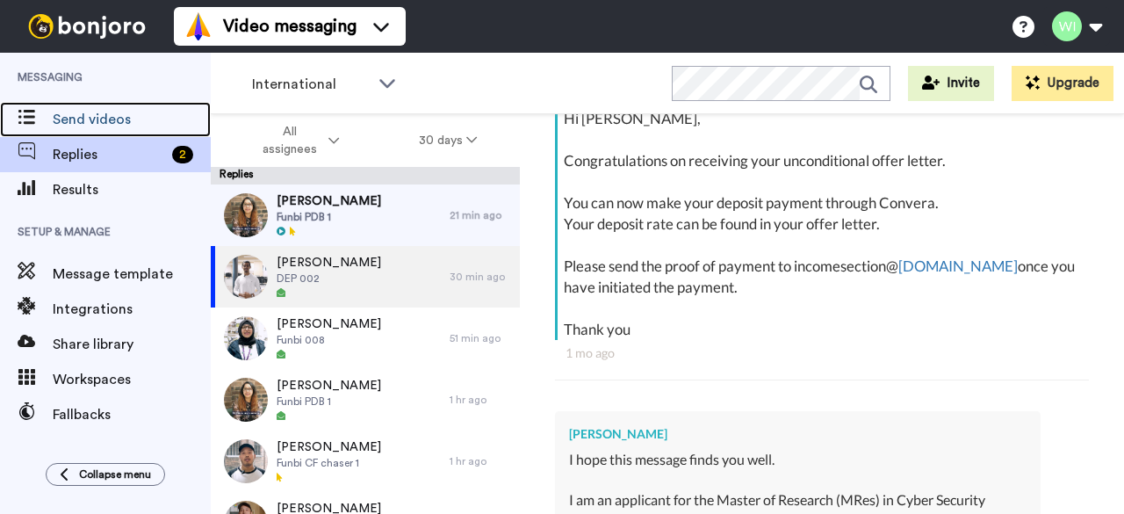
click at [72, 116] on span "Send videos" at bounding box center [132, 119] width 158 height 21
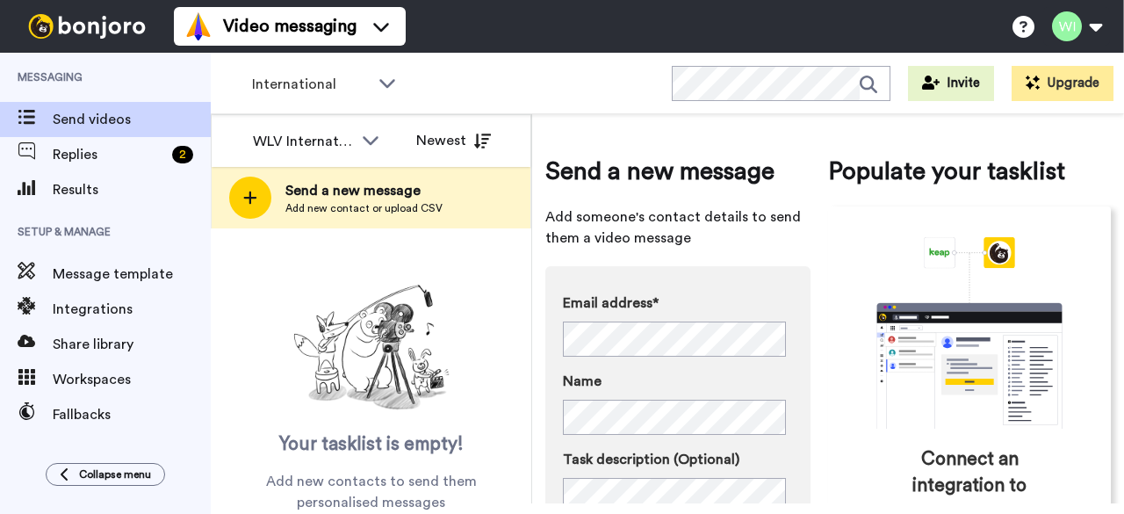
click at [408, 200] on span "Send a new message" at bounding box center [363, 190] width 157 height 21
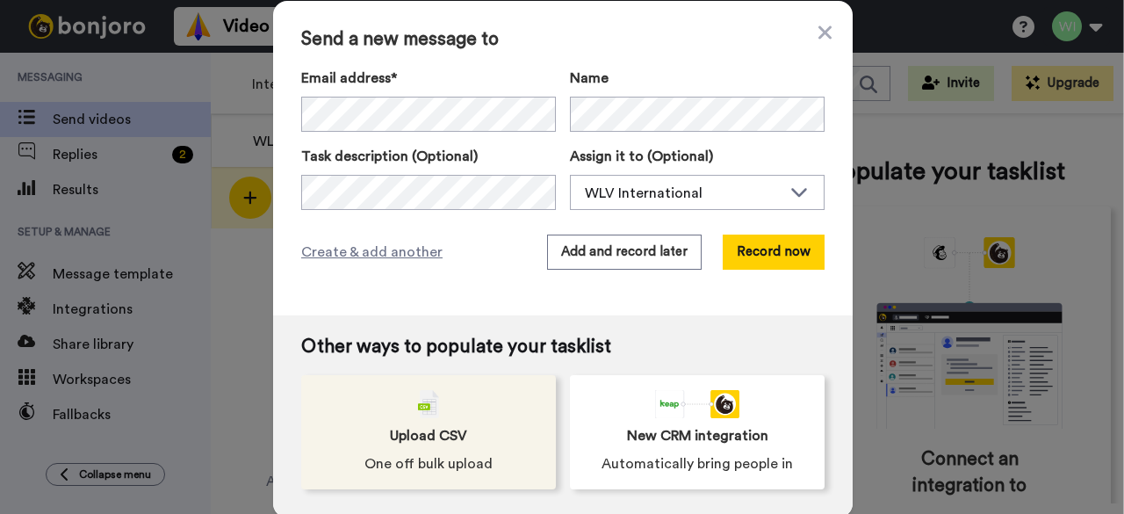
click at [423, 437] on span "Upload CSV" at bounding box center [428, 435] width 77 height 21
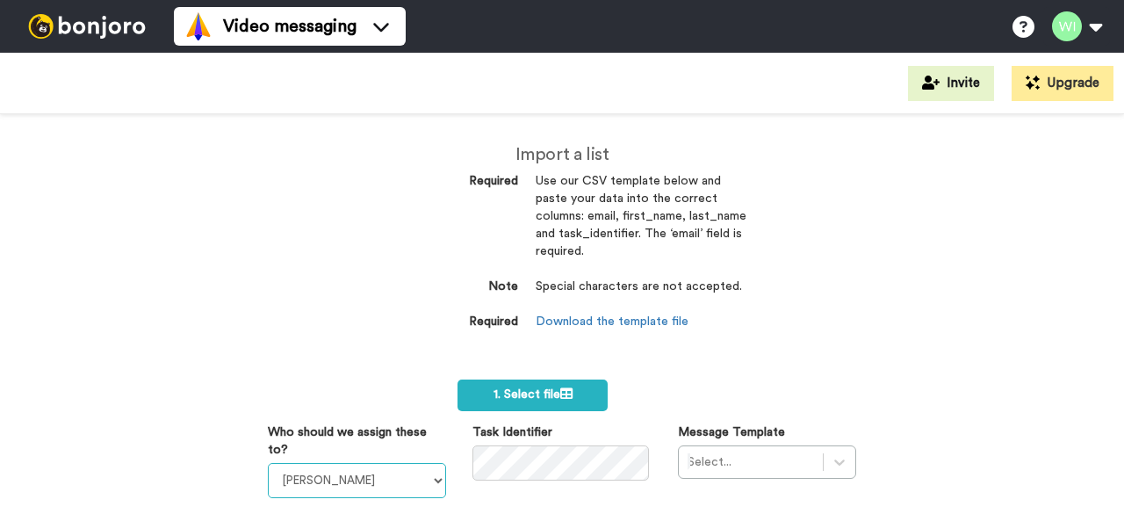
click at [437, 480] on select "Laura Wright Amarjit Duggal WLV Academic (FSE) Divandra Birla Bolutife Ademokoy…" at bounding box center [357, 480] width 178 height 35
click at [430, 480] on select "Laura Wright Amarjit Duggal WLV Academic (FSE) Divandra Birla Bolutife Ademokoy…" at bounding box center [357, 480] width 178 height 35
select select "d575366b-34de-4d4d-ba6c-d2d11e507584"
click at [268, 463] on select "Laura Wright Amarjit Duggal WLV Academic (FSE) Divandra Birla Bolutife Ademokoy…" at bounding box center [357, 480] width 178 height 35
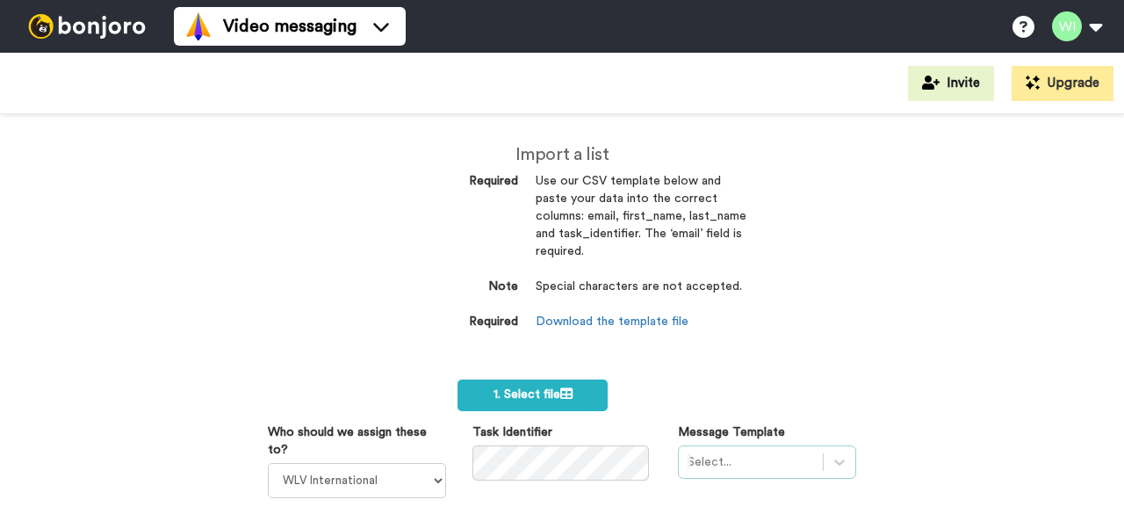
click at [724, 465] on div "Select..." at bounding box center [767, 461] width 178 height 33
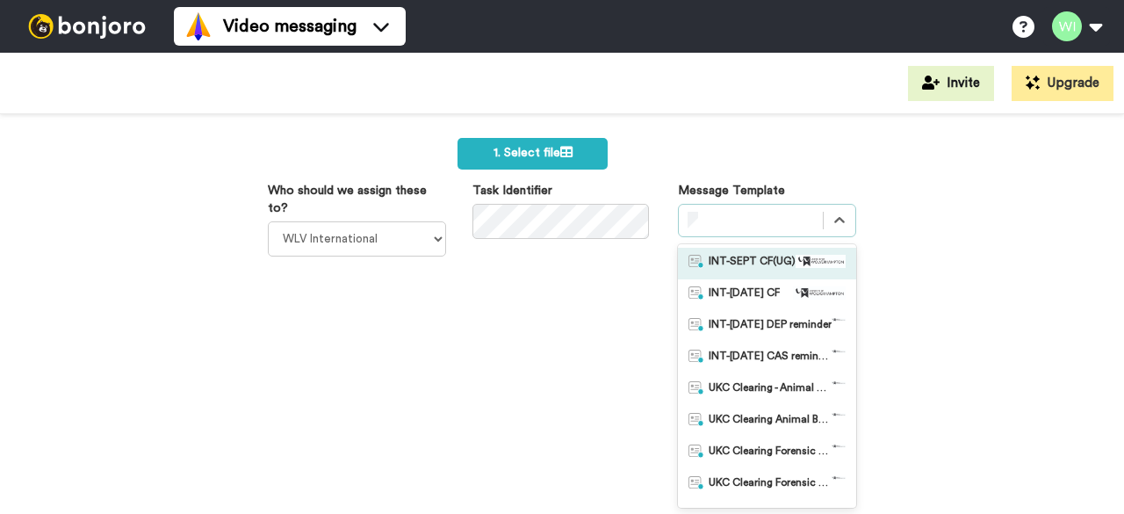
scroll to position [162, 0]
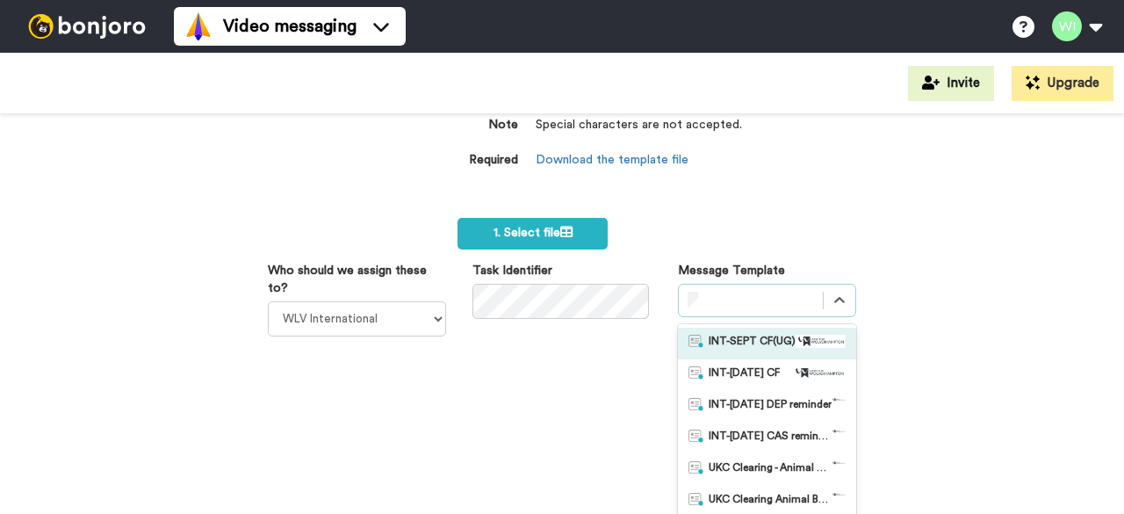
click at [696, 215] on div "Import a list Required Use our CSV template below and paste your data into the …" at bounding box center [562, 314] width 1124 height 400
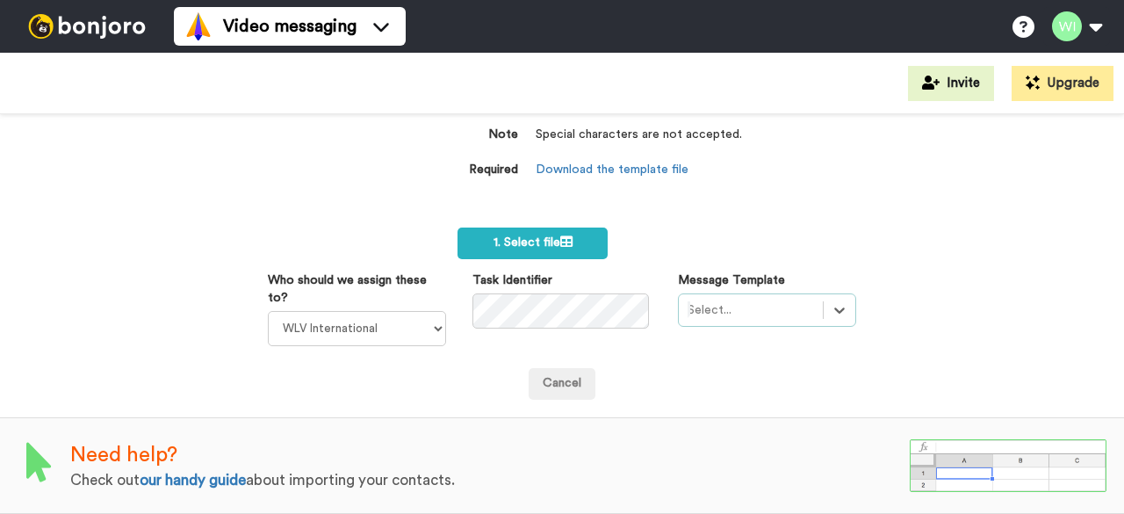
click at [782, 296] on div "Select is focused ,type to refine list, press Down to open the menu, Select..." at bounding box center [767, 309] width 178 height 33
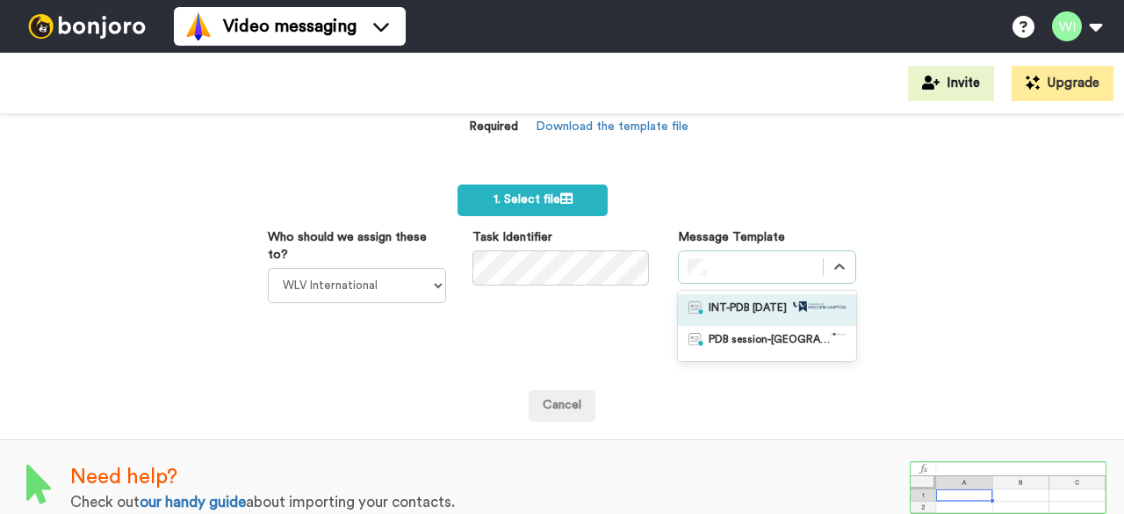
scroll to position [227, 0]
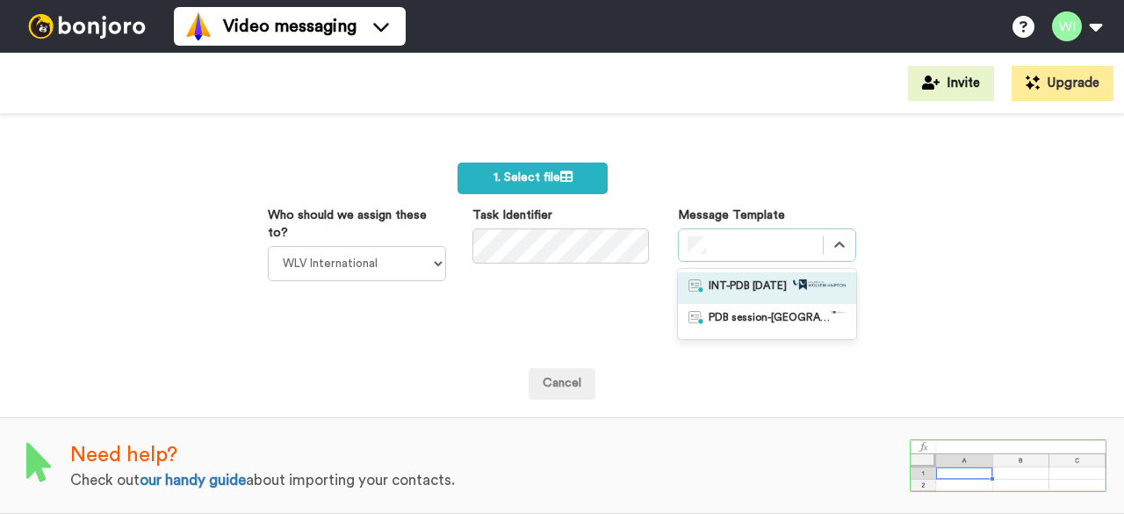
click at [779, 285] on span "INT-PDB [DATE]" at bounding box center [748, 288] width 78 height 18
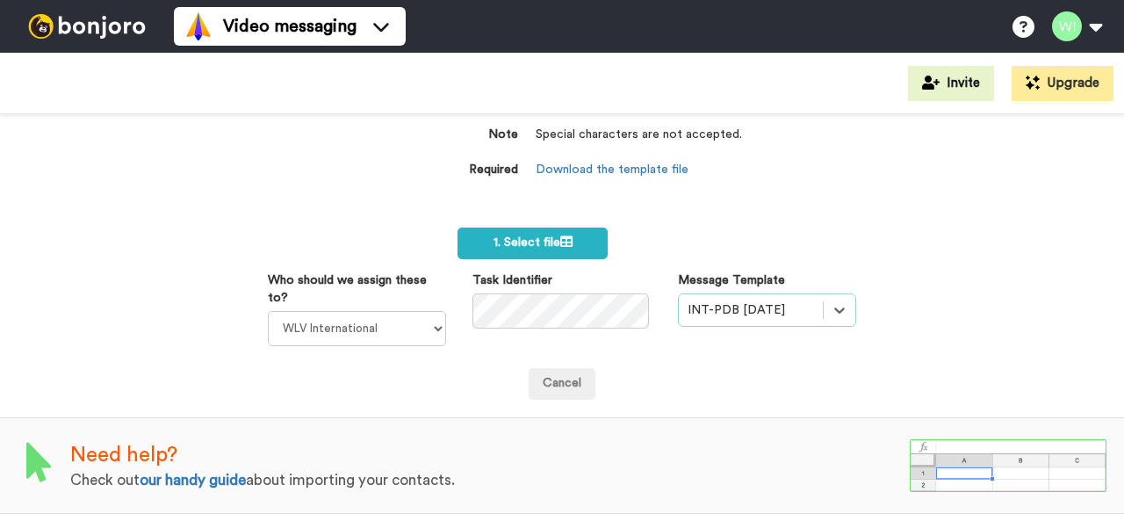
scroll to position [162, 0]
click at [828, 298] on div "option INT-PDB Sept 2025, selected. Select is focused ,type to refine list, pre…" at bounding box center [767, 309] width 178 height 33
click at [965, 358] on div "Import a list Required Use our CSV template below and paste your data into the …" at bounding box center [562, 314] width 1124 height 400
click at [531, 237] on span "1. Select file" at bounding box center [533, 242] width 79 height 12
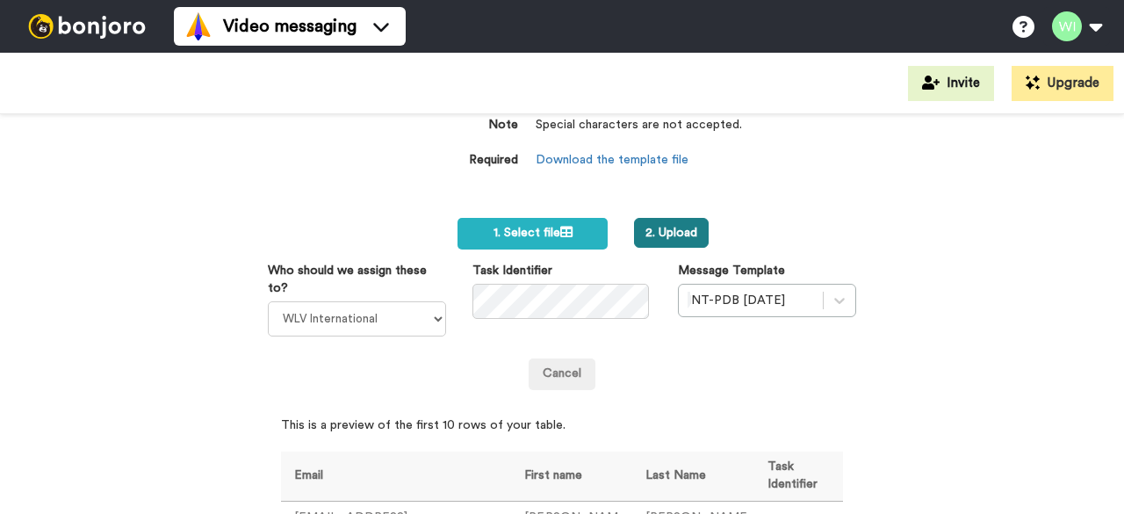
click at [681, 235] on button "2. Upload" at bounding box center [671, 233] width 75 height 30
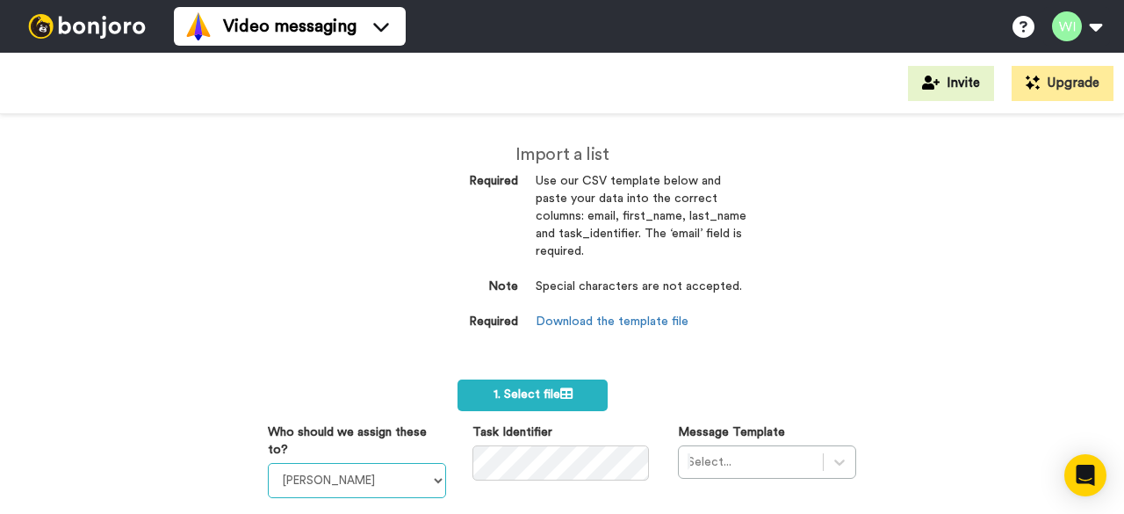
click at [427, 482] on select "[PERSON_NAME] [PERSON_NAME] WLV Academic (FSE) [PERSON_NAME] Ademokoya UK Recru…" at bounding box center [357, 480] width 178 height 35
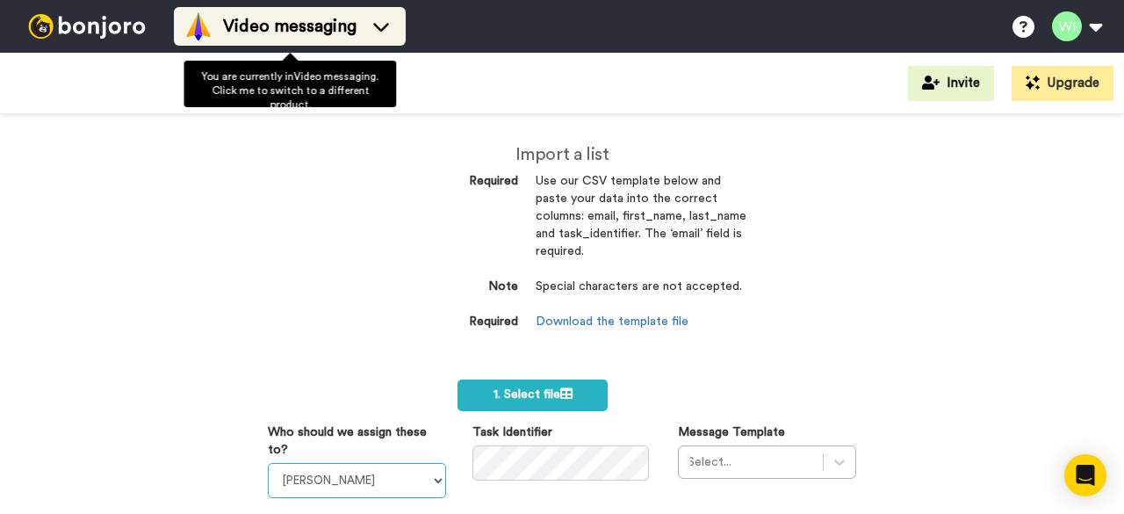
select select "d575366b-34de-4d4d-ba6c-d2d11e507584"
click at [268, 463] on select "[PERSON_NAME] [PERSON_NAME] WLV Academic (FSE) [PERSON_NAME] Ademokoya UK Recru…" at bounding box center [357, 480] width 178 height 35
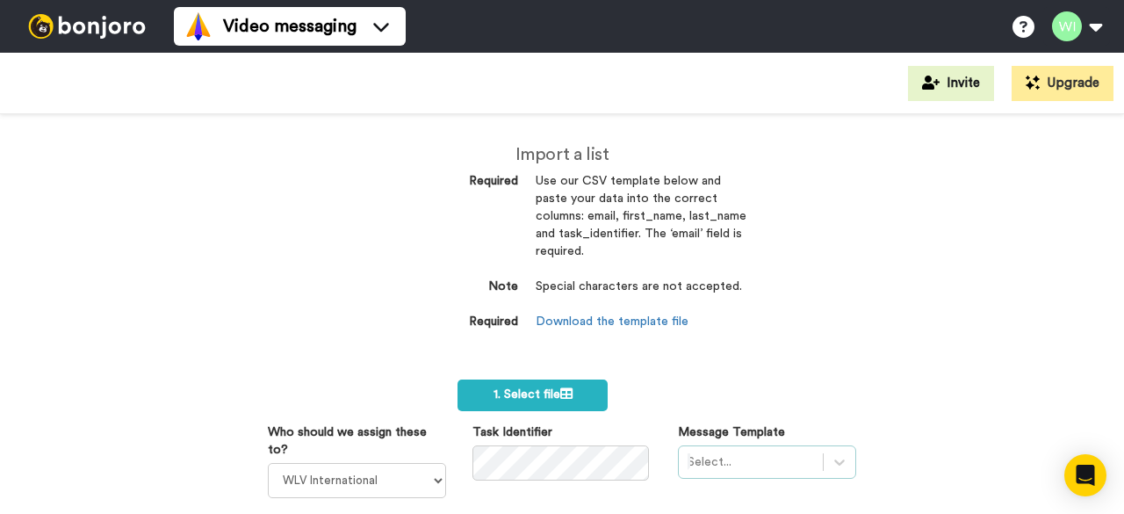
click at [764, 475] on div "Select..." at bounding box center [767, 461] width 178 height 33
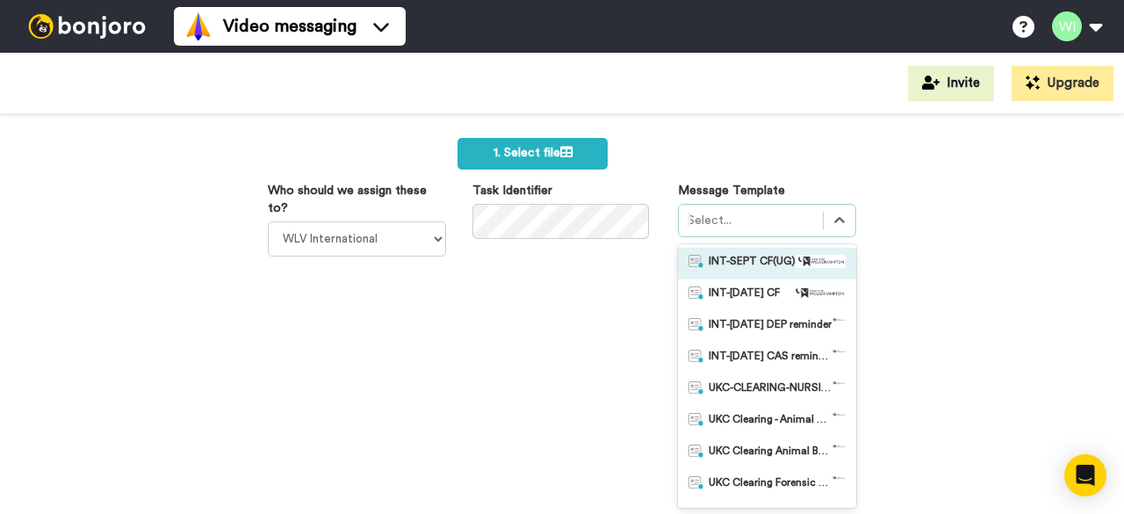
scroll to position [162, 0]
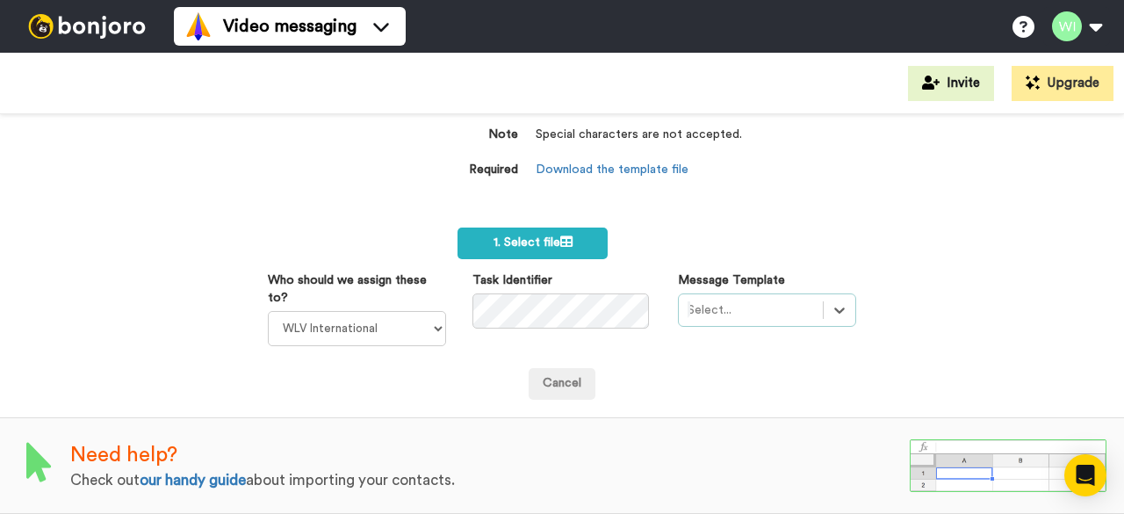
click at [756, 228] on form "1. Select file Who should we assign these to? [PERSON_NAME] [PERSON_NAME] WLV A…" at bounding box center [562, 314] width 589 height 172
click at [724, 300] on div at bounding box center [751, 310] width 126 height 21
click at [775, 293] on div "Select is focused ,type to refine list, press Down to open the menu, Select..." at bounding box center [767, 309] width 178 height 33
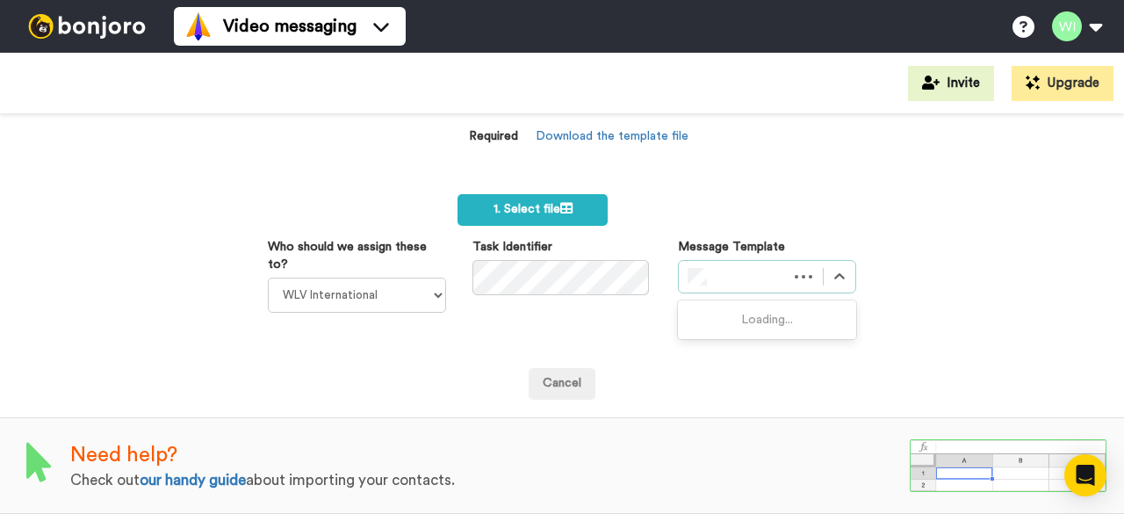
scroll to position [227, 0]
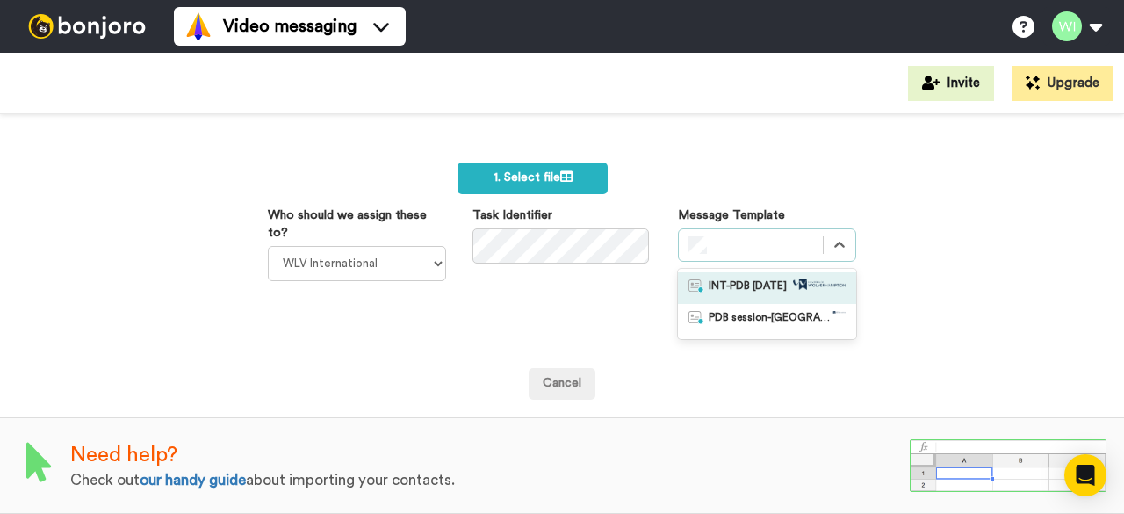
click at [743, 279] on span "INT-PDB [DATE]" at bounding box center [748, 288] width 78 height 18
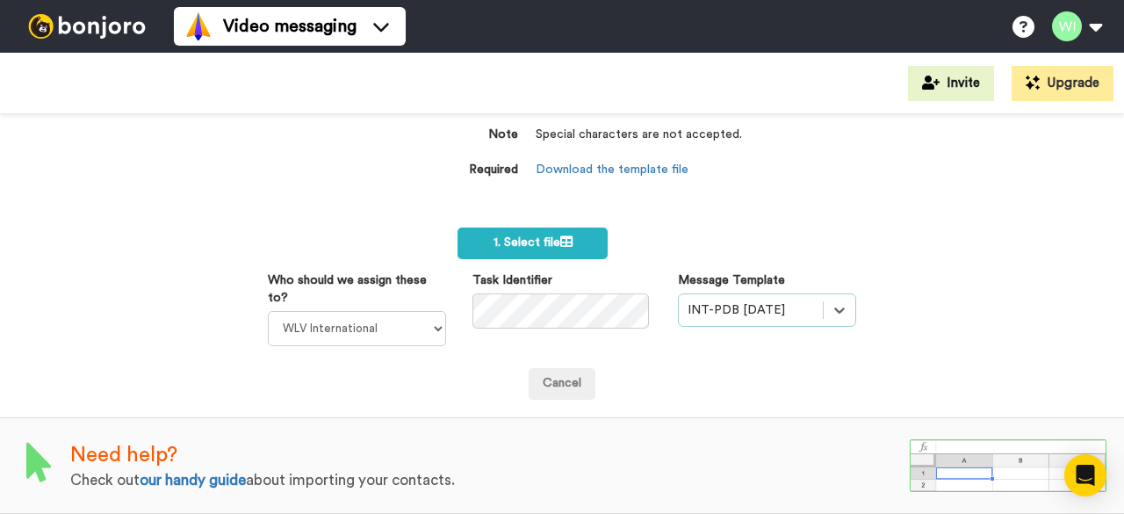
scroll to position [162, 0]
click at [512, 238] on span "1. Select file" at bounding box center [533, 242] width 79 height 12
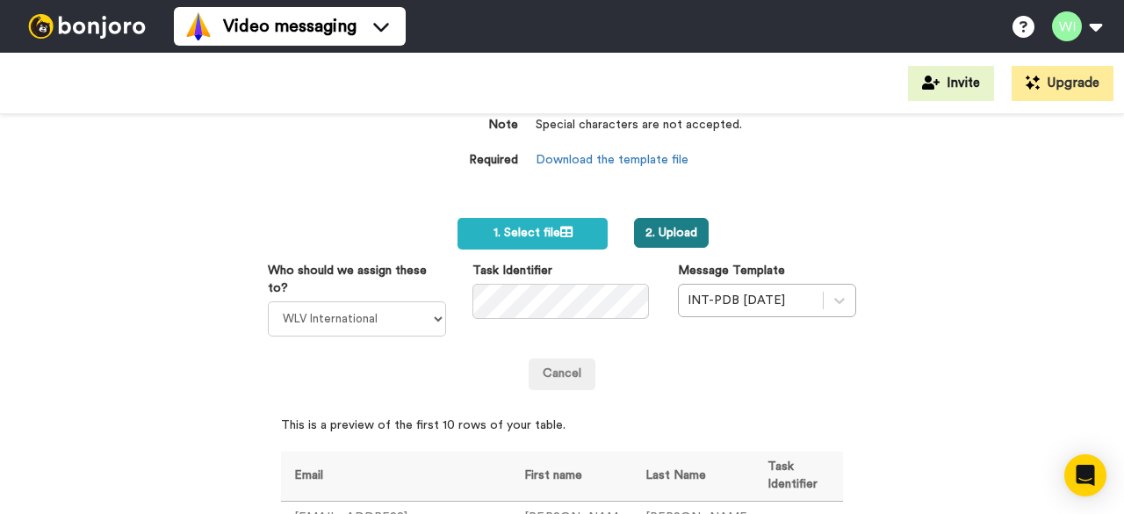
click at [671, 238] on button "2. Upload" at bounding box center [671, 233] width 75 height 30
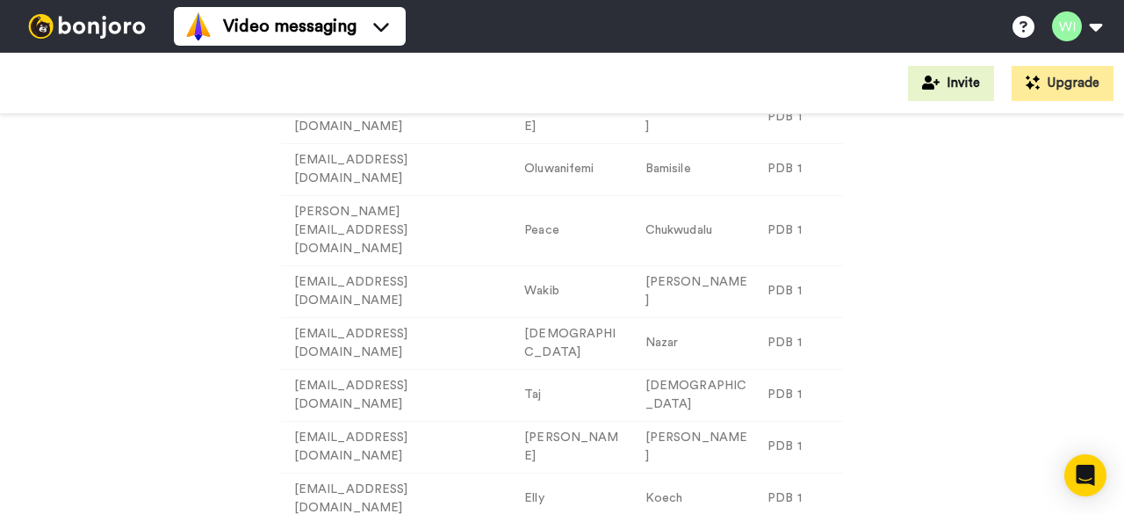
scroll to position [574, 0]
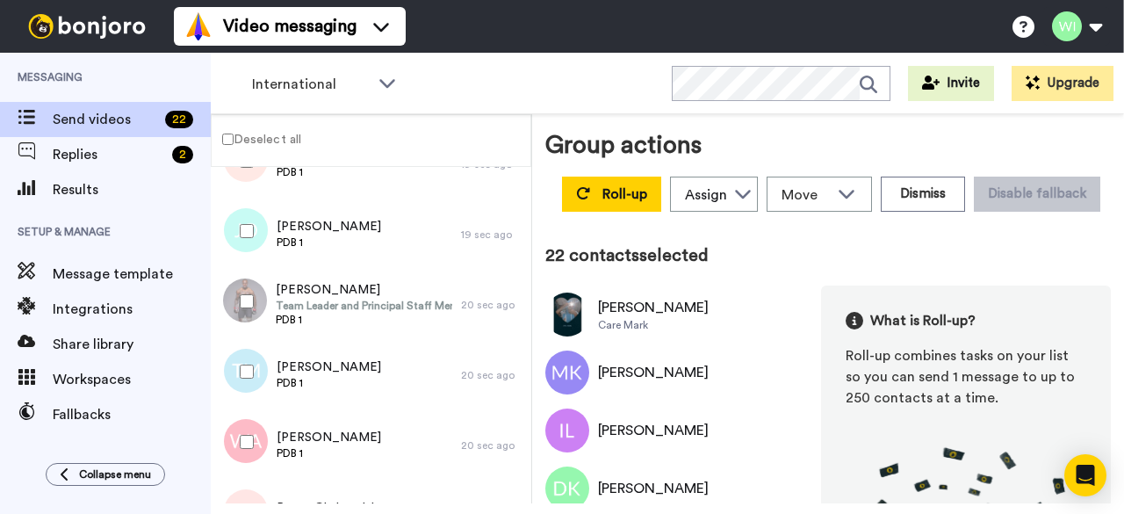
scroll to position [1226, 0]
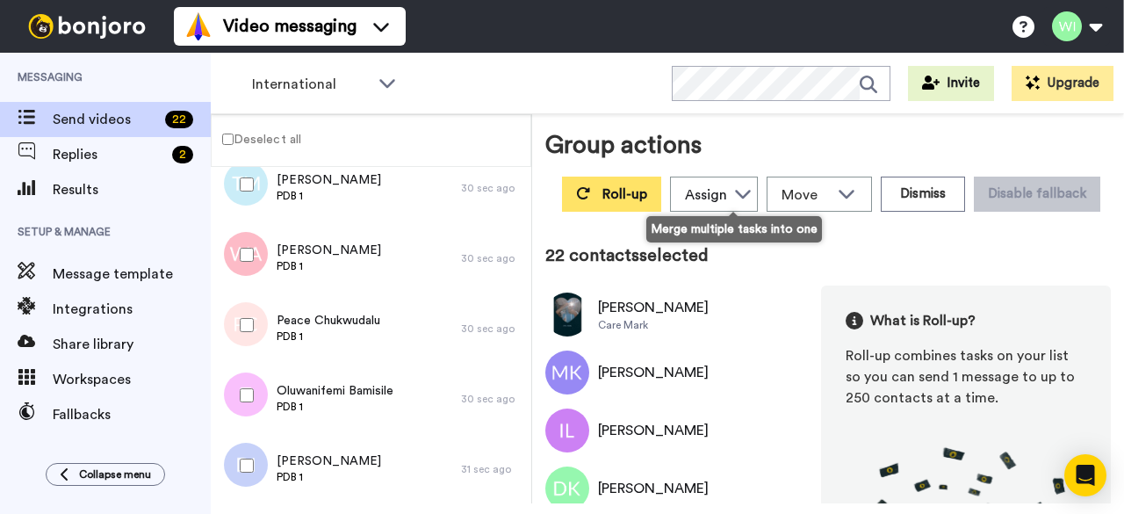
click at [647, 199] on span "Roll-up" at bounding box center [625, 194] width 45 height 14
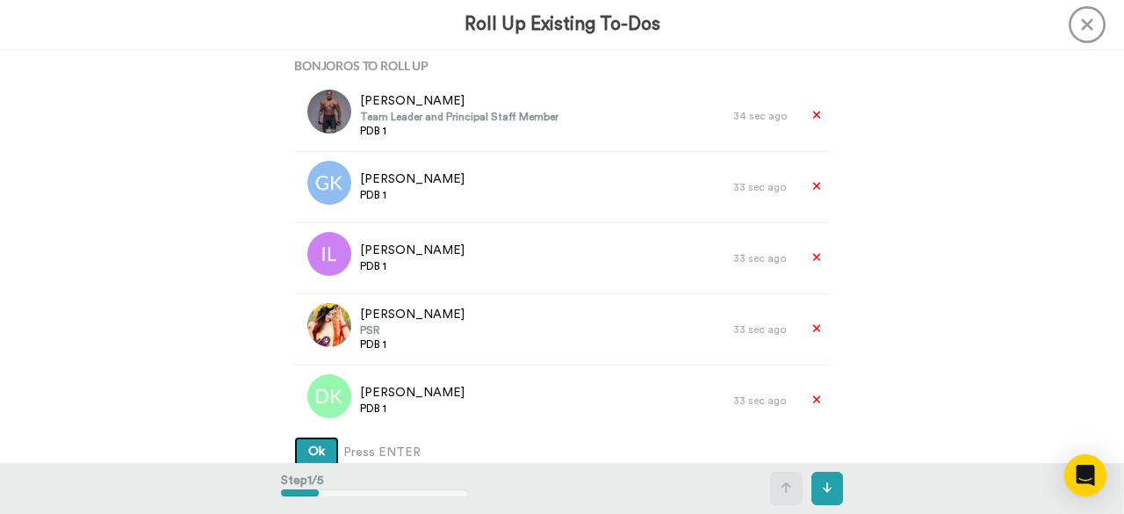
click at [316, 449] on span "Ok" at bounding box center [316, 451] width 17 height 12
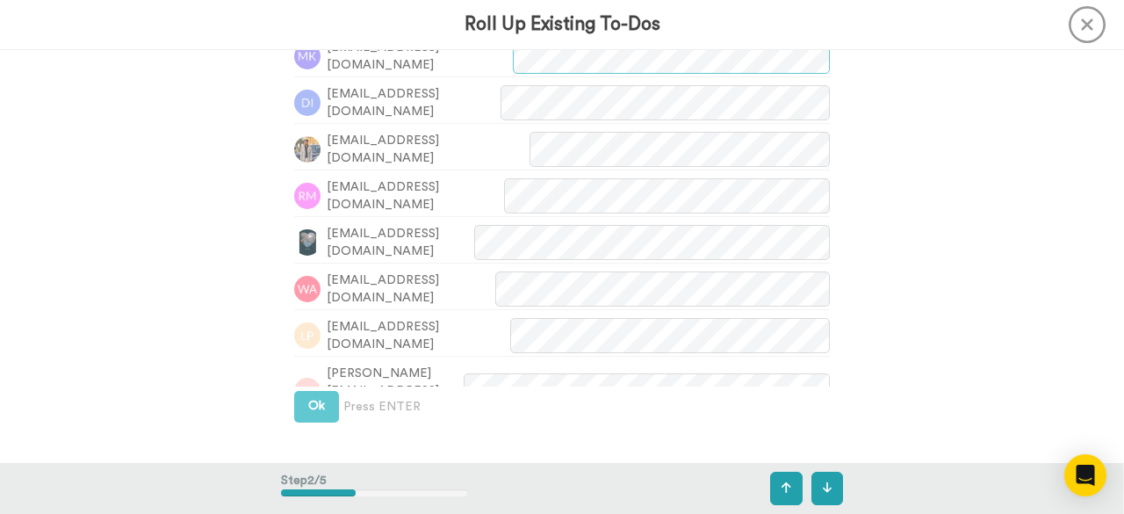
scroll to position [553, 0]
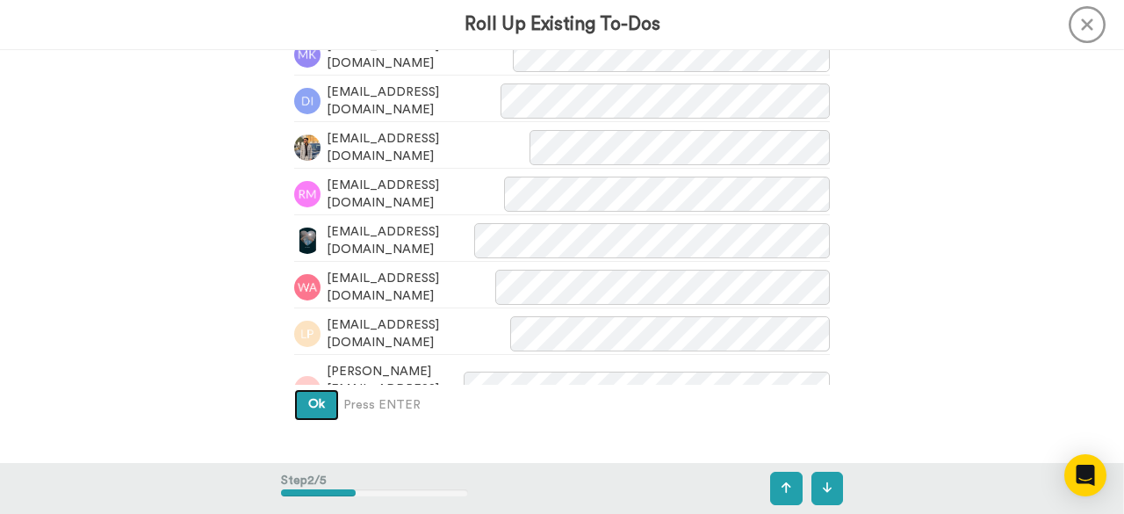
click at [325, 408] on button "Ok" at bounding box center [316, 405] width 45 height 32
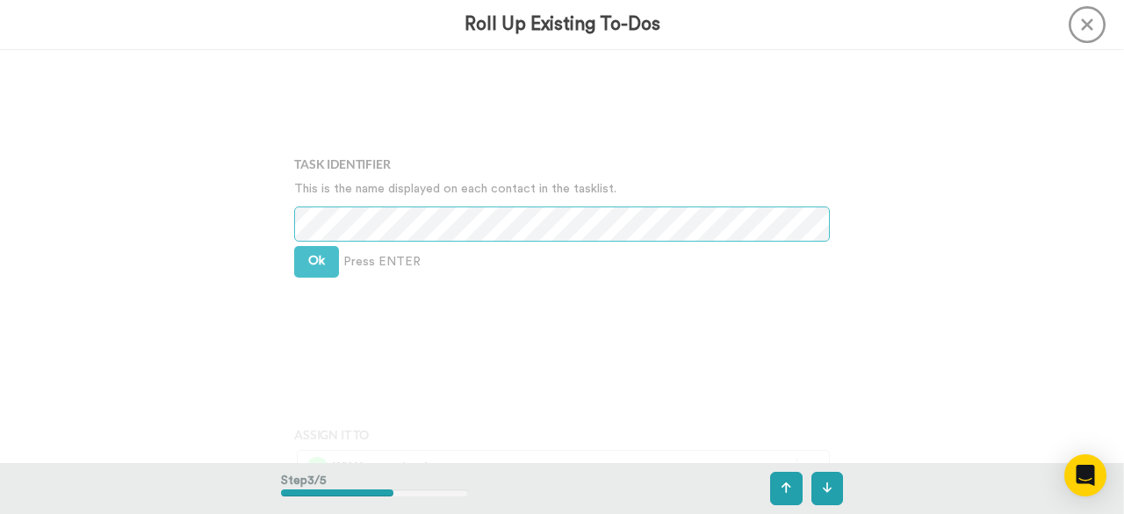
scroll to position [935, 0]
click at [306, 248] on button "Ok" at bounding box center [316, 261] width 45 height 32
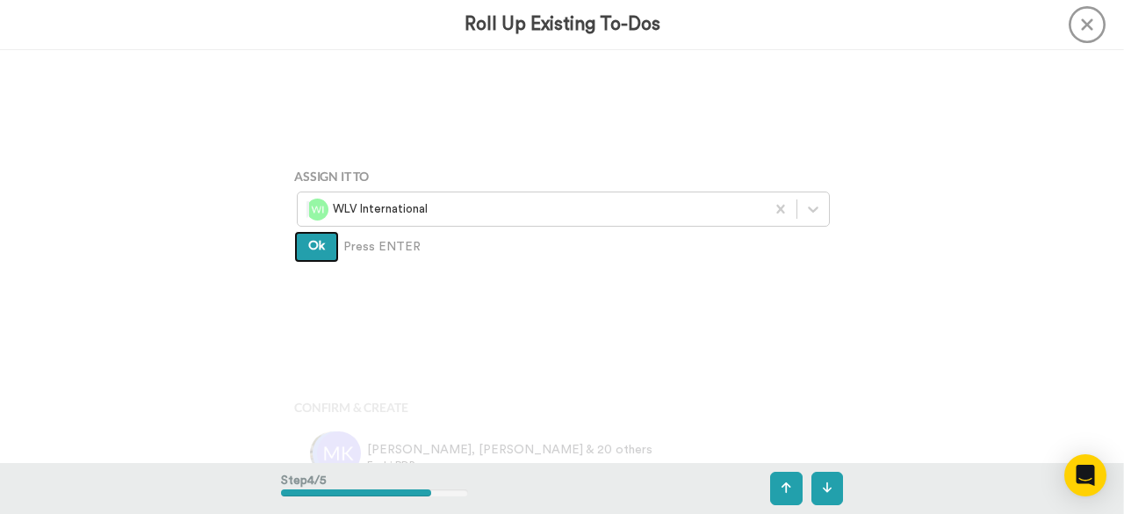
click at [308, 249] on span "Ok" at bounding box center [316, 246] width 17 height 12
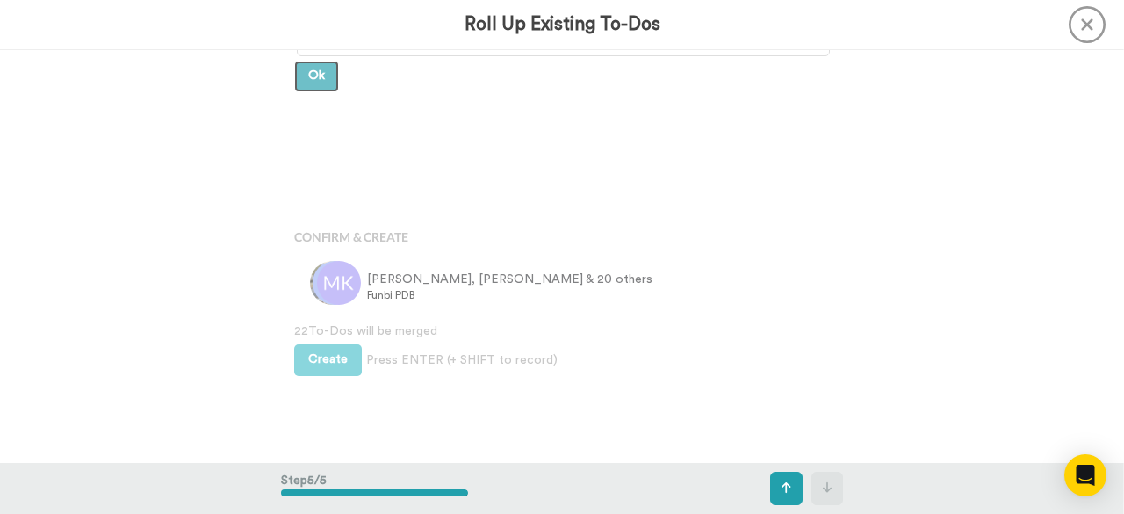
scroll to position [1370, 0]
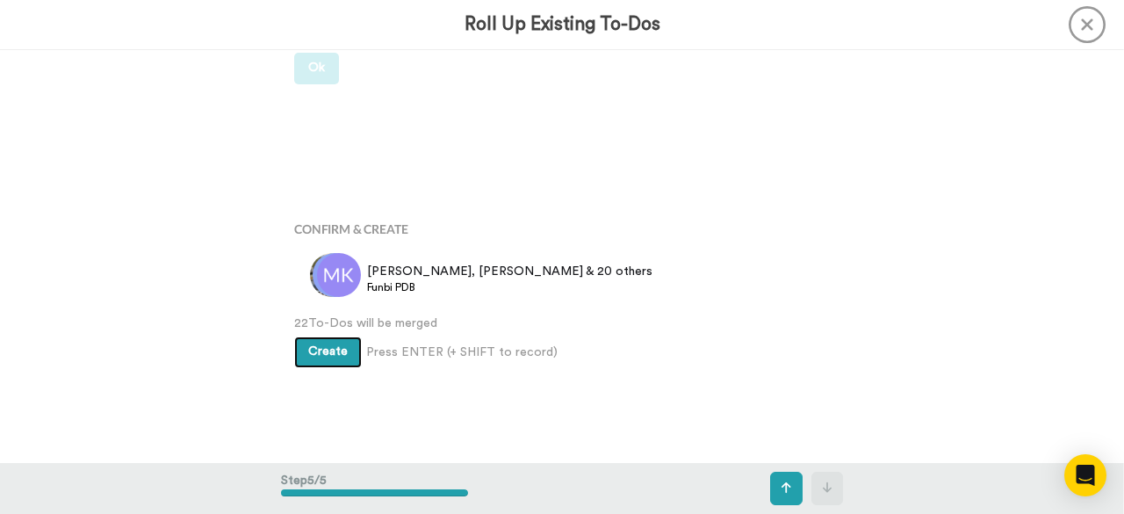
click at [329, 356] on span "Create" at bounding box center [328, 351] width 40 height 12
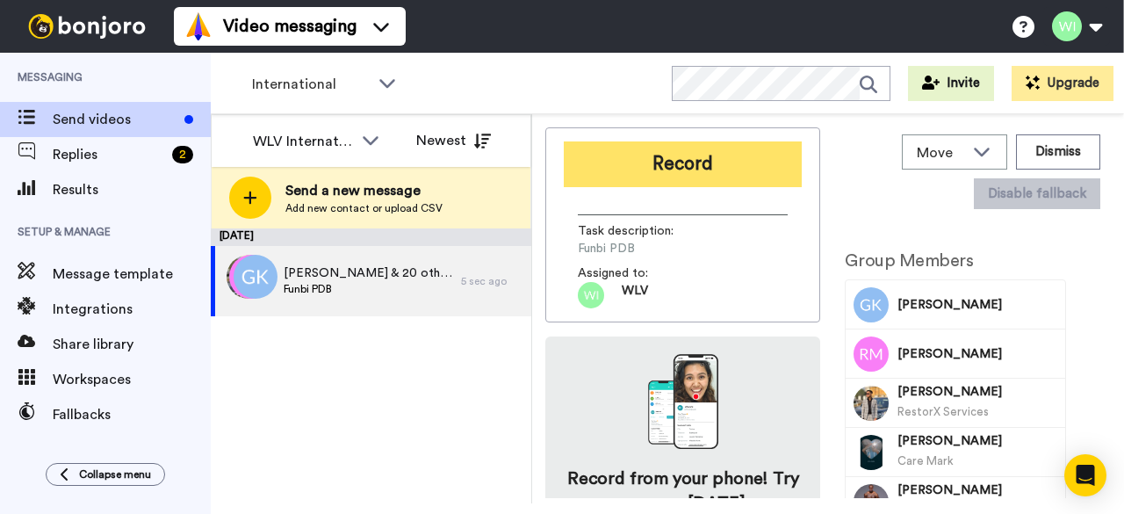
click at [666, 166] on button "Record" at bounding box center [683, 164] width 238 height 46
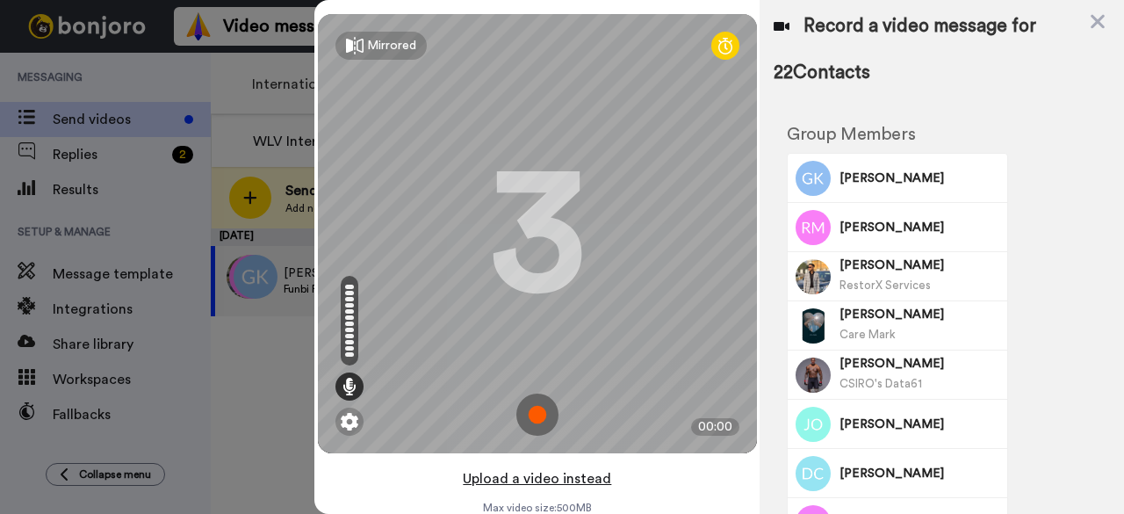
click at [552, 477] on button "Upload a video instead" at bounding box center [537, 478] width 159 height 23
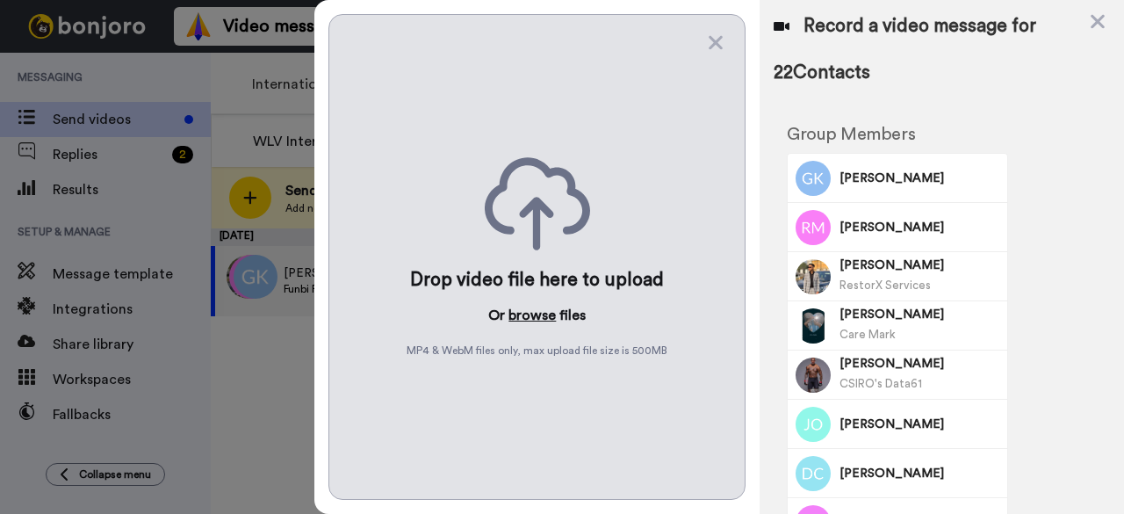
click at [544, 307] on button "browse" at bounding box center [532, 315] width 47 height 21
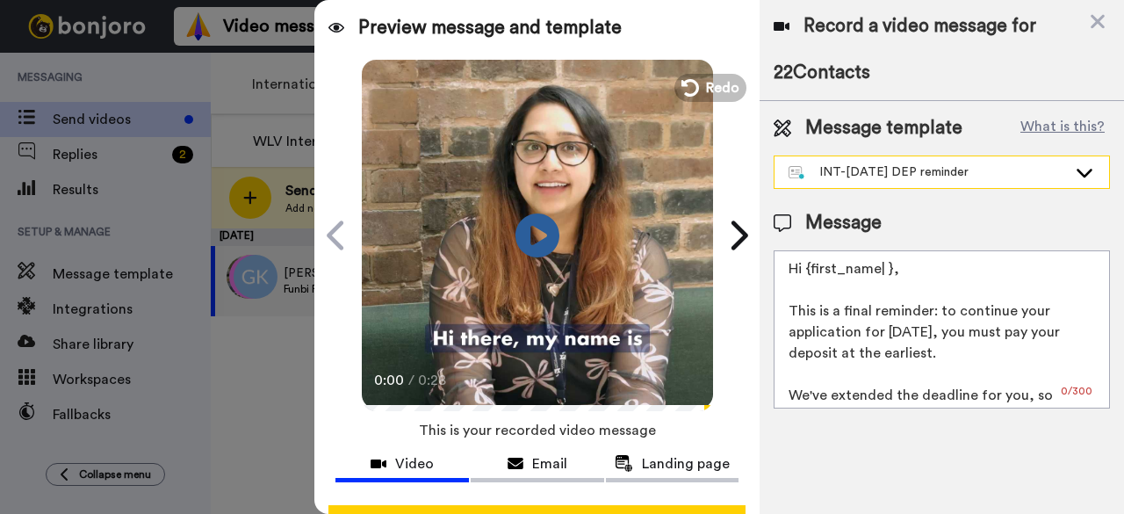
click at [1091, 168] on icon at bounding box center [1084, 172] width 21 height 18
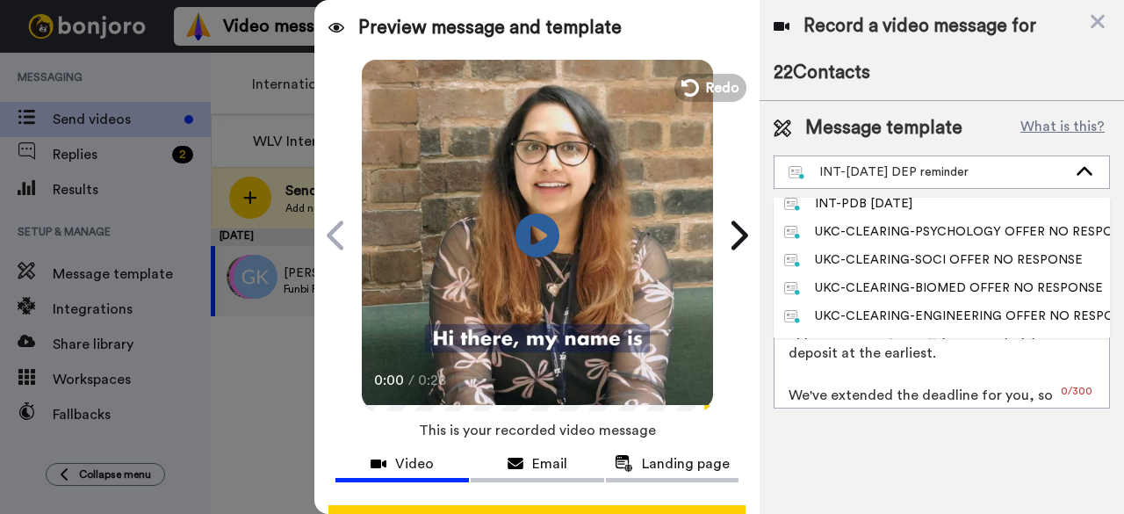
scroll to position [263, 0]
click at [994, 163] on div "INT-[DATE] DEP reminder" at bounding box center [928, 172] width 278 height 18
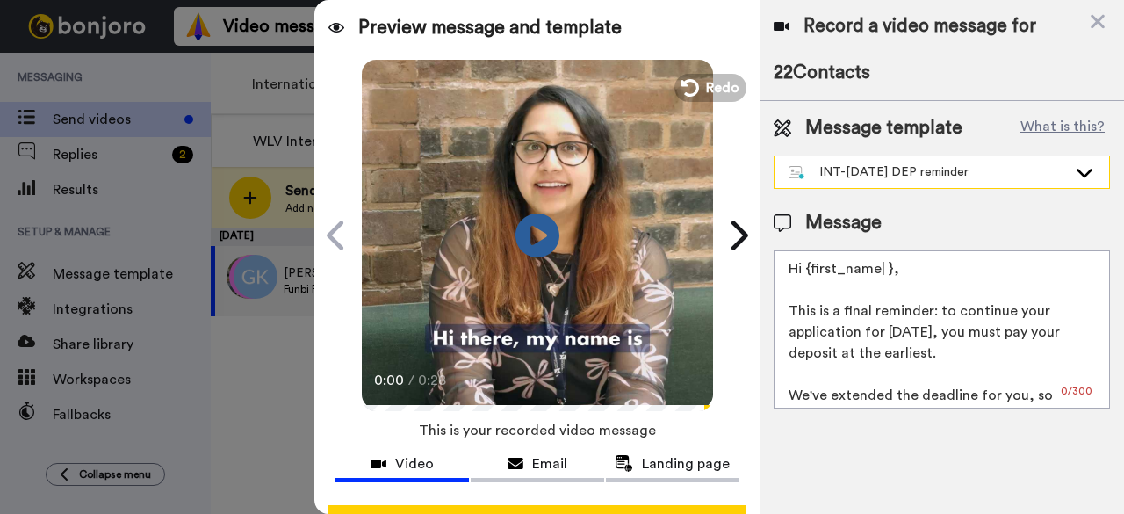
click at [1089, 177] on icon at bounding box center [1084, 172] width 21 height 18
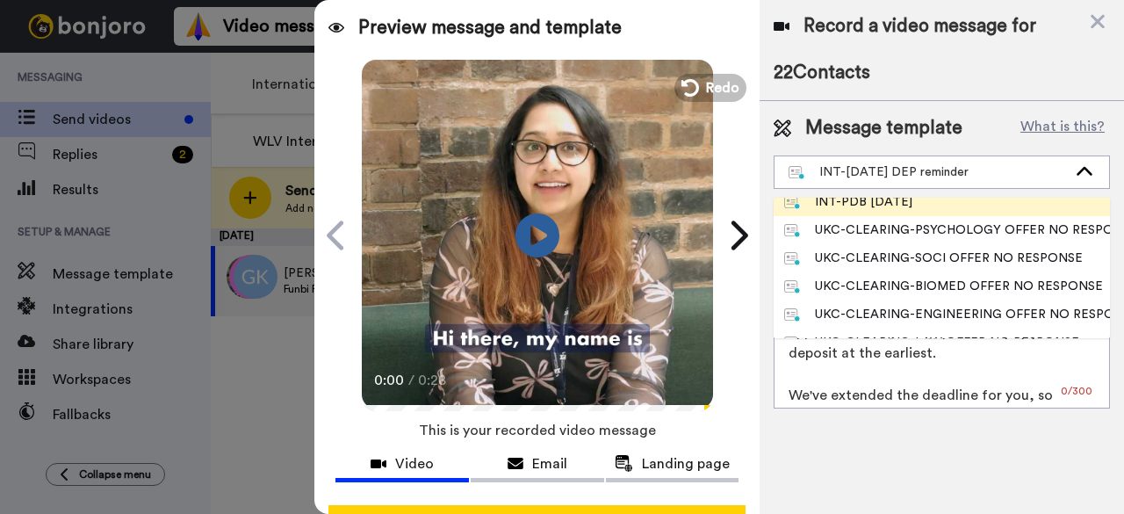
click at [923, 205] on span "INT-PDB [DATE]" at bounding box center [848, 202] width 149 height 18
type textarea "Hello {first_name|there}, Congratulations on receiving your CAS letter. We are …"
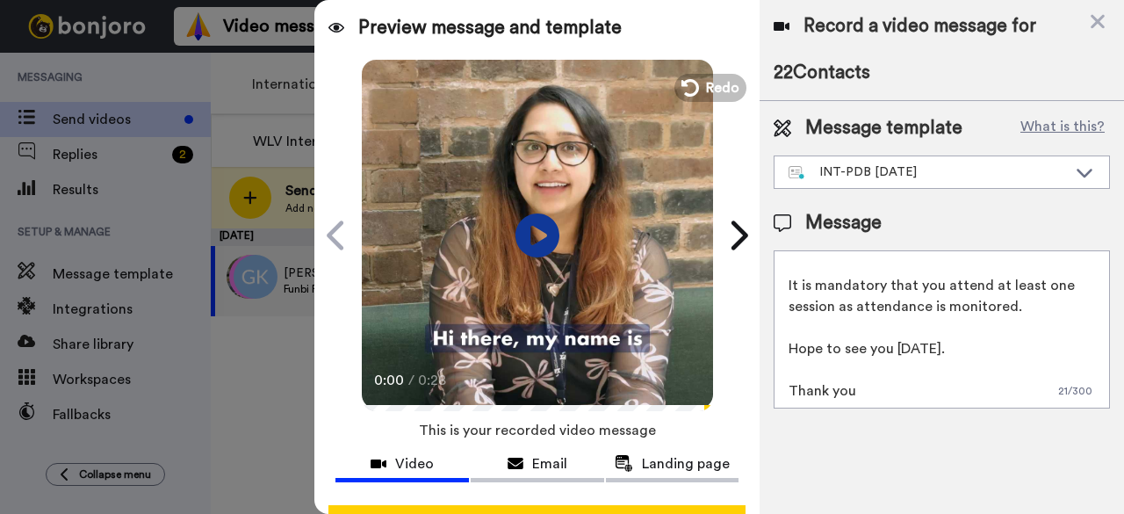
scroll to position [68, 0]
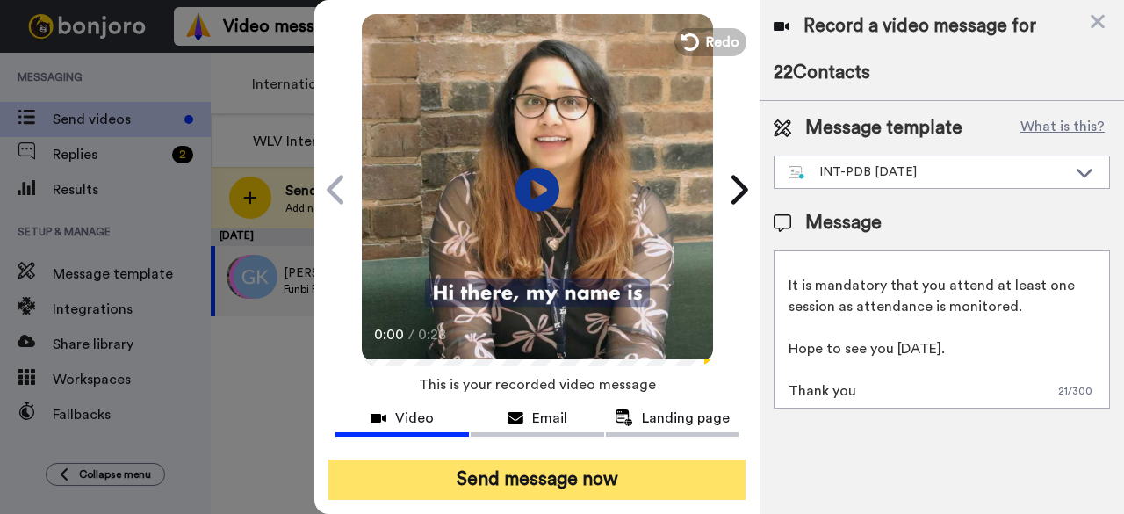
click at [564, 459] on button "Send message now" at bounding box center [537, 479] width 417 height 40
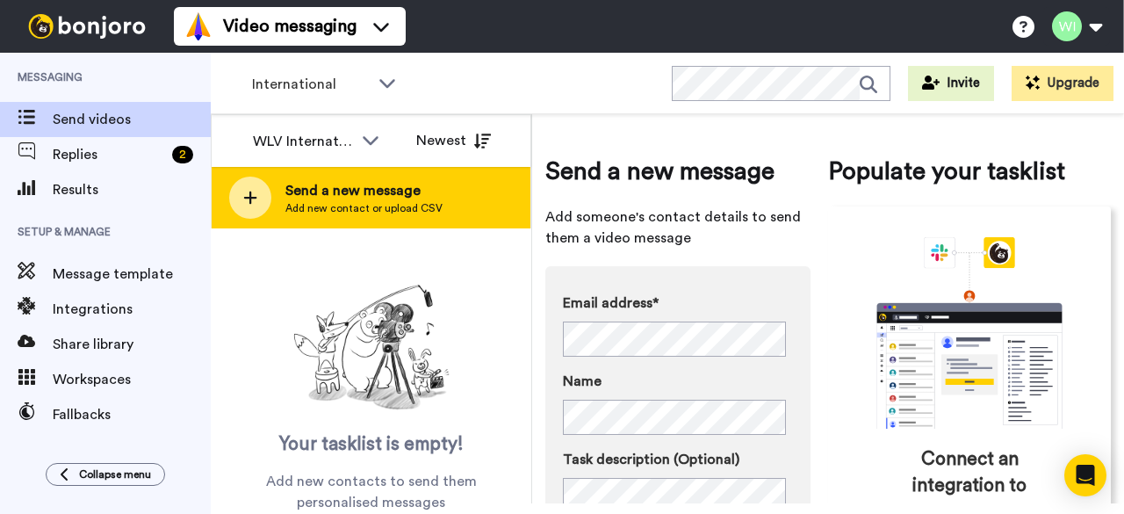
click at [411, 207] on span "Add new contact or upload CSV" at bounding box center [363, 208] width 157 height 14
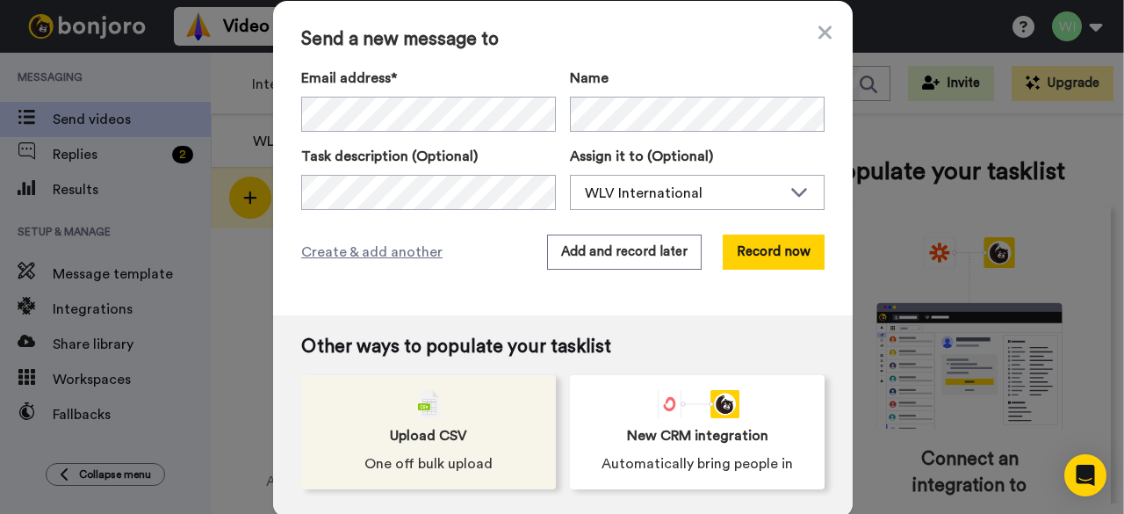
click at [474, 430] on div "Upload CSV One off bulk upload" at bounding box center [428, 432] width 255 height 114
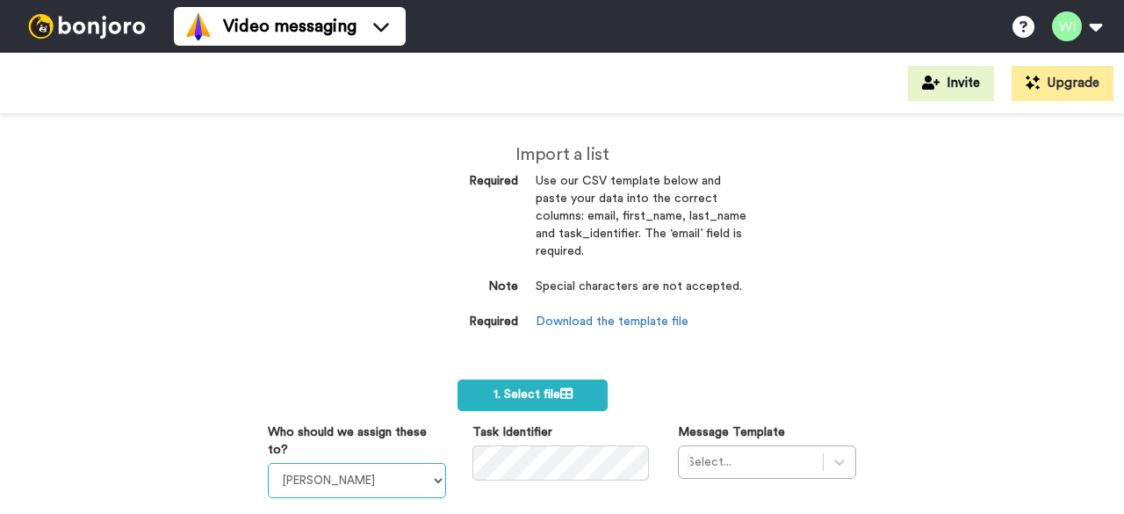
click at [430, 489] on select "[PERSON_NAME] [PERSON_NAME] WLV Academic (FSE) [PERSON_NAME] Ademokoya UK Recru…" at bounding box center [357, 480] width 178 height 35
select select "d575366b-34de-4d4d-ba6c-d2d11e507584"
click at [268, 463] on select "[PERSON_NAME] [PERSON_NAME] WLV Academic (FSE) [PERSON_NAME] Ademokoya UK Recru…" at bounding box center [357, 480] width 178 height 35
click at [738, 459] on div "Select..." at bounding box center [767, 461] width 178 height 33
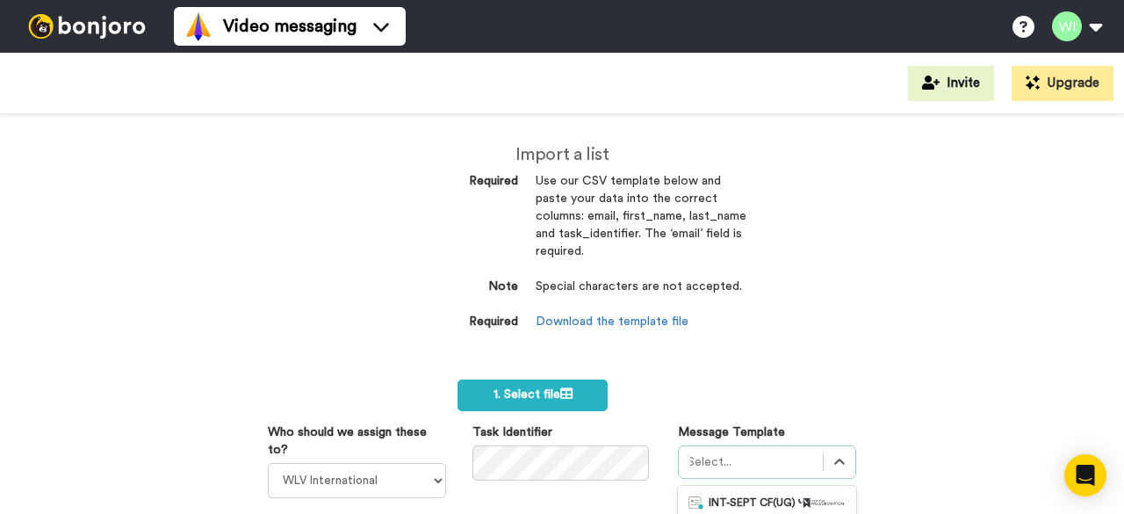
scroll to position [242, 0]
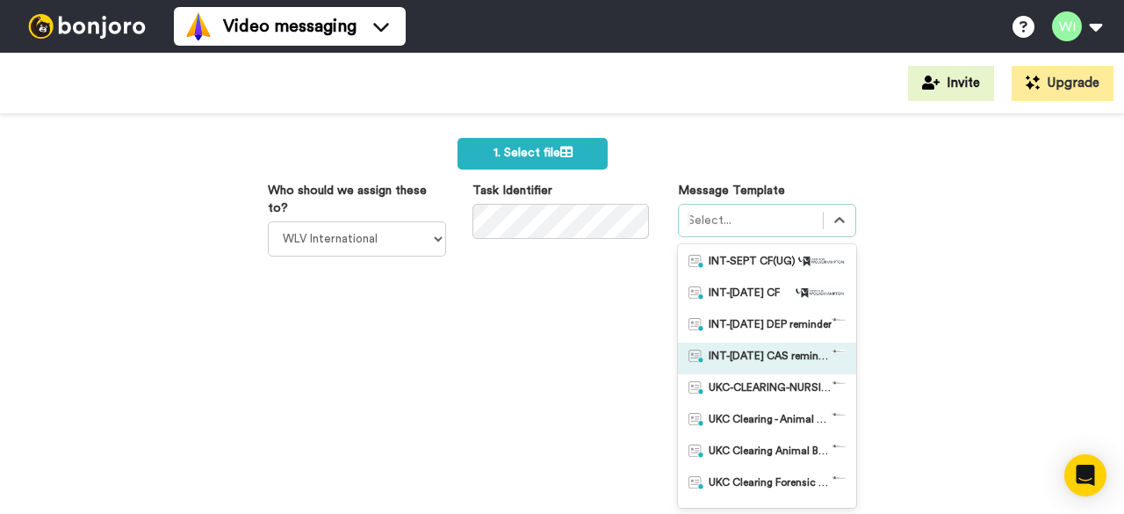
click at [742, 354] on span "INT-[DATE] CAS reminder" at bounding box center [770, 359] width 123 height 18
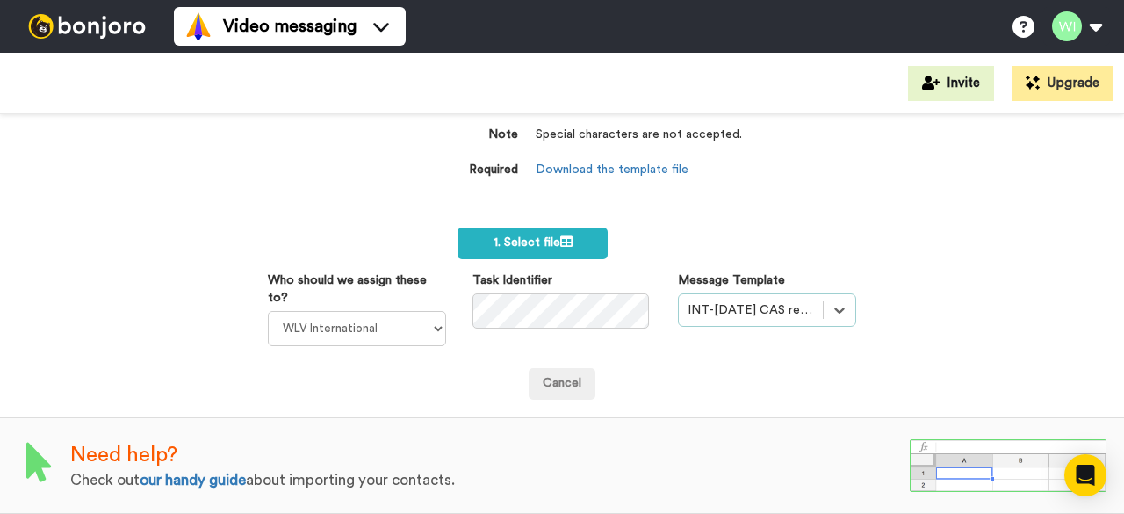
scroll to position [162, 0]
click at [546, 236] on span "1. Select file" at bounding box center [533, 242] width 79 height 12
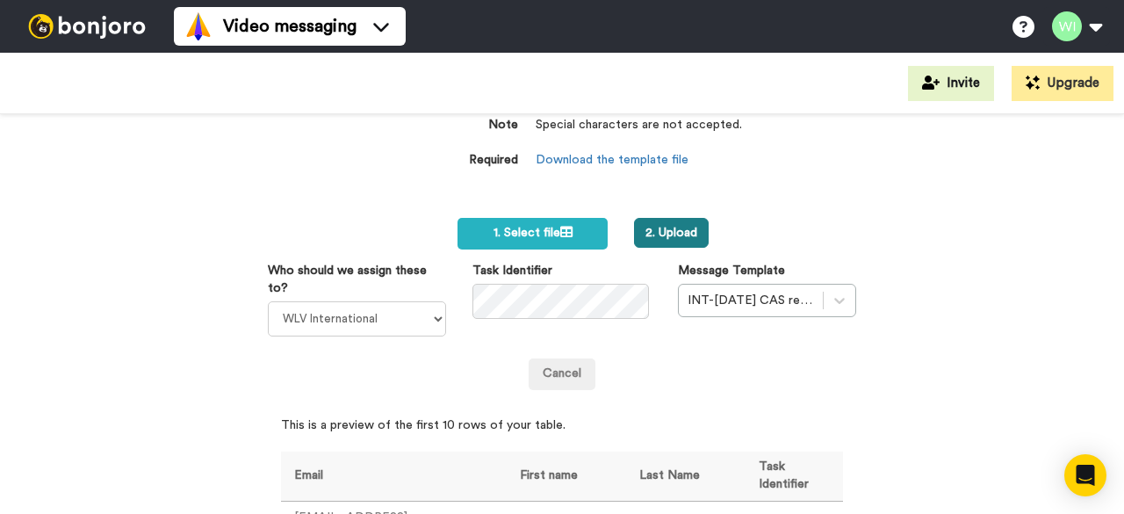
click at [671, 231] on button "2. Upload" at bounding box center [671, 233] width 75 height 30
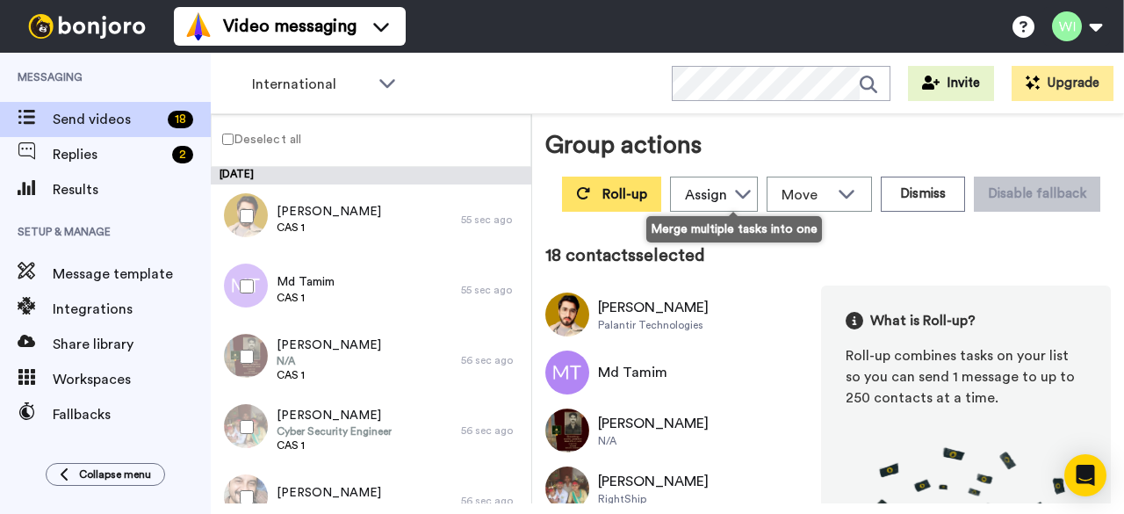
click at [647, 198] on span "Roll-up" at bounding box center [625, 194] width 45 height 14
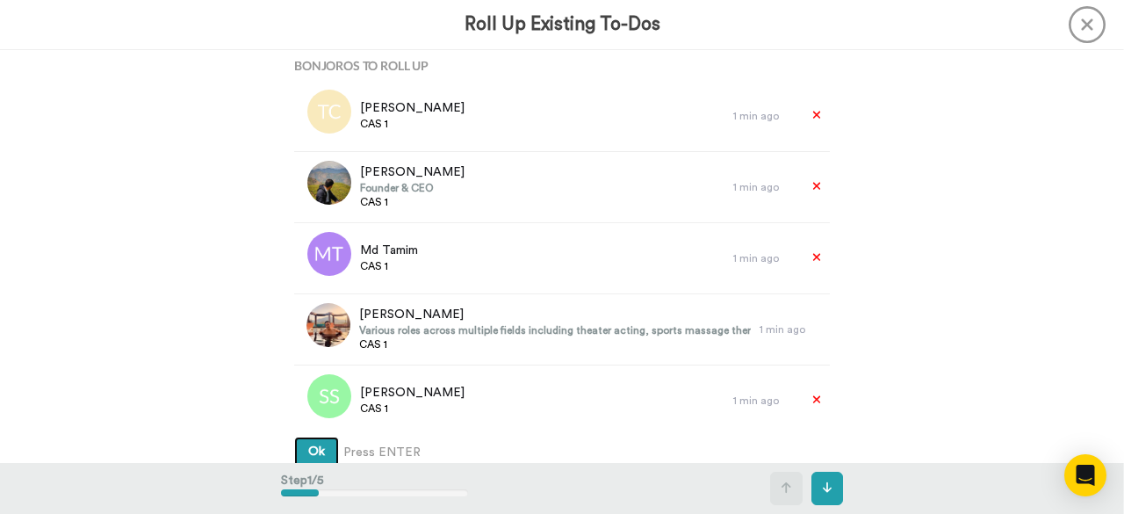
click at [308, 449] on span "Ok" at bounding box center [316, 451] width 17 height 12
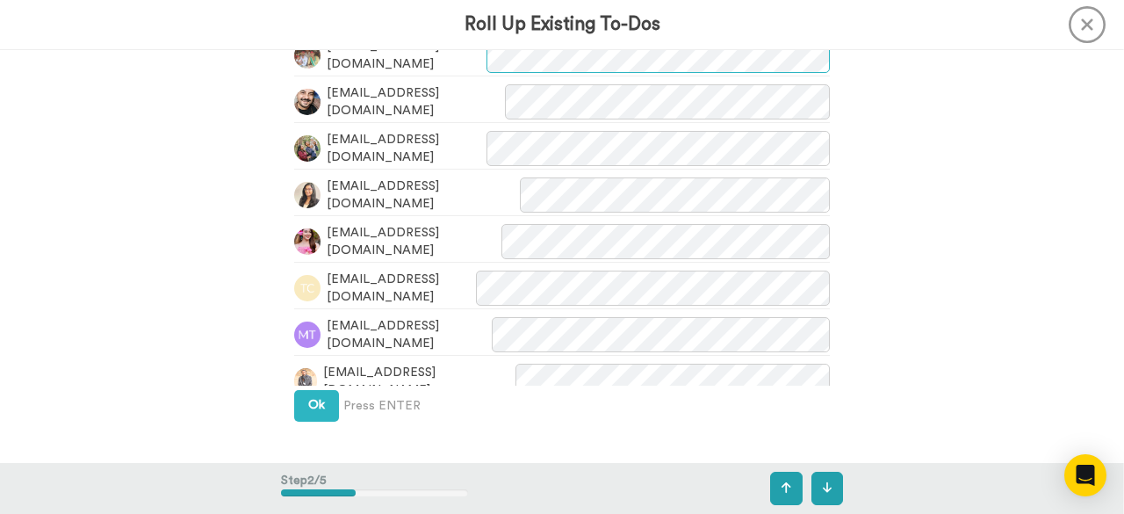
scroll to position [553, 0]
click at [308, 407] on span "Ok" at bounding box center [316, 404] width 17 height 12
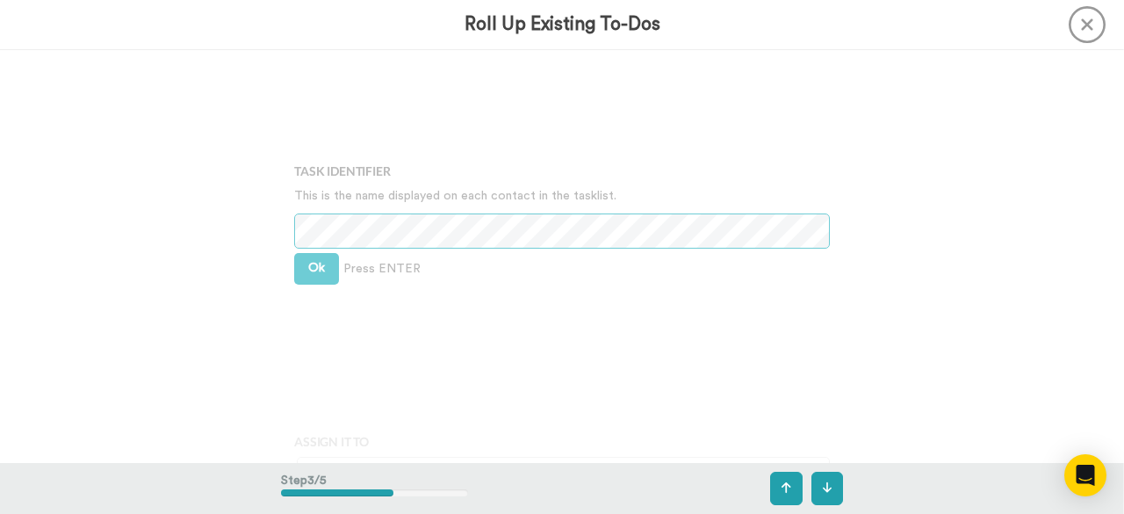
scroll to position [935, 0]
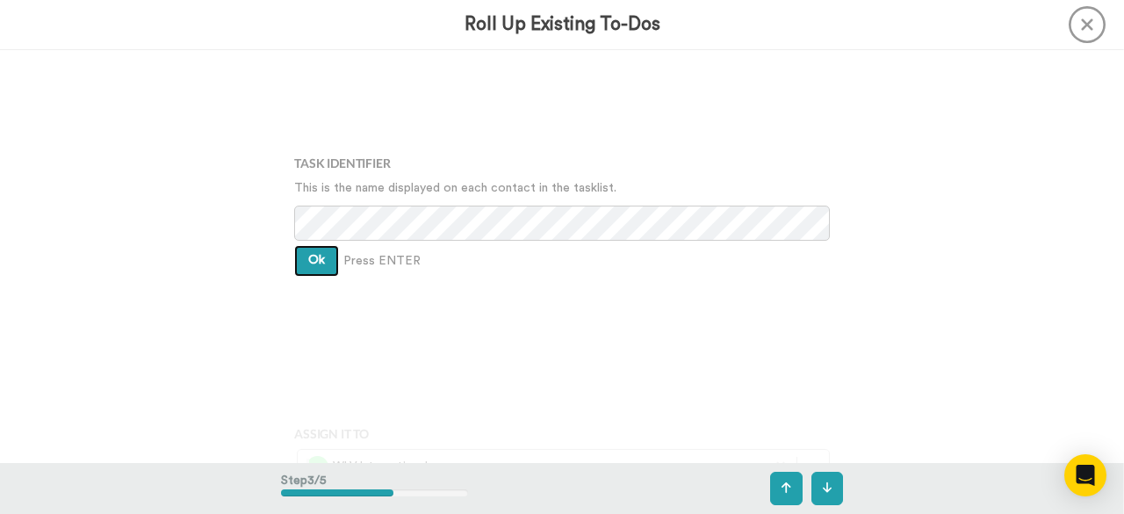
click at [313, 269] on button "Ok" at bounding box center [316, 261] width 45 height 32
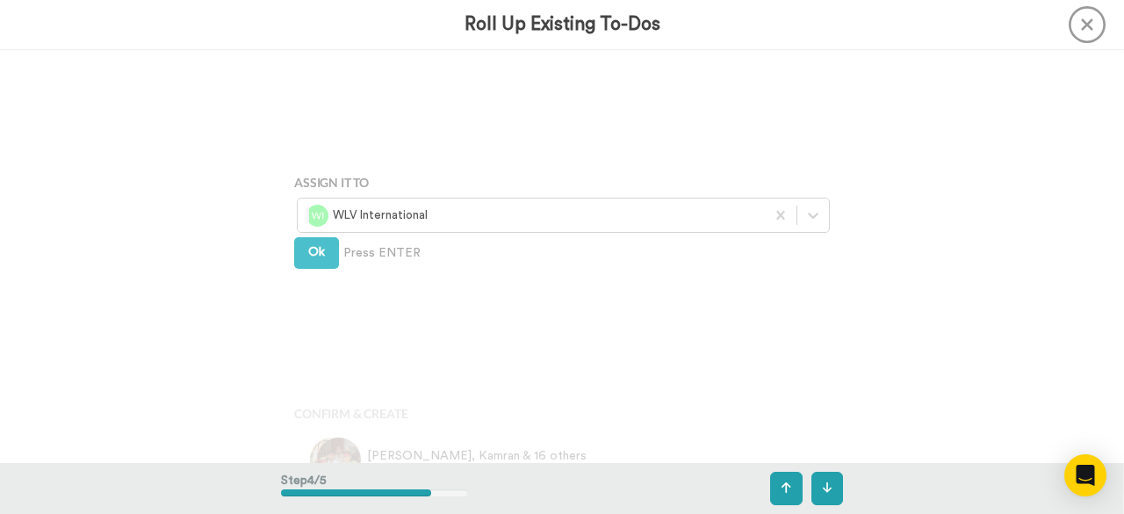
scroll to position [1192, 0]
click at [329, 241] on button "Ok" at bounding box center [316, 247] width 45 height 32
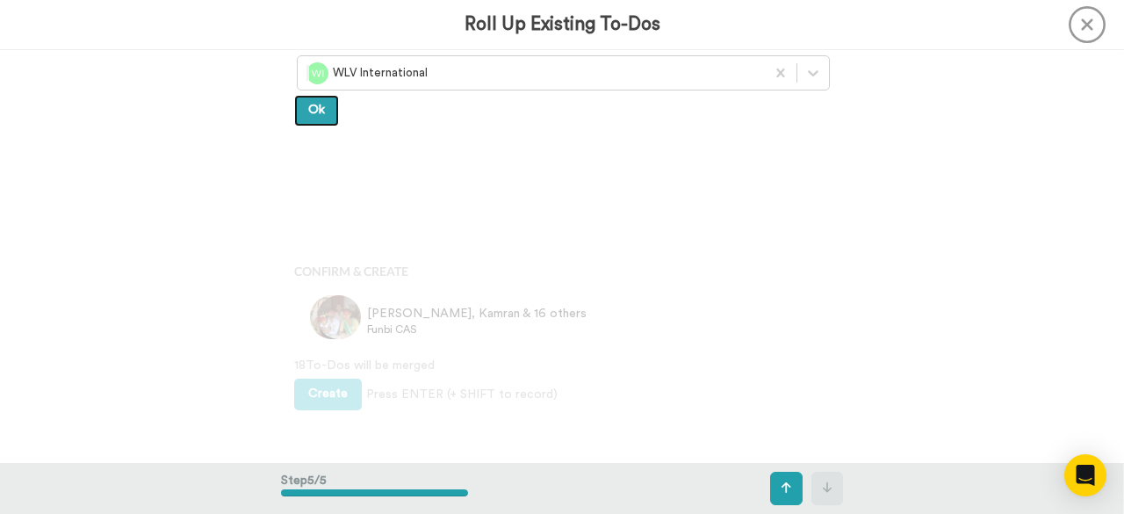
scroll to position [1370, 0]
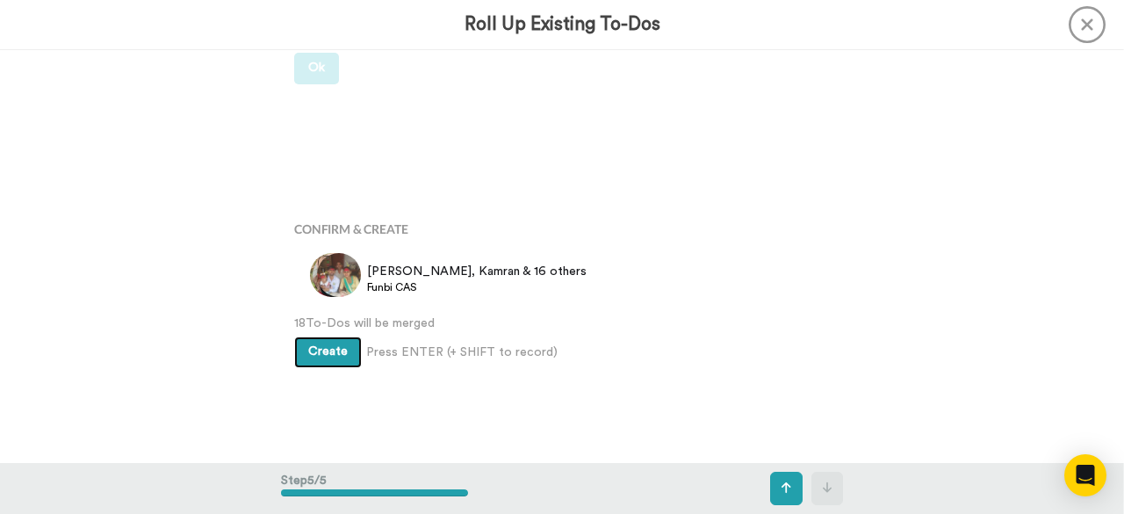
click at [336, 362] on button "Create" at bounding box center [328, 352] width 68 height 32
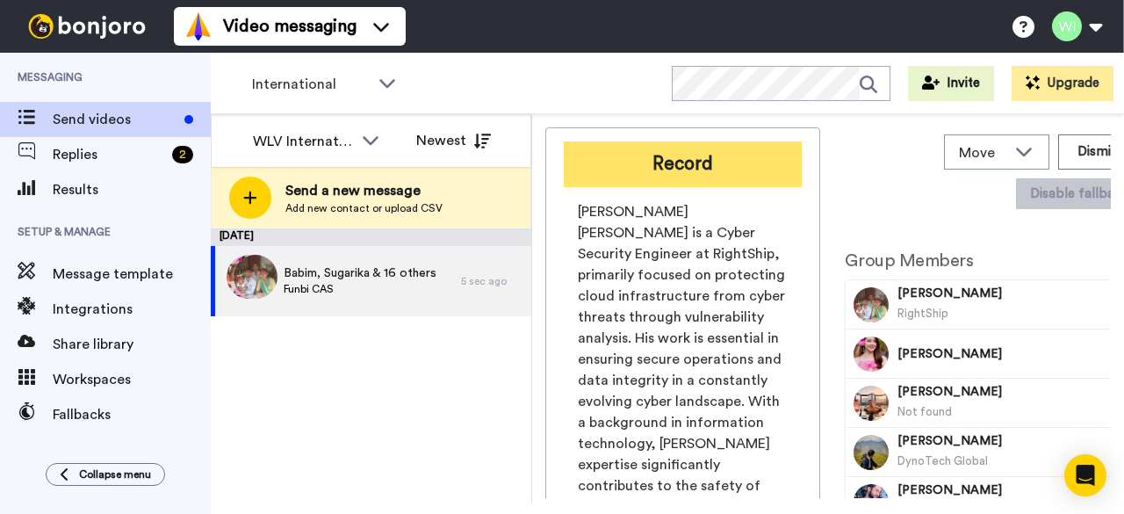
click at [768, 155] on button "Record" at bounding box center [683, 164] width 238 height 46
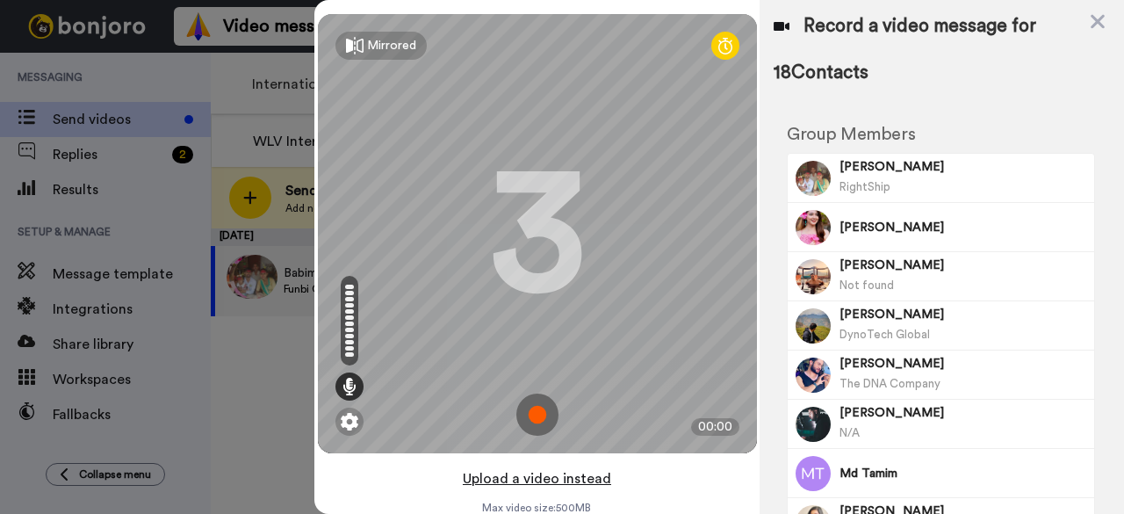
click at [541, 484] on button "Upload a video instead" at bounding box center [537, 478] width 159 height 23
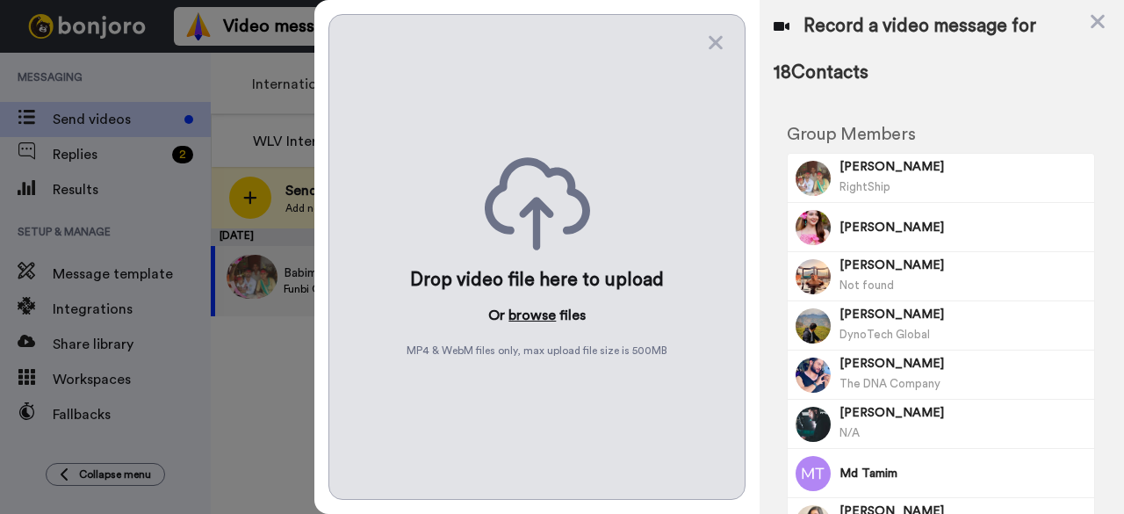
click at [538, 305] on button "browse" at bounding box center [532, 315] width 47 height 21
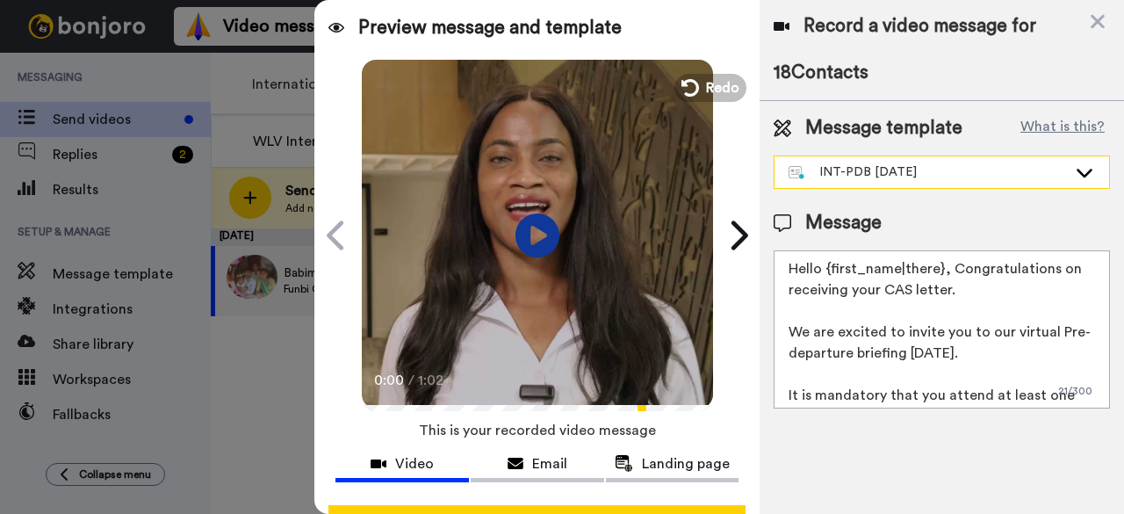
click at [1095, 172] on icon at bounding box center [1084, 172] width 21 height 18
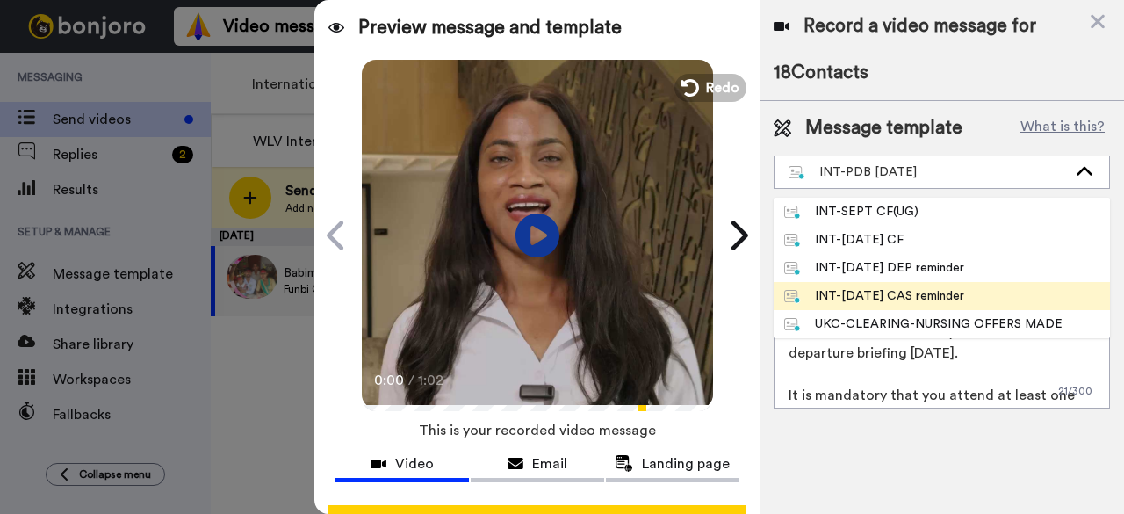
click at [928, 292] on div "INT-[DATE] CAS reminder" at bounding box center [874, 296] width 180 height 18
type textarea "Hi {first_name| }, This is a final reminder that the CAS request deadline is fa…"
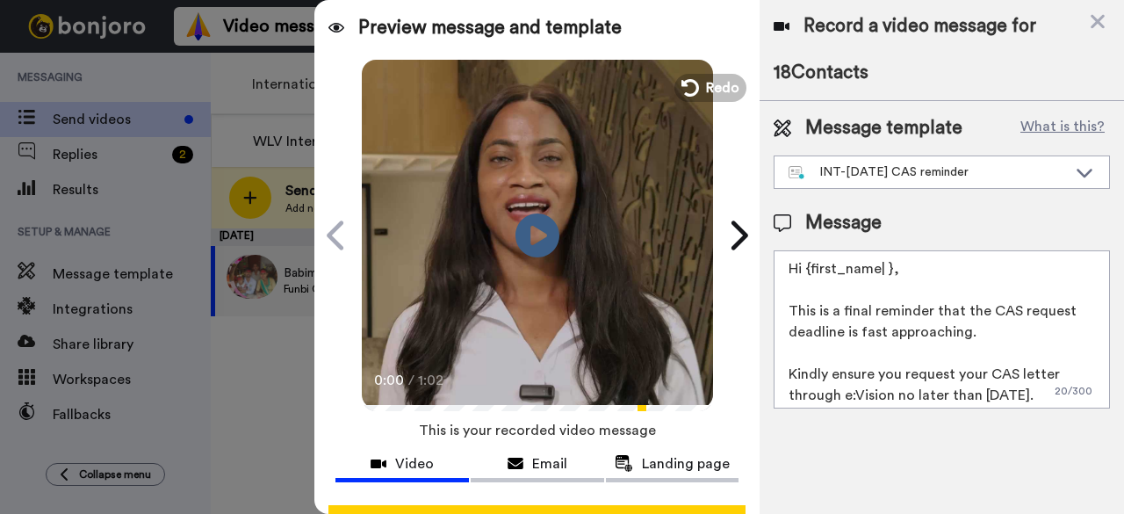
scroll to position [131, 0]
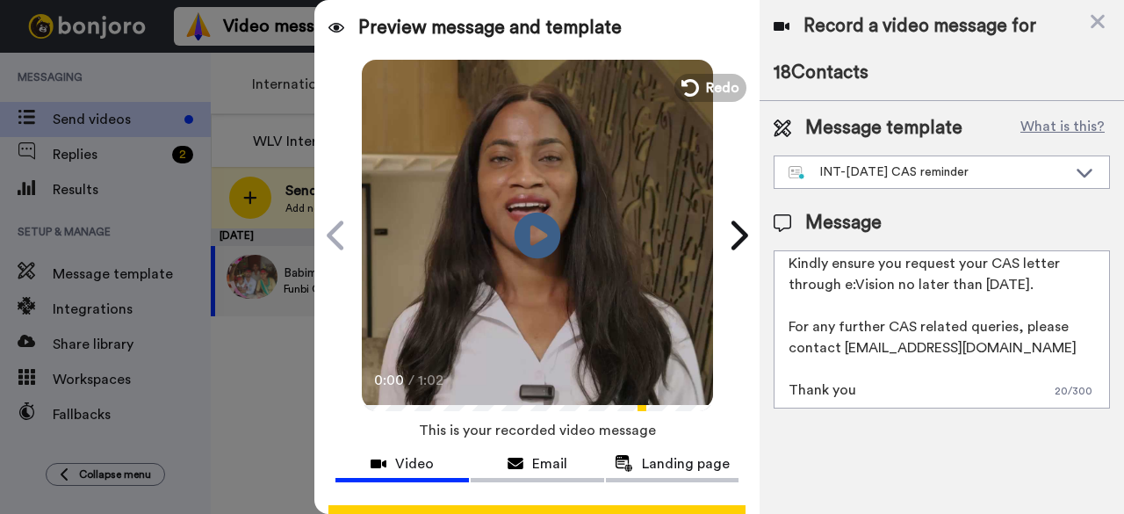
click at [532, 231] on icon "Play/Pause" at bounding box center [538, 234] width 47 height 83
click at [1100, 20] on icon at bounding box center [1098, 22] width 14 height 14
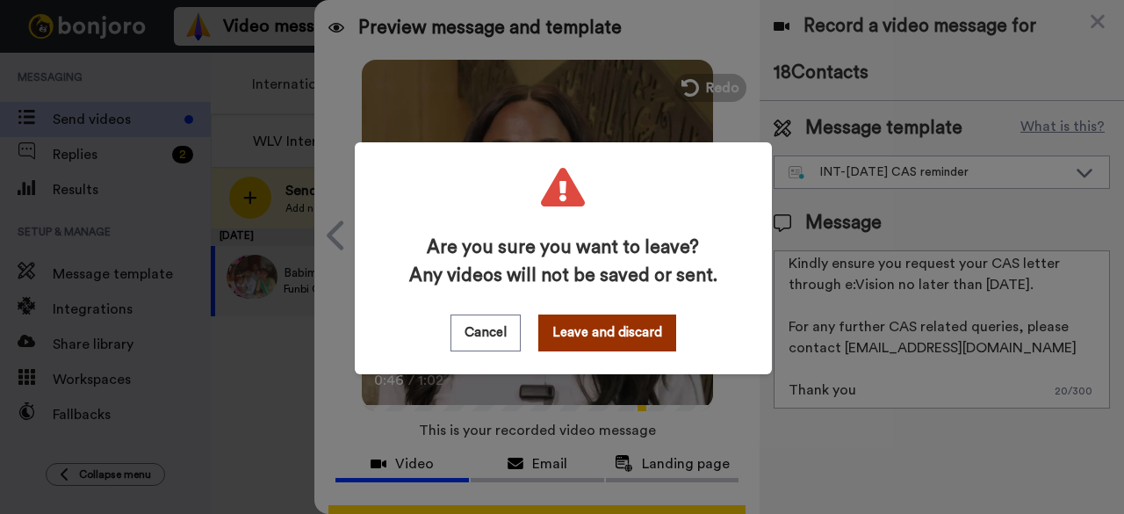
click at [613, 333] on button "Leave and discard" at bounding box center [607, 332] width 138 height 37
